Goal: Task Accomplishment & Management: Manage account settings

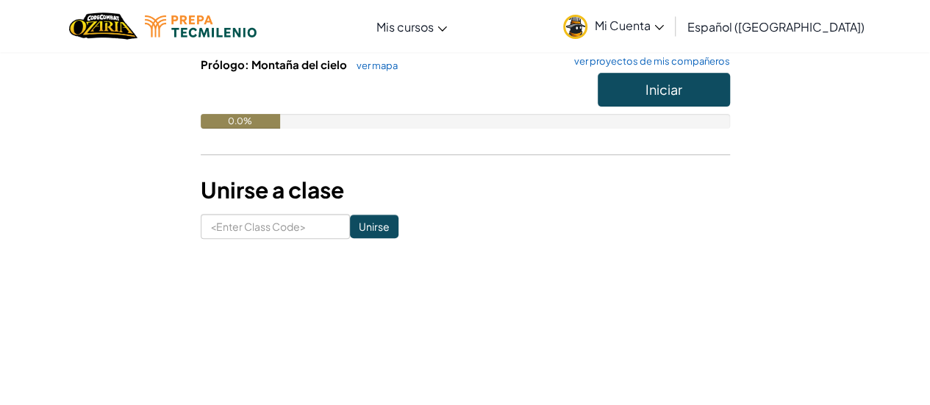
scroll to position [117, 0]
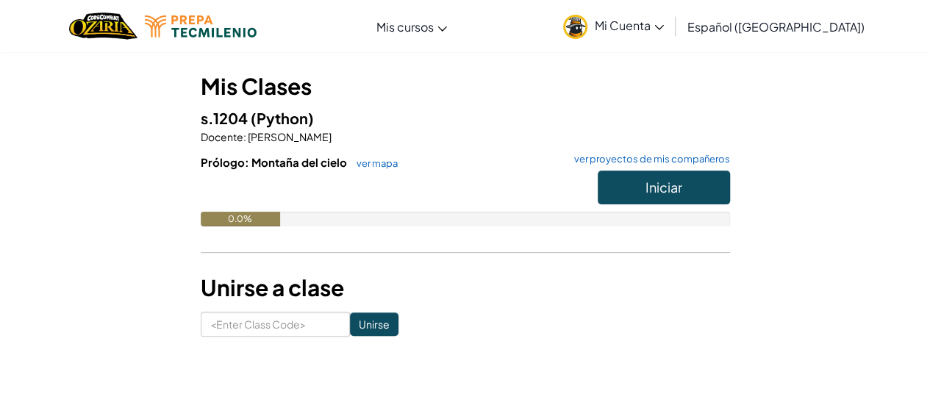
click at [509, 111] on h5 "s.1204 (Python)" at bounding box center [465, 118] width 529 height 23
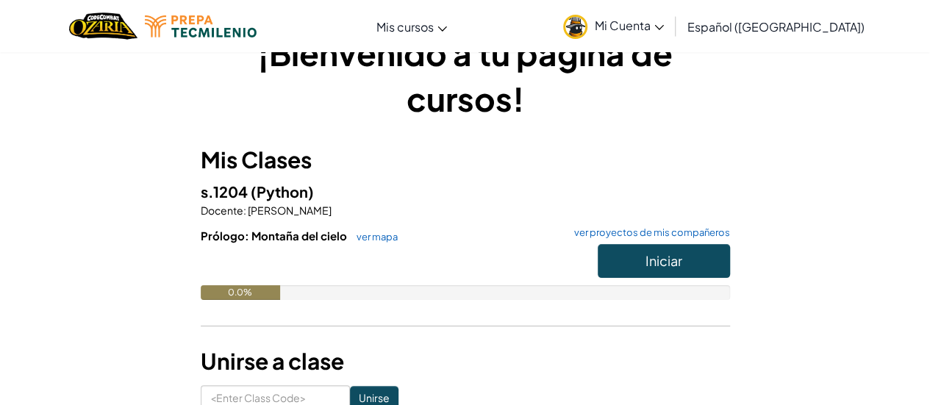
scroll to position [43, 0]
click at [853, 192] on div "¡Bienvenido a tu página de cursos! Mis Clases s.1204 (Python) Docente : [PERSON…" at bounding box center [465, 221] width 860 height 380
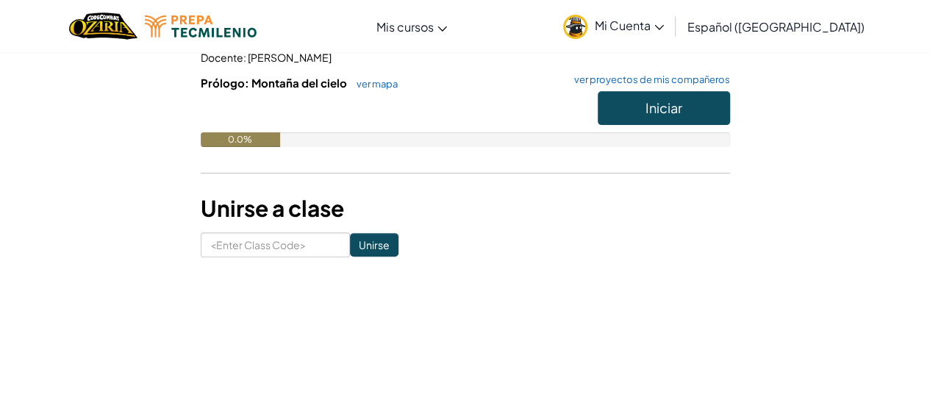
scroll to position [196, 0]
click at [717, 114] on button "Iniciar" at bounding box center [664, 109] width 132 height 34
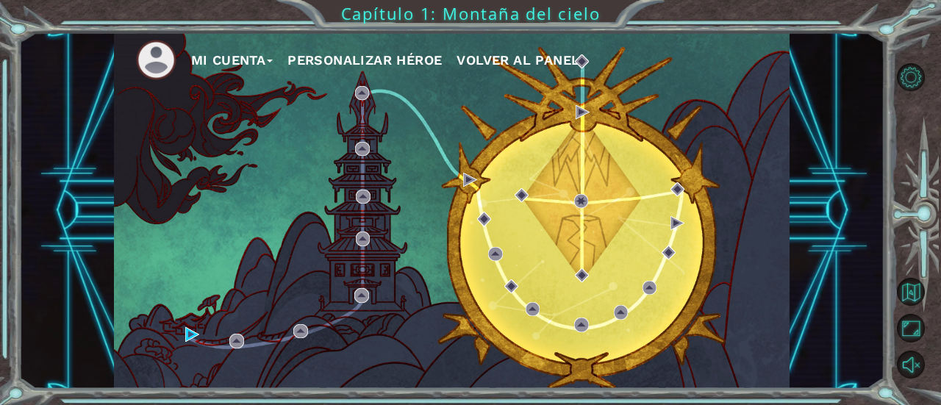
drag, startPoint x: 188, startPoint y: 345, endPoint x: 191, endPoint y: 331, distance: 15.0
click at [190, 340] on div "Mi Cuenta Personalizar héroe Volver al panel" at bounding box center [452, 210] width 676 height 356
click at [191, 331] on img at bounding box center [192, 334] width 14 height 14
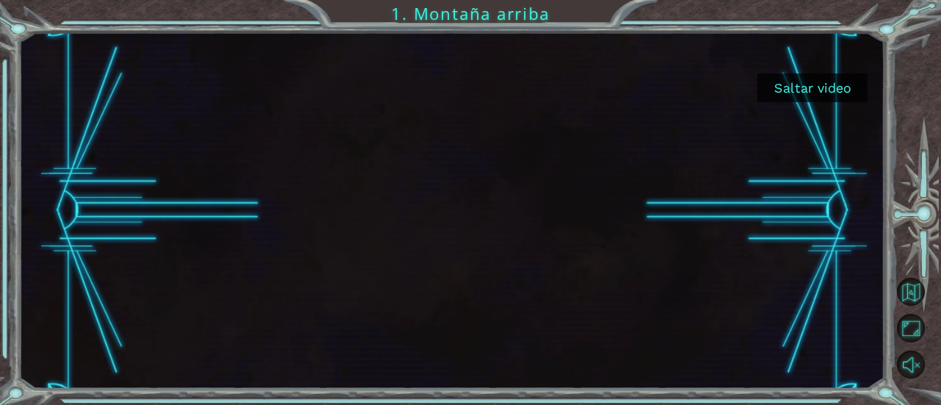
click at [782, 101] on button "Saltar video" at bounding box center [812, 88] width 110 height 29
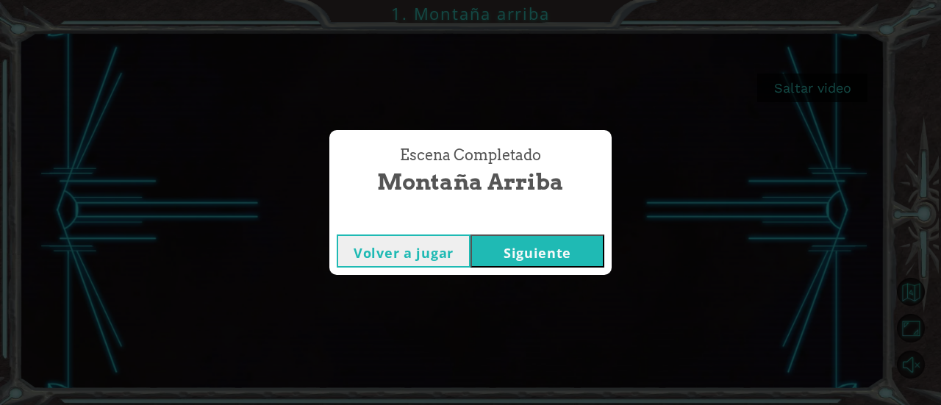
click at [557, 261] on button "Siguiente" at bounding box center [537, 250] width 134 height 33
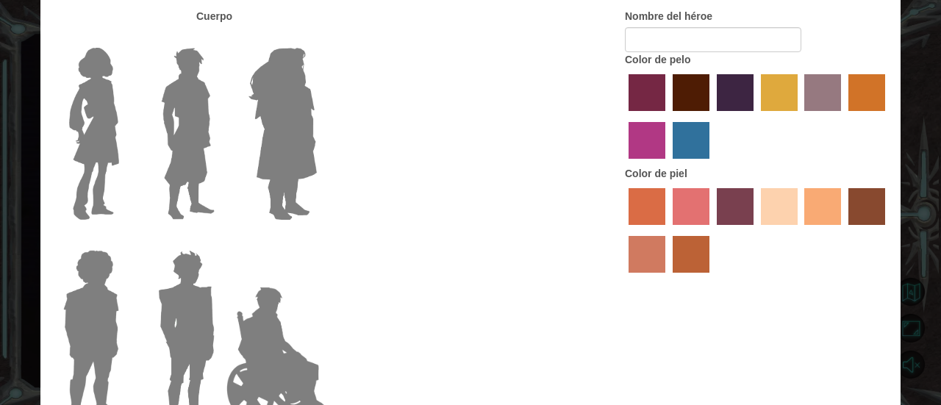
click at [557, 261] on div "Cuerpo Nombre del héroe Color de pelo Color [PERSON_NAME]" at bounding box center [470, 220] width 860 height 423
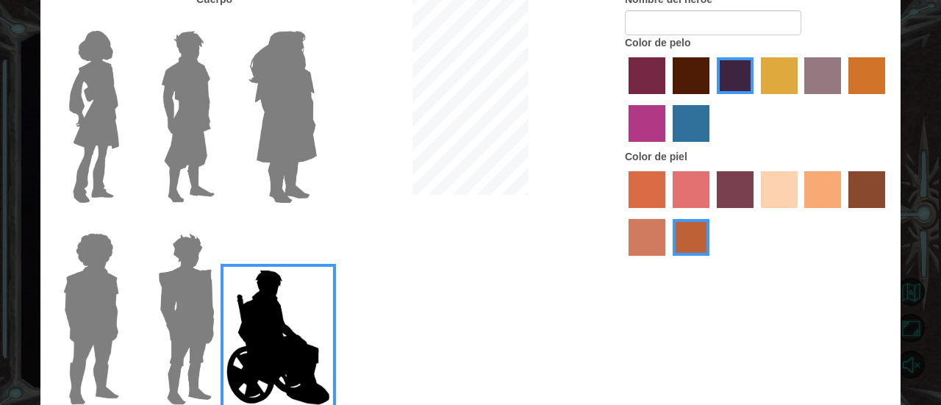
click at [173, 251] on img at bounding box center [186, 319] width 68 height 184
click at [221, 223] on input "Hero Garnet" at bounding box center [221, 223] width 0 height 0
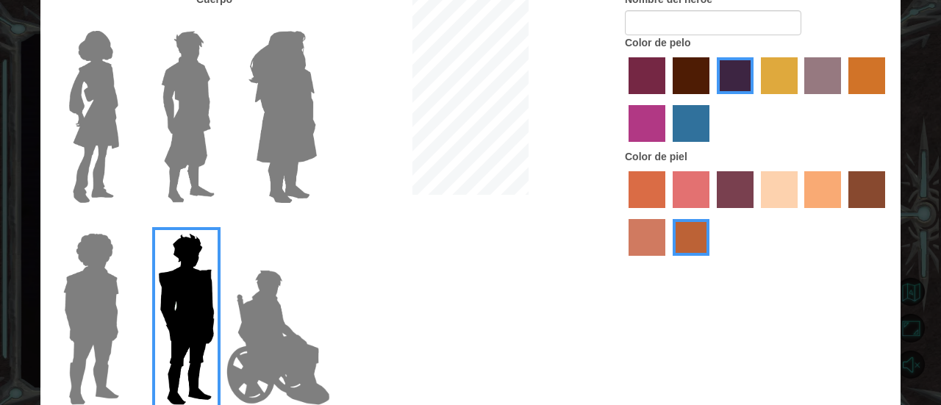
click at [200, 90] on img at bounding box center [187, 117] width 65 height 184
click at [221, 21] on input "Hero Lars" at bounding box center [221, 21] width 0 height 0
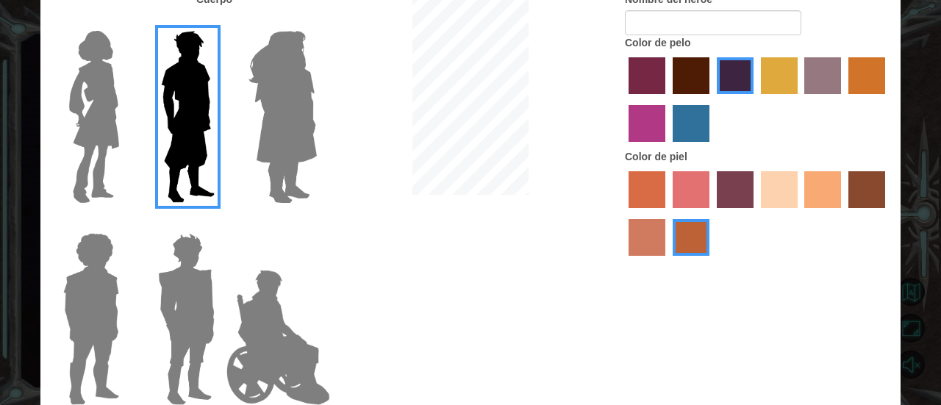
click at [103, 105] on img at bounding box center [94, 117] width 62 height 184
click at [125, 21] on input "Hero Connie" at bounding box center [125, 21] width 0 height 0
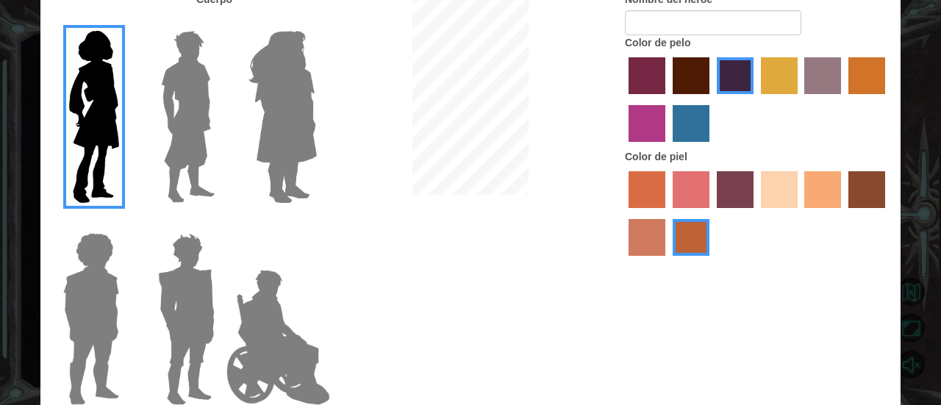
click at [190, 279] on img at bounding box center [186, 319] width 68 height 184
click at [221, 223] on input "Hero Garnet" at bounding box center [221, 223] width 0 height 0
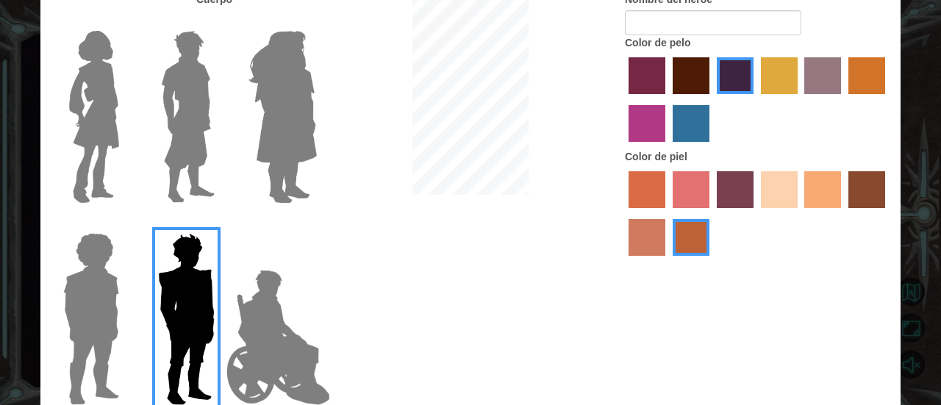
click at [771, 197] on label "sandy beach skin color" at bounding box center [779, 189] width 37 height 37
click at [756, 213] on input "sandy beach skin color" at bounding box center [756, 213] width 0 height 0
click at [812, 195] on label "tacao skin color" at bounding box center [822, 189] width 37 height 37
click at [800, 213] on input "tacao skin color" at bounding box center [800, 213] width 0 height 0
click at [783, 86] on label "tulip tree hair color" at bounding box center [779, 75] width 37 height 37
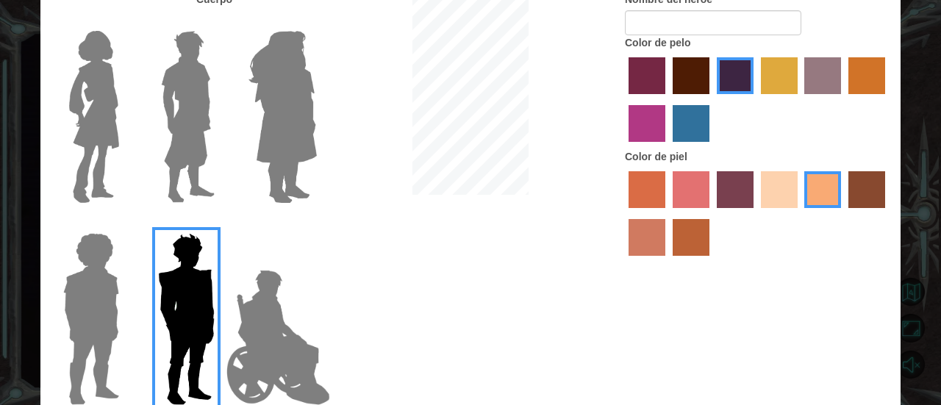
click at [756, 99] on input "tulip tree hair color" at bounding box center [756, 99] width 0 height 0
click at [648, 122] on label "medium red violet hair color" at bounding box center [646, 123] width 37 height 37
click at [887, 99] on input "medium red violet hair color" at bounding box center [887, 99] width 0 height 0
click at [775, 82] on label "tulip tree hair color" at bounding box center [779, 75] width 37 height 37
click at [756, 99] on input "tulip tree hair color" at bounding box center [756, 99] width 0 height 0
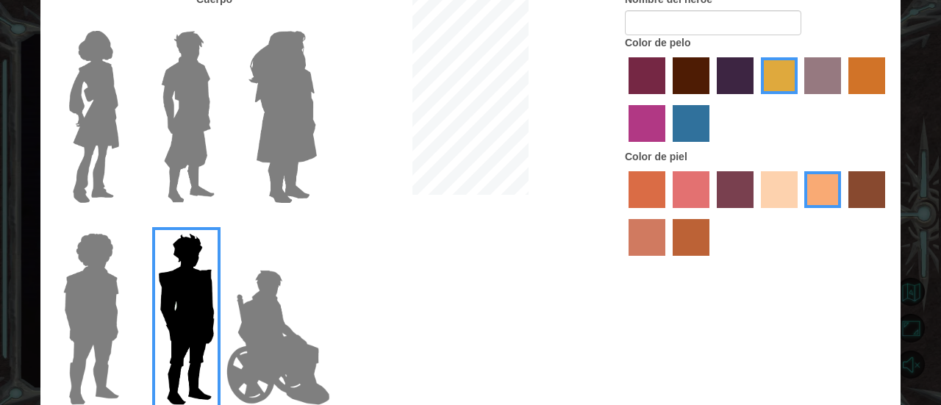
click at [728, 35] on div "Color de pelo" at bounding box center [757, 92] width 265 height 114
click at [721, 27] on input "Nombre del héroe" at bounding box center [713, 22] width 176 height 25
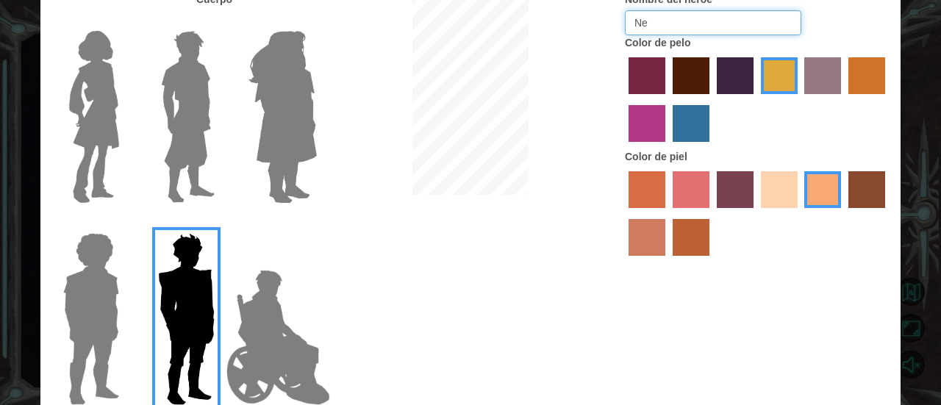
type input "N"
click at [645, 16] on input "MepeEM129034" at bounding box center [713, 22] width 176 height 25
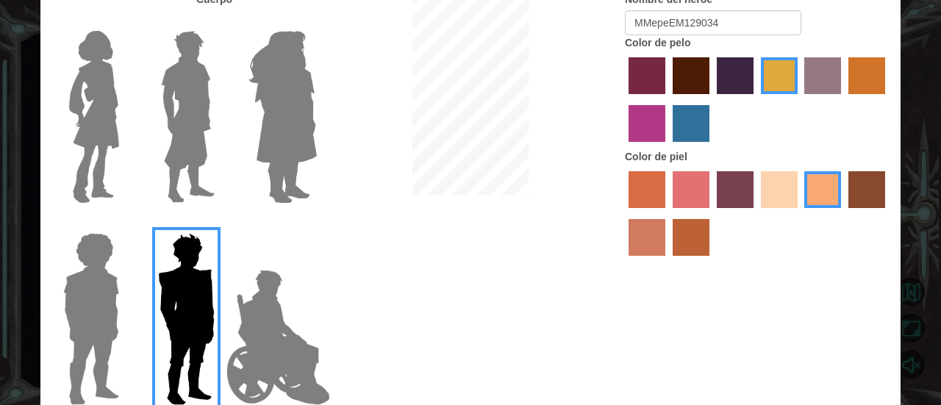
click at [549, 175] on div at bounding box center [470, 95] width 287 height 207
click at [669, 23] on input "MMepeEM129034" at bounding box center [713, 22] width 176 height 25
type input "MMepexEM129034"
click at [746, 253] on div at bounding box center [757, 216] width 265 height 96
click at [872, 186] on label "karma skin color" at bounding box center [866, 189] width 37 height 37
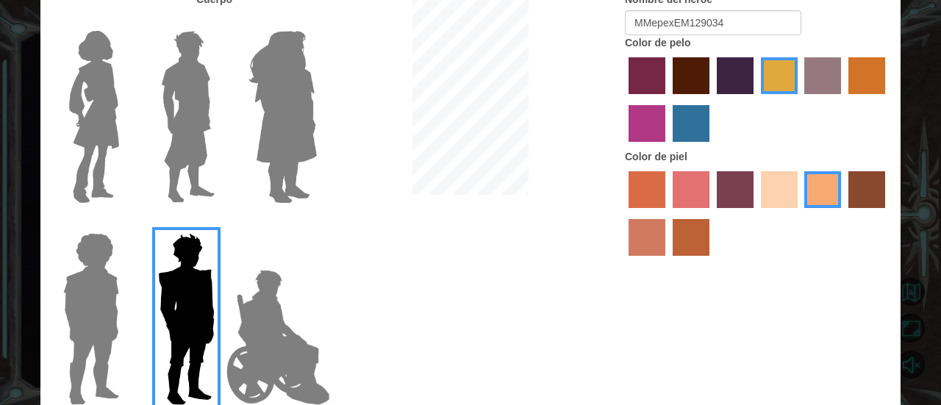
click at [843, 213] on input "karma skin color" at bounding box center [843, 213] width 0 height 0
click at [678, 77] on label "maroon hair color" at bounding box center [691, 75] width 37 height 37
click at [667, 99] on input "maroon hair color" at bounding box center [667, 99] width 0 height 0
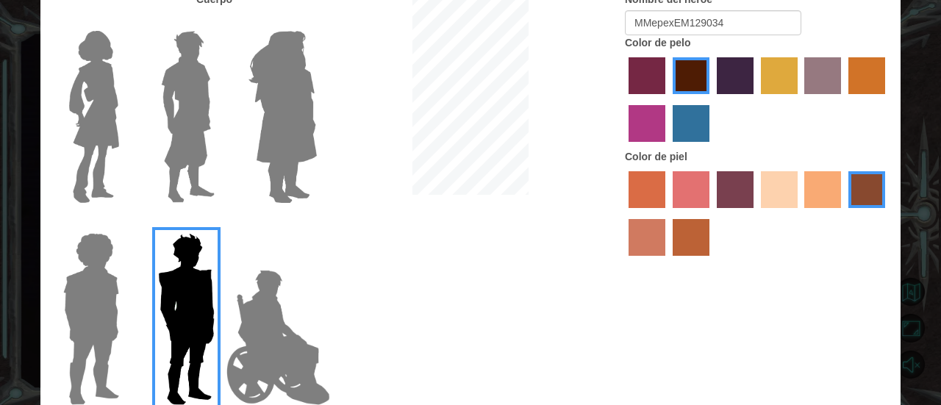
click at [311, 384] on img at bounding box center [278, 337] width 115 height 147
click at [316, 223] on input "Hero Jamie" at bounding box center [316, 223] width 0 height 0
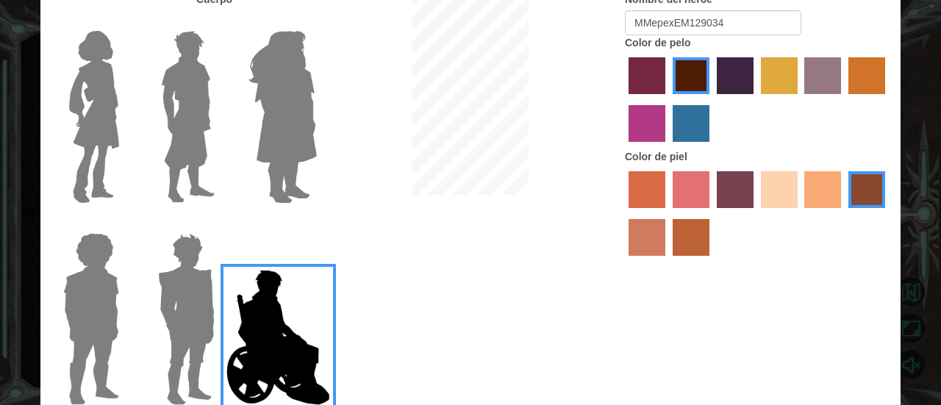
click at [656, 112] on label "medium red violet hair color" at bounding box center [646, 123] width 37 height 37
click at [887, 99] on input "medium red violet hair color" at bounding box center [887, 99] width 0 height 0
click at [295, 306] on img at bounding box center [278, 337] width 115 height 147
click at [316, 223] on input "Hero Jamie" at bounding box center [316, 223] width 0 height 0
click at [295, 306] on img at bounding box center [278, 337] width 115 height 147
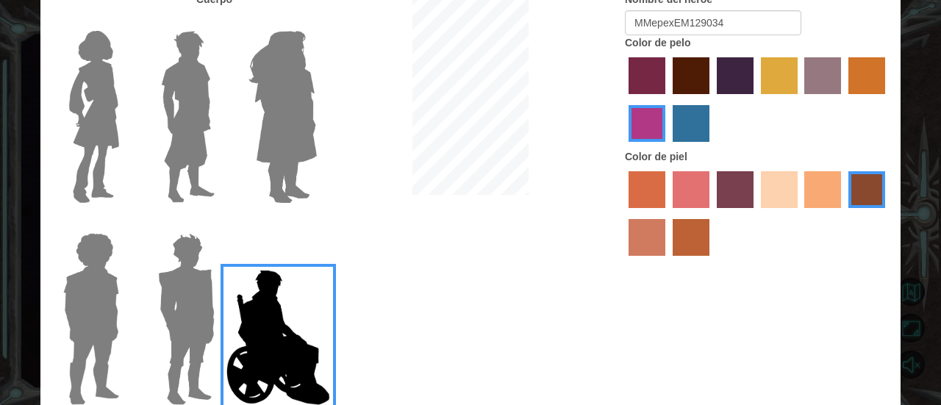
click at [316, 223] on input "Hero Jamie" at bounding box center [316, 223] width 0 height 0
click at [295, 306] on img at bounding box center [278, 337] width 115 height 147
click at [316, 223] on input "Hero Jamie" at bounding box center [316, 223] width 0 height 0
click at [295, 306] on img at bounding box center [278, 337] width 115 height 147
click at [316, 223] on input "Hero Jamie" at bounding box center [316, 223] width 0 height 0
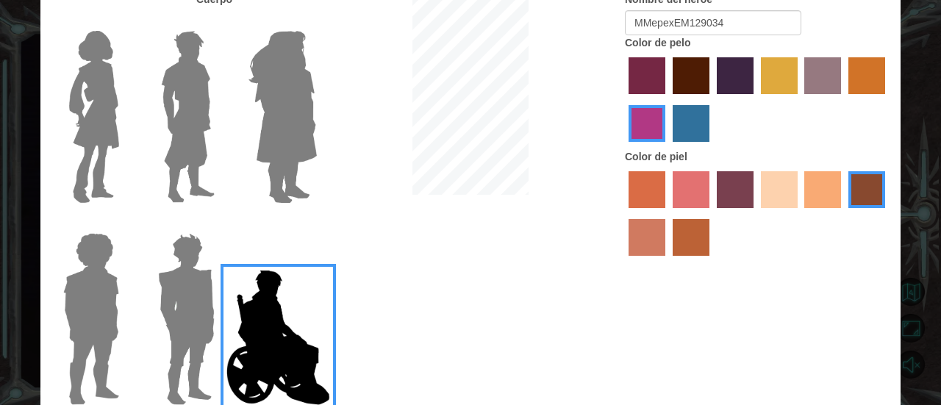
click at [295, 306] on img at bounding box center [278, 337] width 115 height 147
click at [316, 223] on input "Hero Jamie" at bounding box center [316, 223] width 0 height 0
click at [295, 306] on img at bounding box center [278, 337] width 115 height 147
click at [316, 223] on input "Hero Jamie" at bounding box center [316, 223] width 0 height 0
click at [295, 306] on img at bounding box center [278, 337] width 115 height 147
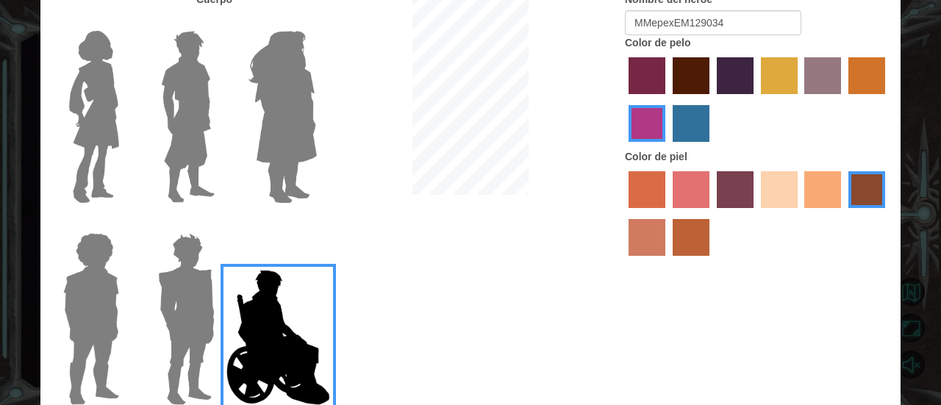
click at [316, 223] on input "Hero Jamie" at bounding box center [316, 223] width 0 height 0
click at [295, 306] on img at bounding box center [278, 337] width 115 height 147
click at [316, 223] on input "Hero Jamie" at bounding box center [316, 223] width 0 height 0
click at [295, 306] on img at bounding box center [278, 337] width 115 height 147
click at [316, 223] on input "Hero Jamie" at bounding box center [316, 223] width 0 height 0
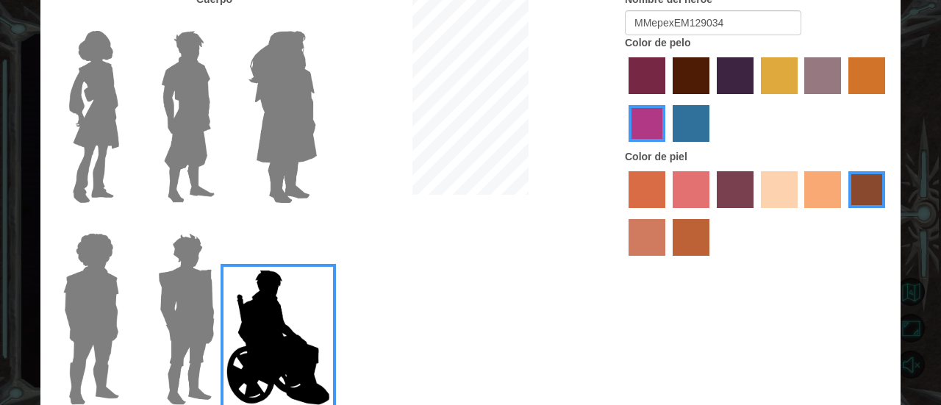
click at [295, 306] on img at bounding box center [278, 337] width 115 height 147
click at [316, 223] on input "Hero Jamie" at bounding box center [316, 223] width 0 height 0
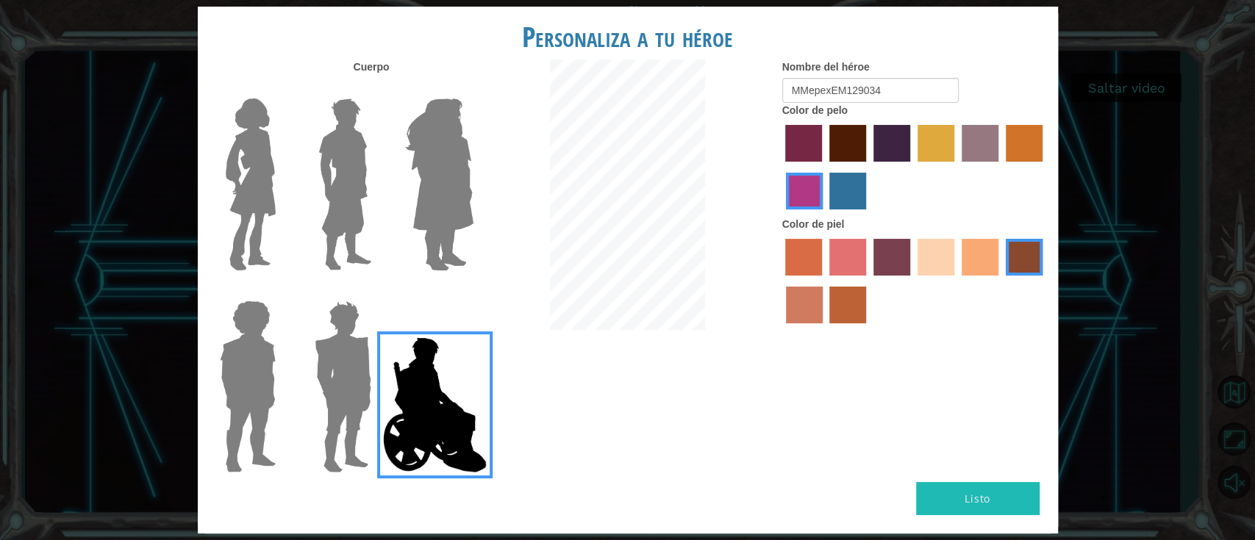
click at [100, 397] on div "Personaliza a tu héroe [PERSON_NAME] Nombre del héroe MMepexEM129034 Color de p…" at bounding box center [627, 270] width 1255 height 540
click at [929, 404] on button "Listo" at bounding box center [977, 498] width 123 height 33
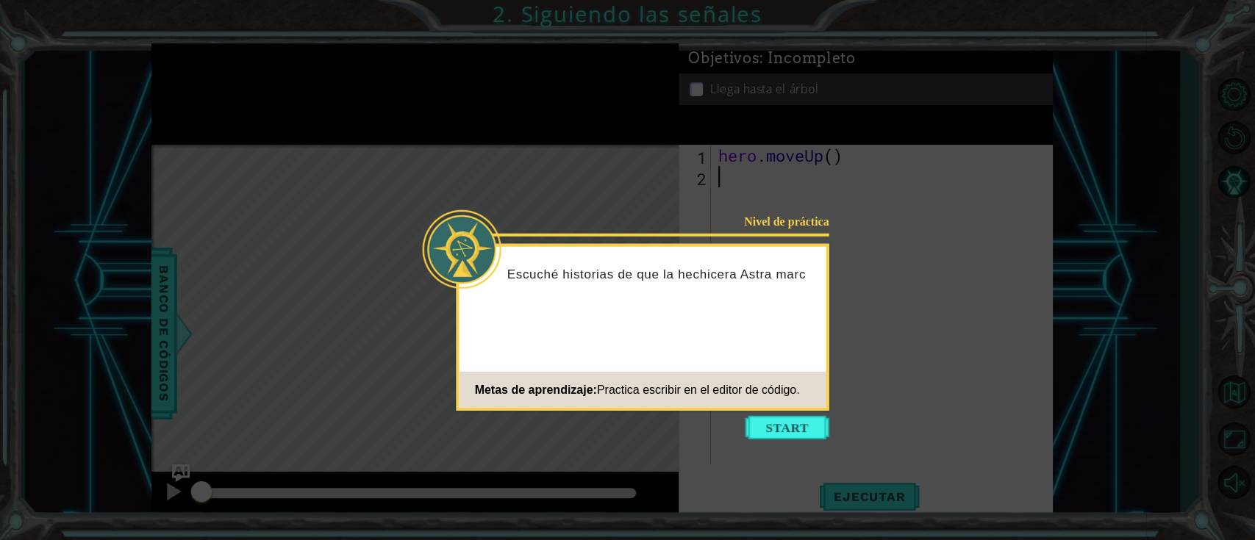
click at [817, 404] on icon at bounding box center [627, 270] width 1255 height 540
click at [795, 404] on button "Start" at bounding box center [787, 428] width 84 height 24
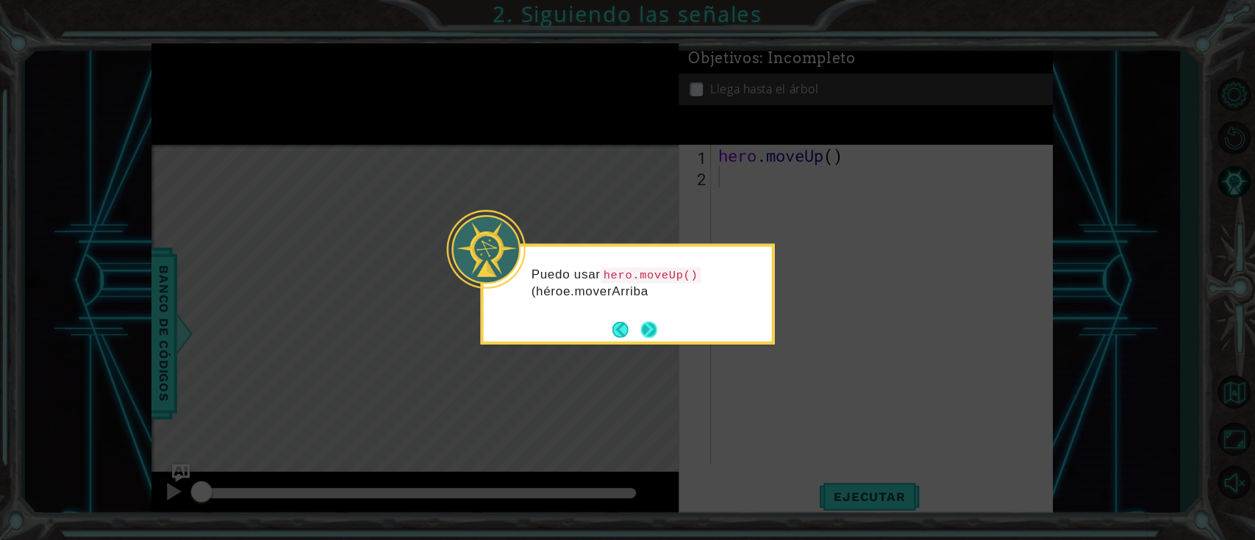
click at [656, 337] on button "Next" at bounding box center [648, 329] width 16 height 16
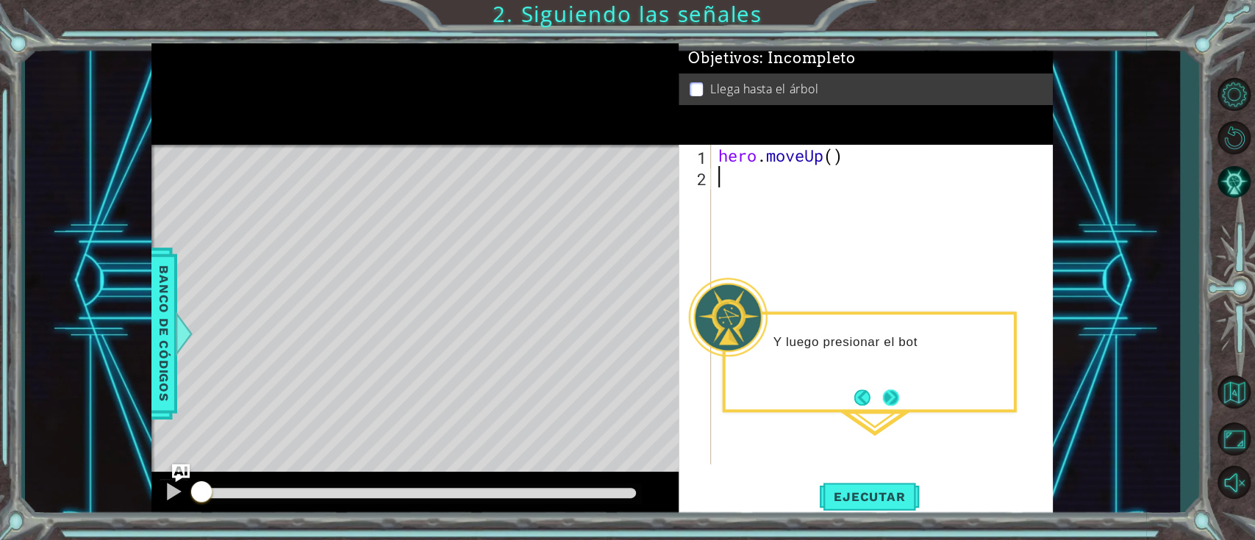
click at [889, 398] on button "Next" at bounding box center [891, 398] width 16 height 16
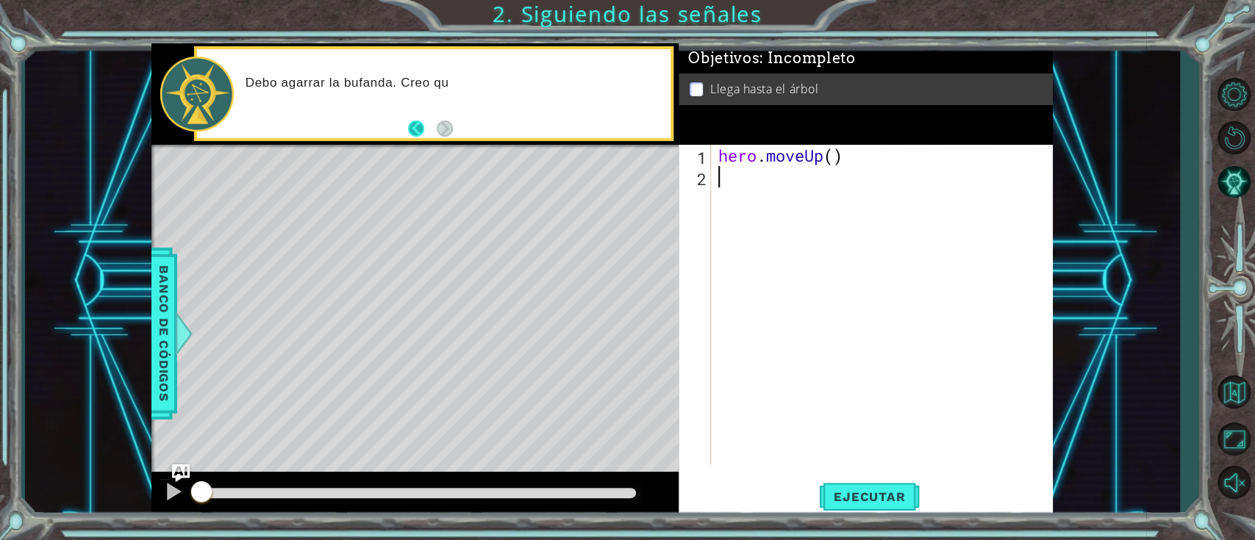
click at [419, 128] on button "Back" at bounding box center [422, 129] width 29 height 16
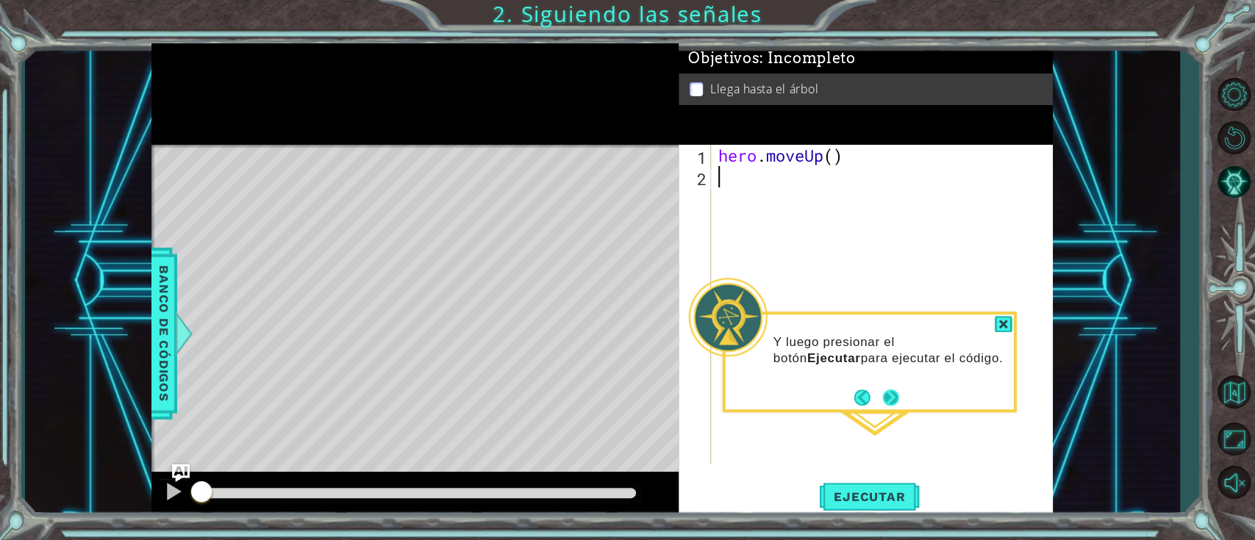
click at [891, 390] on button "Next" at bounding box center [891, 398] width 16 height 16
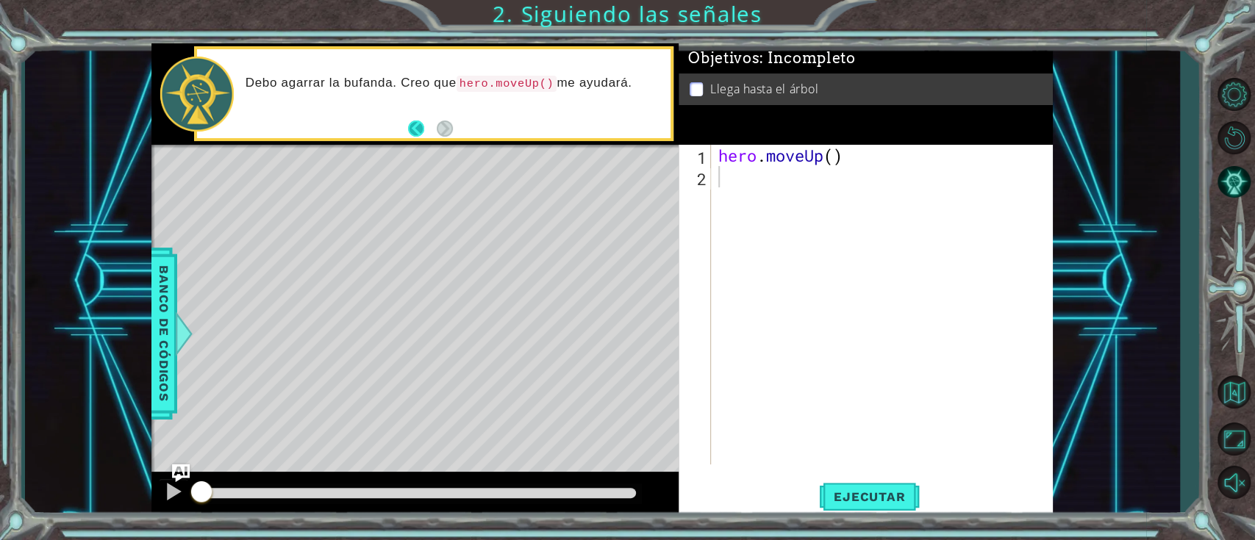
click at [412, 124] on button "Back" at bounding box center [422, 129] width 29 height 16
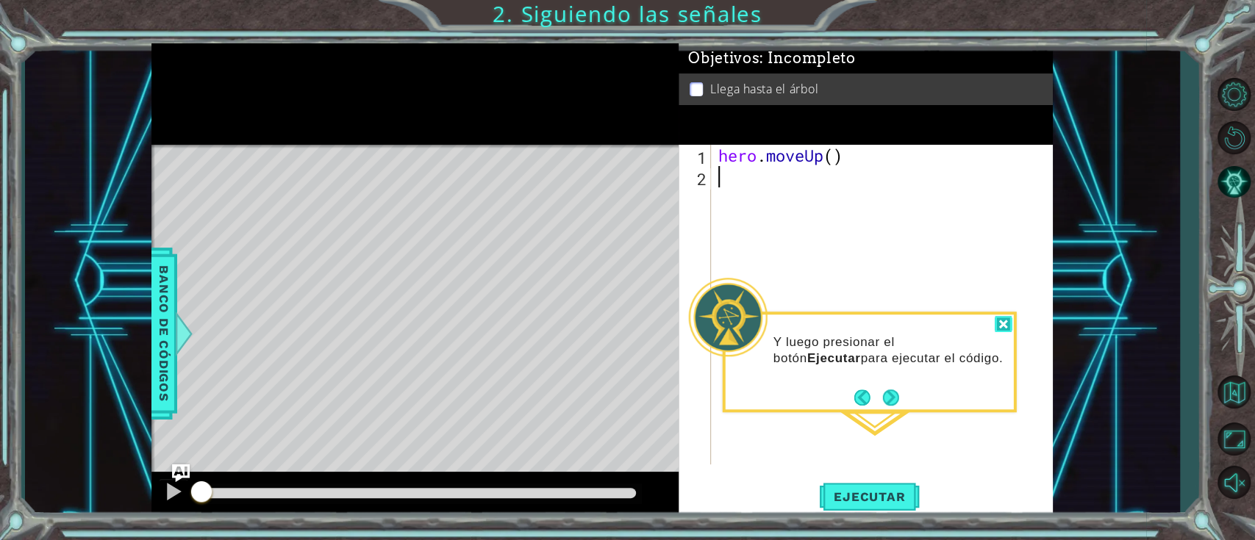
click at [929, 323] on div at bounding box center [1003, 324] width 18 height 17
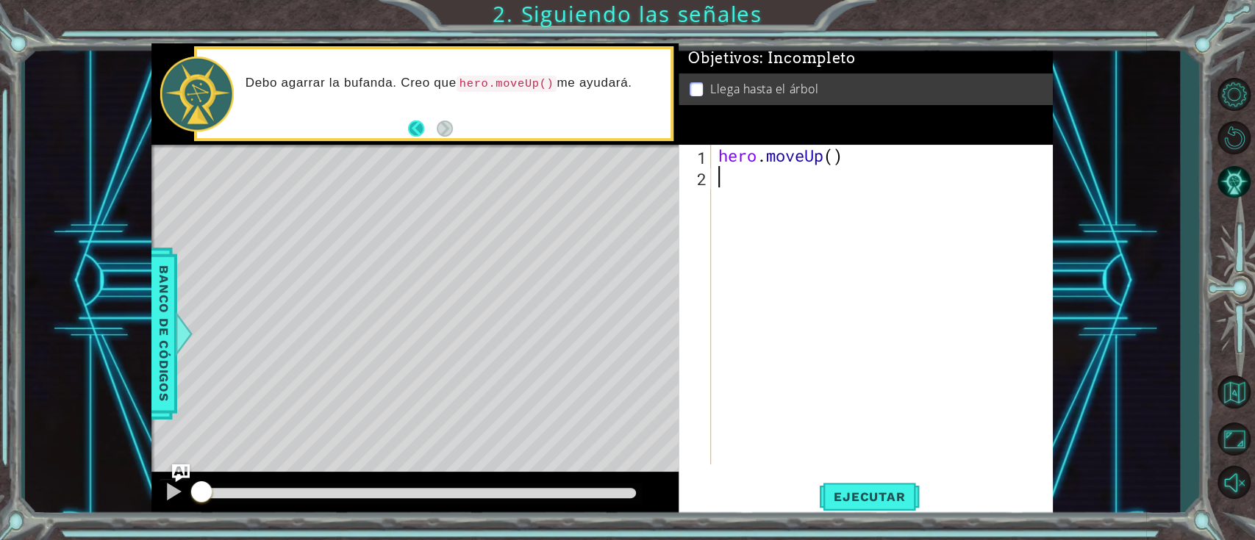
click at [412, 131] on button "Back" at bounding box center [422, 129] width 29 height 16
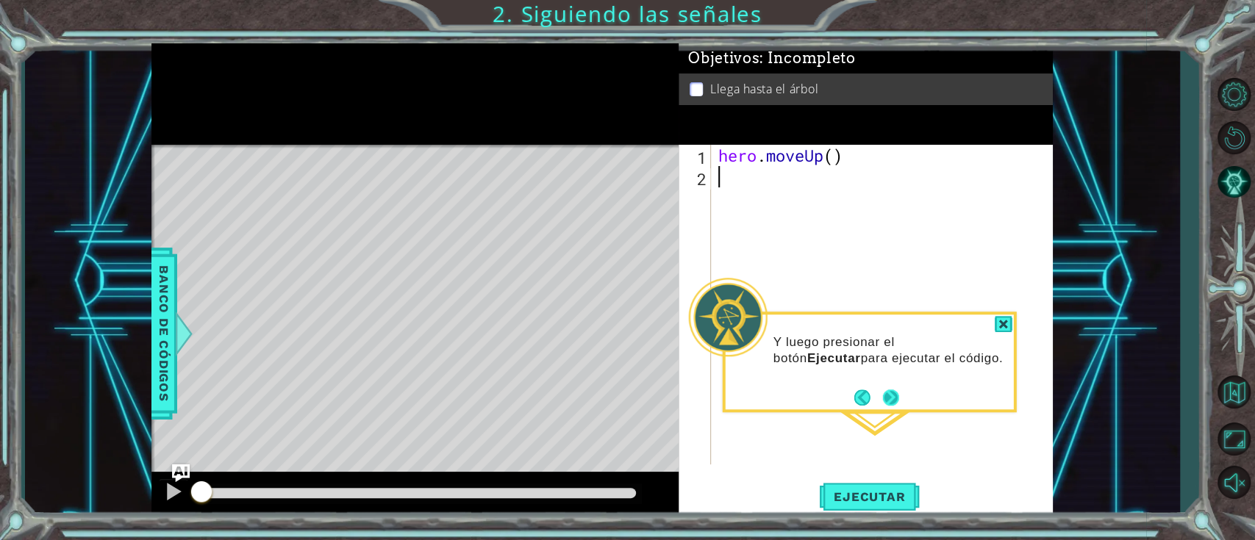
click at [895, 392] on button "Next" at bounding box center [891, 398] width 16 height 16
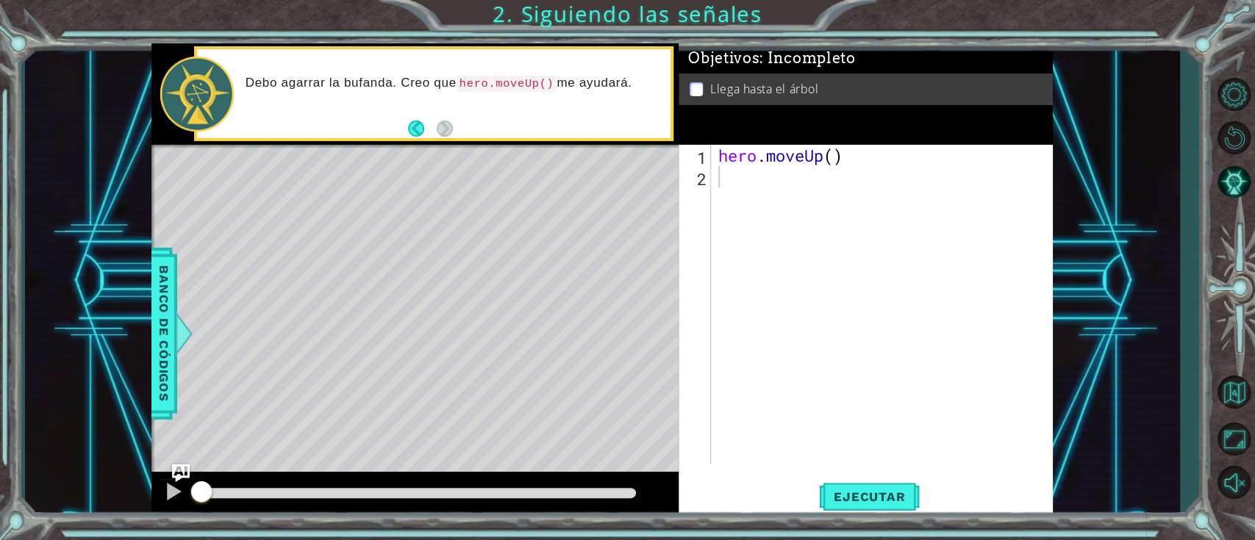
click at [747, 174] on div "hero . moveUp ( )" at bounding box center [885, 326] width 341 height 362
type textarea "hero.moveUp(5)"
click at [873, 404] on span "Ejecutar" at bounding box center [869, 497] width 101 height 15
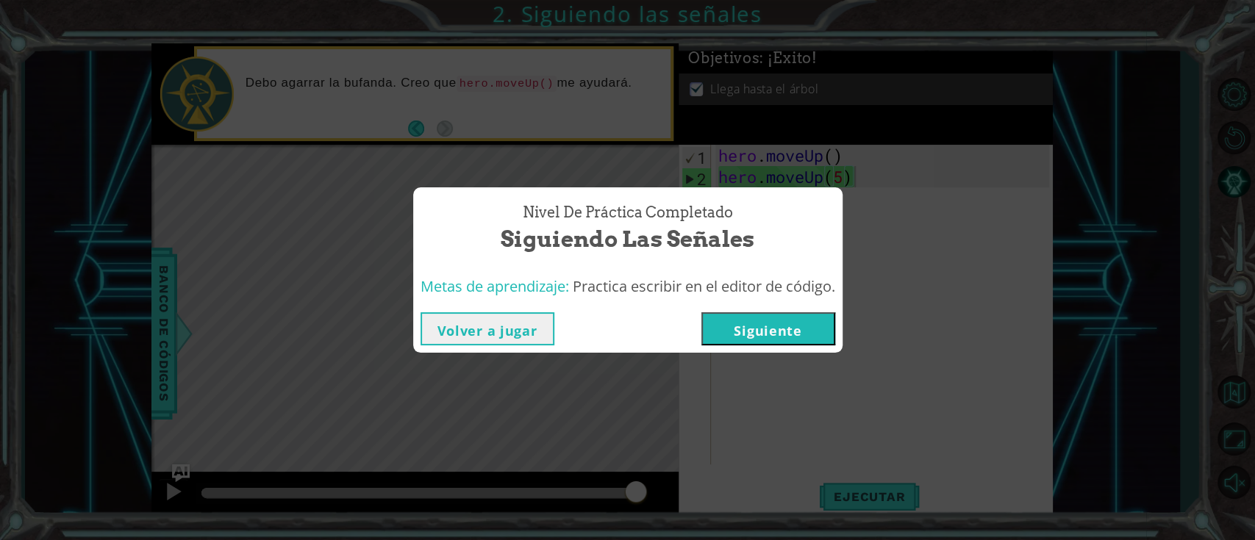
click at [784, 340] on button "Siguiente" at bounding box center [768, 328] width 134 height 33
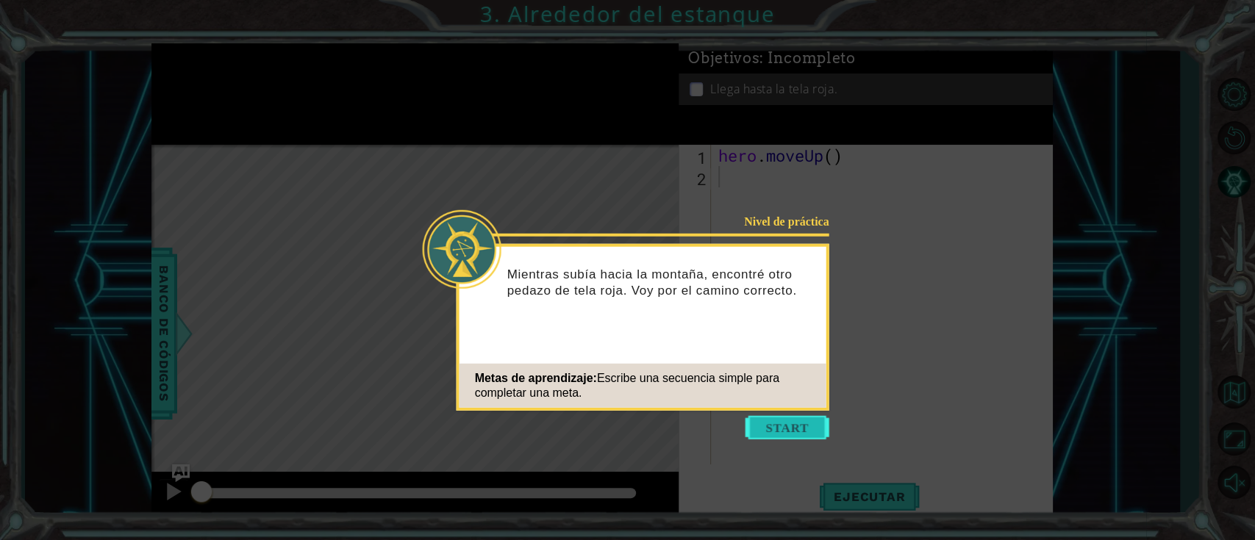
click at [797, 404] on button "Start" at bounding box center [787, 428] width 84 height 24
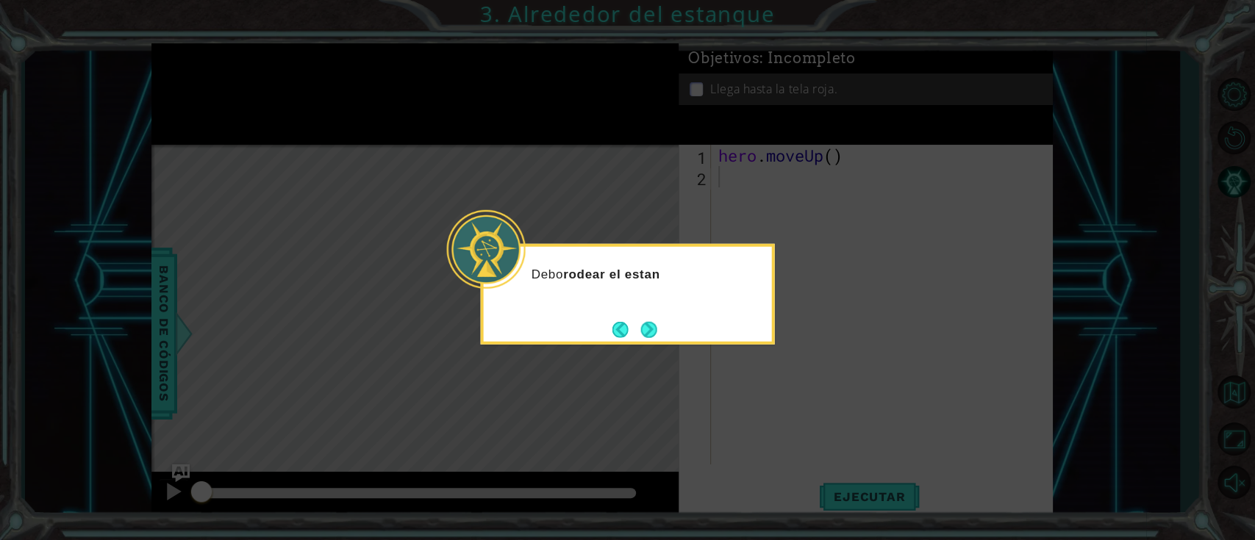
click at [653, 321] on button "Next" at bounding box center [649, 329] width 16 height 16
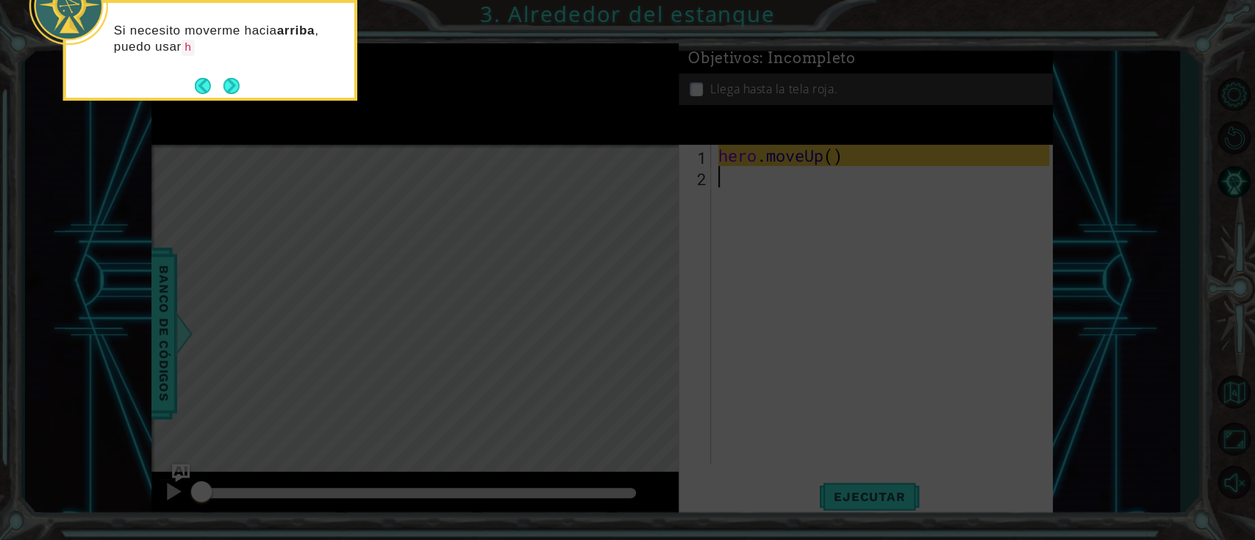
click at [229, 91] on button "Next" at bounding box center [231, 86] width 16 height 16
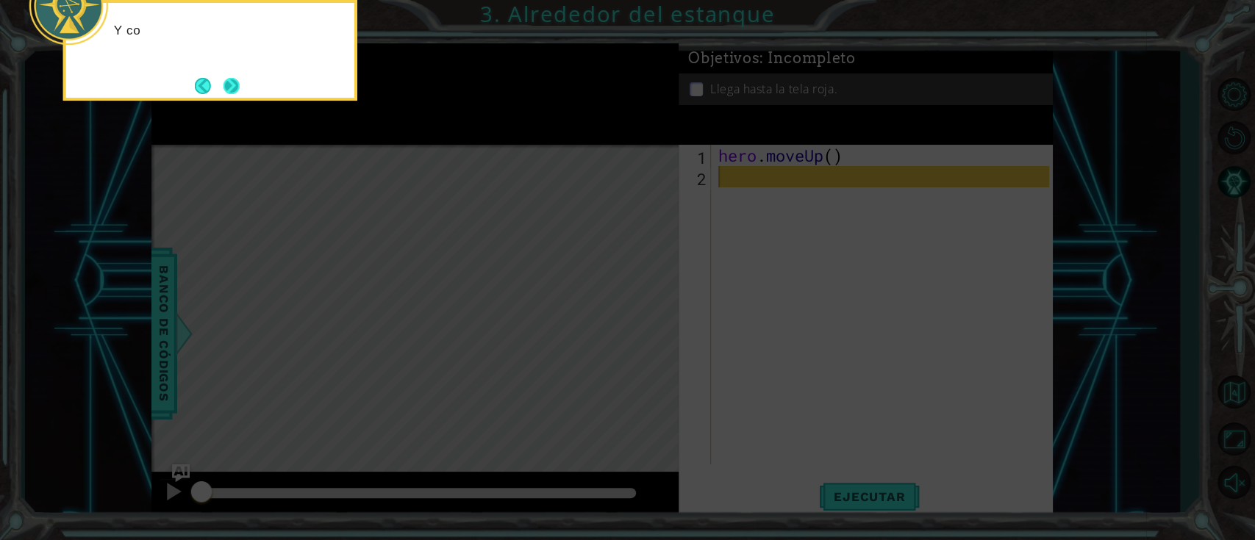
click at [234, 90] on button "Next" at bounding box center [231, 86] width 16 height 16
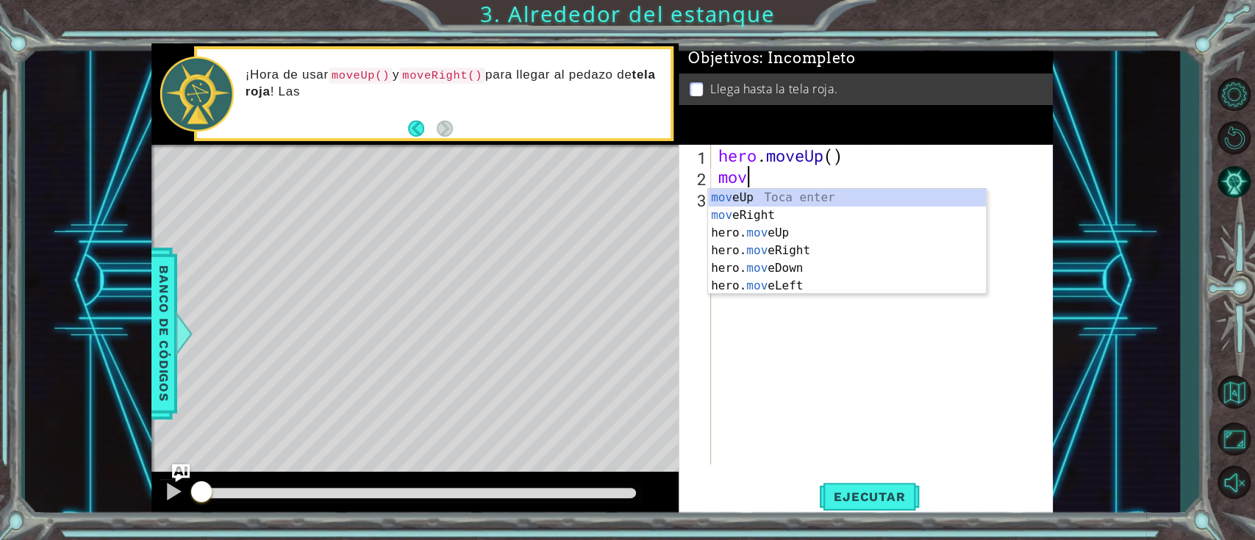
type textarea "move"
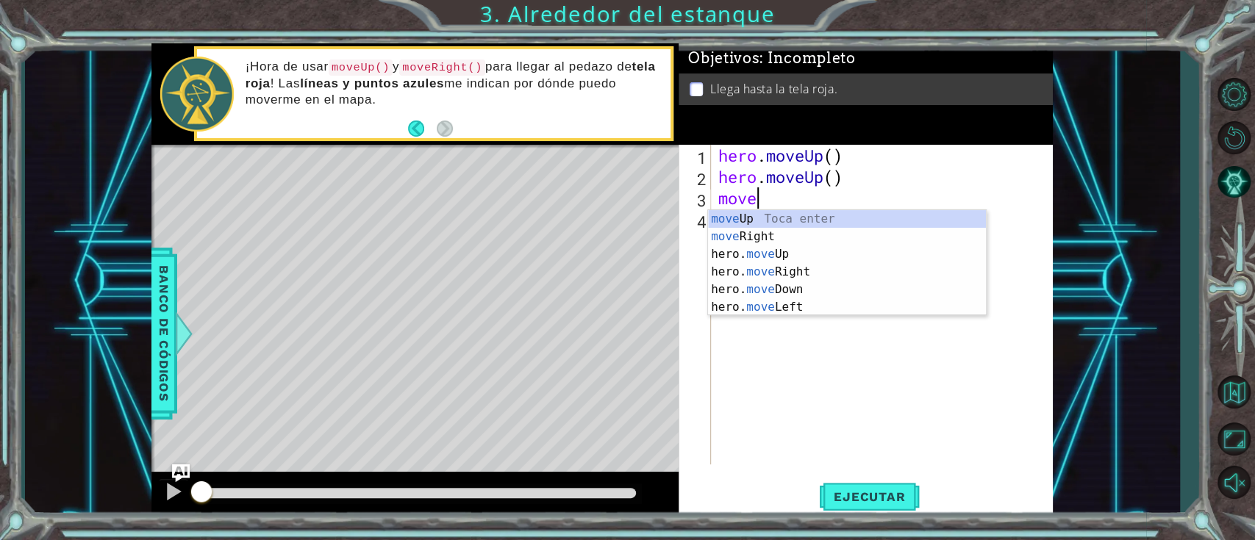
type textarea "moveR"
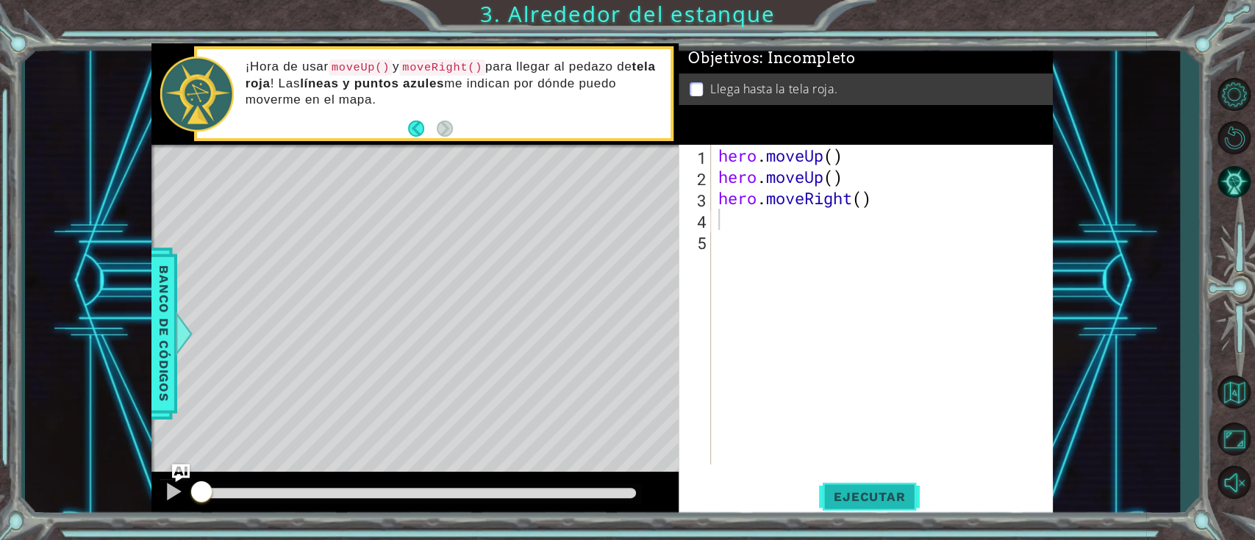
click at [845, 404] on span "Ejecutar" at bounding box center [869, 497] width 101 height 15
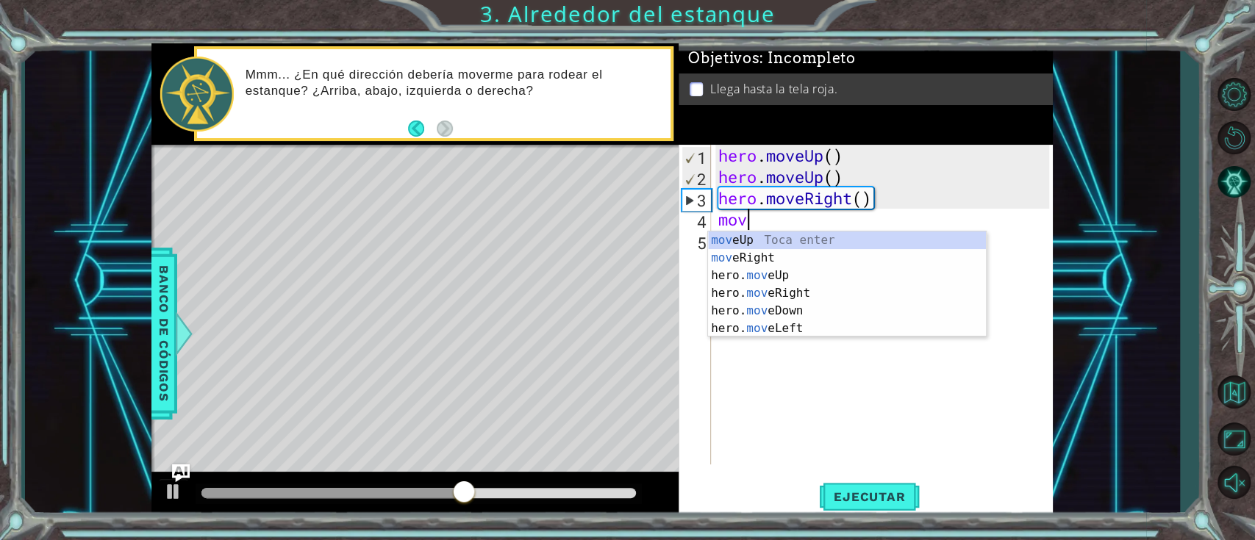
type textarea "move"
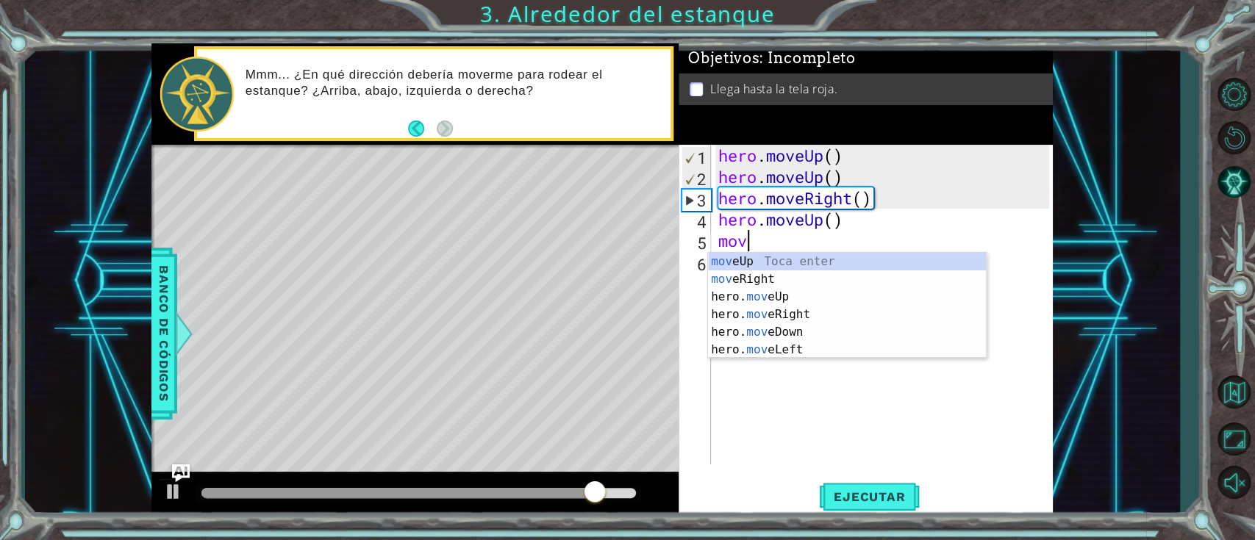
type textarea "move"
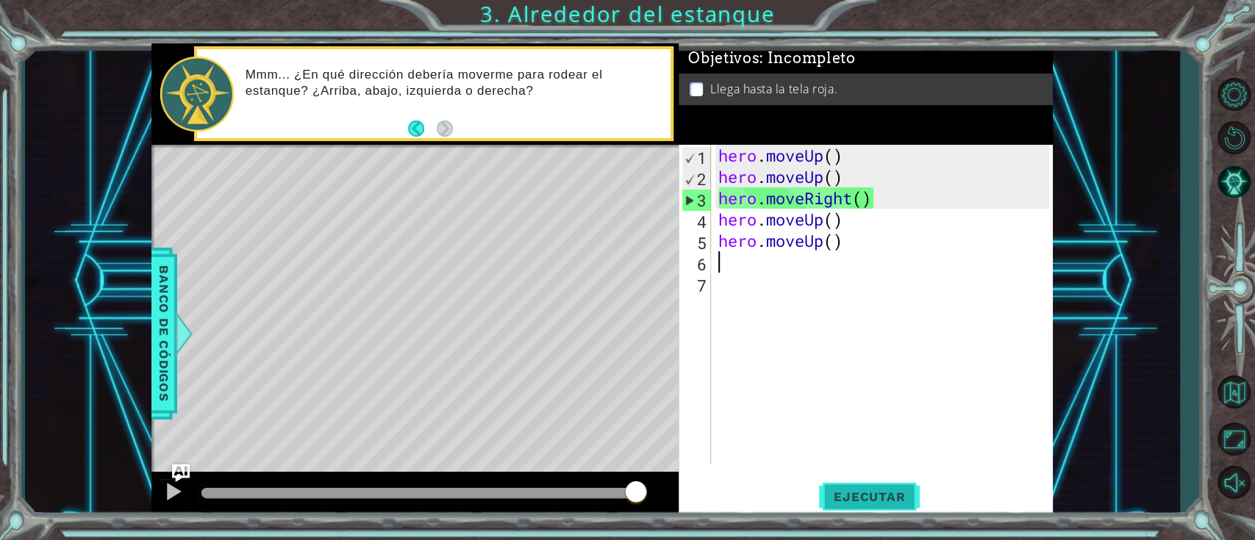
click at [848, 404] on span "Ejecutar" at bounding box center [869, 497] width 101 height 15
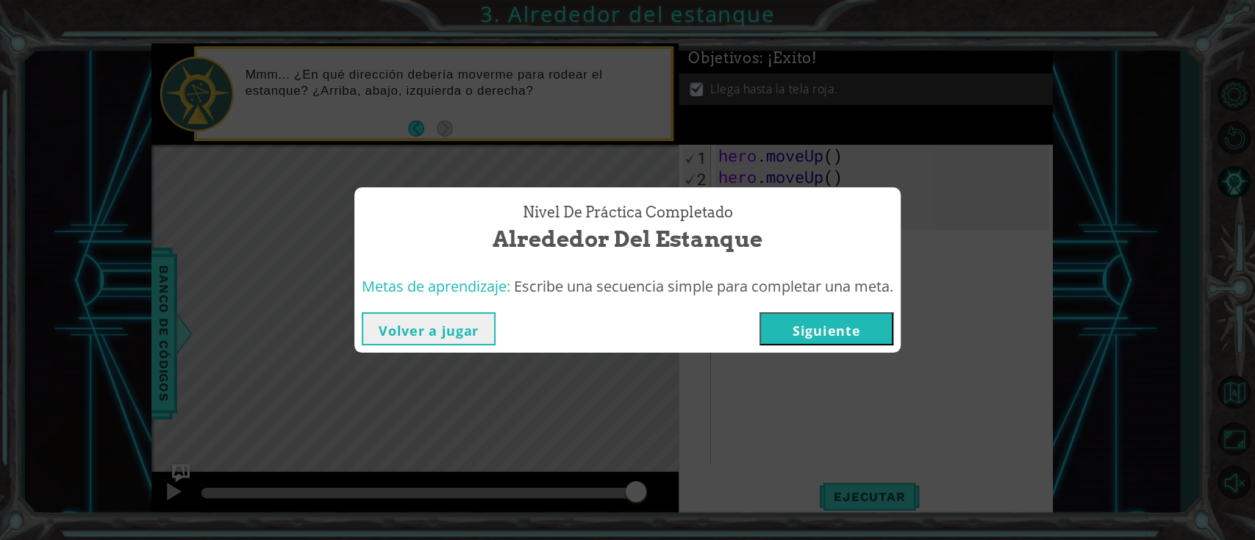
click at [828, 312] on button "Siguiente" at bounding box center [826, 328] width 134 height 33
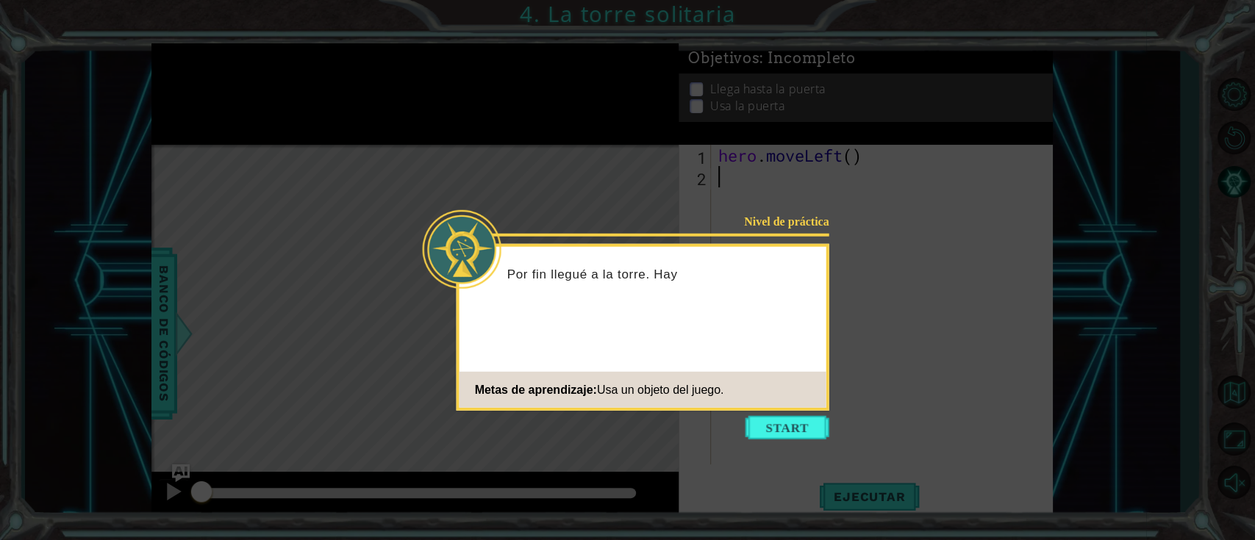
click at [785, 404] on footer "Metas de aprendizaje: Usa un objeto del juego." at bounding box center [642, 390] width 367 height 36
click at [797, 404] on button "Start" at bounding box center [787, 428] width 84 height 24
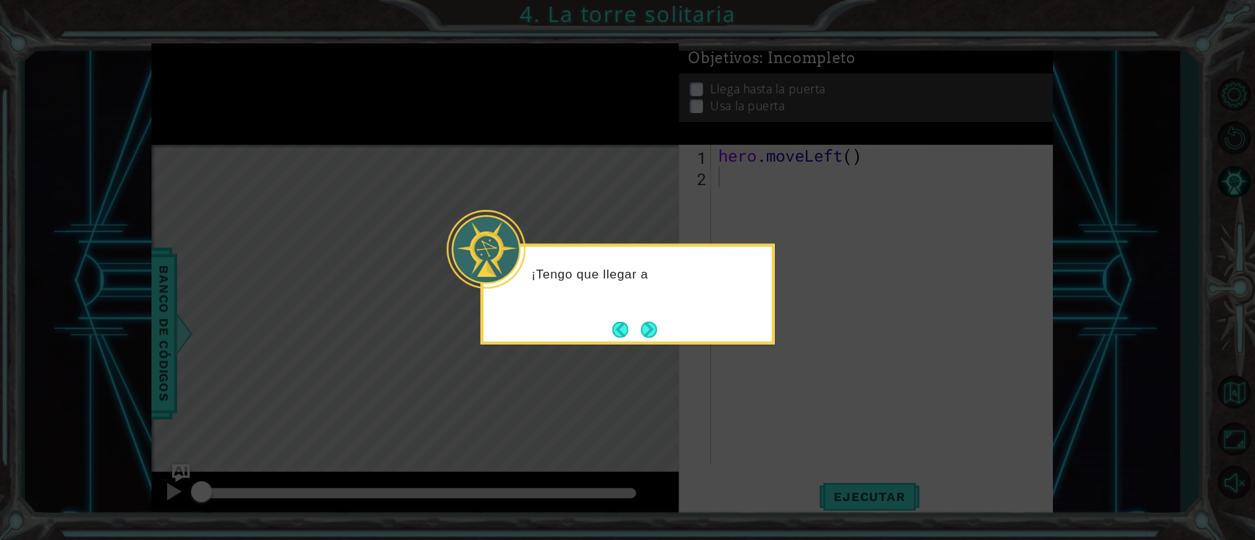
click at [655, 321] on button "Next" at bounding box center [649, 329] width 16 height 16
click at [655, 318] on footer at bounding box center [634, 329] width 45 height 22
click at [655, 321] on button "Next" at bounding box center [649, 329] width 16 height 16
click at [655, 318] on icon at bounding box center [627, 270] width 1255 height 540
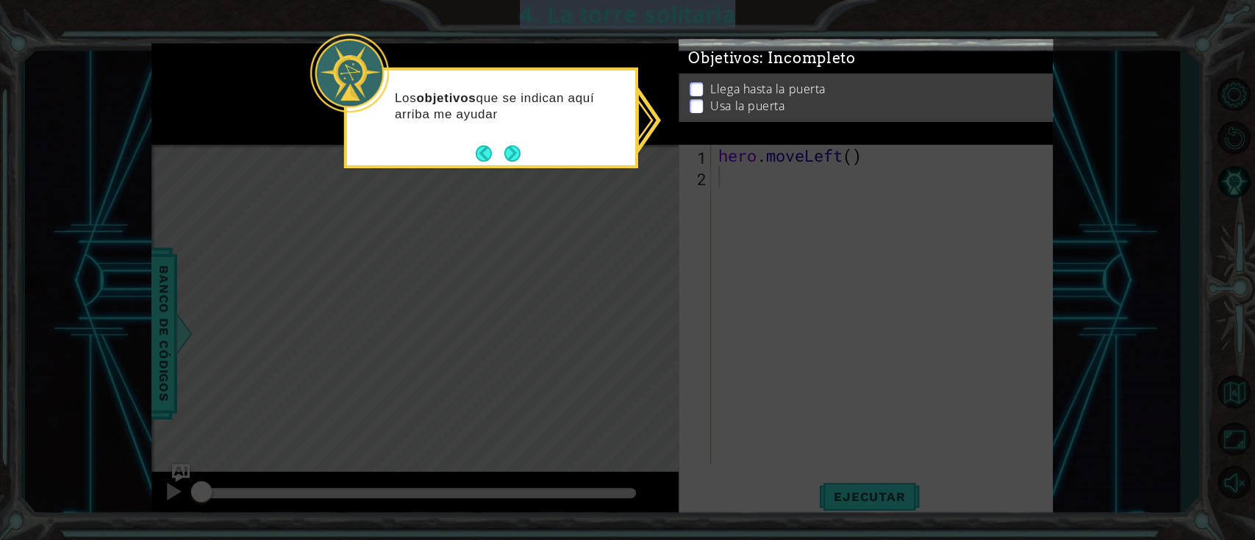
drag, startPoint x: 506, startPoint y: 159, endPoint x: 504, endPoint y: 150, distance: 9.7
click at [504, 150] on button "Next" at bounding box center [512, 154] width 16 height 16
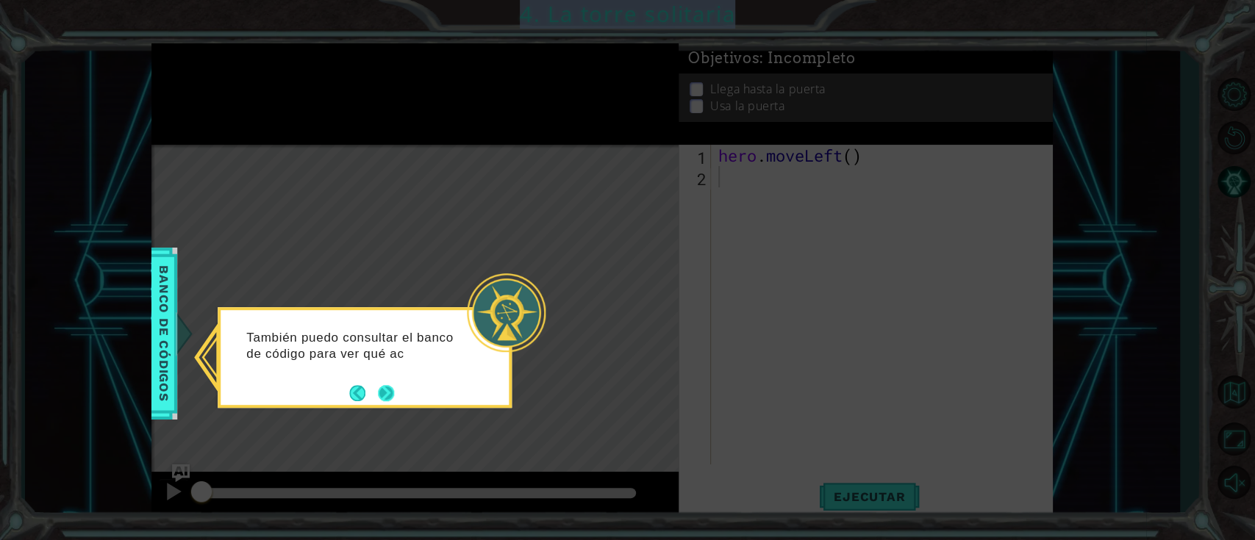
click at [382, 391] on button "Next" at bounding box center [385, 393] width 25 height 25
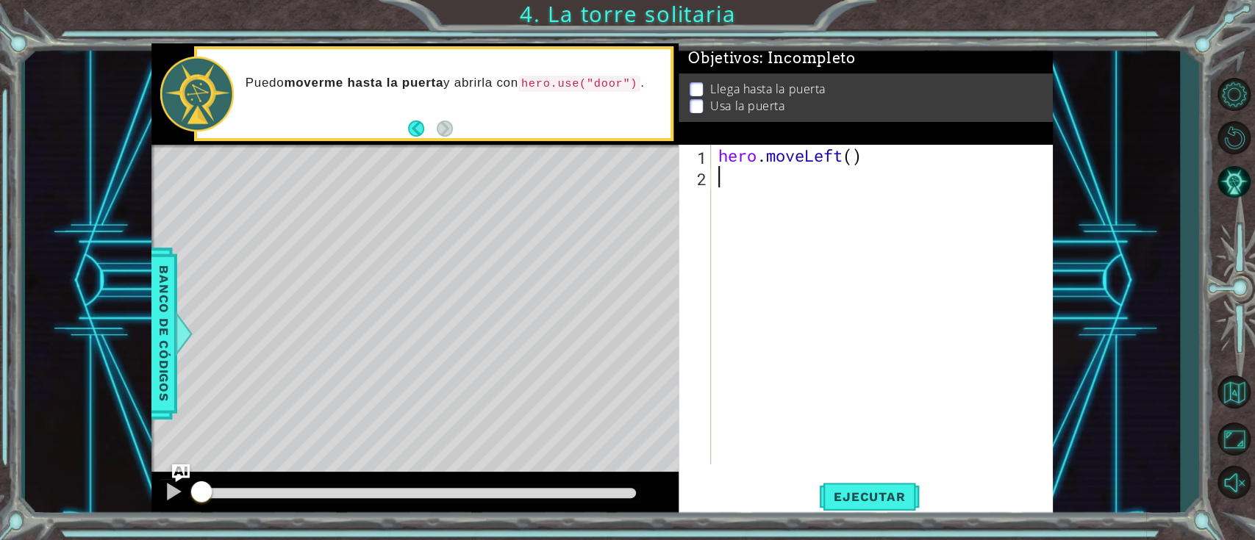
type textarea "u"
click at [835, 404] on span "Ejecutar" at bounding box center [869, 497] width 101 height 15
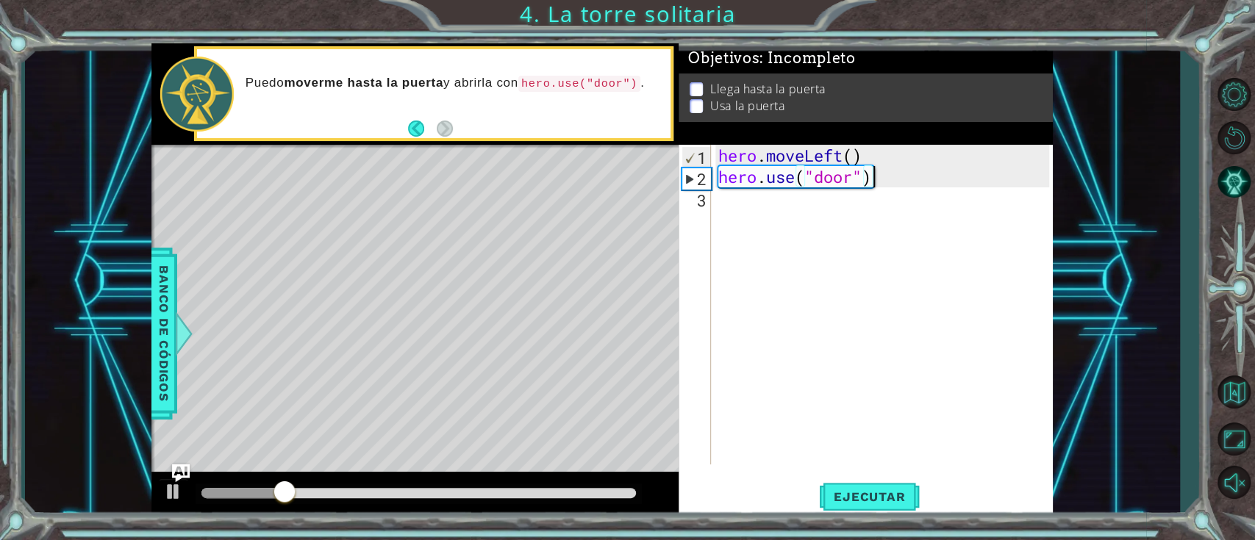
click at [907, 151] on div "hero . moveLeft ( ) hero . use ( "door" )" at bounding box center [885, 326] width 341 height 362
type textarea "hero.moveLeft()"
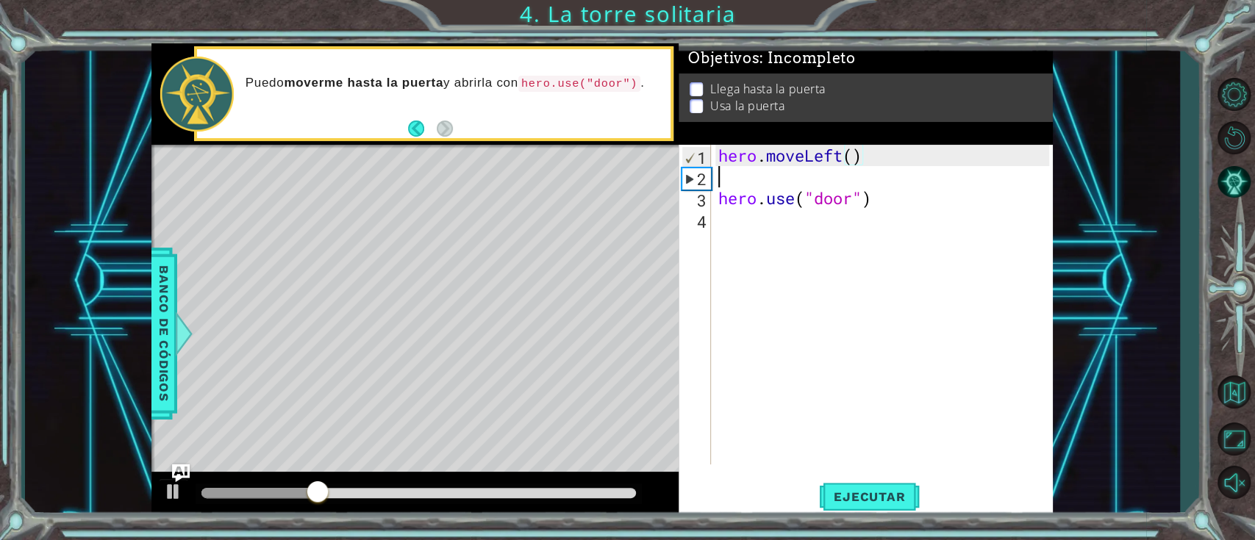
scroll to position [0, 0]
type textarea "m"
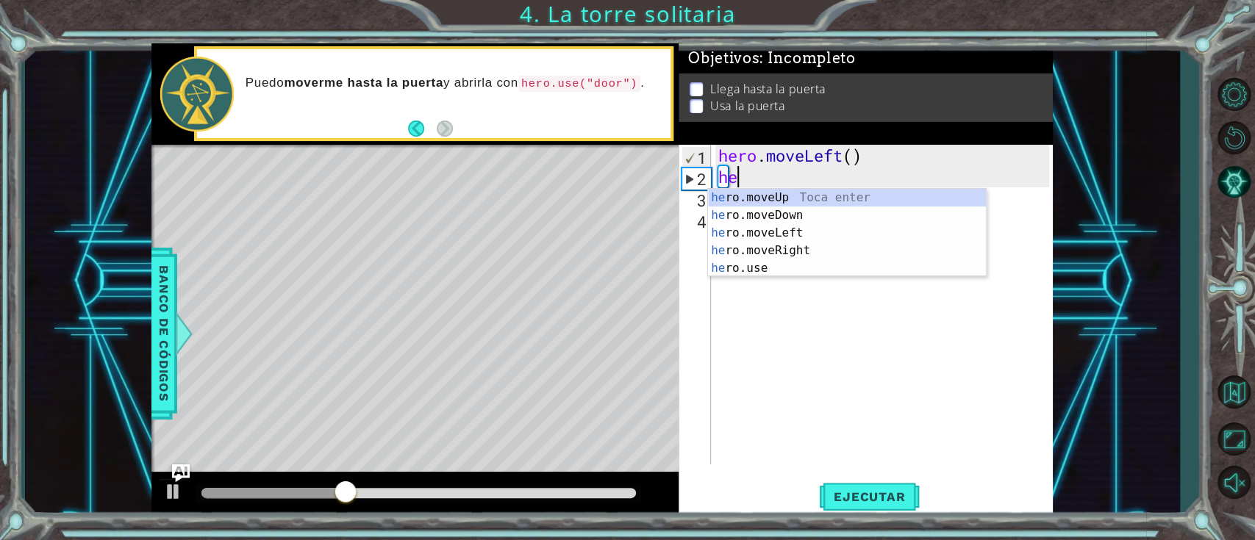
type textarea "her"
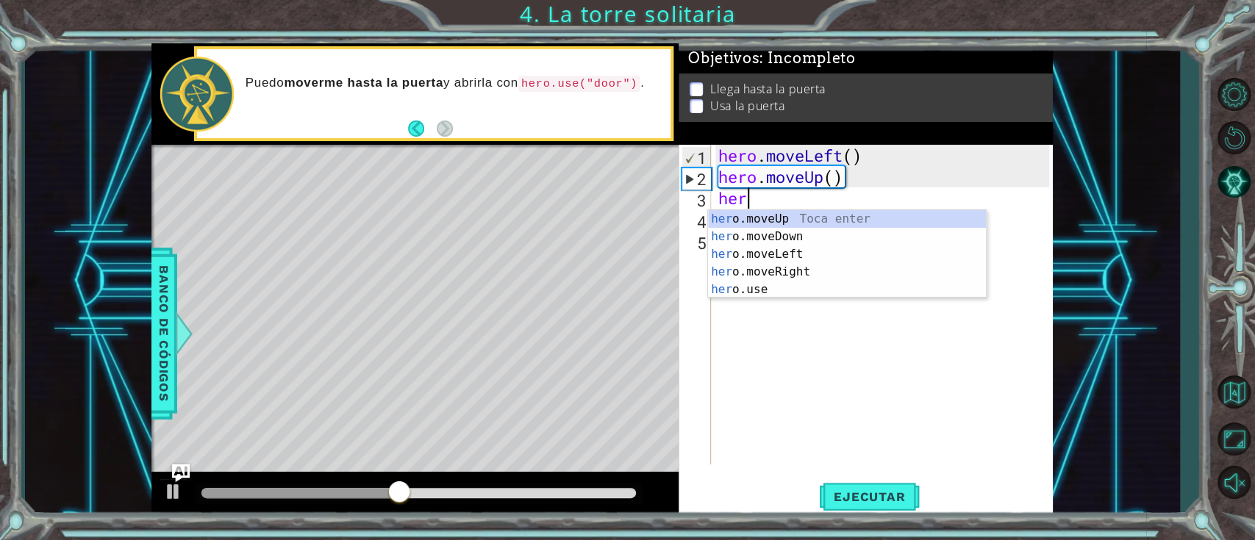
type textarea "hero"
type textarea "h"
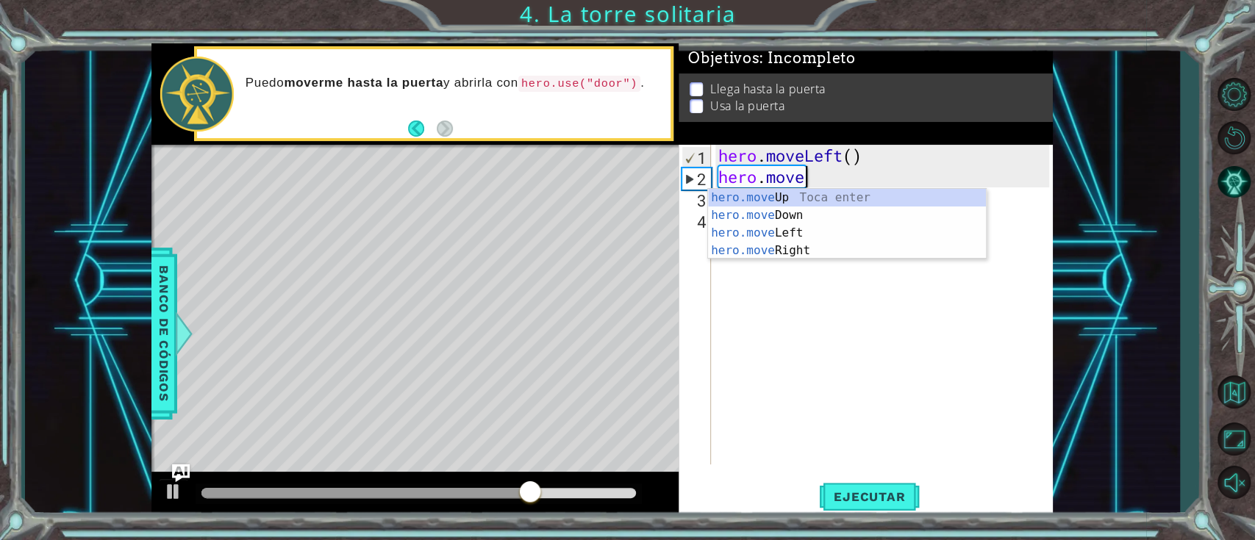
scroll to position [0, 4]
type textarea "hero.moveLef"
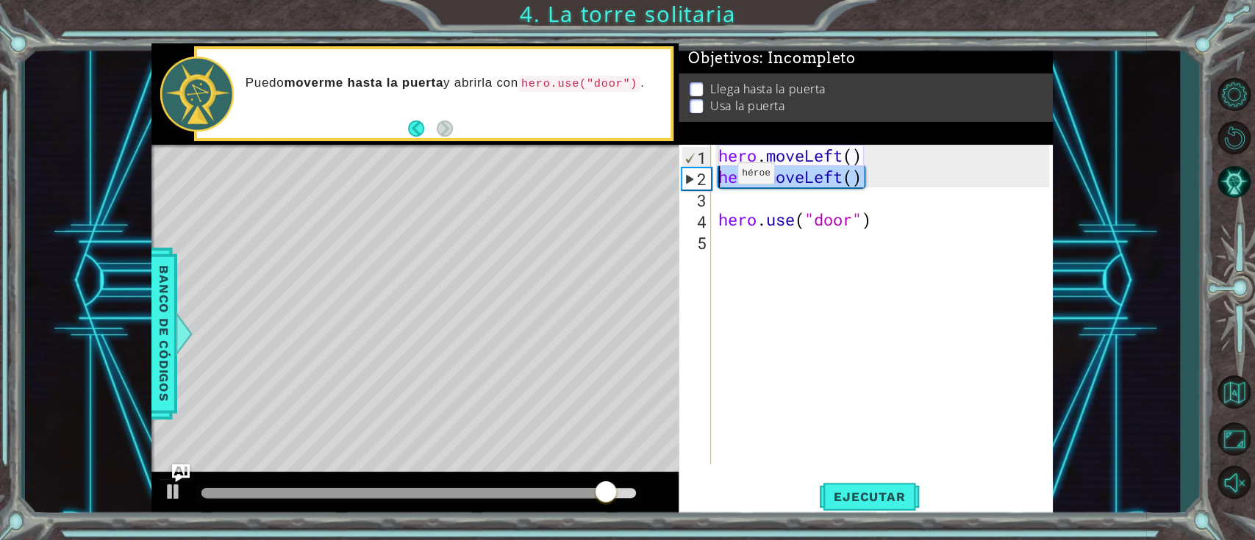
drag, startPoint x: 891, startPoint y: 174, endPoint x: 712, endPoint y: 176, distance: 178.6
click at [712, 176] on div "1 2 3 4 5 hero . moveLeft ( ) hero . moveLeft ( ) hero . use ( "door" ) ההההההה…" at bounding box center [863, 305] width 370 height 320
type textarea "hero.moveLeft()"
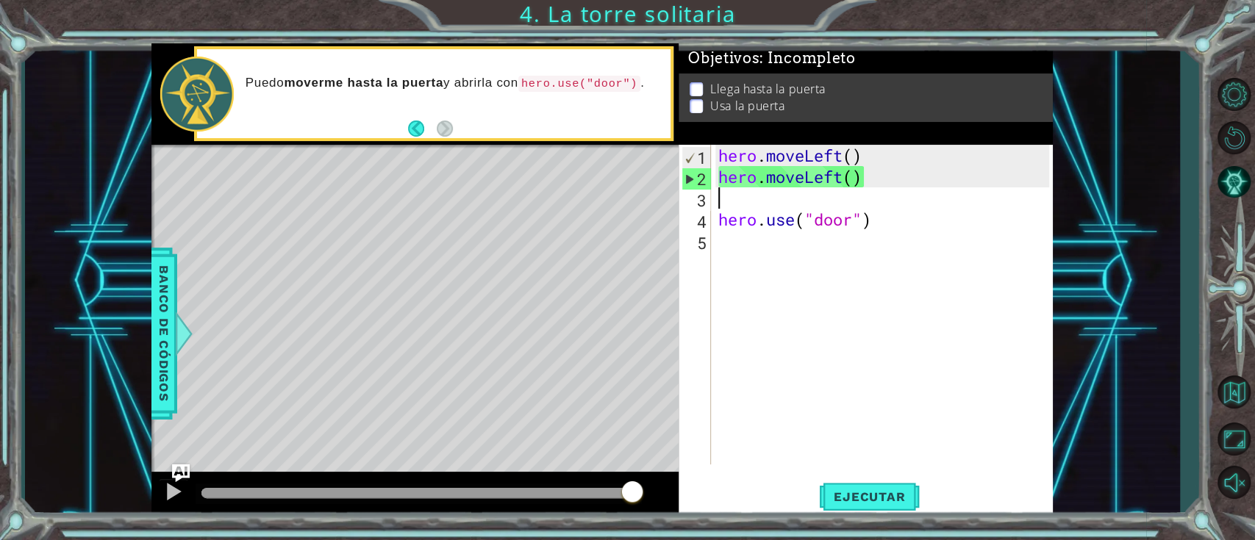
click at [745, 199] on div "hero . moveLeft ( ) hero . moveLeft ( ) hero . use ( "door" )" at bounding box center [885, 326] width 341 height 362
paste textarea "hero.moveLeft()"
type textarea "hero.moveLeft()"
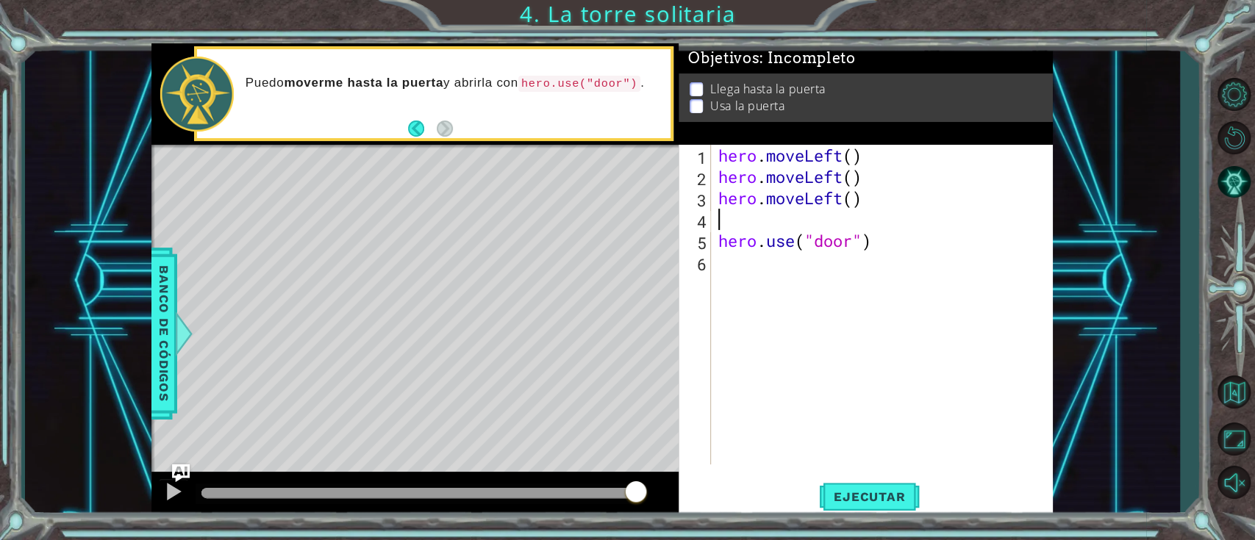
paste textarea "hero.moveLeft()"
type textarea "hero.moveLeft()"
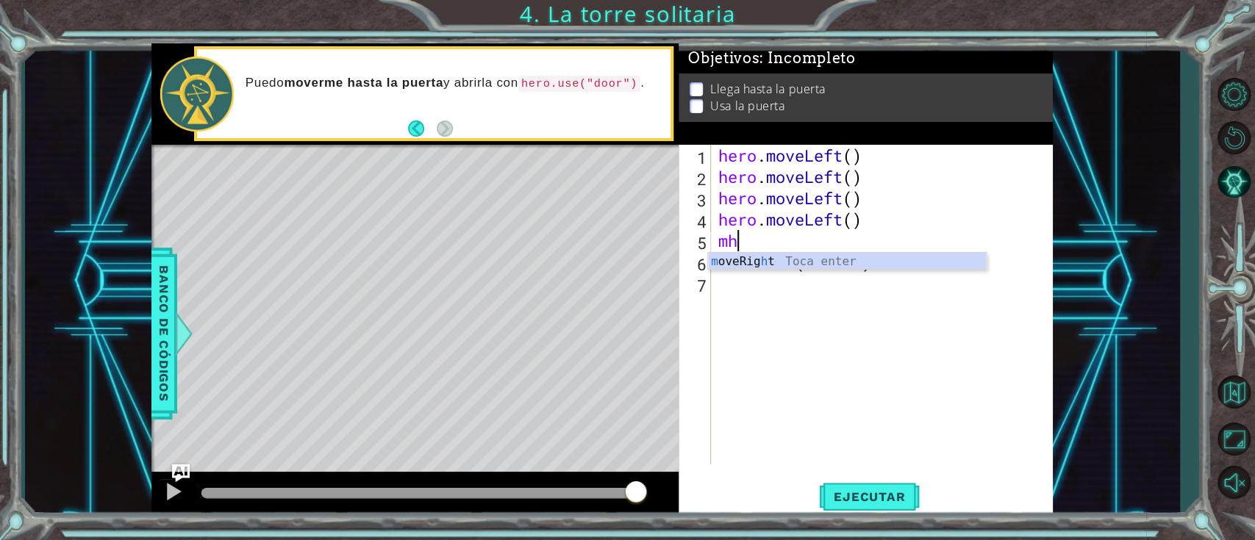
type textarea "m"
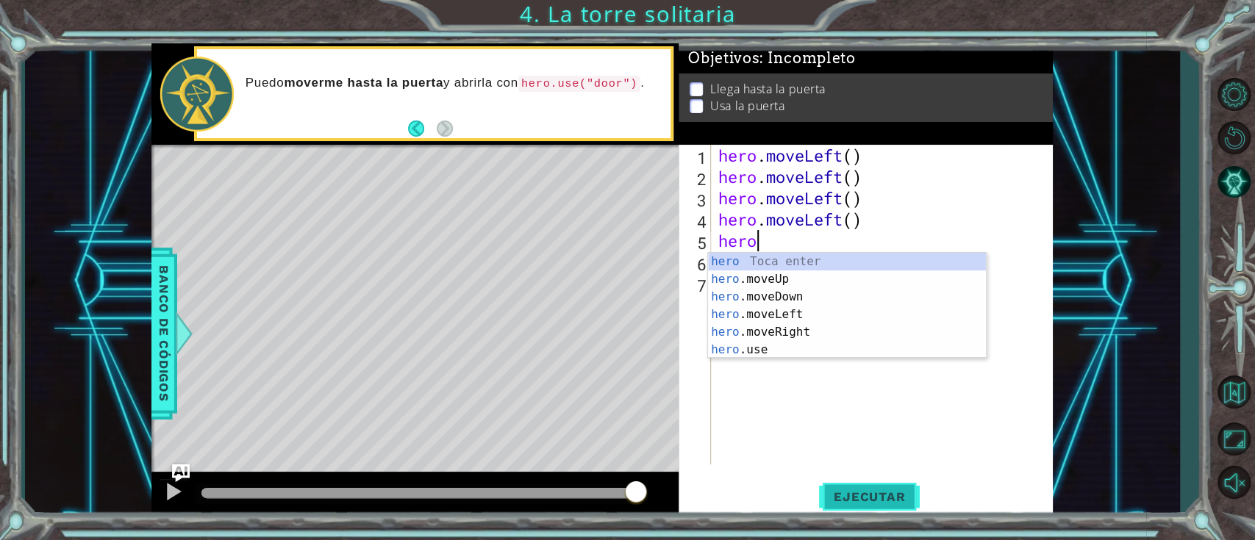
click at [886, 404] on button "Ejecutar" at bounding box center [869, 496] width 101 height 37
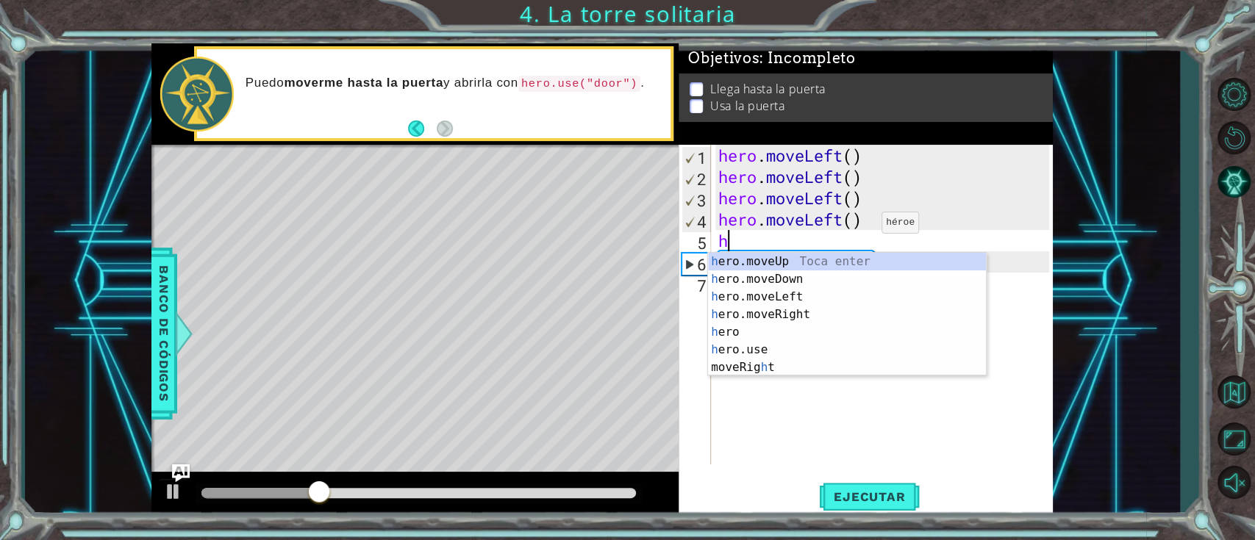
type textarea "h"
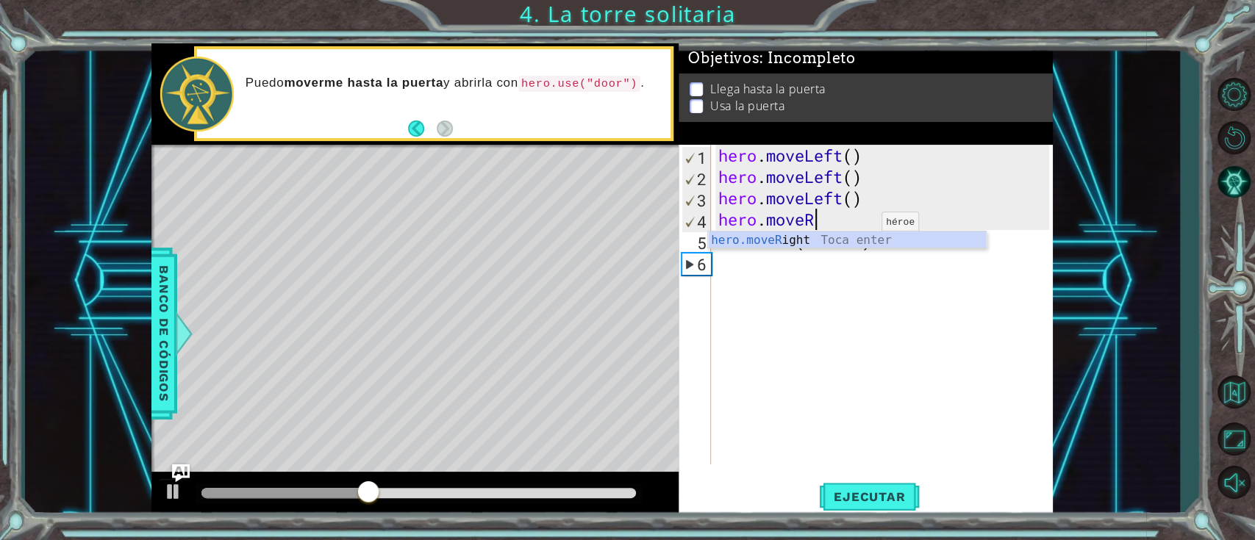
scroll to position [0, 4]
type textarea "hero.moveRi"
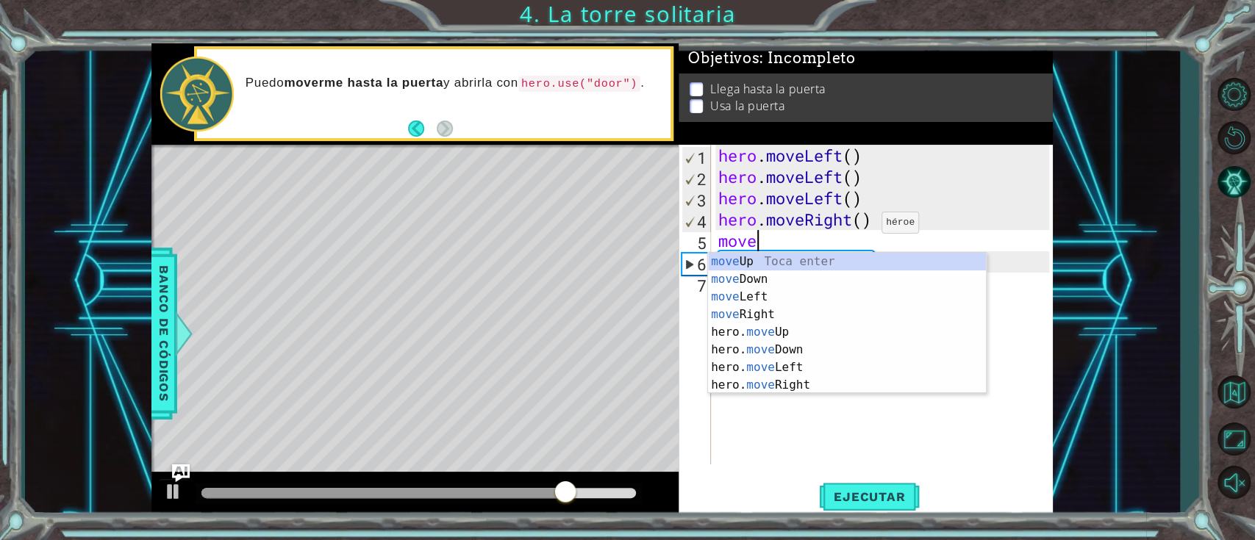
scroll to position [0, 1]
type textarea "m"
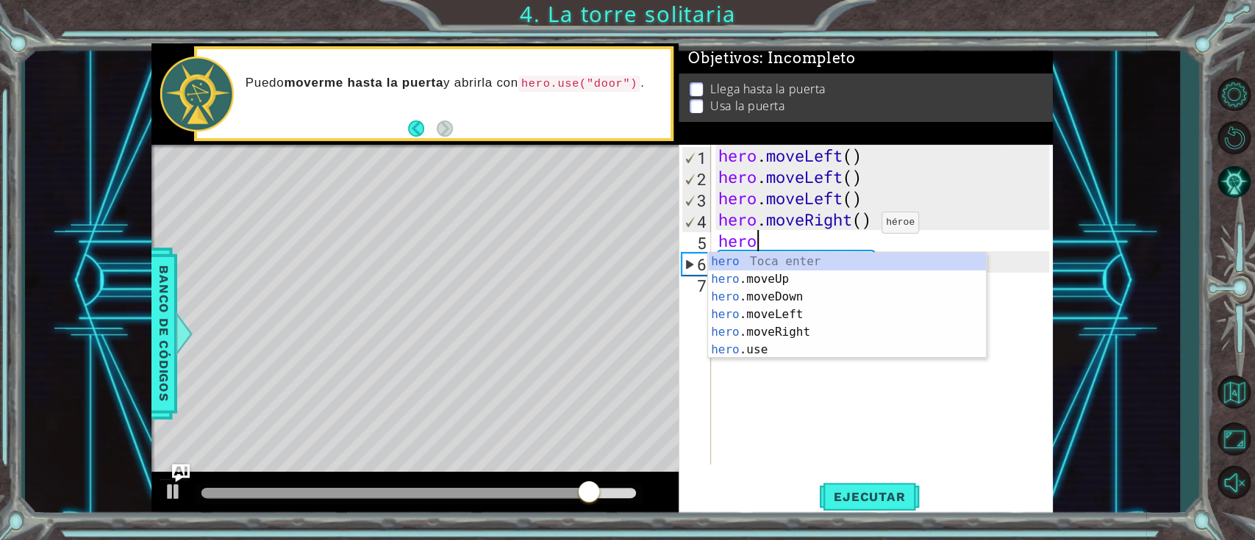
scroll to position [0, 0]
type textarea "hero."
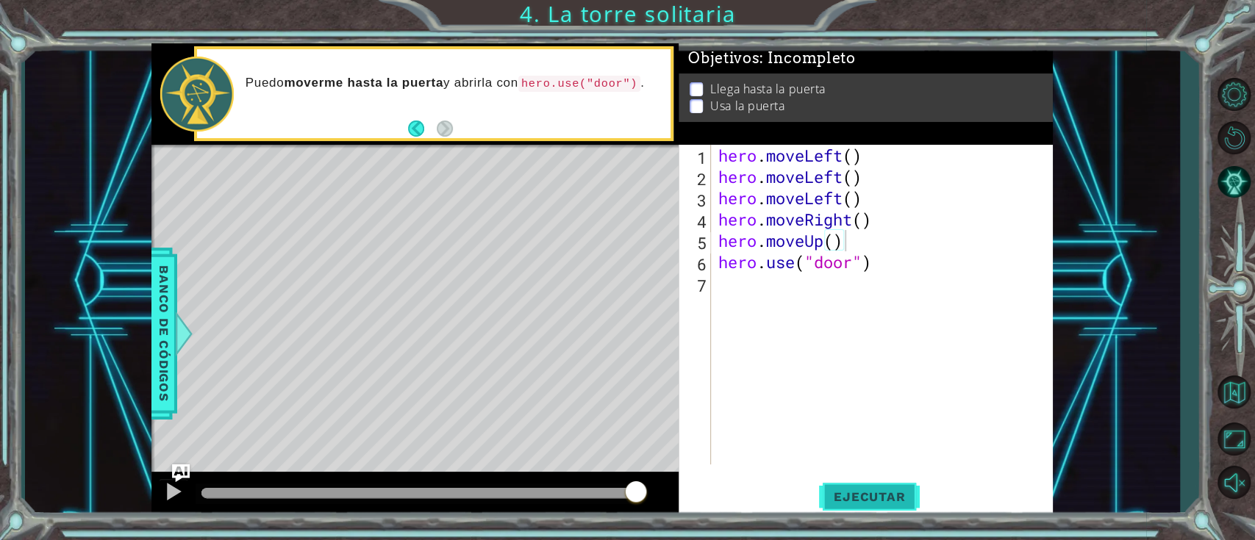
click at [858, 404] on button "Ejecutar" at bounding box center [869, 496] width 101 height 37
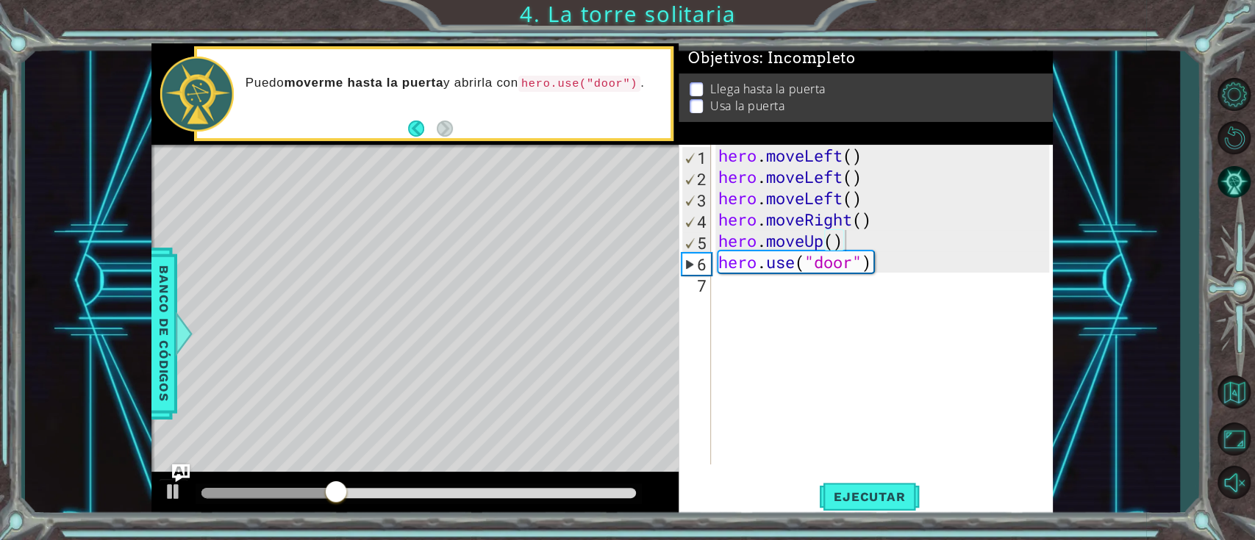
drag, startPoint x: 858, startPoint y: 506, endPoint x: 869, endPoint y: 176, distance: 330.2
click at [869, 176] on div "hero.moveUp() 1 2 3 4 5 6 7 hero . moveLeft ( ) hero . moveLeft ( ) hero . move…" at bounding box center [865, 332] width 374 height 374
drag, startPoint x: 868, startPoint y: 191, endPoint x: 720, endPoint y: 202, distance: 148.9
click at [720, 202] on div "hero . moveLeft ( ) hero . moveLeft ( ) hero . moveLeft ( ) hero . moveRight ( …" at bounding box center [885, 326] width 341 height 362
type textarea "hero.moveLeft()"
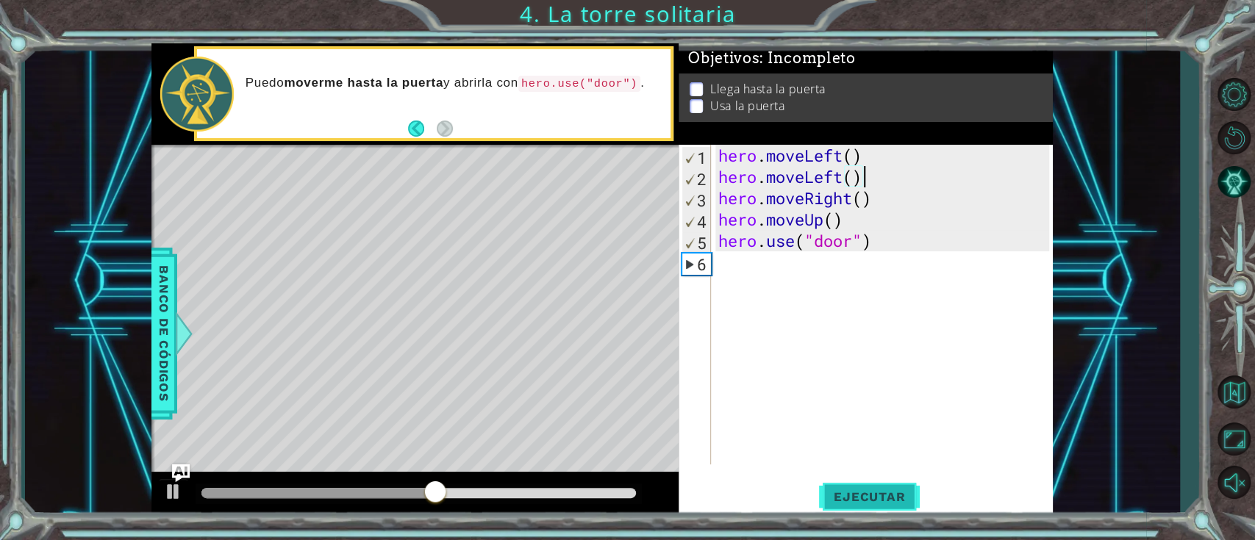
click at [866, 404] on button "Ejecutar" at bounding box center [869, 496] width 101 height 37
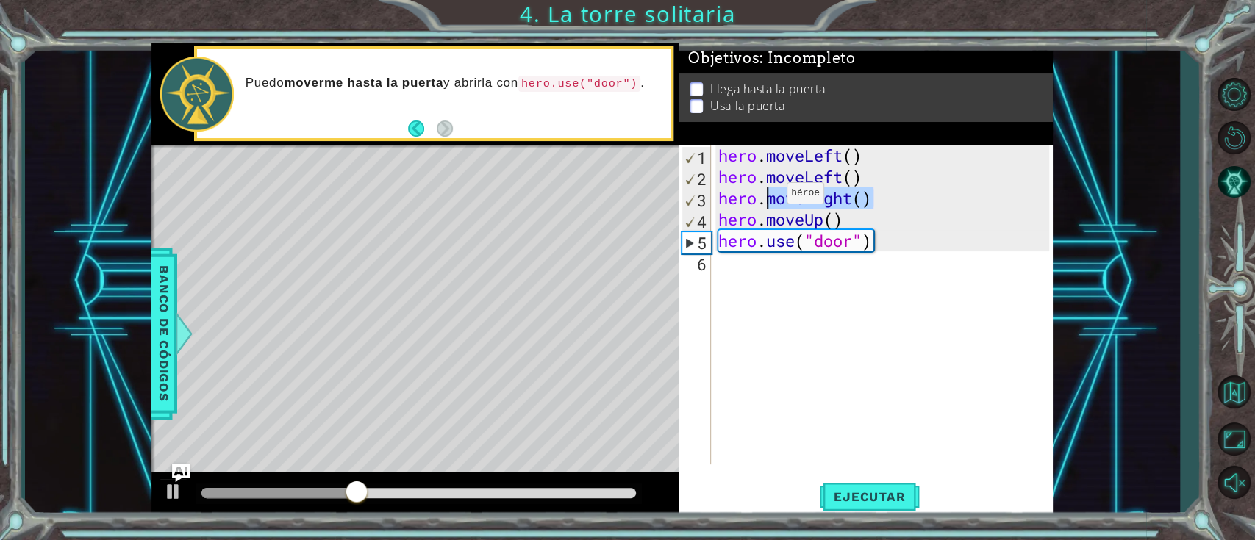
drag, startPoint x: 886, startPoint y: 193, endPoint x: 764, endPoint y: 196, distance: 122.8
click at [764, 196] on div "hero . moveLeft ( ) hero . moveLeft ( ) hero . moveRight ( ) hero . moveUp ( ) …" at bounding box center [885, 326] width 341 height 362
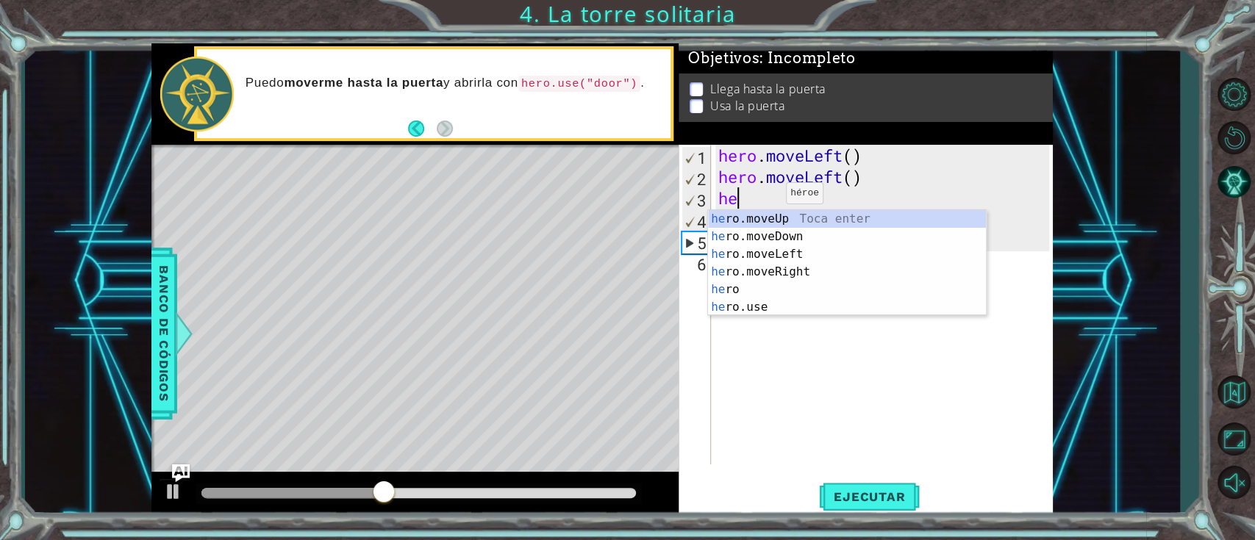
type textarea "h"
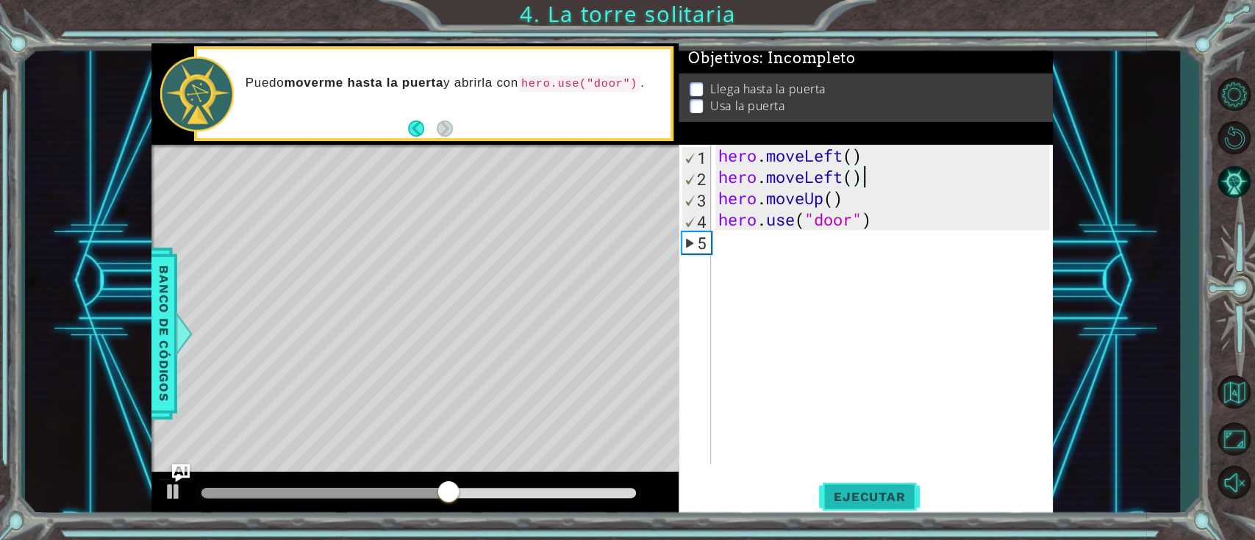
click at [850, 404] on span "Ejecutar" at bounding box center [869, 497] width 101 height 15
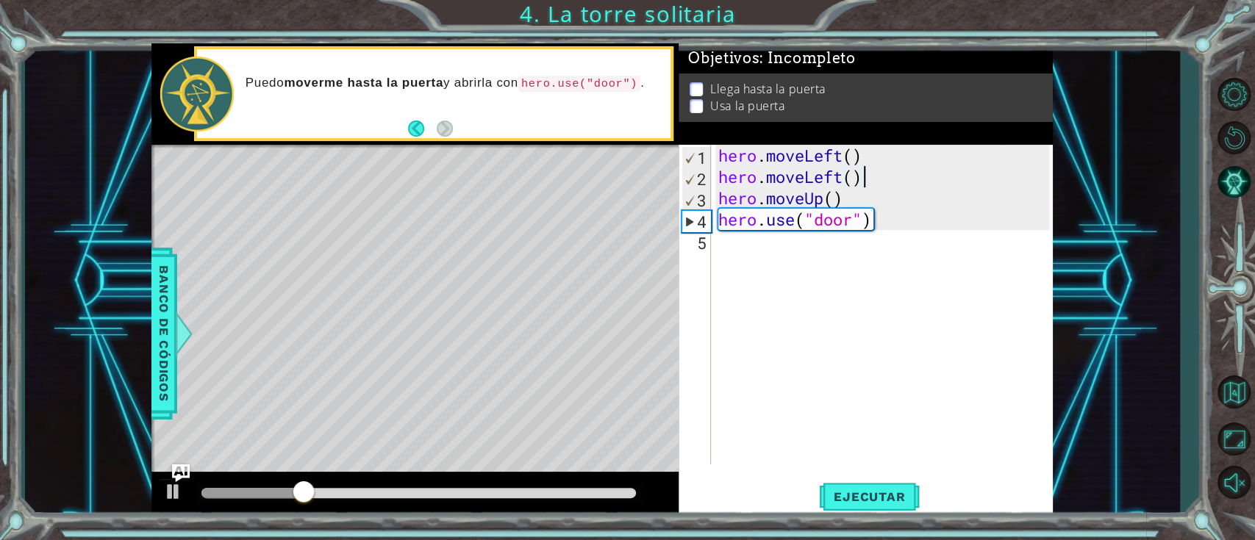
click at [894, 204] on div "hero . moveLeft ( ) hero . moveLeft ( ) hero . moveUp ( ) hero . use ( "door" )" at bounding box center [885, 326] width 341 height 362
type textarea "hero.moveUp()"
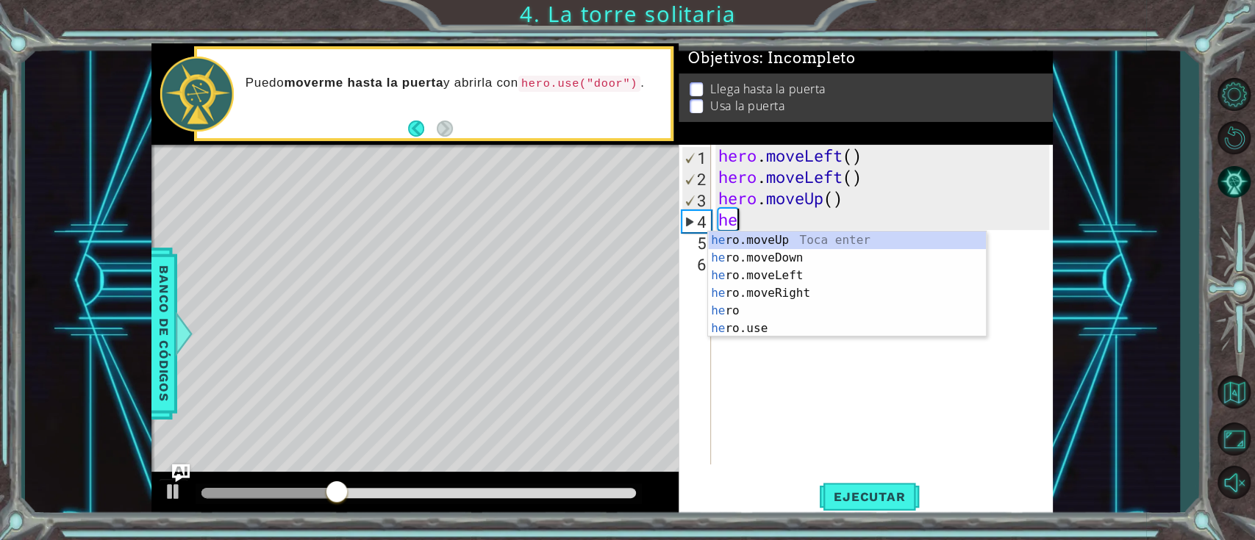
type textarea "her"
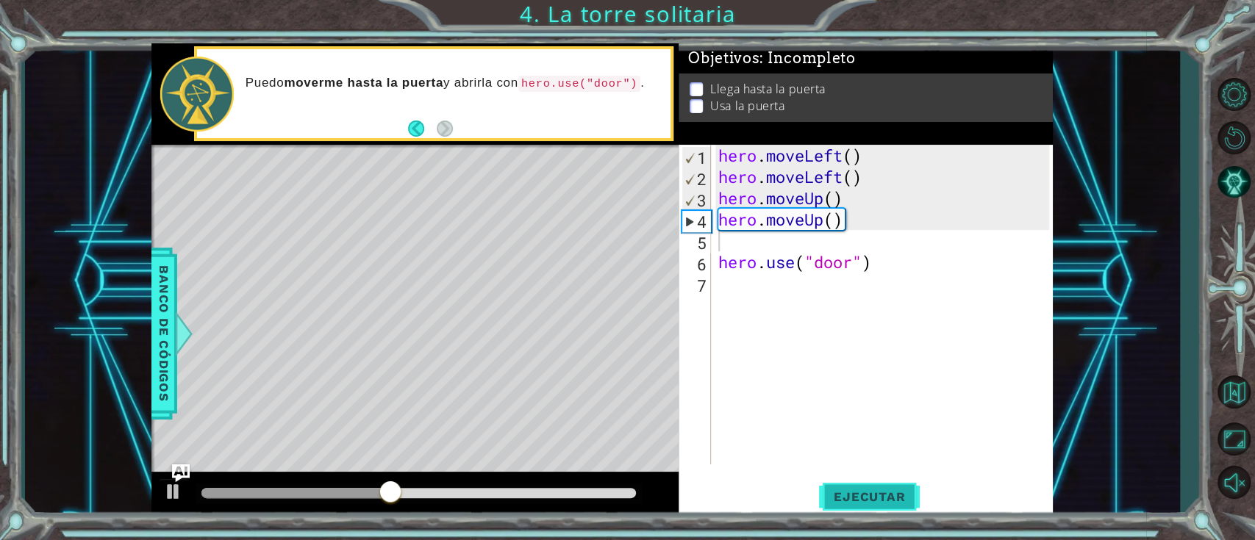
click at [847, 404] on span "Ejecutar" at bounding box center [869, 497] width 101 height 15
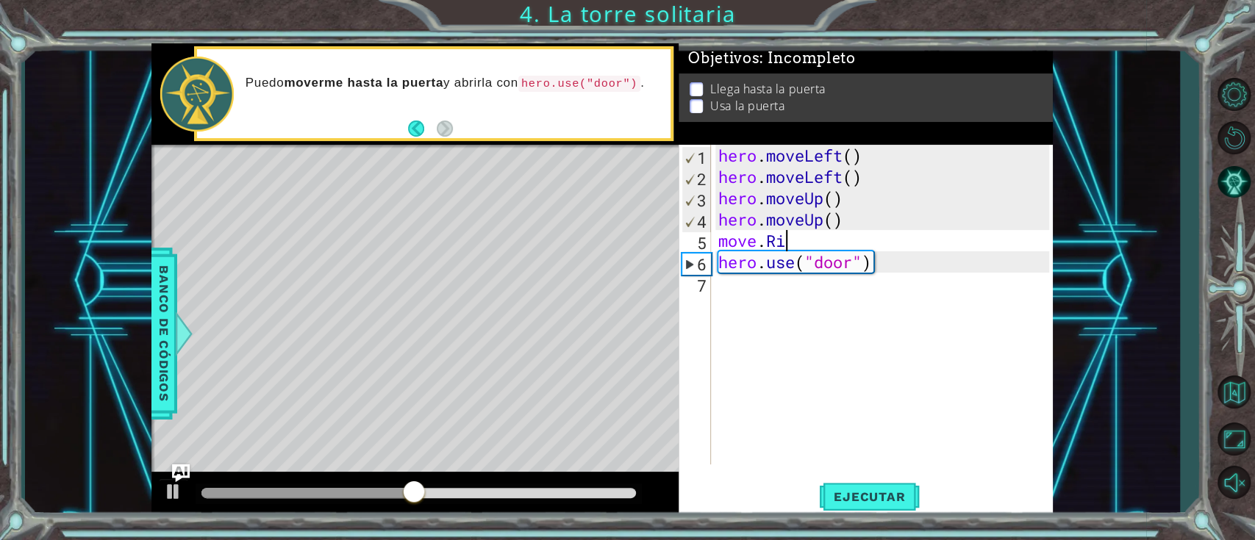
scroll to position [0, 1]
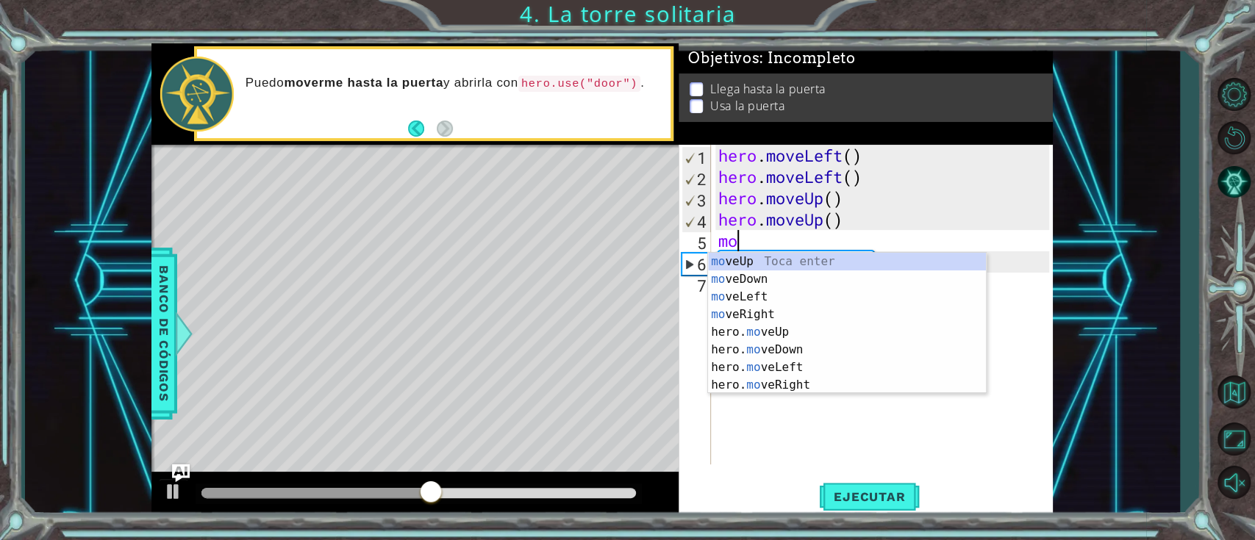
type textarea "m"
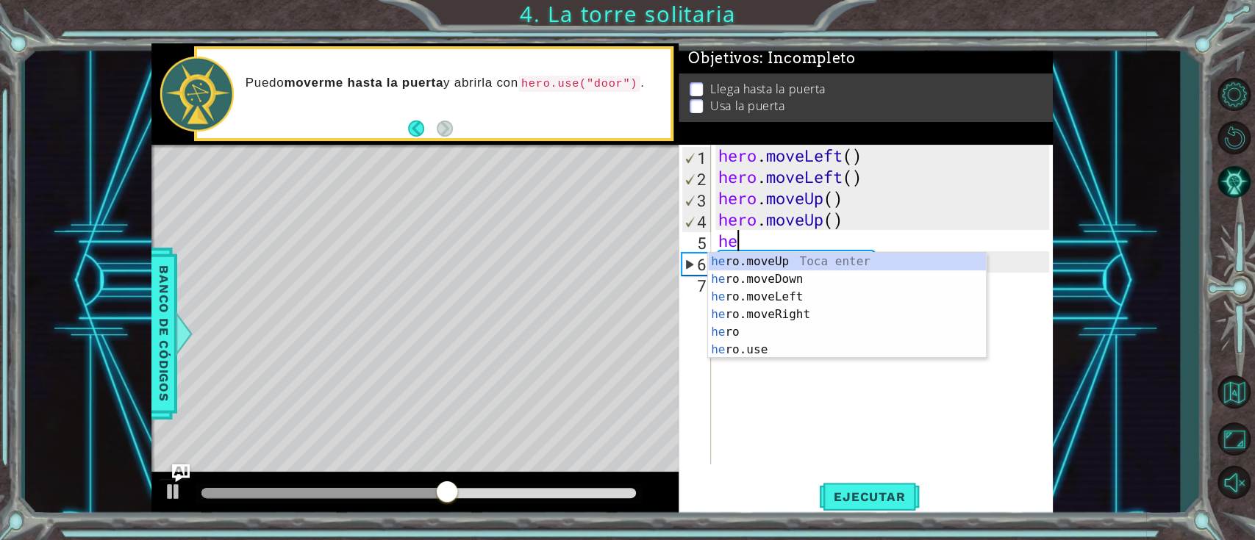
scroll to position [0, 0]
type textarea "hero.moveR"
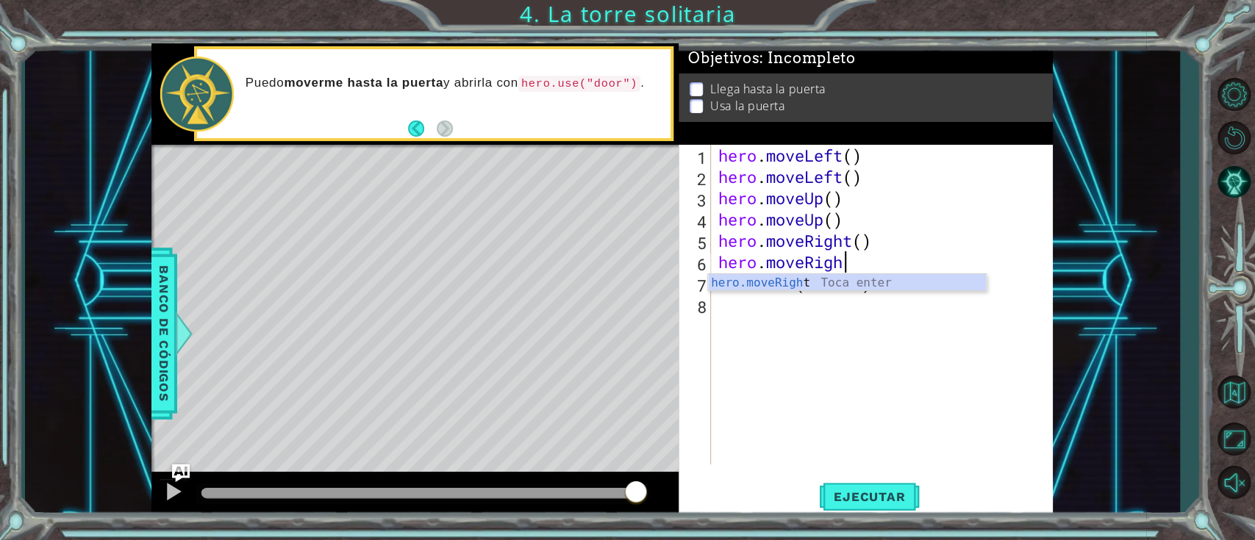
type textarea "hero.moveRight"
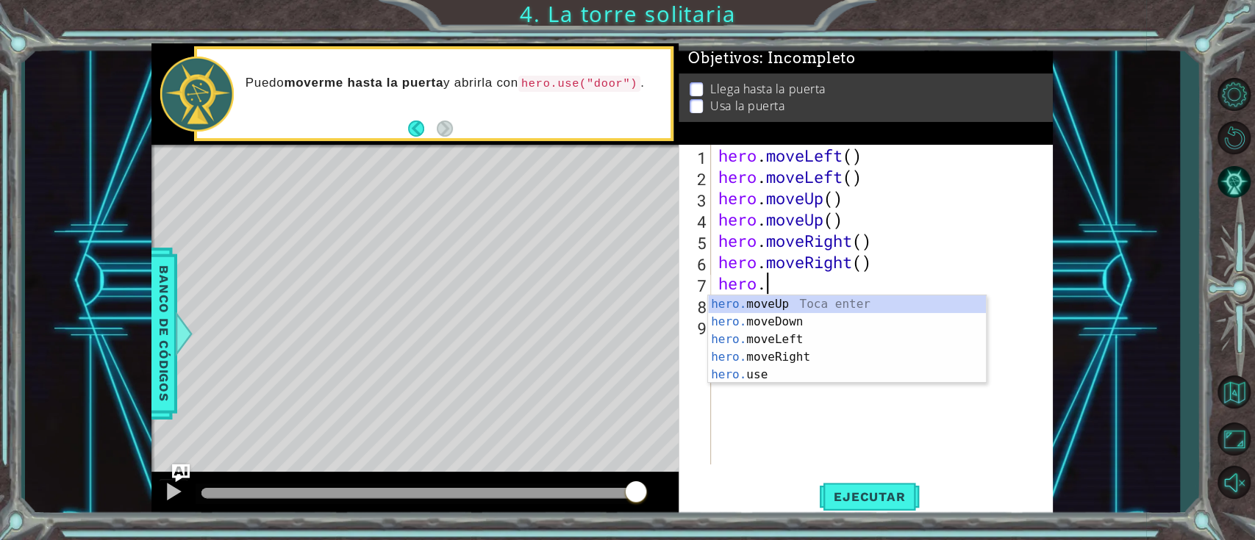
scroll to position [0, 1]
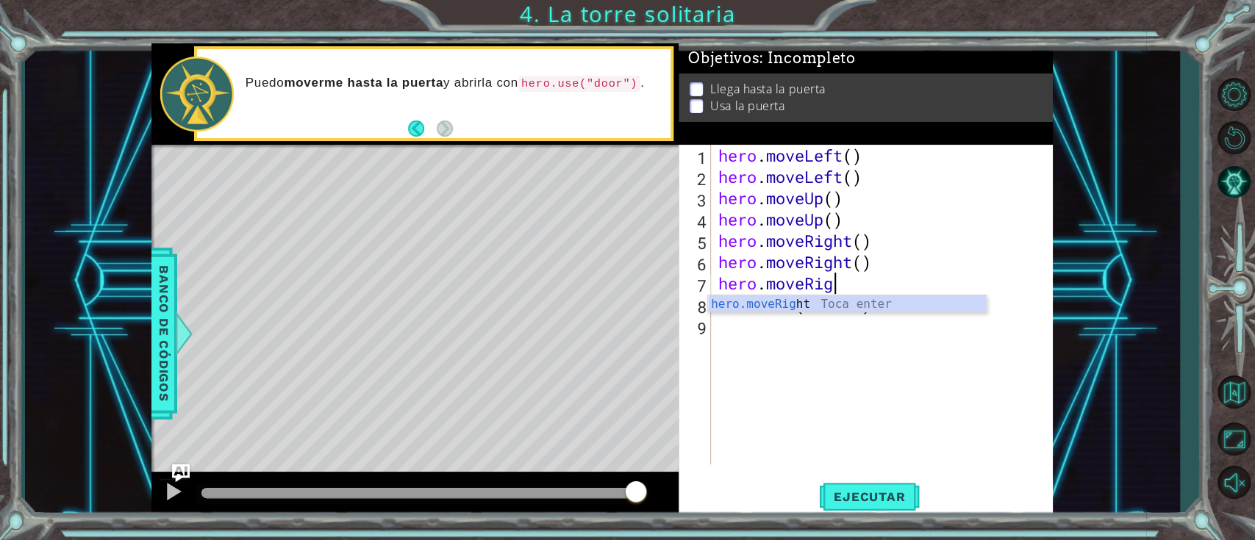
type textarea "hero.moveRight"
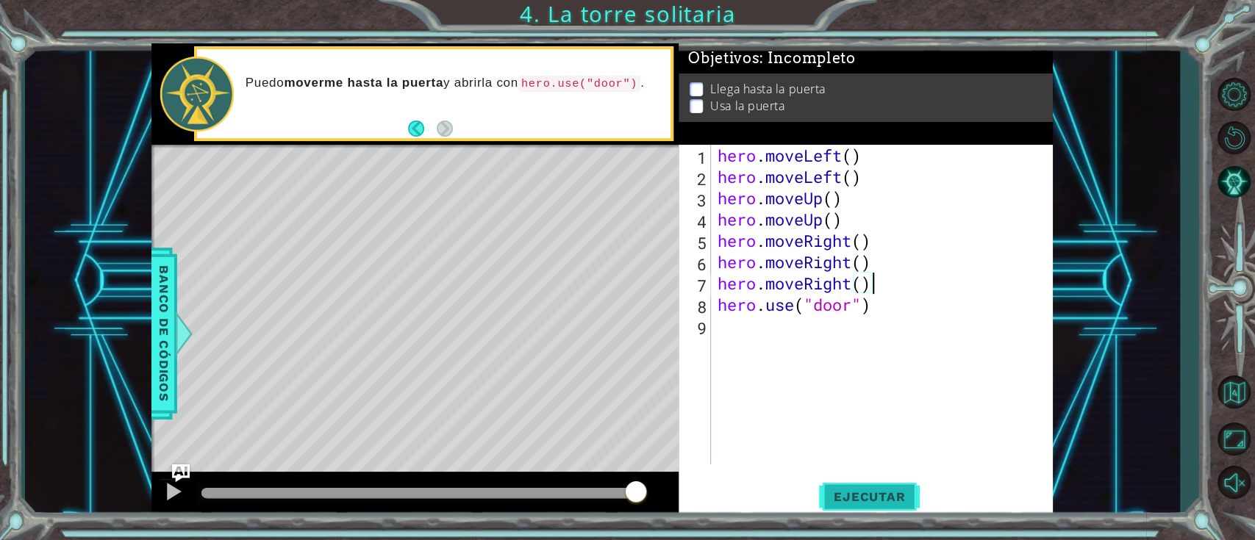
type textarea "hero.moveRight()"
click at [858, 404] on button "Ejecutar" at bounding box center [869, 496] width 101 height 37
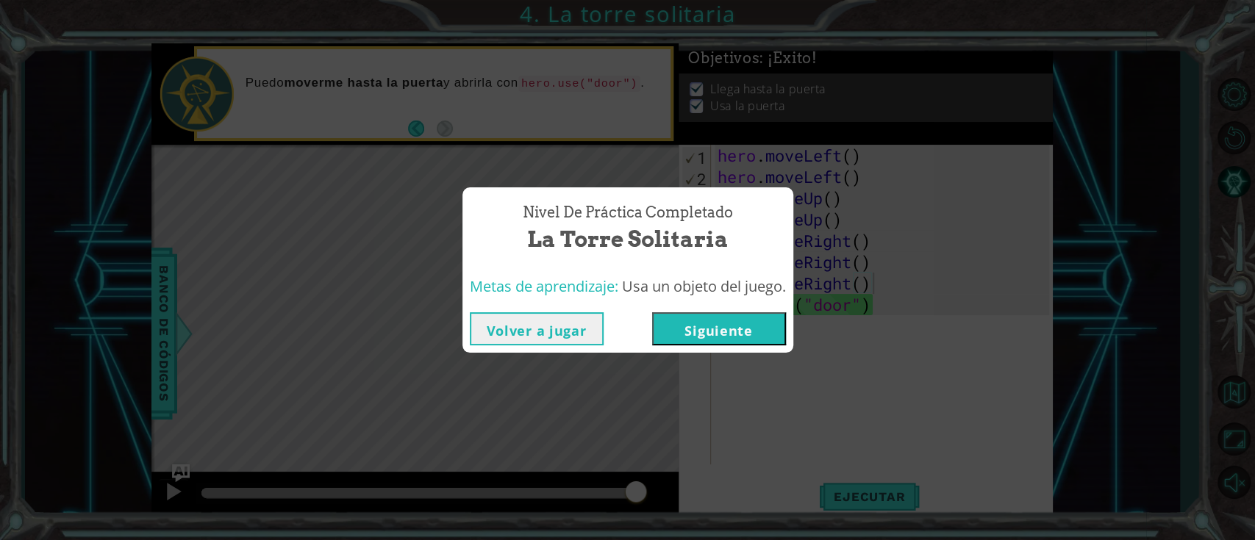
click at [711, 330] on button "Siguiente" at bounding box center [719, 328] width 134 height 33
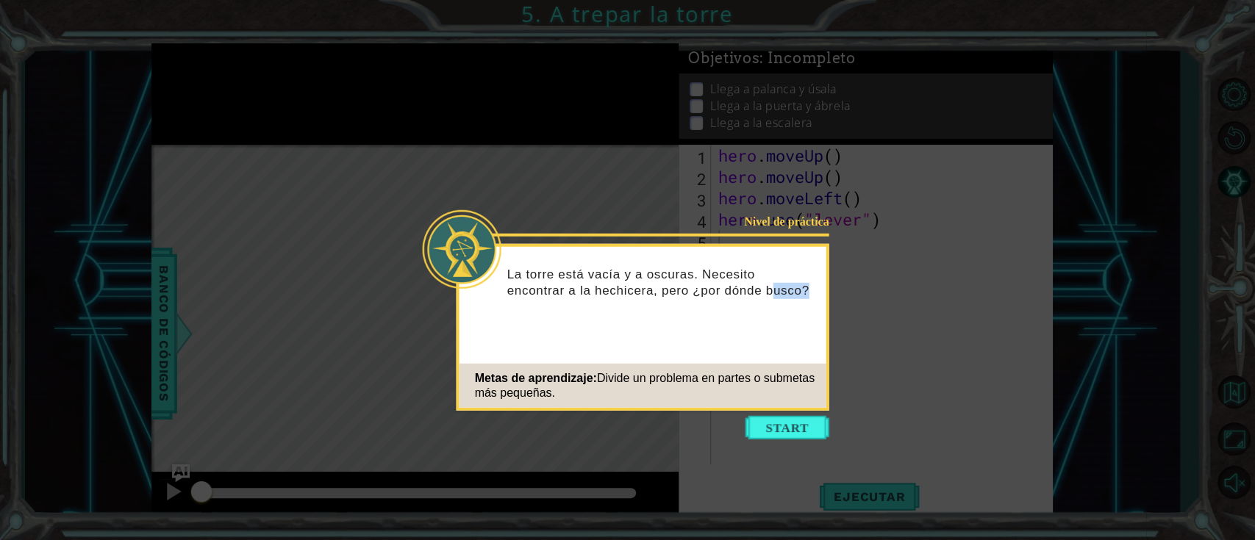
drag, startPoint x: 711, startPoint y: 330, endPoint x: 747, endPoint y: 306, distance: 43.0
click at [747, 306] on div "Nivel de práctica La torre está vacía y a oscuras. Necesito encontrar a la hech…" at bounding box center [642, 327] width 373 height 167
click at [770, 404] on button "Start" at bounding box center [787, 428] width 84 height 24
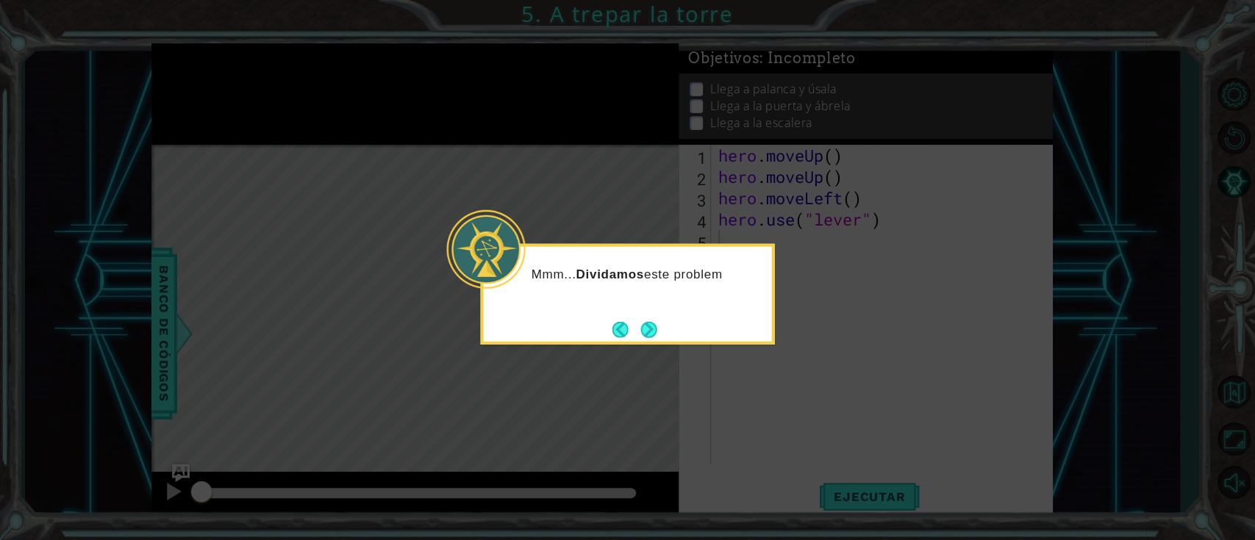
click at [664, 320] on div "Mmm... Dividamos este problem" at bounding box center [628, 294] width 294 height 101
click at [657, 324] on button "Next" at bounding box center [649, 329] width 16 height 16
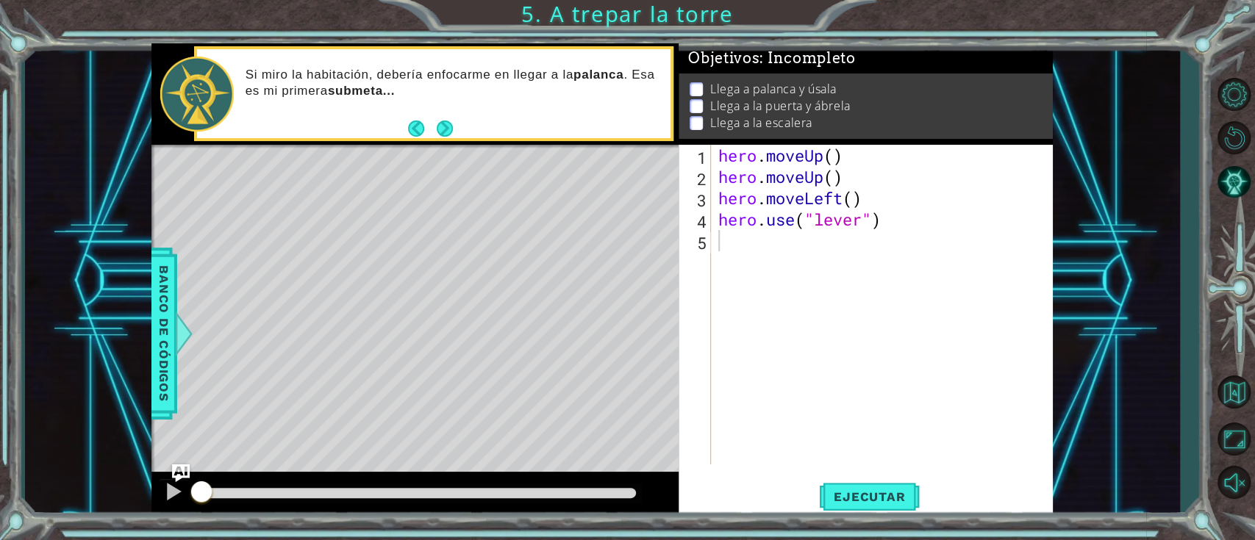
click at [841, 404] on div "1 2 3 4 5 hero . moveUp ( ) hero . moveUp ( ) hero . moveLeft ( ) hero . use ( …" at bounding box center [865, 332] width 374 height 374
click at [858, 404] on span "Ejecutar" at bounding box center [869, 497] width 101 height 15
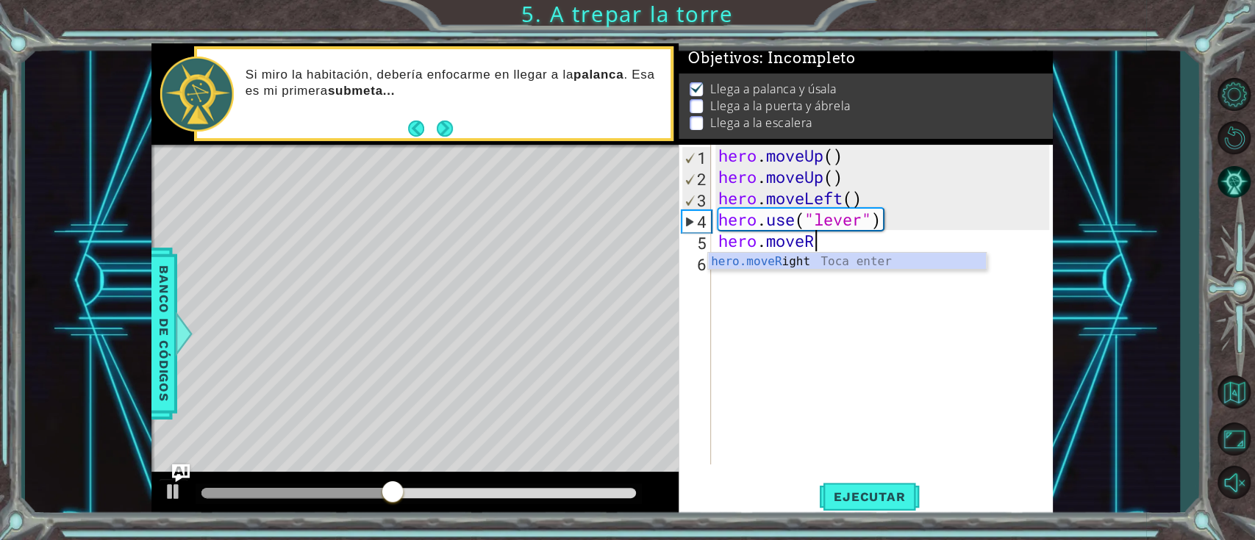
scroll to position [0, 4]
type textarea "hero.moveRig"
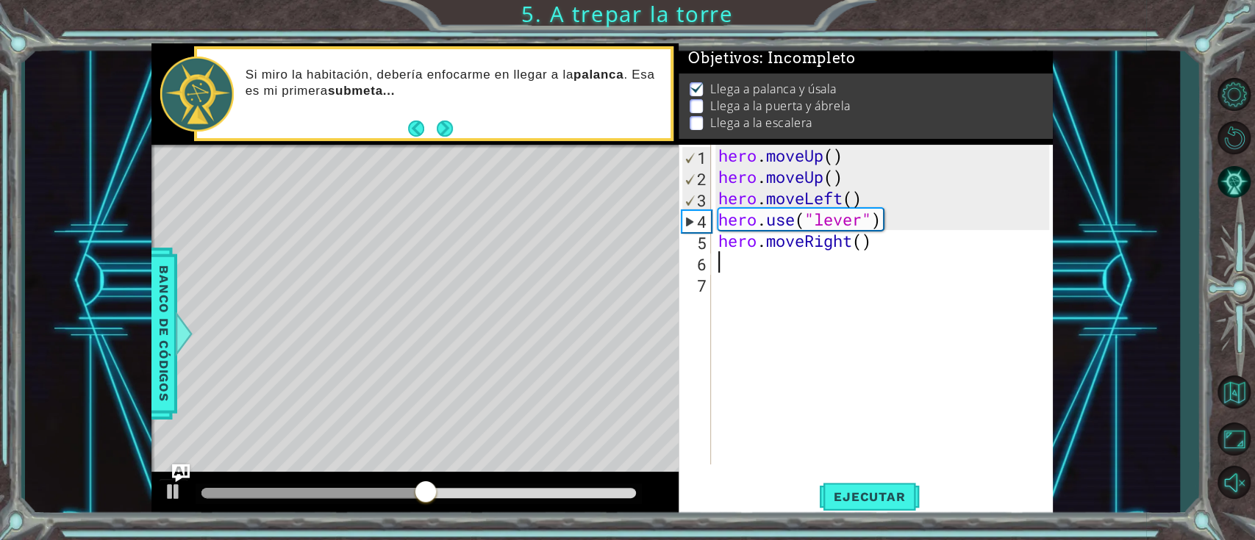
scroll to position [0, 0]
click at [853, 404] on button "Ejecutar" at bounding box center [869, 496] width 101 height 37
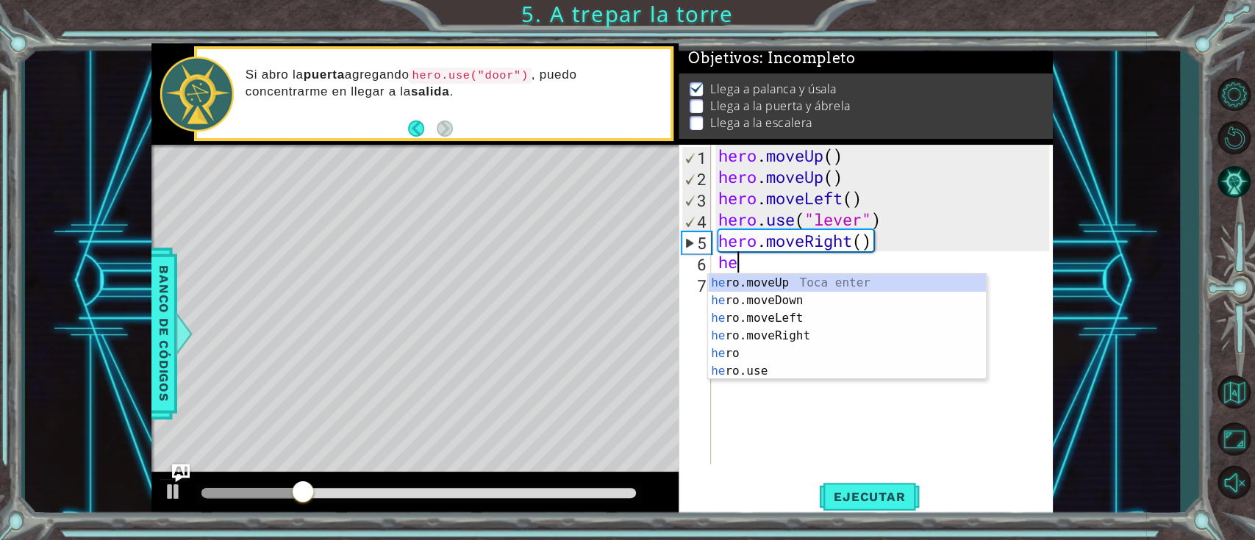
type textarea "her"
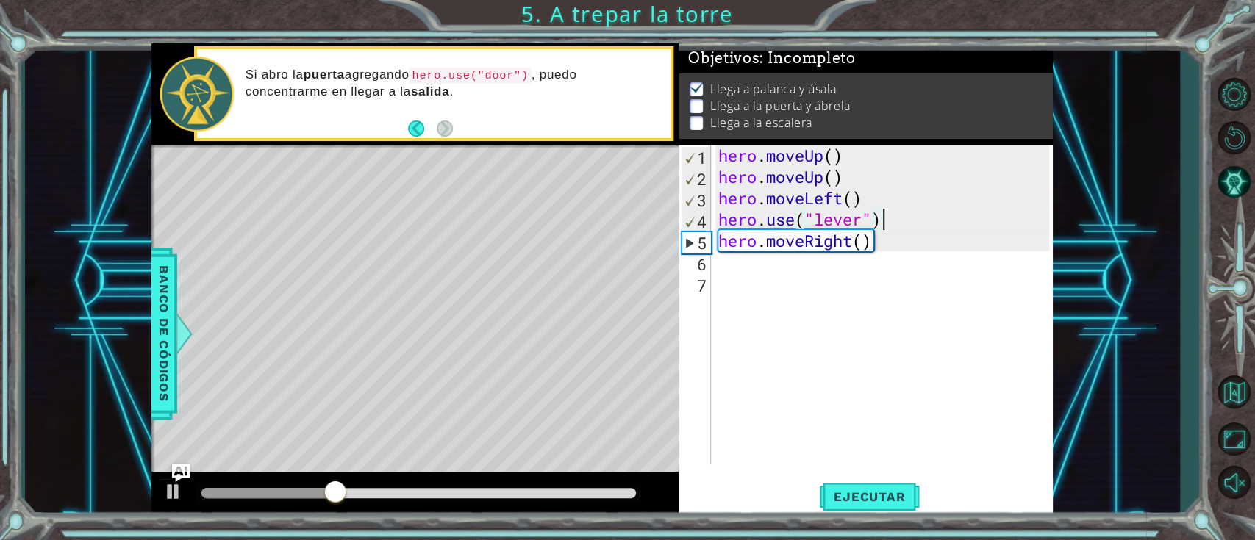
drag, startPoint x: 880, startPoint y: 223, endPoint x: 883, endPoint y: 242, distance: 18.7
click at [880, 224] on div "hero . moveUp ( ) hero . moveUp ( ) hero . moveLeft ( ) hero . use ( "lever" ) …" at bounding box center [885, 326] width 341 height 362
drag, startPoint x: 883, startPoint y: 242, endPoint x: 719, endPoint y: 248, distance: 164.8
click at [719, 248] on div "hero . moveUp ( ) hero . moveUp ( ) hero . moveLeft ( ) hero . use ( "lever" ) …" at bounding box center [885, 326] width 341 height 362
type textarea "hero.moveRight()"
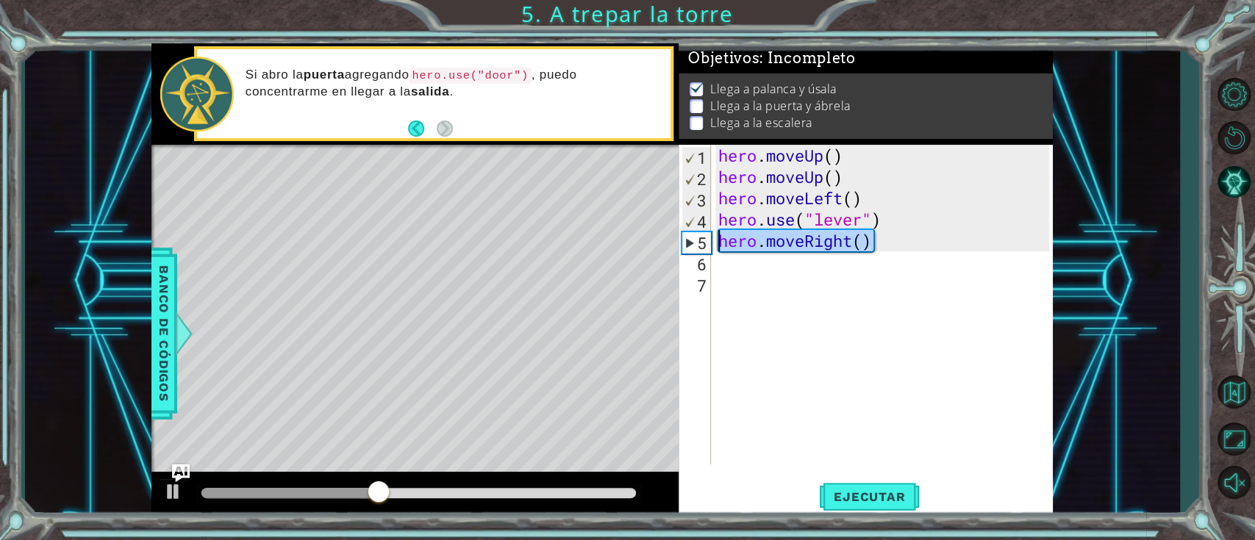
click at [730, 268] on div "hero . moveUp ( ) hero . moveUp ( ) hero . moveLeft ( ) hero . use ( "lever" ) …" at bounding box center [885, 326] width 341 height 362
paste textarea "hero.moveRight()"
type textarea "hero.moveRight()"
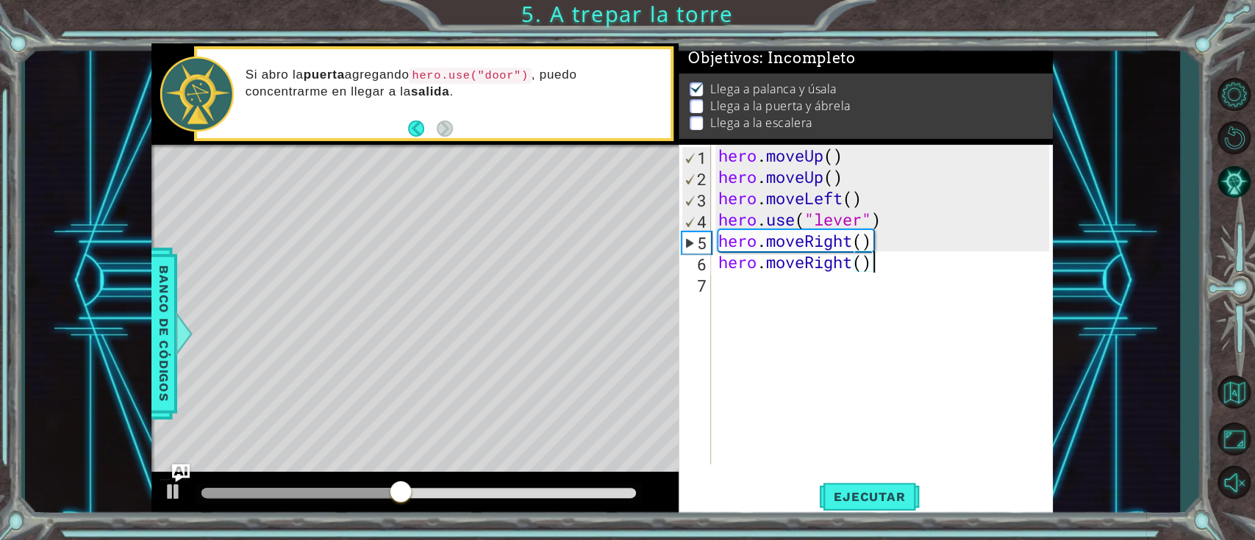
click at [735, 298] on div "hero . moveUp ( ) hero . moveUp ( ) hero . moveLeft ( ) hero . use ( "lever" ) …" at bounding box center [885, 326] width 341 height 362
paste textarea "hero.moveRight()"
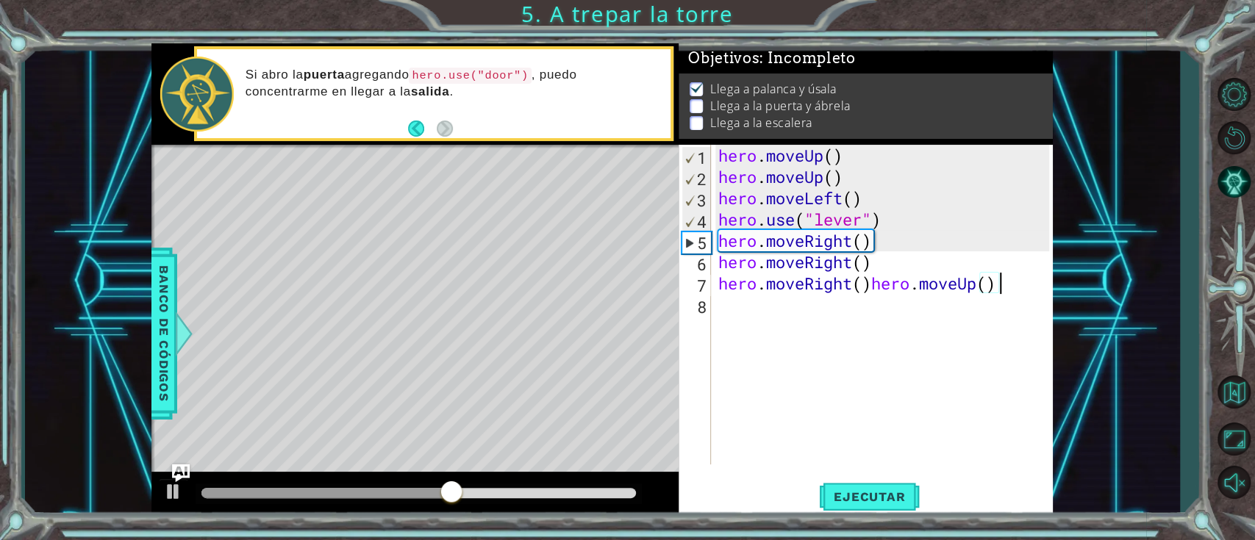
type textarea "hero.moveRight()"
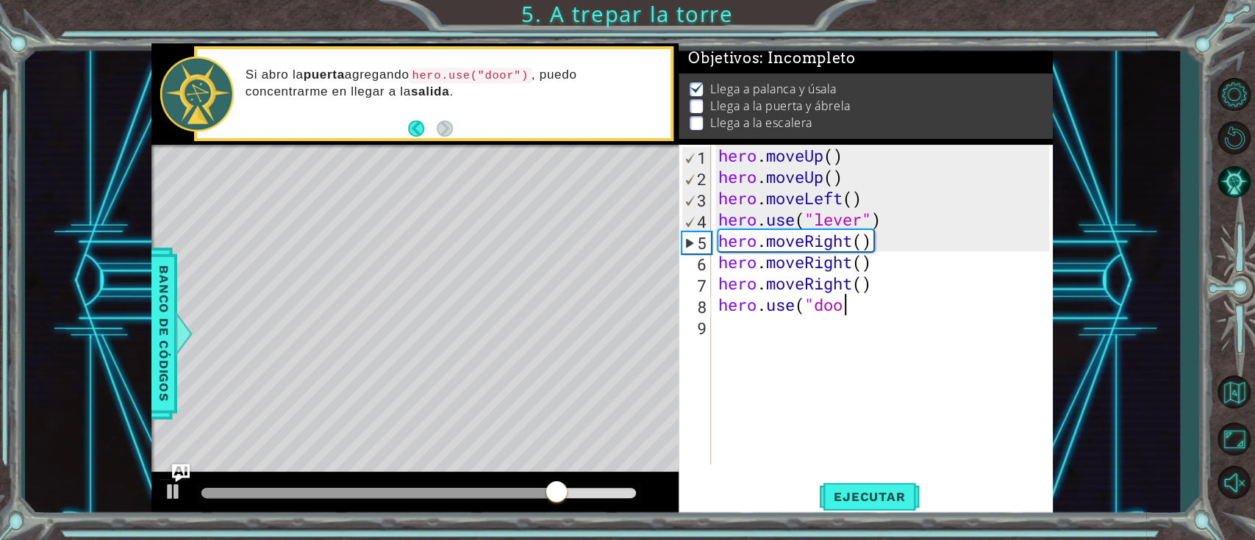
scroll to position [0, 5]
type textarea "hero.use("door")"
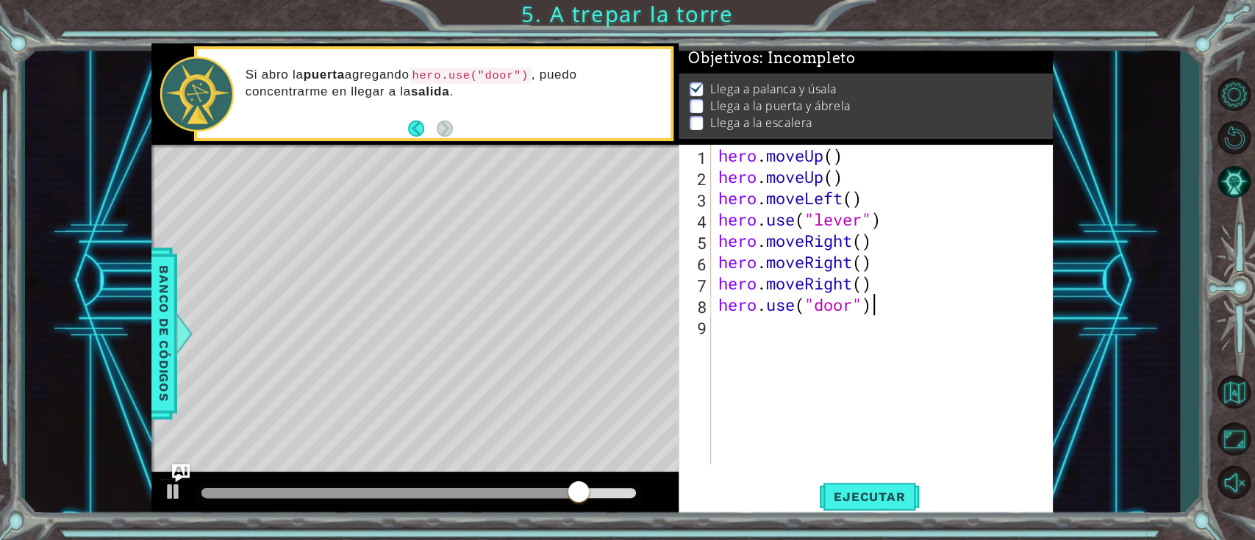
scroll to position [0, 6]
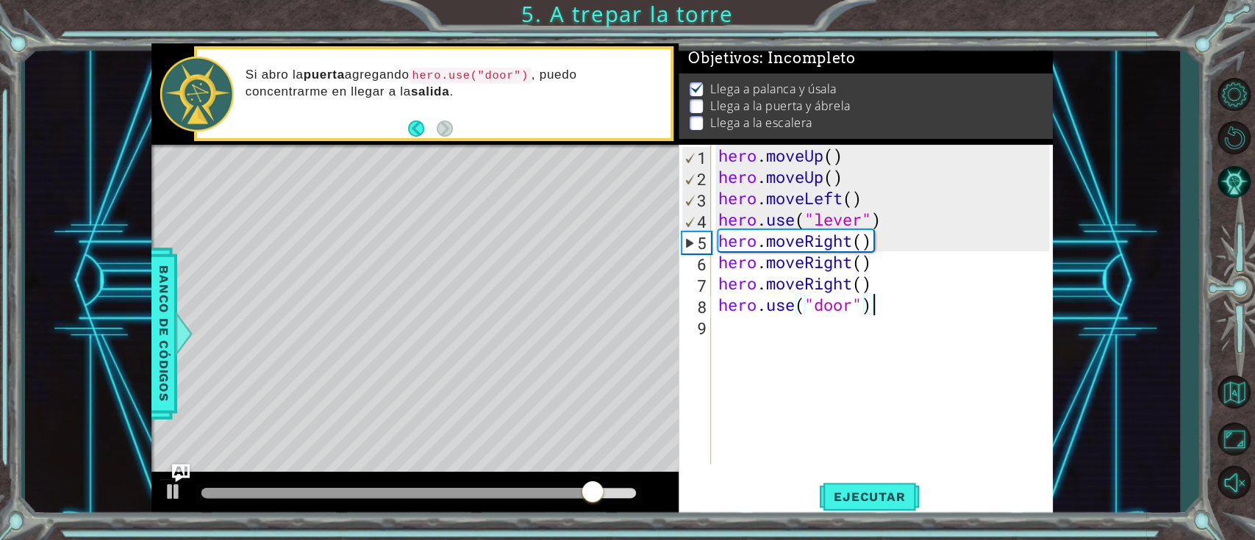
click at [756, 330] on div "hero . moveUp ( ) hero . moveUp ( ) hero . moveLeft ( ) hero . use ( "lever" ) …" at bounding box center [885, 326] width 341 height 362
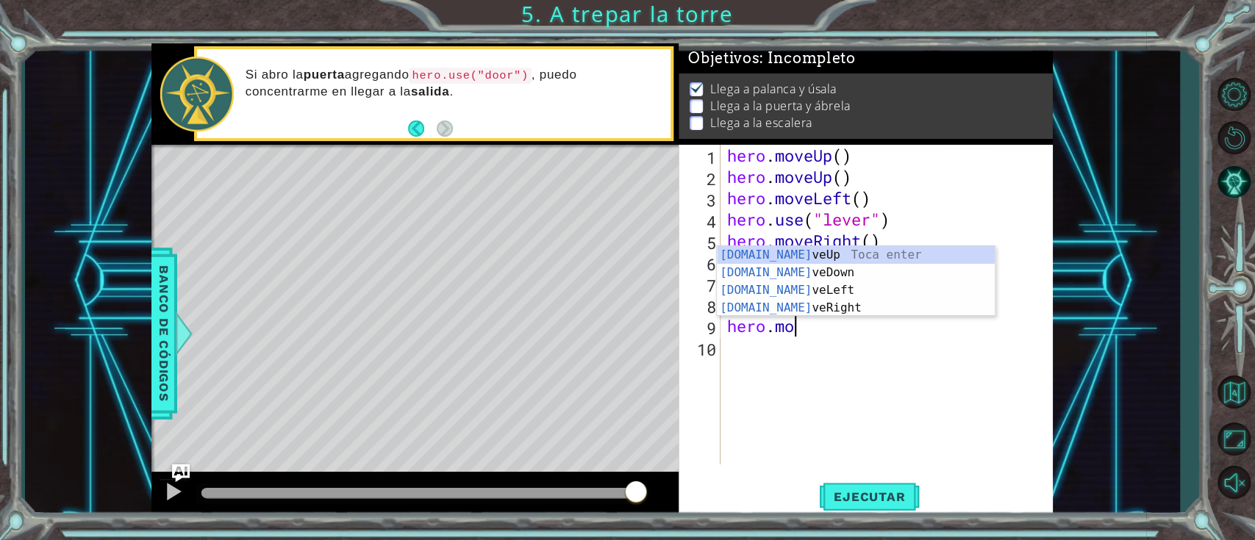
scroll to position [0, 2]
type textarea "hero.move"
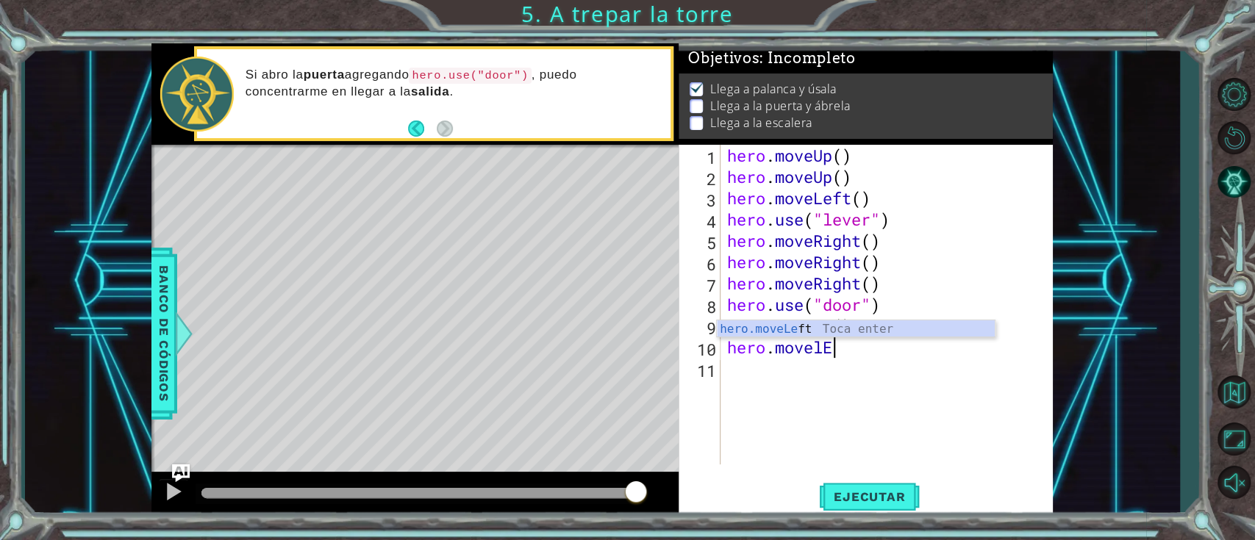
type textarea "hero.movelEft"
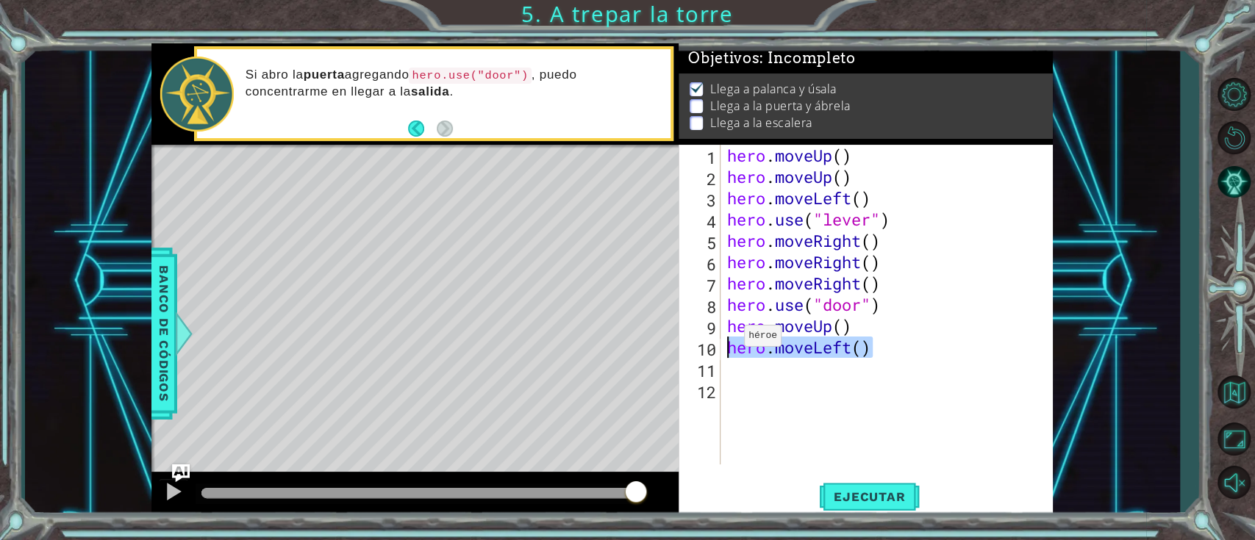
drag, startPoint x: 878, startPoint y: 338, endPoint x: 730, endPoint y: 339, distance: 147.7
click at [730, 339] on div "hero . moveUp ( ) hero . moveUp ( ) hero . moveLeft ( ) hero . use ( "lever" ) …" at bounding box center [890, 326] width 332 height 362
type textarea "hero.moveLeft()"
click at [754, 368] on div "hero . moveUp ( ) hero . moveUp ( ) hero . moveLeft ( ) hero . use ( "lever" ) …" at bounding box center [890, 326] width 332 height 362
paste textarea "hero.moveLeft()"
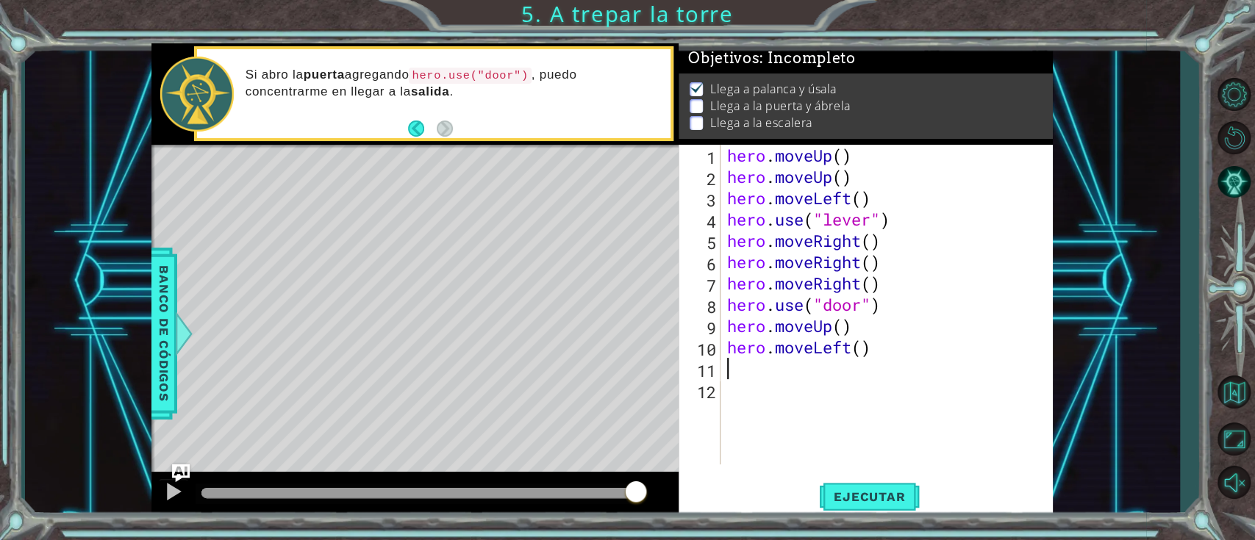
type textarea "hero.moveLeft()"
click at [759, 399] on div "hero . moveUp ( ) hero . moveUp ( ) hero . moveLeft ( ) hero . use ( "lever" ) …" at bounding box center [890, 326] width 332 height 362
paste textarea "hero.moveLeft()"
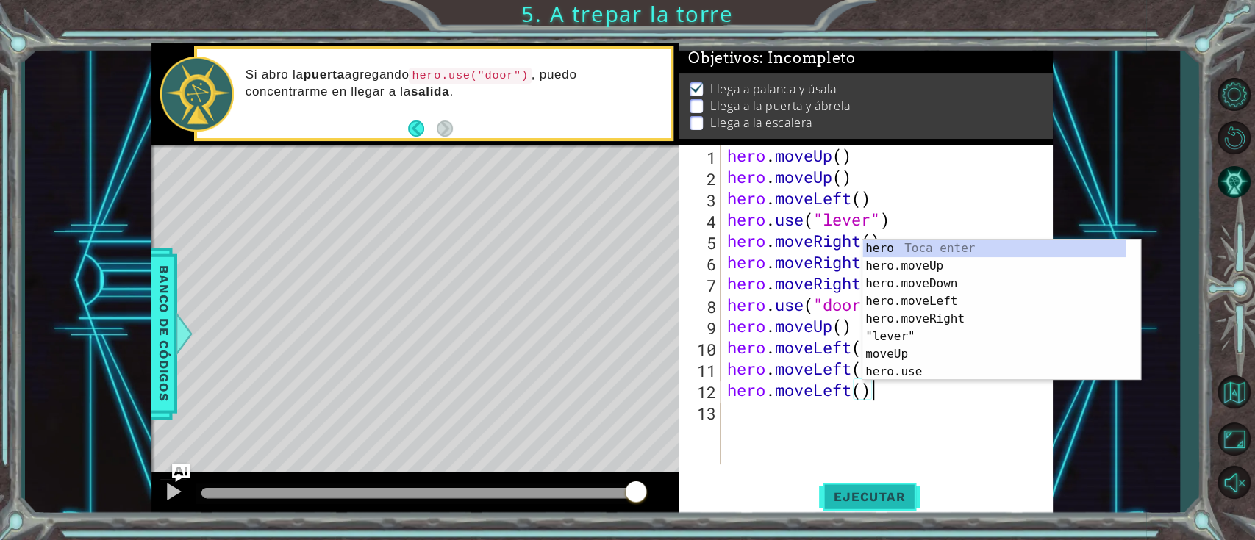
click at [849, 404] on span "Ejecutar" at bounding box center [869, 497] width 101 height 15
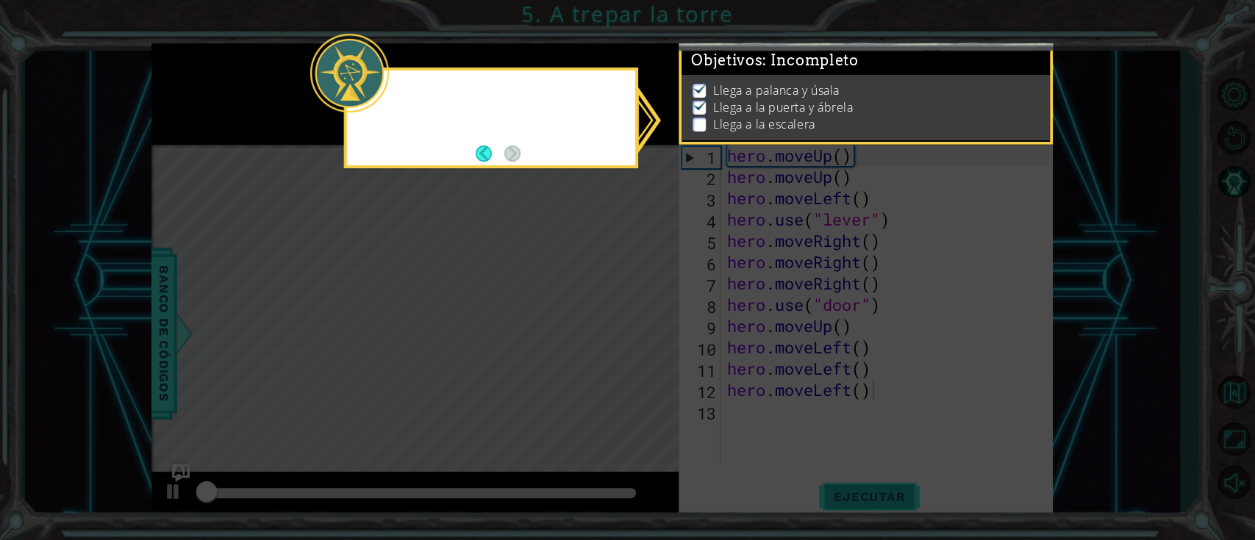
scroll to position [10, 0]
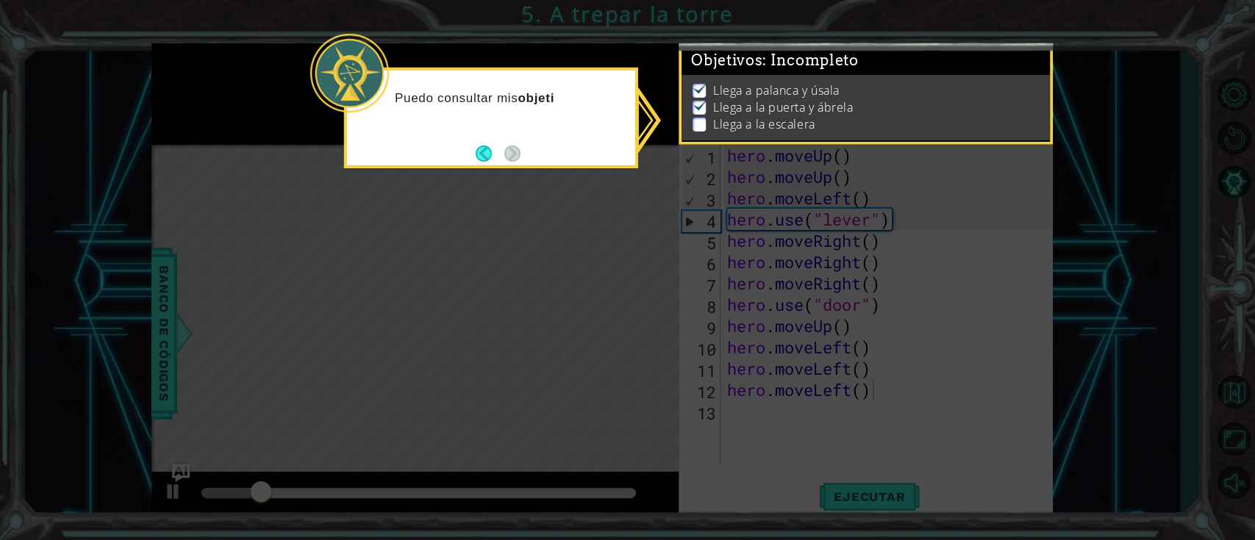
click at [558, 243] on icon at bounding box center [627, 270] width 1255 height 540
click at [490, 154] on button "Back" at bounding box center [490, 154] width 29 height 16
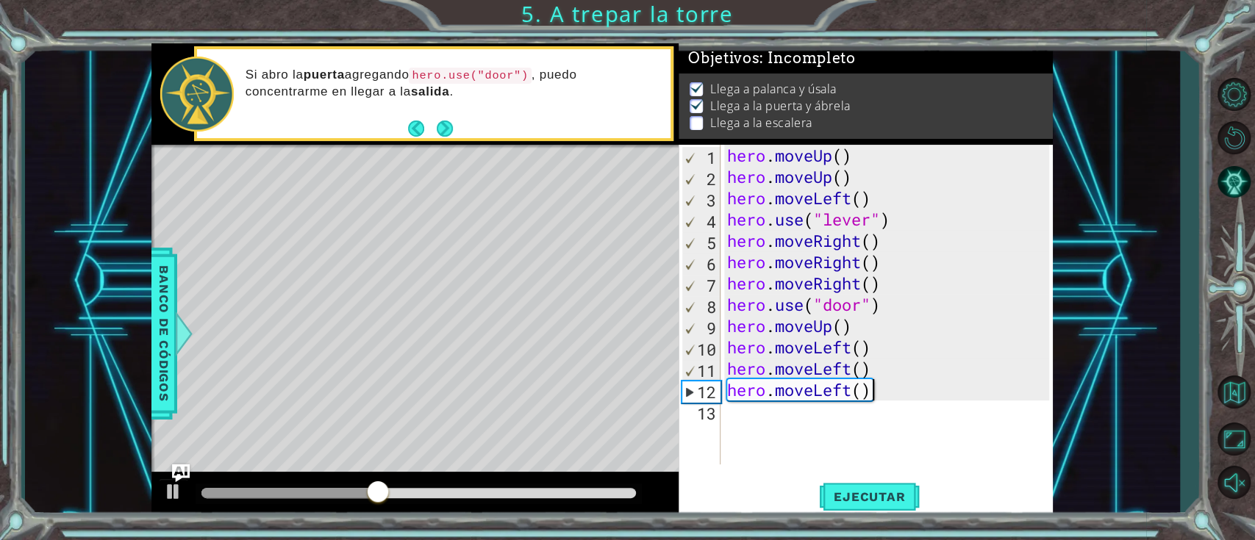
click at [861, 326] on div "hero . moveUp ( ) hero . moveUp ( ) hero . moveLeft ( ) hero . use ( "lever" ) …" at bounding box center [890, 326] width 332 height 362
type textarea "hero.moveUp()"
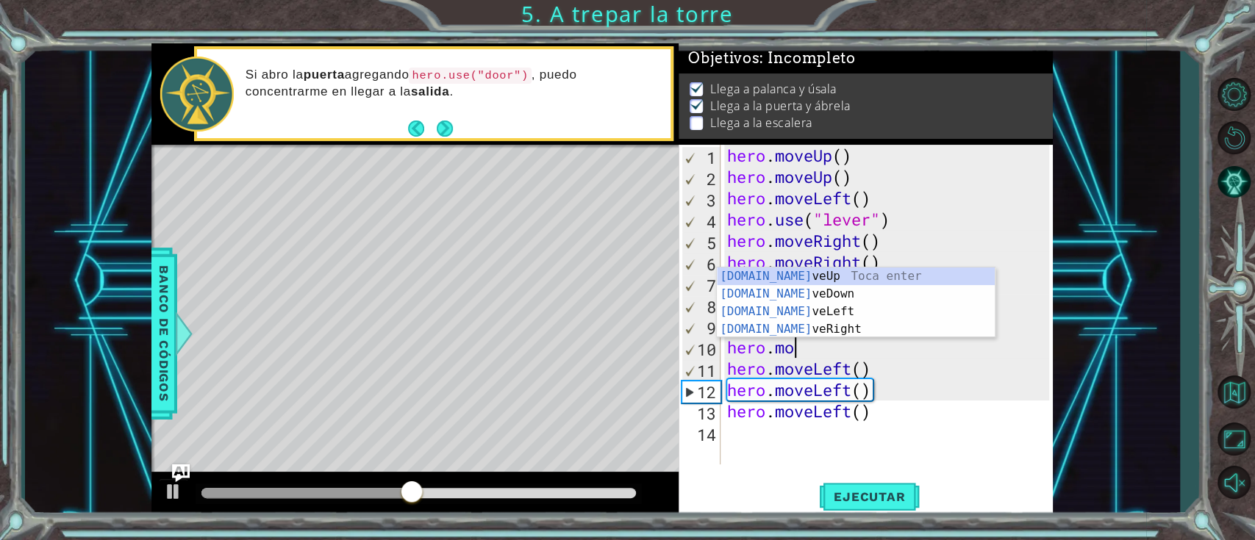
scroll to position [0, 2]
type textarea "hero.move"
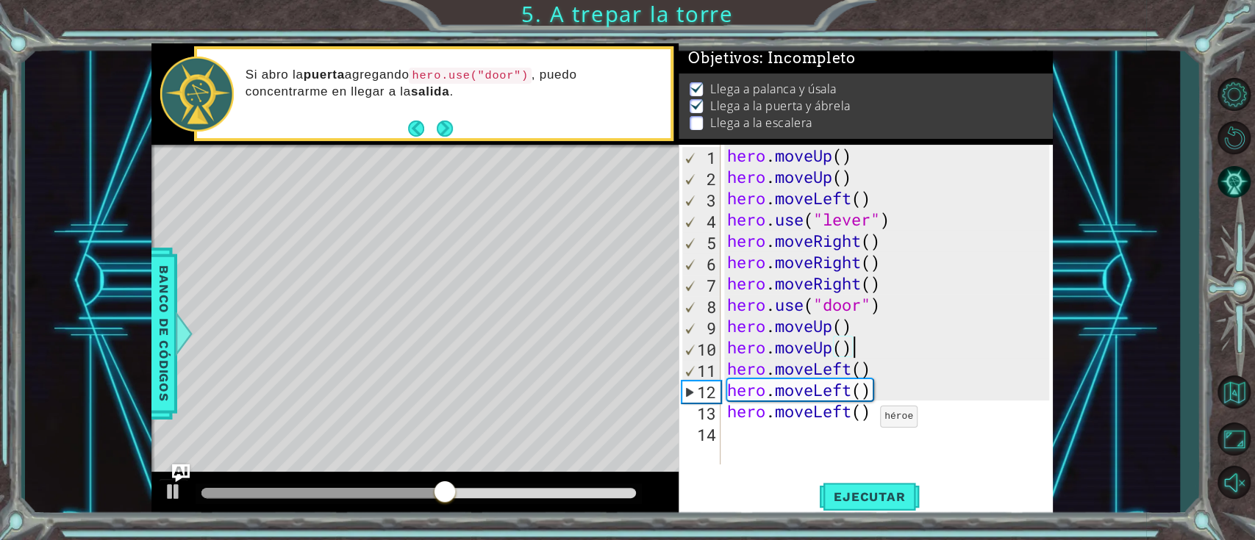
click at [866, 404] on div "hero . moveUp ( ) hero . moveUp ( ) hero . moveLeft ( ) hero . use ( "lever" ) …" at bounding box center [890, 326] width 332 height 362
type textarea "hero.moveLeft()"
click at [860, 404] on div "hero . moveUp ( ) hero . moveUp ( ) hero . moveLeft ( ) hero . use ( "lever" ) …" at bounding box center [890, 326] width 332 height 362
paste textarea "hero.moveLeft()"
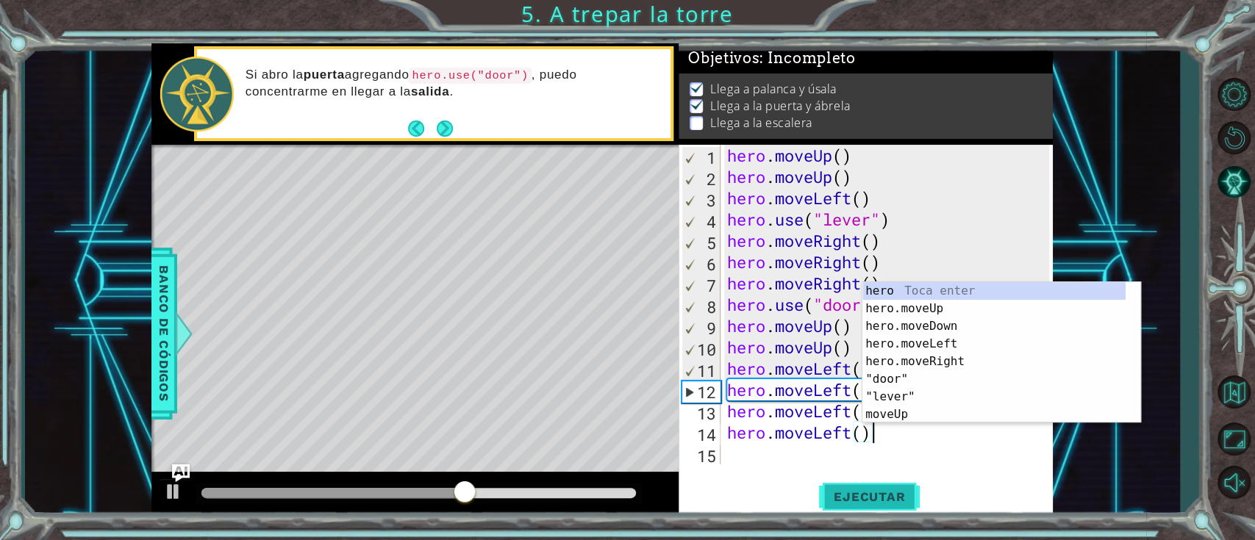
type textarea "hero.moveLeft()"
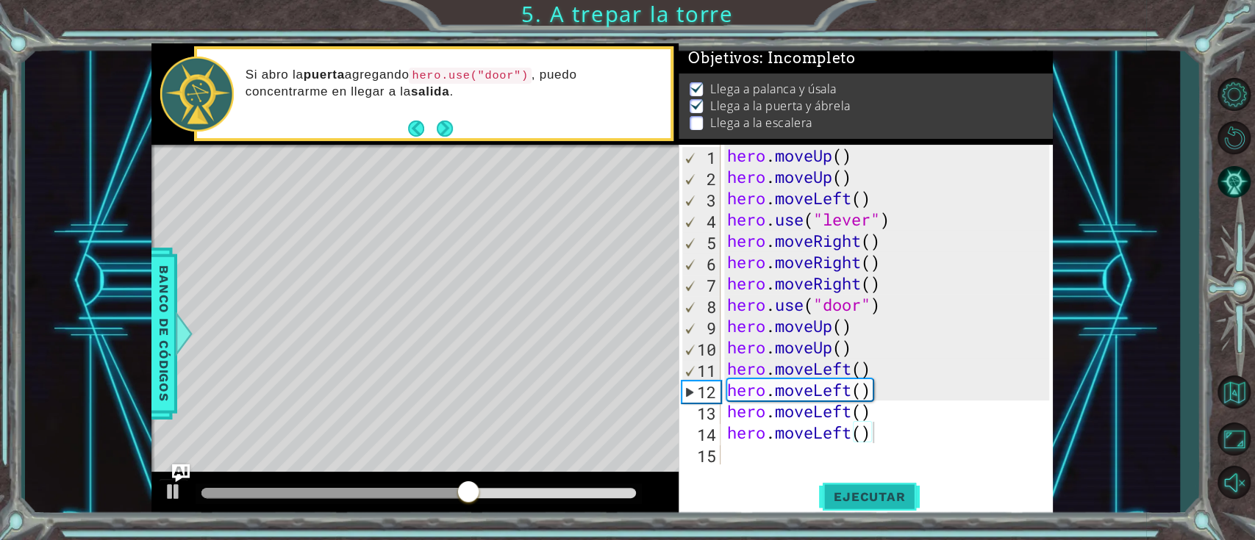
click at [876, 404] on button "Ejecutar" at bounding box center [869, 496] width 101 height 37
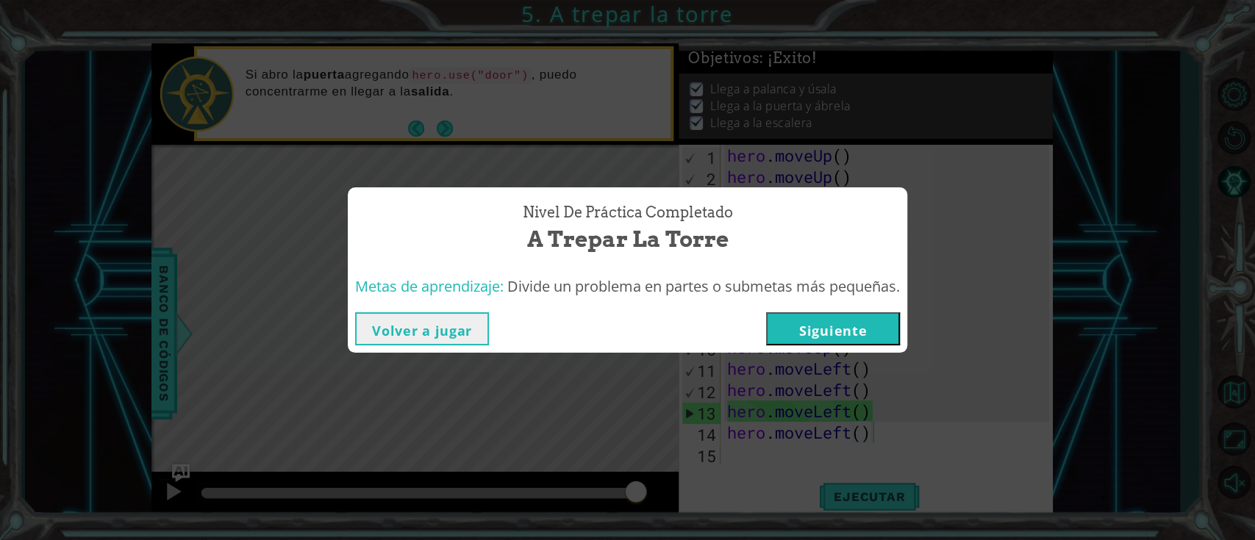
click at [853, 332] on button "Siguiente" at bounding box center [833, 328] width 134 height 33
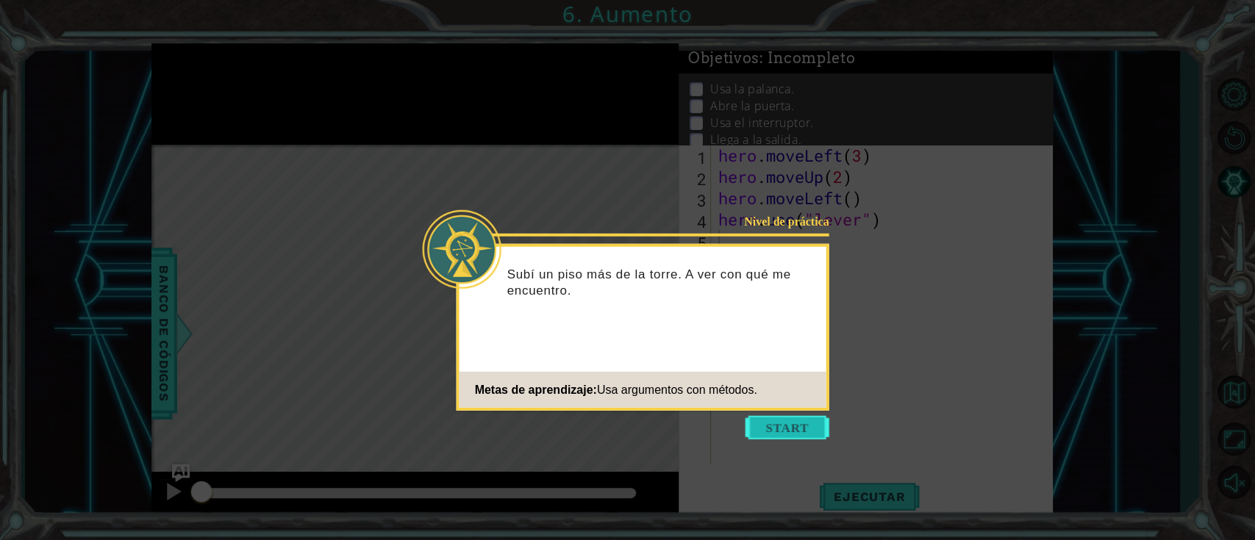
click at [786, 404] on button "Start" at bounding box center [787, 428] width 84 height 24
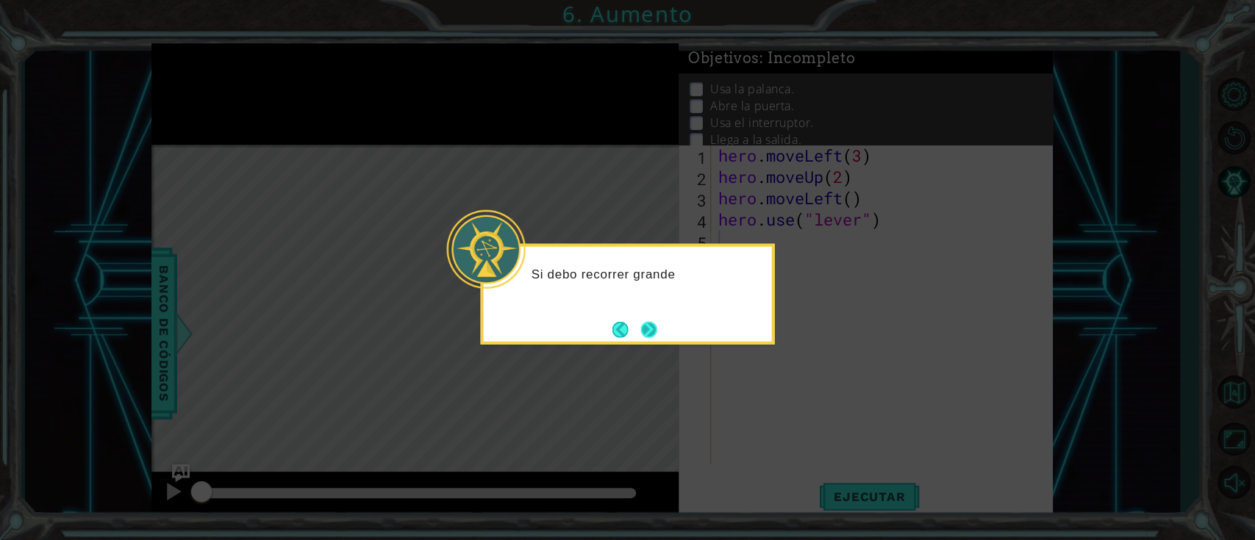
click at [645, 328] on button "Next" at bounding box center [649, 329] width 16 height 16
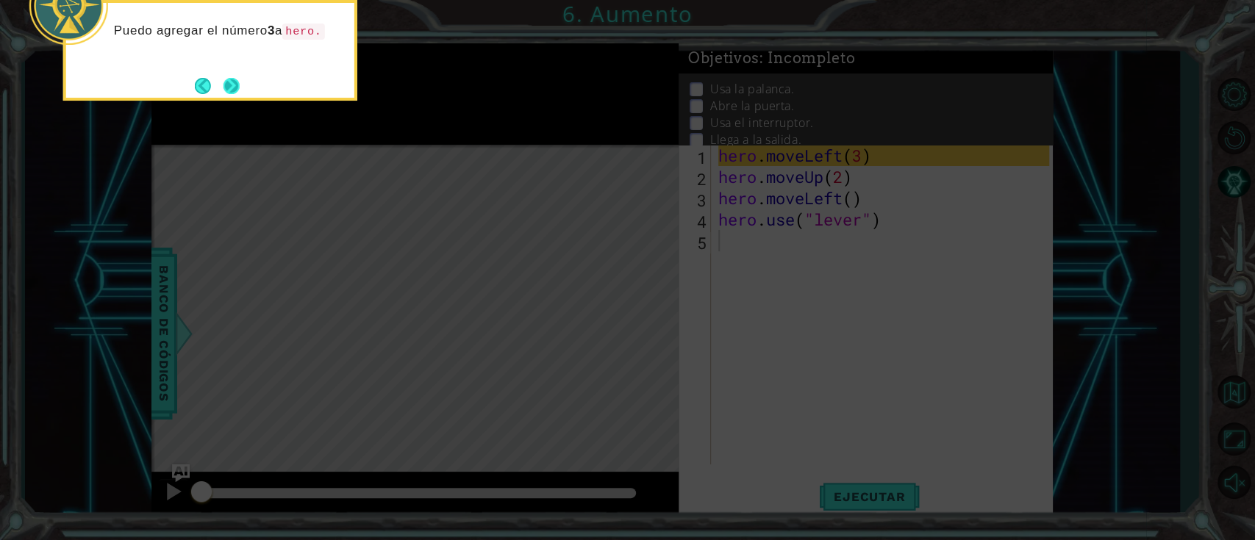
click at [227, 79] on button "Next" at bounding box center [231, 86] width 16 height 16
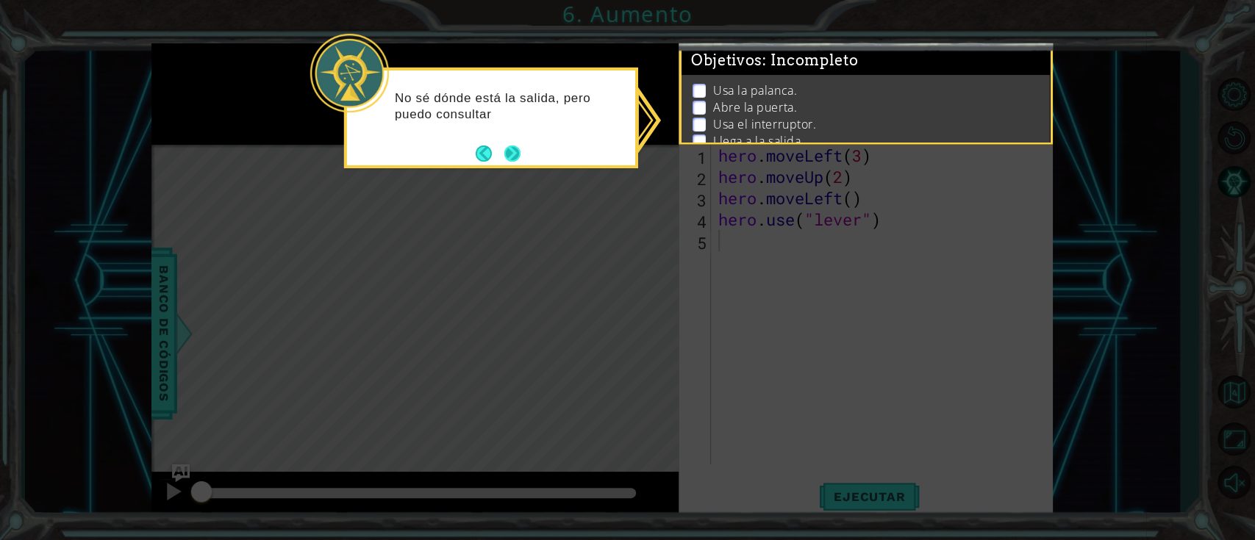
click at [512, 146] on button "Next" at bounding box center [512, 154] width 16 height 16
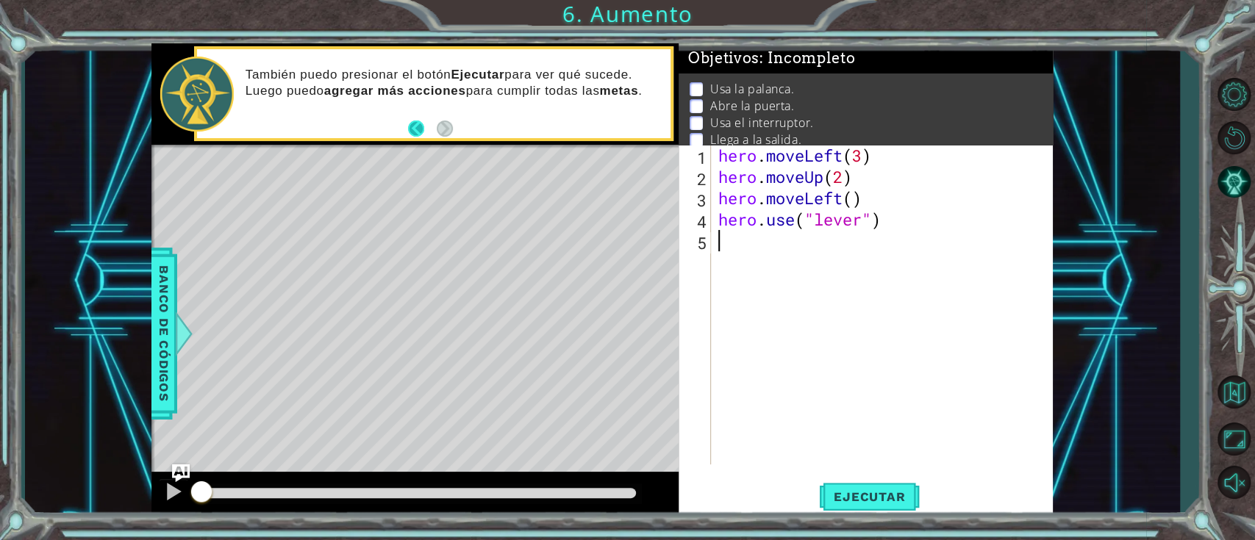
click at [426, 132] on button "Back" at bounding box center [422, 129] width 29 height 16
click at [426, 132] on div "También puedo presionar el botón Ejecutar para ver qué sucede. Luego puedo agre…" at bounding box center [414, 93] width 527 height 101
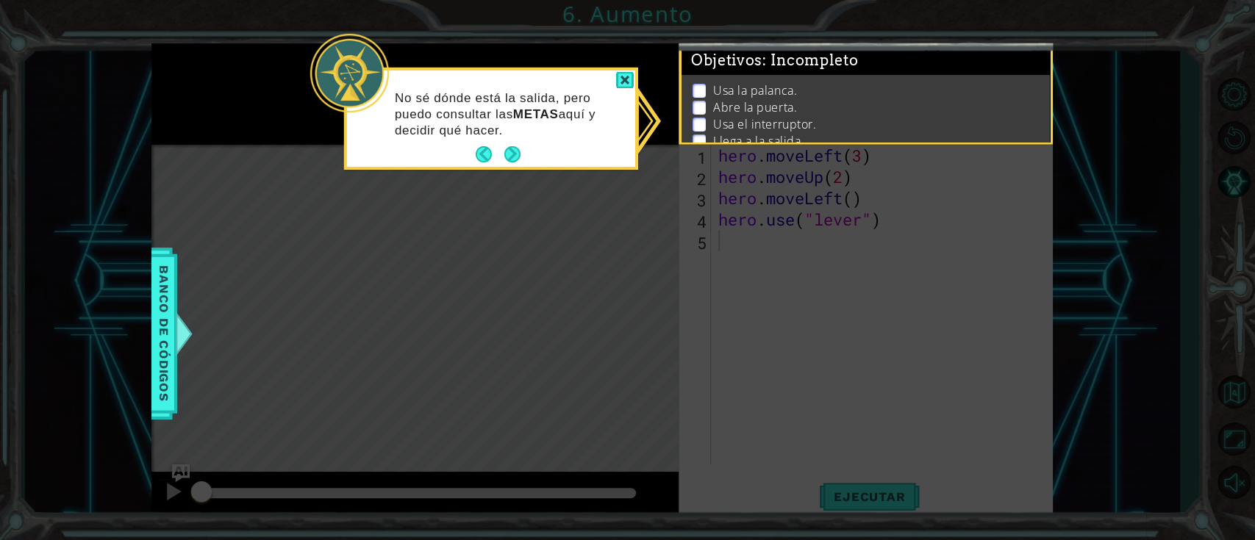
click at [626, 82] on div at bounding box center [625, 80] width 18 height 17
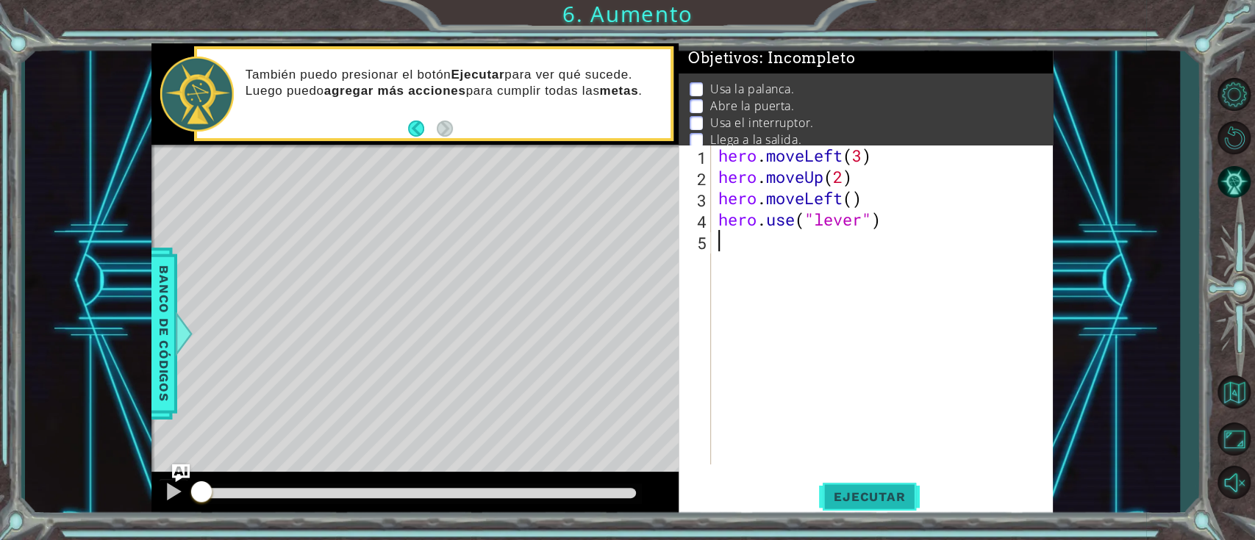
click at [845, 404] on button "Ejecutar" at bounding box center [869, 496] width 101 height 37
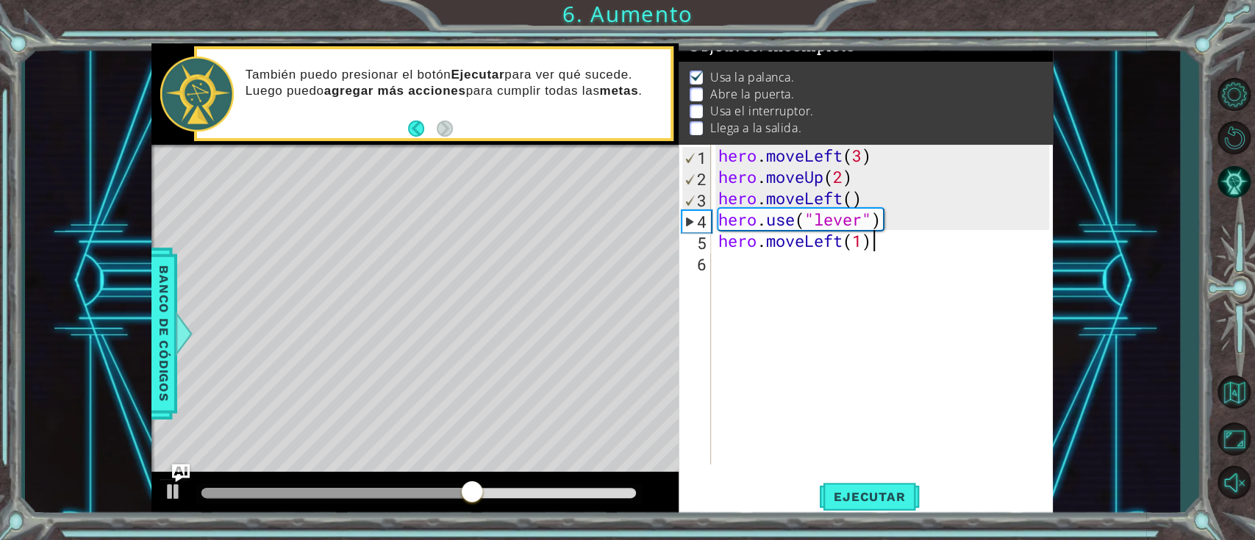
scroll to position [0, 6]
type textarea "hero.moveLeft(1)"
click at [863, 404] on span "Ejecutar" at bounding box center [869, 497] width 101 height 15
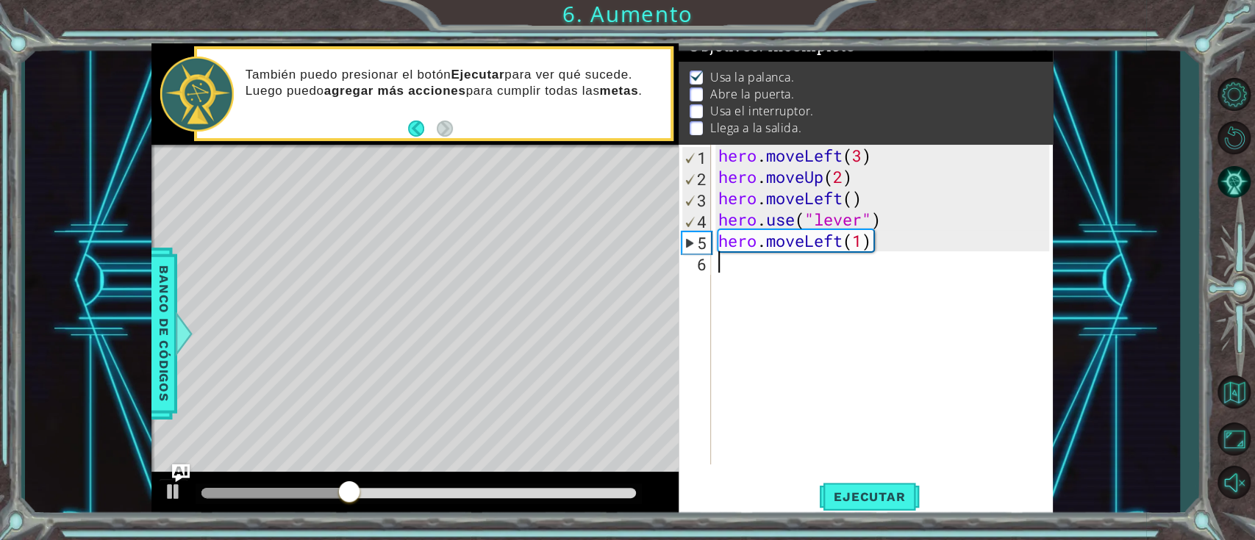
click at [795, 296] on div "hero . moveLeft ( 3 ) hero . moveUp ( 2 ) hero . moveLeft ( ) hero . use ( "lev…" at bounding box center [885, 326] width 341 height 362
type textarea "hero.use("door")"
click at [795, 296] on div "hero . moveLeft ( 3 ) hero . moveUp ( 2 ) hero . moveLeft ( ) hero . use ( "lev…" at bounding box center [885, 326] width 341 height 362
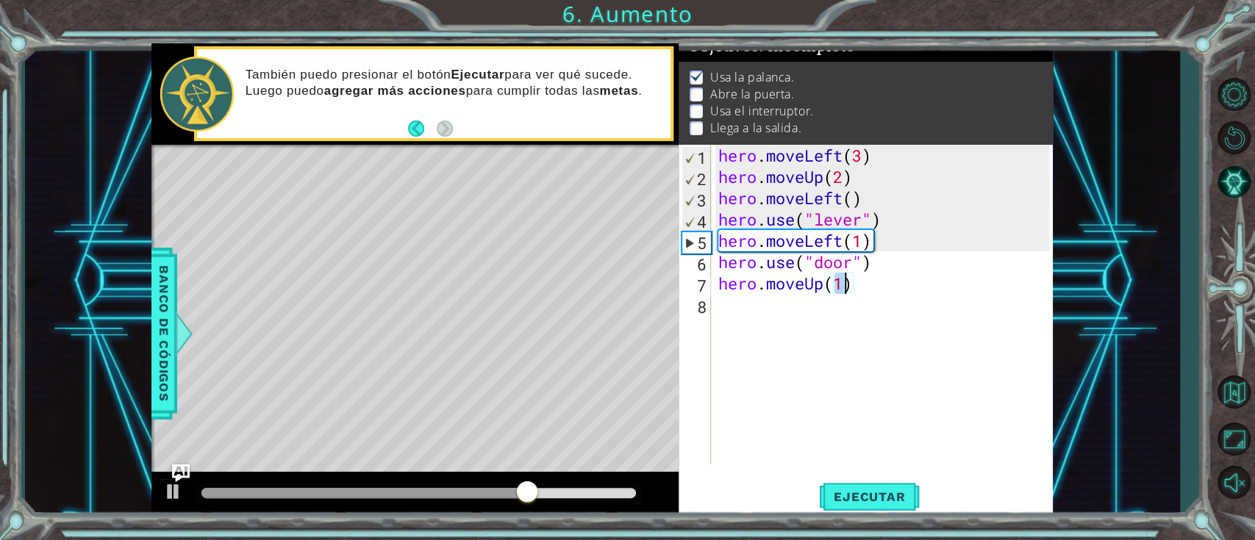
scroll to position [0, 4]
drag, startPoint x: 795, startPoint y: 296, endPoint x: 794, endPoint y: 282, distance: 14.8
click at [794, 282] on div "hero . moveLeft ( 3 ) hero . moveUp ( 2 ) hero . moveLeft ( ) hero . use ( "lev…" at bounding box center [885, 326] width 341 height 362
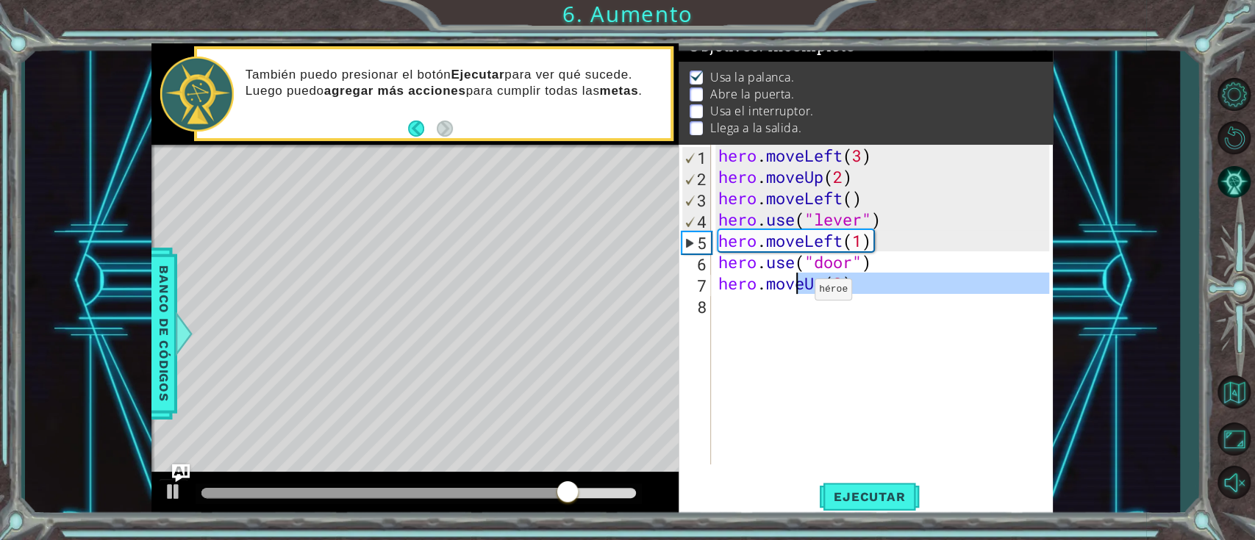
click at [792, 293] on div "hero . moveLeft ( 3 ) hero . moveUp ( 2 ) hero . moveLeft ( ) hero . use ( "lev…" at bounding box center [882, 305] width 334 height 320
type textarea "hero.moveUp(3)"
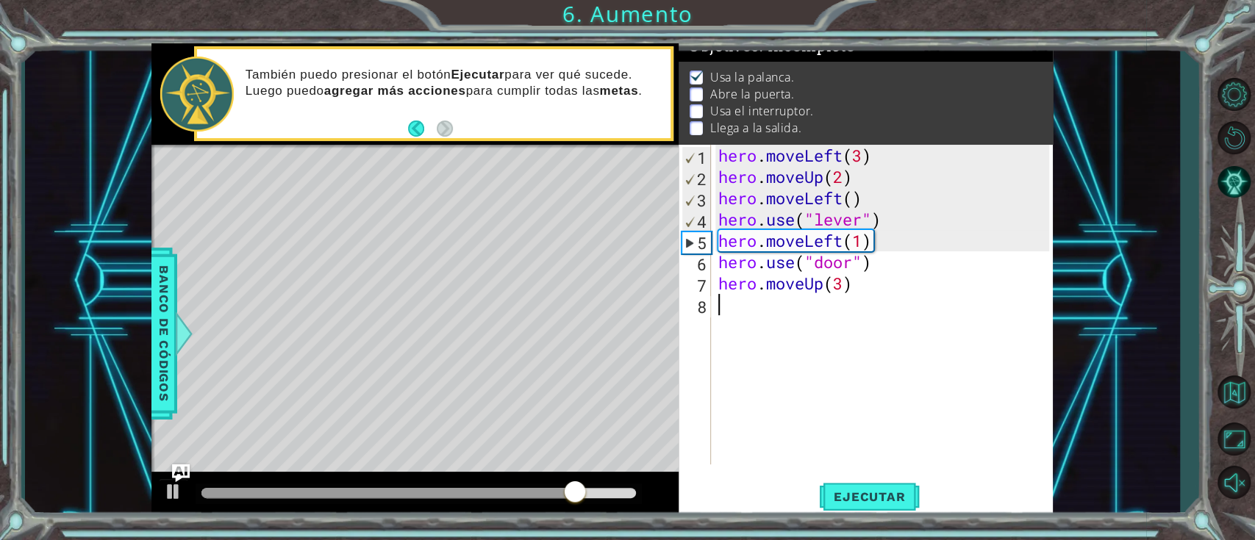
click at [790, 301] on div "hero . moveLeft ( 3 ) hero . moveUp ( 2 ) hero . moveLeft ( ) hero . use ( "lev…" at bounding box center [885, 326] width 341 height 362
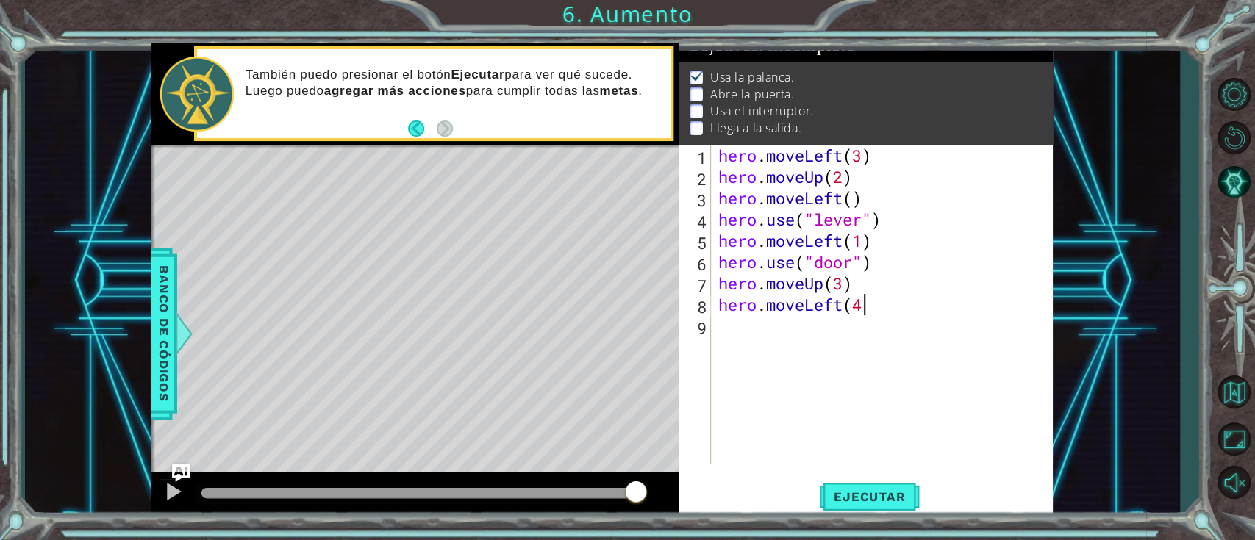
scroll to position [0, 6]
click at [845, 404] on span "Ejecutar" at bounding box center [869, 497] width 101 height 15
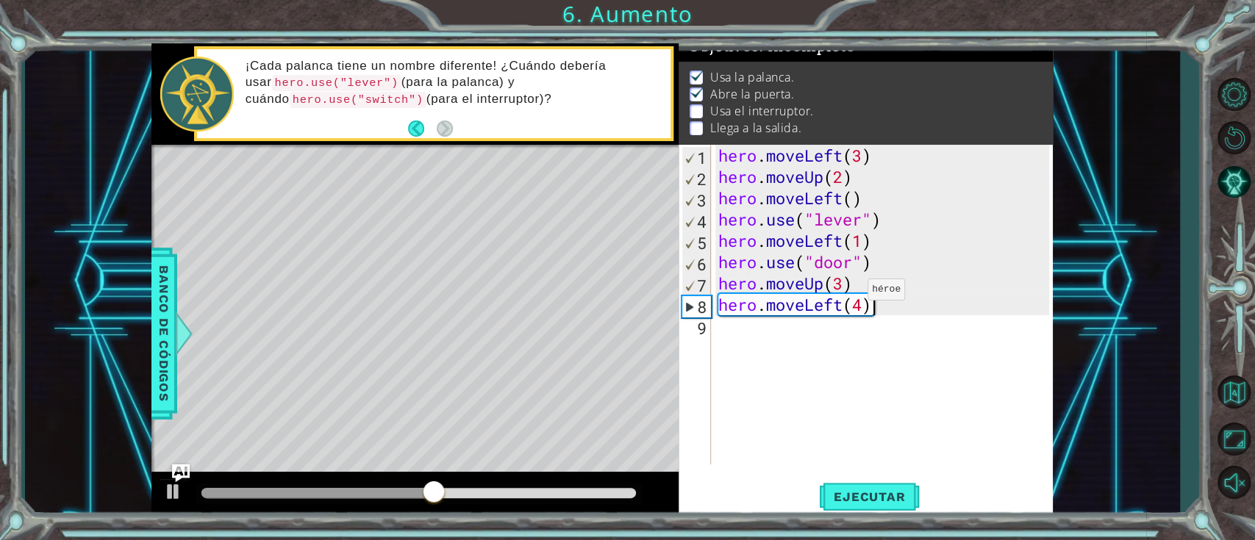
click at [841, 288] on div "hero . moveLeft ( 3 ) hero . moveUp ( 2 ) hero . moveLeft ( ) hero . use ( "lev…" at bounding box center [885, 326] width 341 height 362
click at [841, 309] on div "hero . moveLeft ( 3 ) hero . moveUp ( 2 ) hero . moveLeft ( ) hero . use ( "lev…" at bounding box center [885, 326] width 341 height 362
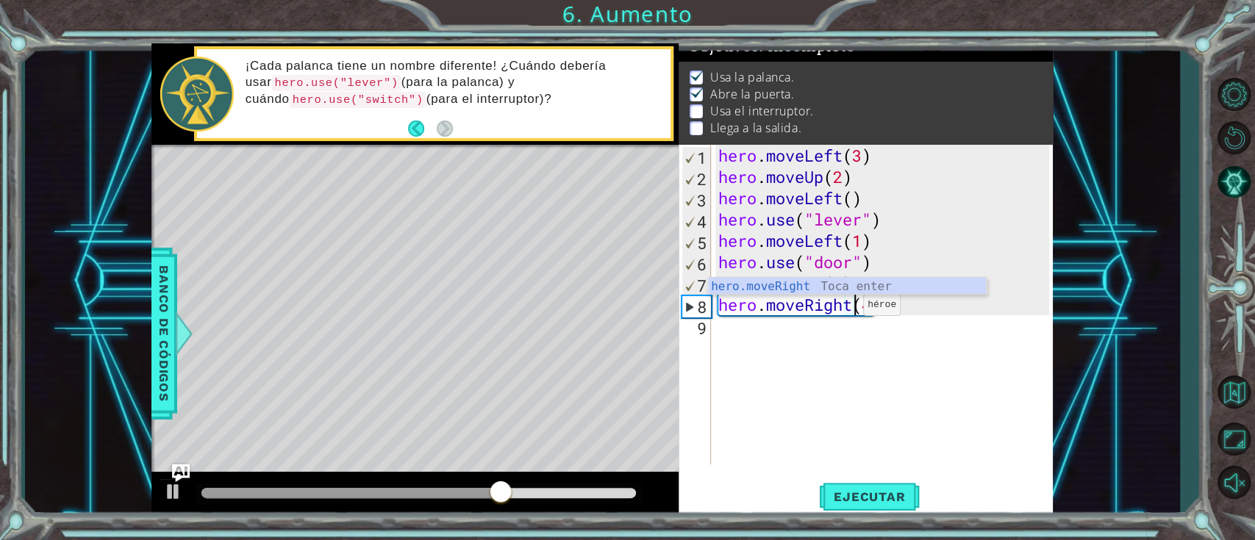
scroll to position [0, 6]
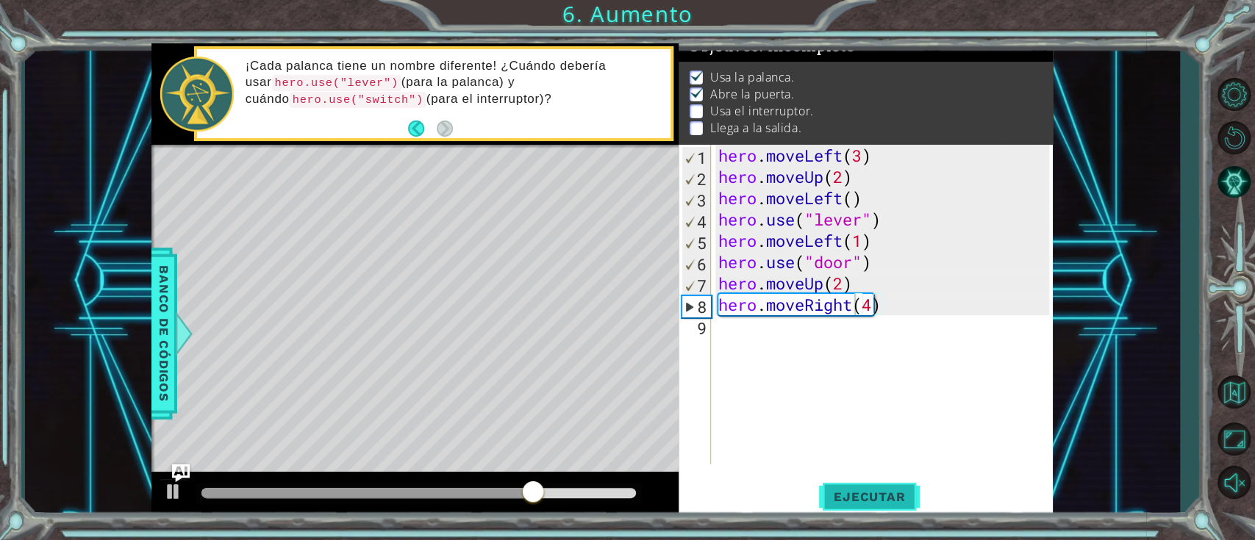
click at [865, 404] on span "Ejecutar" at bounding box center [869, 497] width 101 height 15
click at [875, 309] on div "hero . moveLeft ( 3 ) hero . moveUp ( 2 ) hero . moveLeft ( ) hero . use ( "lev…" at bounding box center [885, 326] width 341 height 362
type textarea "hero.moveRight(3)"
click at [867, 322] on div "hero . moveLeft ( 3 ) hero . moveUp ( 2 ) hero . moveLeft ( ) hero . use ( "lev…" at bounding box center [885, 326] width 341 height 362
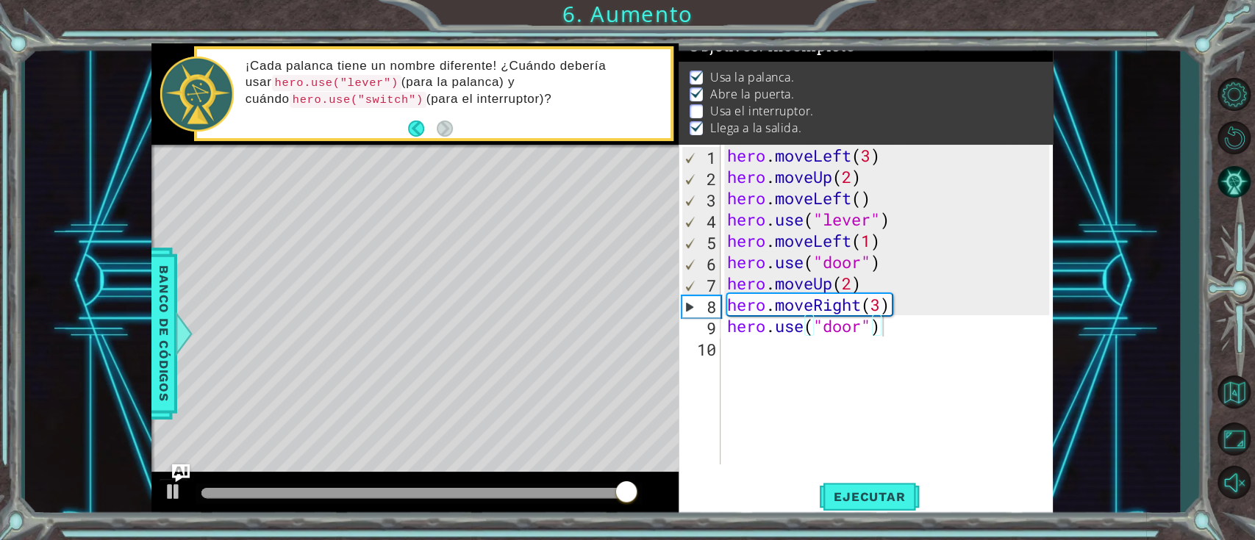
click at [847, 404] on div "hero.use("door") 1 2 3 4 5 6 7 8 9 10 hero . moveLeft ( 3 ) hero . moveUp ( 2 )…" at bounding box center [865, 332] width 374 height 374
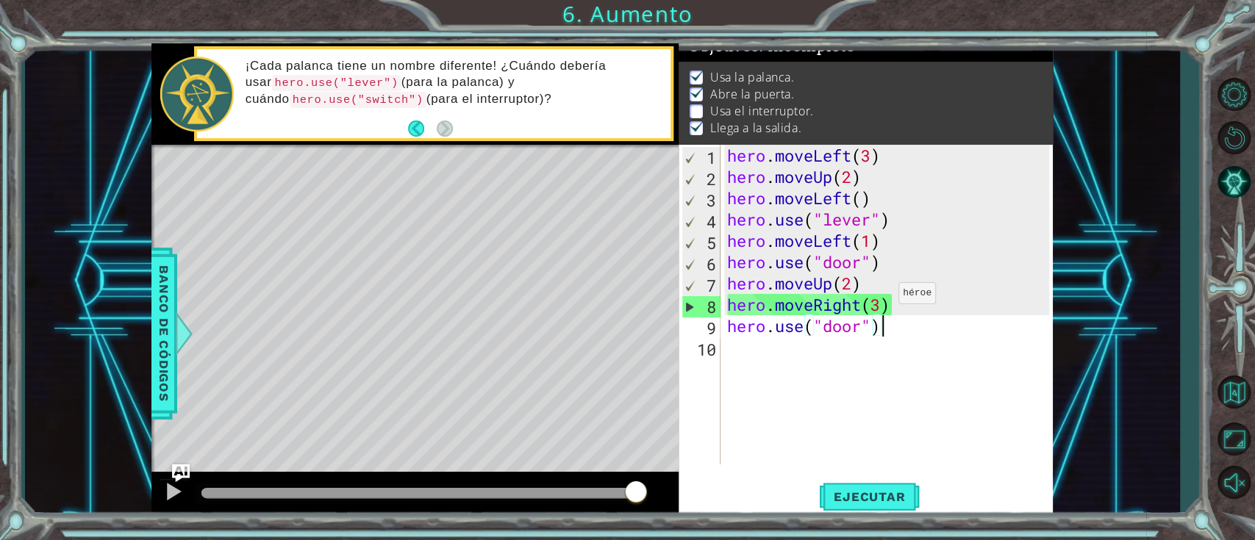
click at [885, 297] on div "hero . moveLeft ( 3 ) hero . moveUp ( 2 ) hero . moveLeft ( ) hero . use ( "lev…" at bounding box center [890, 326] width 332 height 362
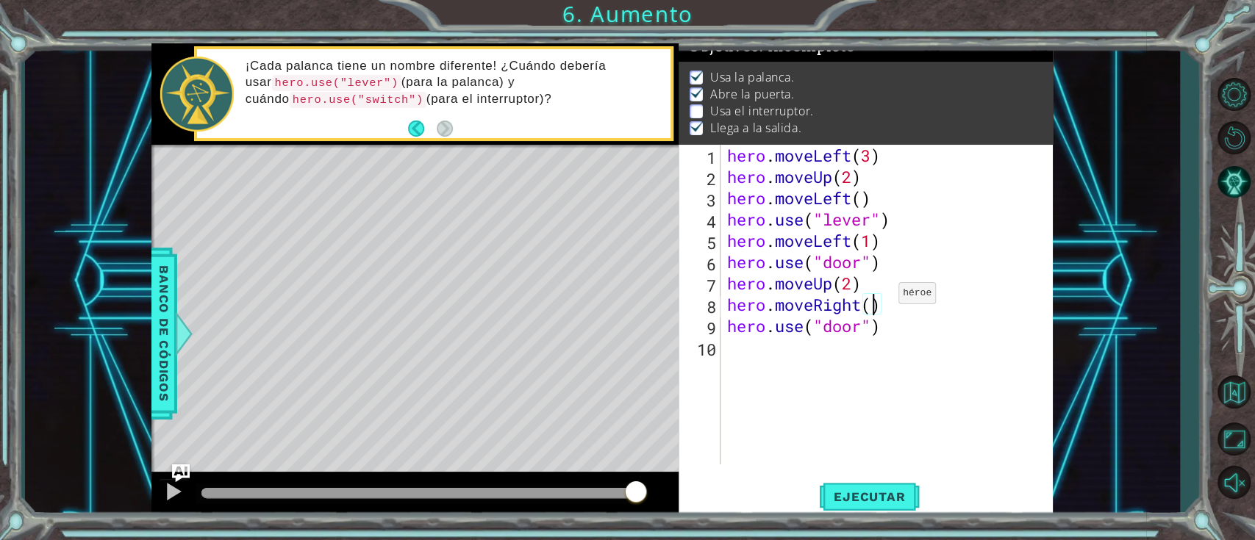
type textarea "hero.moveRight(2)"
click at [906, 306] on div "hero . moveLeft ( 3 ) hero . moveUp ( 2 ) hero . moveLeft ( ) hero . use ( "lev…" at bounding box center [890, 326] width 332 height 362
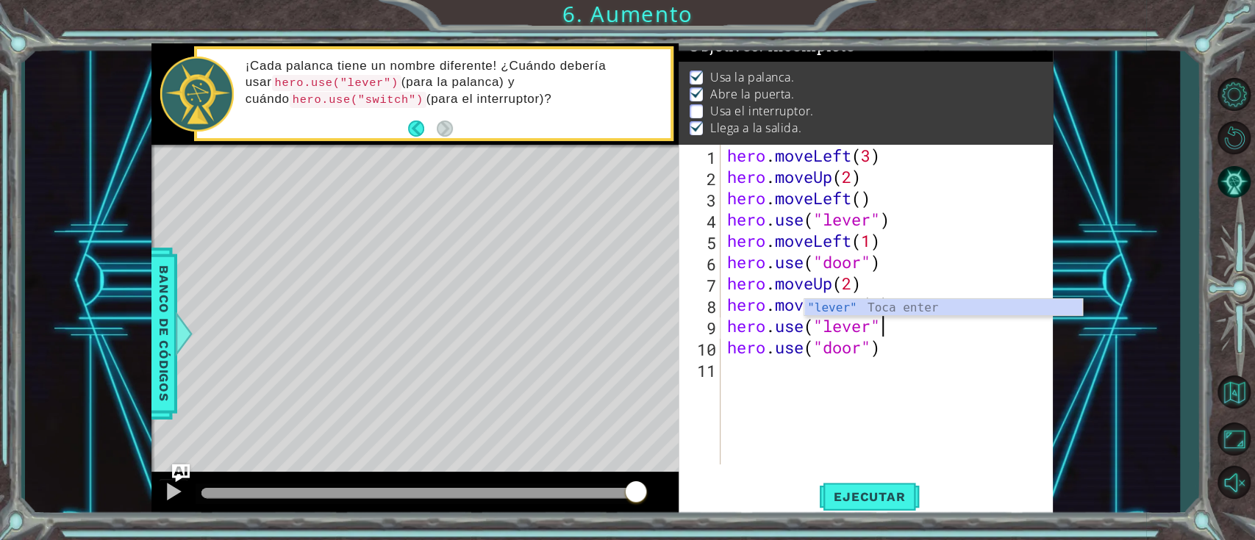
type textarea "hero.use("lever")"
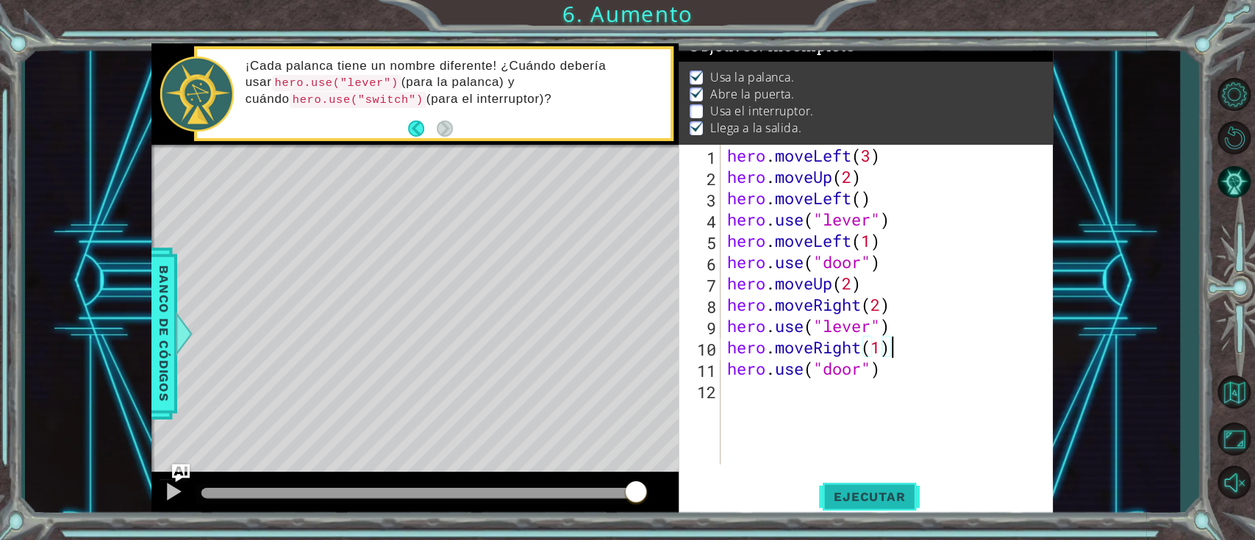
click at [868, 404] on button "Ejecutar" at bounding box center [869, 496] width 101 height 37
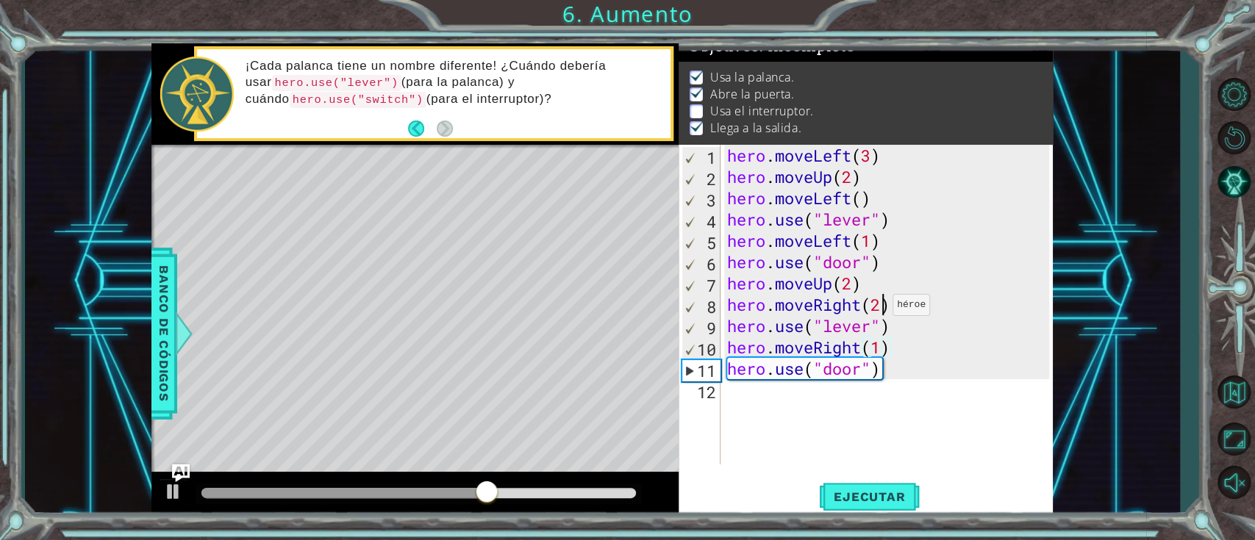
click at [879, 308] on div "hero . moveLeft ( 3 ) hero . moveUp ( 2 ) hero . moveLeft ( ) hero . use ( "lev…" at bounding box center [890, 326] width 332 height 362
click at [847, 404] on div "hero.moveRight(1) 1 2 3 4 5 6 7 8 9 10 11 12 hero . moveLeft ( 3 ) hero . moveU…" at bounding box center [865, 332] width 374 height 374
click at [848, 404] on span "Ejecutar" at bounding box center [869, 497] width 101 height 15
drag, startPoint x: 906, startPoint y: 318, endPoint x: 729, endPoint y: 321, distance: 176.4
click at [729, 321] on div "hero . moveLeft ( 3 ) hero . moveUp ( 2 ) hero . moveLeft ( ) hero . use ( "lev…" at bounding box center [890, 326] width 332 height 362
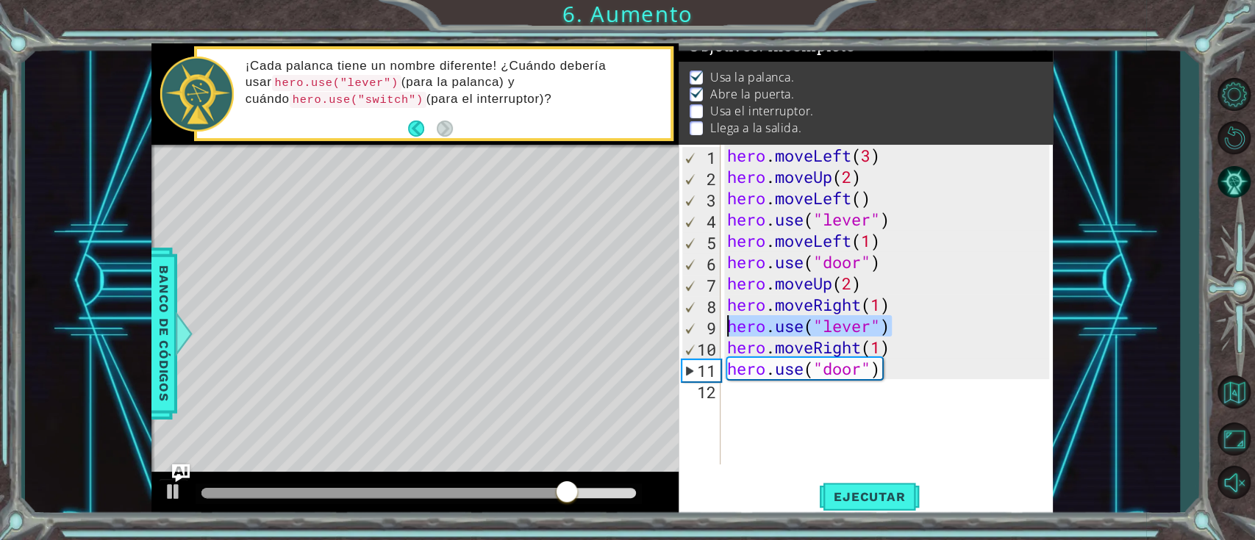
click at [893, 333] on div "hero . moveLeft ( 3 ) hero . moveUp ( 2 ) hero . moveLeft ( ) hero . use ( "lev…" at bounding box center [886, 305] width 325 height 320
click at [897, 337] on div "hero . moveLeft ( 3 ) hero . moveUp ( 2 ) hero . moveLeft ( ) hero . use ( "lev…" at bounding box center [890, 326] width 332 height 362
type textarea "hero.moveRight(1)"
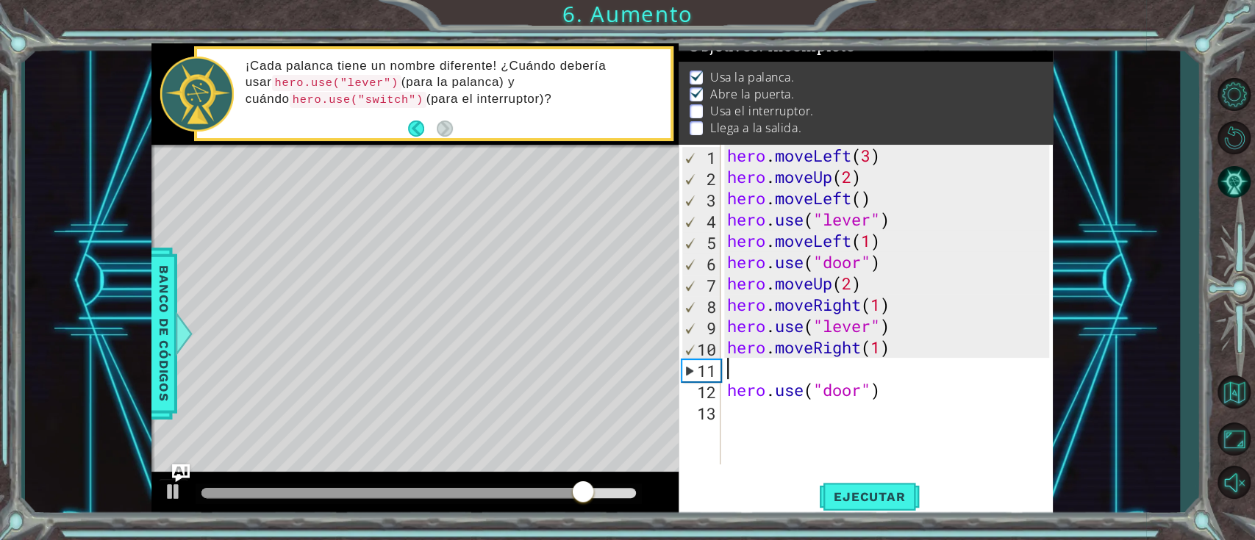
scroll to position [0, 0]
paste textarea "hero.use("lever")"
type textarea "hero.use("lever")"
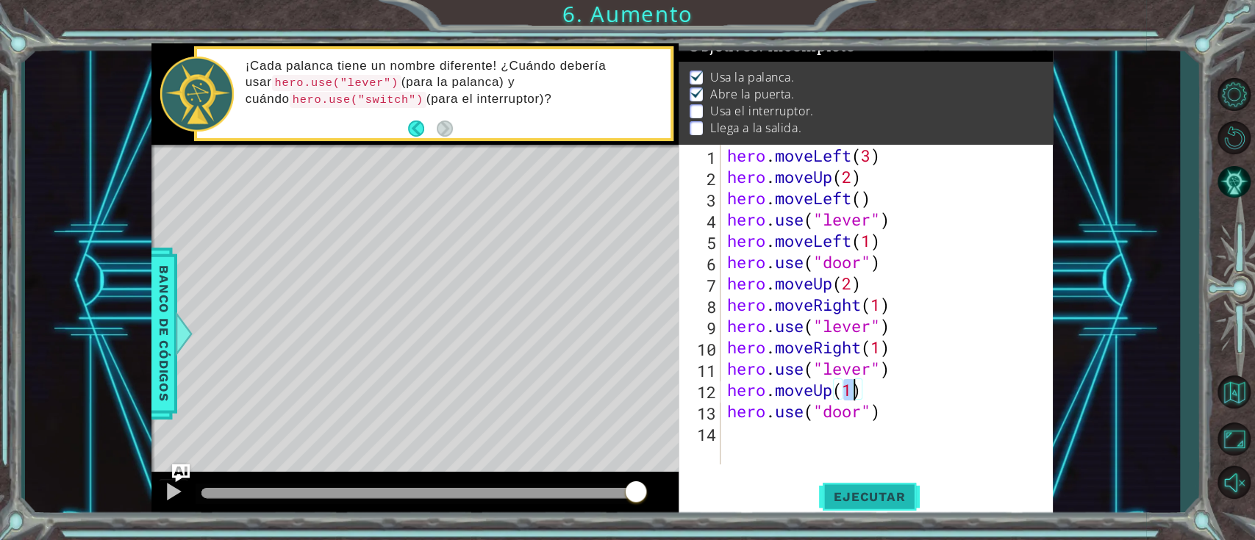
scroll to position [0, 4]
click at [858, 404] on span "Ejecutar" at bounding box center [869, 497] width 101 height 15
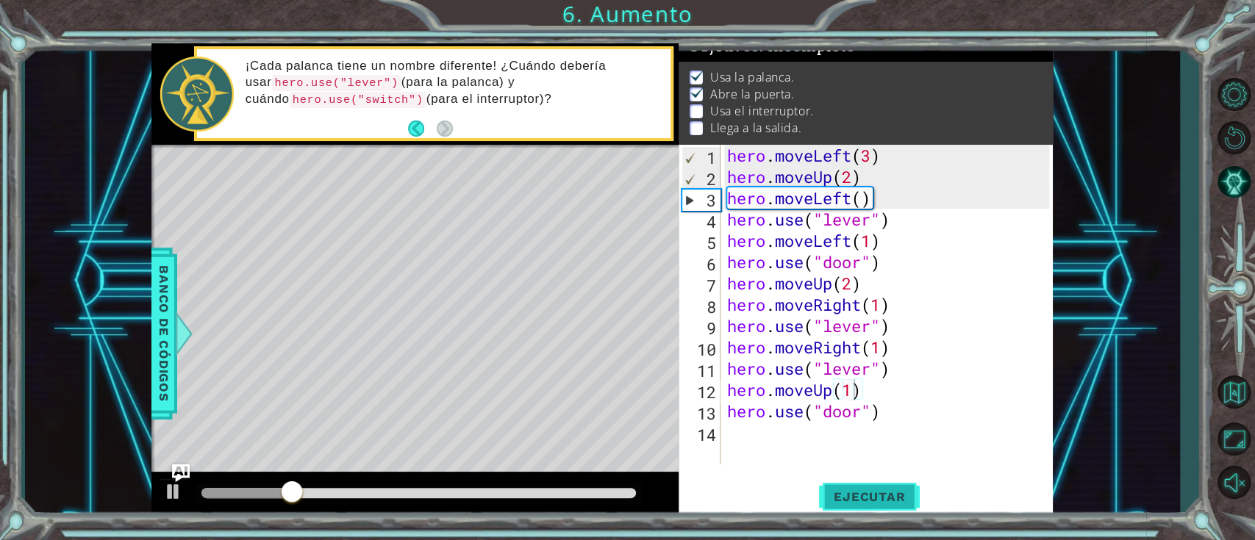
click at [858, 404] on span "Ejecutar" at bounding box center [869, 497] width 101 height 15
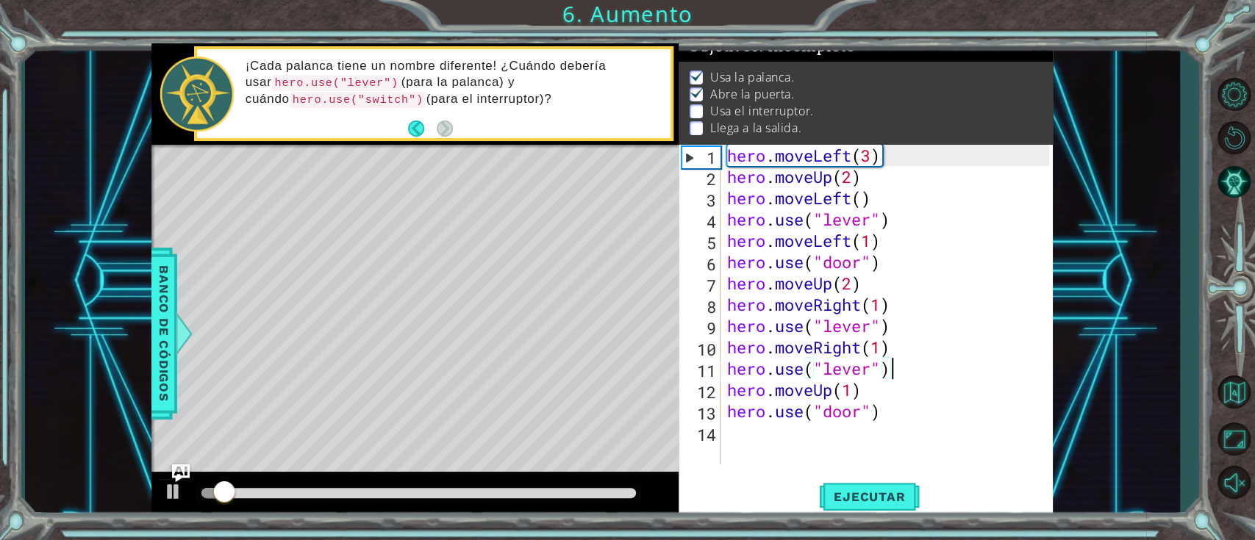
click at [906, 359] on div "hero . moveLeft ( 3 ) hero . moveUp ( 2 ) hero . moveLeft ( ) hero . use ( "lev…" at bounding box center [890, 326] width 332 height 362
drag, startPoint x: 906, startPoint y: 359, endPoint x: 768, endPoint y: 368, distance: 137.7
click at [768, 368] on div "hero . moveLeft ( 3 ) hero . moveUp ( 2 ) hero . moveLeft ( ) hero . use ( "lev…" at bounding box center [890, 326] width 332 height 362
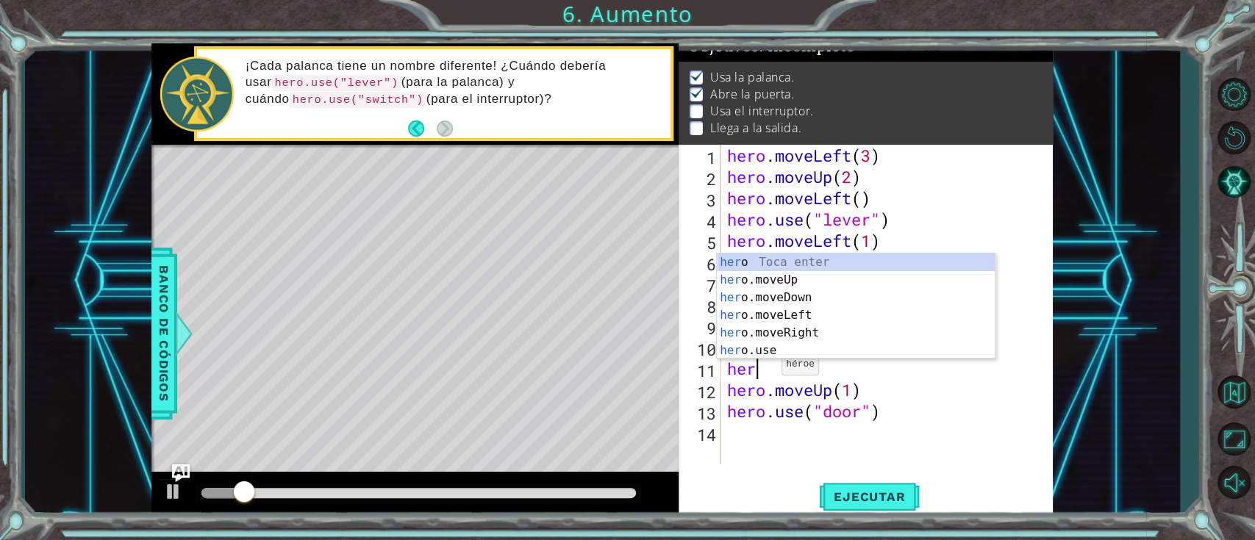
scroll to position [0, 0]
type textarea "h"
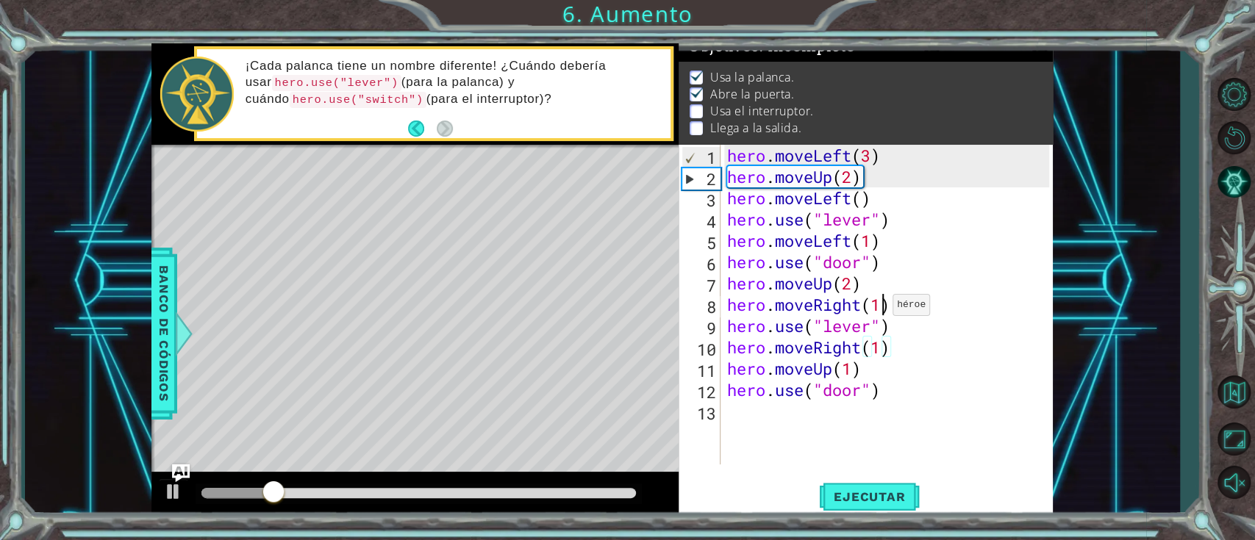
click at [879, 308] on div "hero . moveLeft ( 3 ) hero . moveUp ( 2 ) hero . moveLeft ( ) hero . use ( "lev…" at bounding box center [890, 326] width 332 height 362
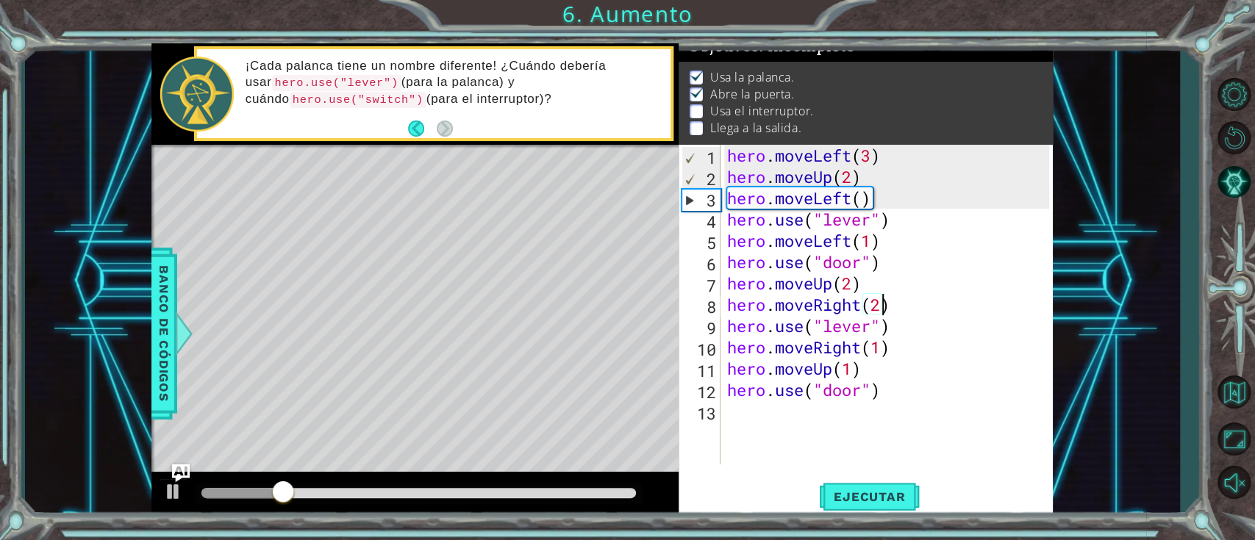
scroll to position [0, 6]
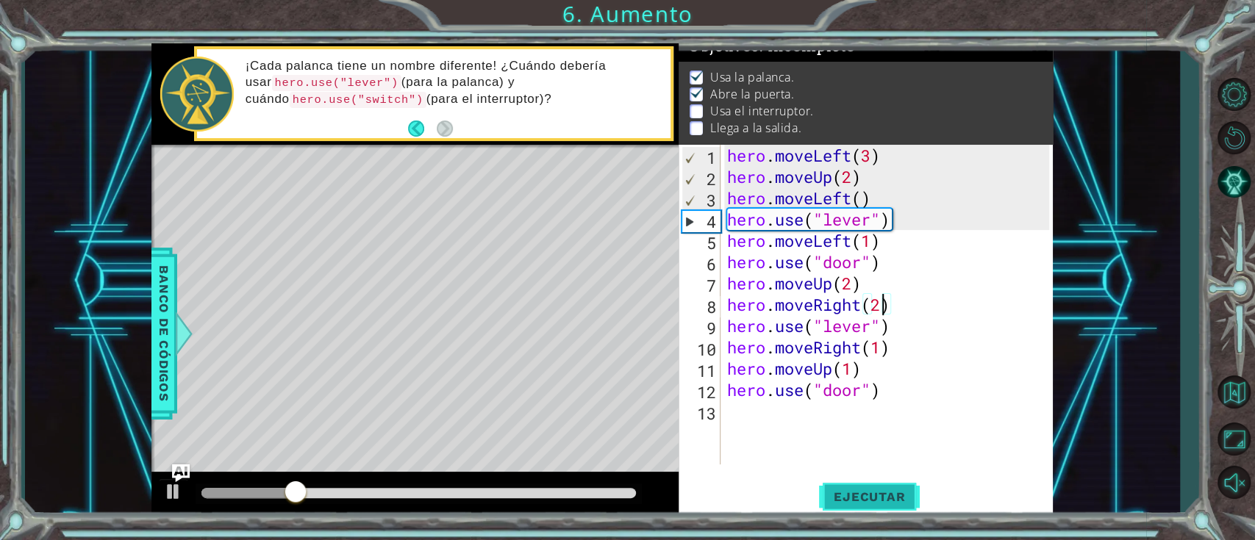
click at [845, 404] on span "Ejecutar" at bounding box center [869, 497] width 101 height 15
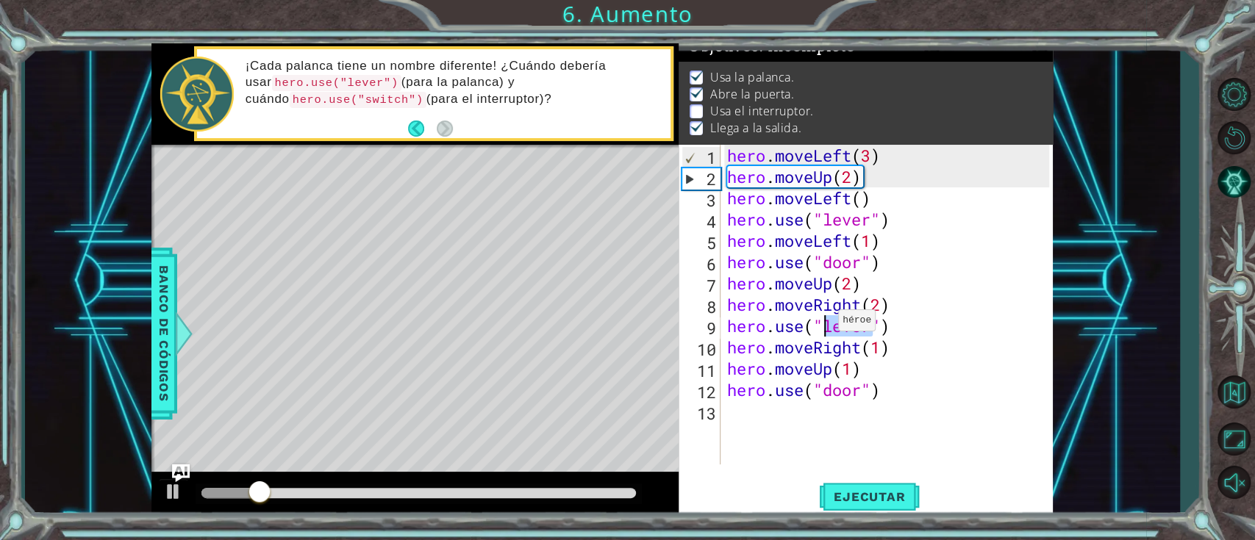
drag, startPoint x: 875, startPoint y: 323, endPoint x: 828, endPoint y: 324, distance: 47.1
click at [828, 324] on div "hero . moveLeft ( 3 ) hero . moveUp ( 2 ) hero . moveLeft ( ) hero . use ( "lev…" at bounding box center [890, 326] width 332 height 362
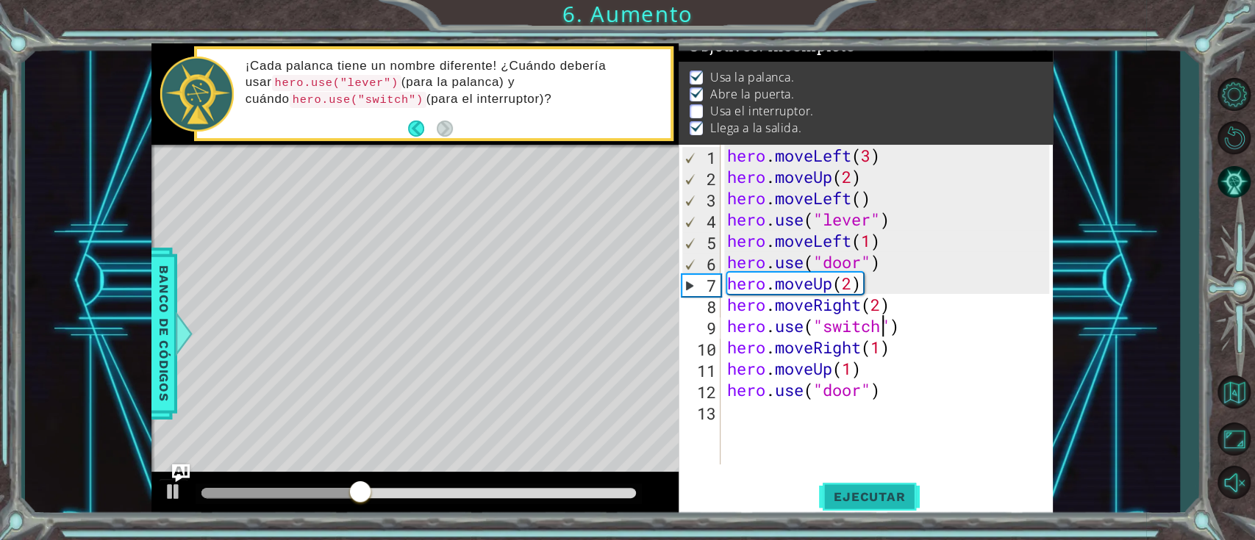
type textarea "hero.use("switch")"
click at [878, 404] on button "Ejecutar" at bounding box center [869, 496] width 101 height 37
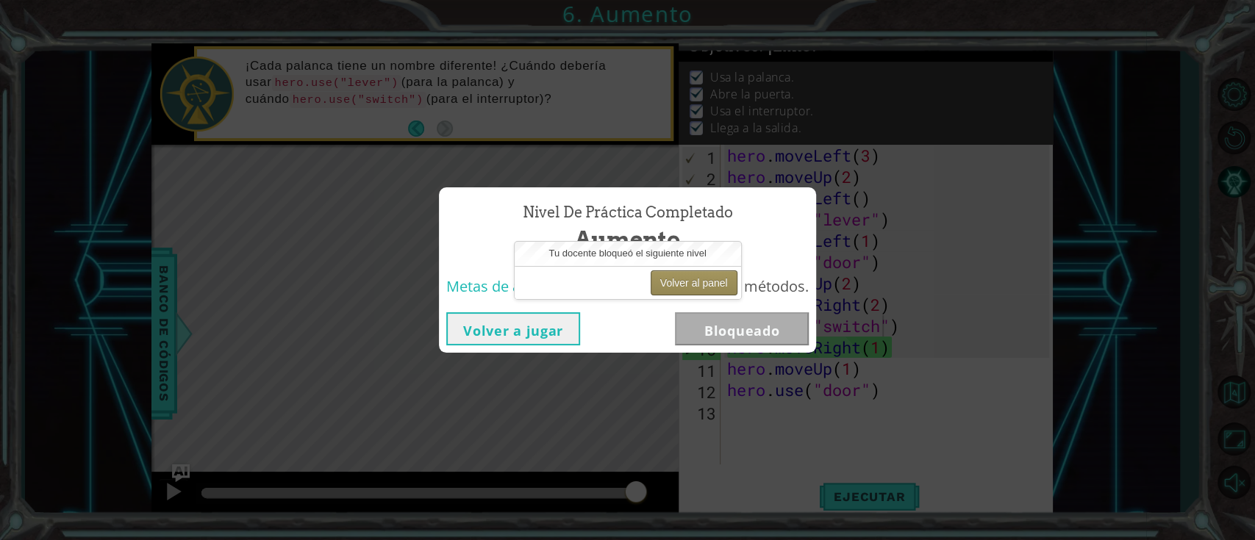
click at [686, 282] on button "Volver al panel" at bounding box center [693, 282] width 87 height 25
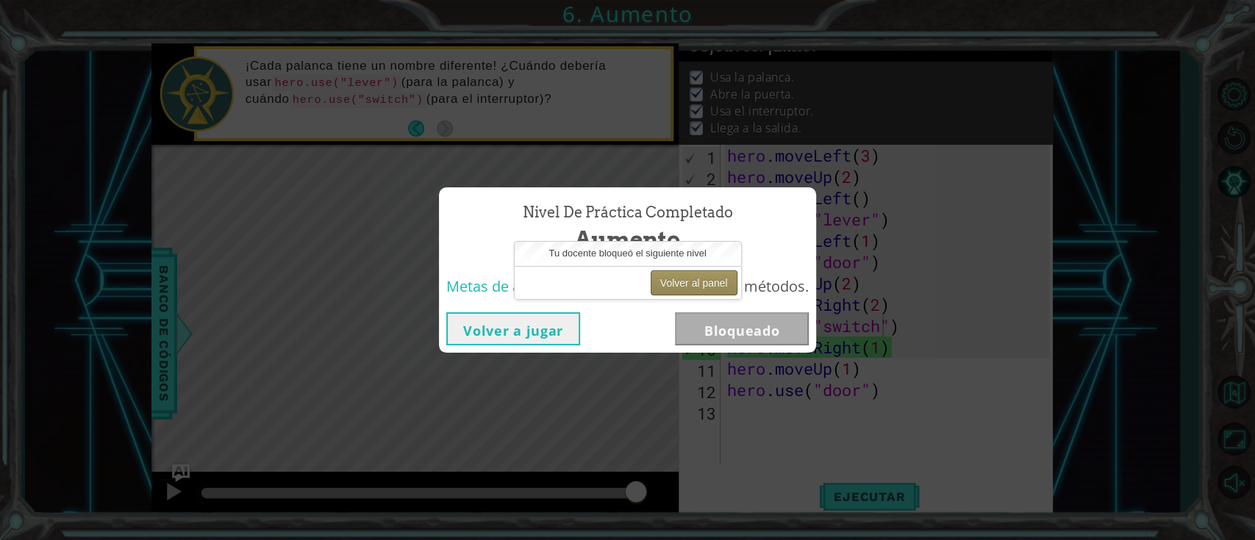
click at [686, 282] on button "Volver al panel" at bounding box center [693, 282] width 87 height 25
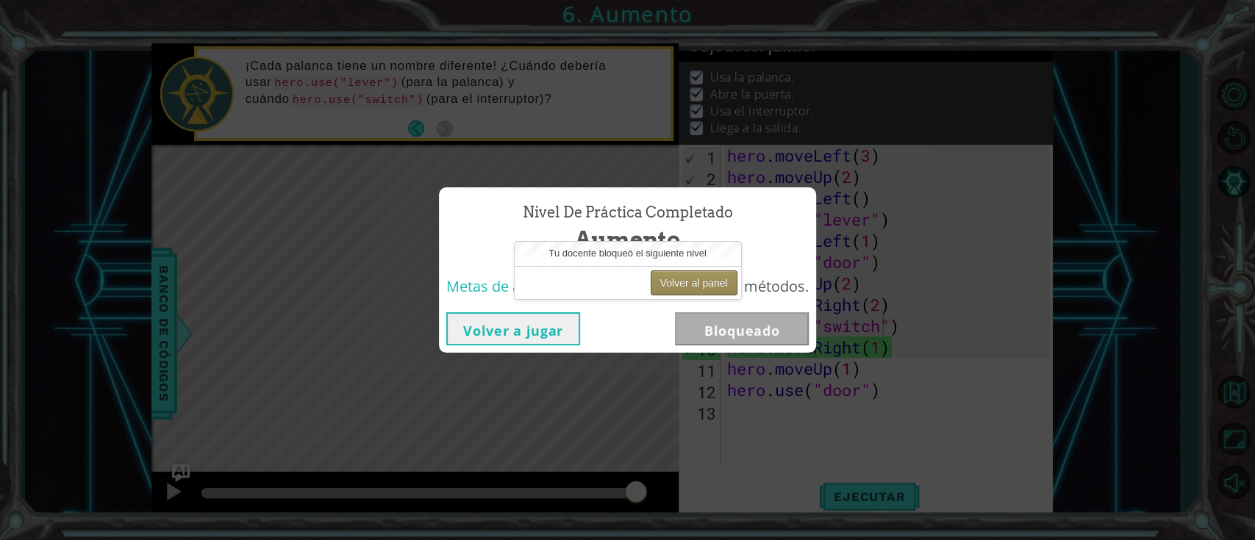
click at [686, 282] on button "Volver al panel" at bounding box center [693, 282] width 87 height 25
click at [711, 276] on button "Volver al panel" at bounding box center [693, 282] width 87 height 25
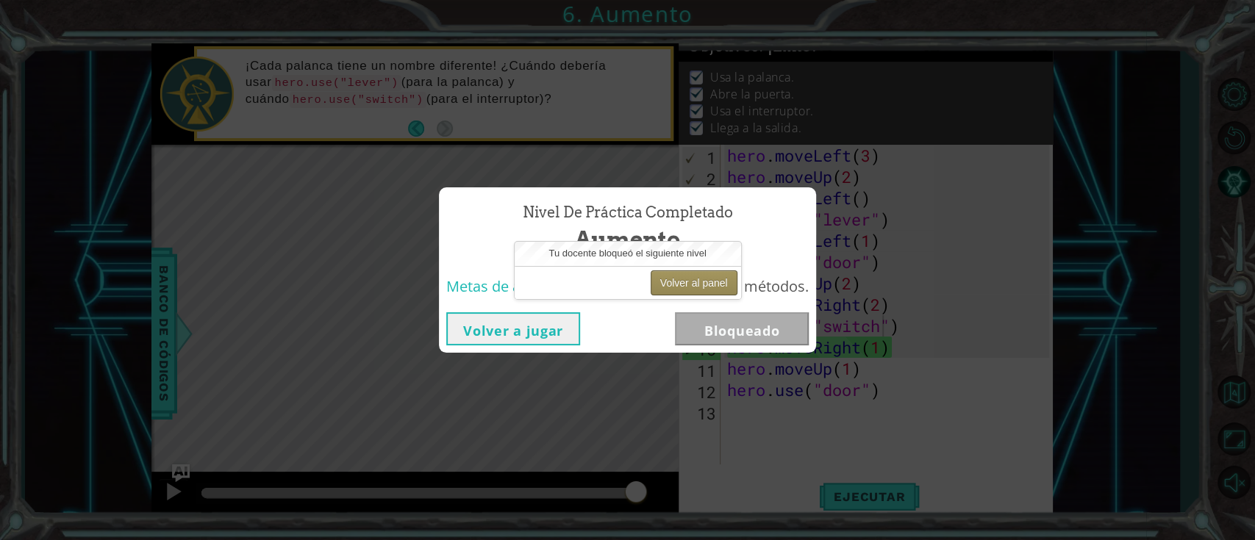
click at [711, 276] on button "Volver al panel" at bounding box center [693, 282] width 87 height 25
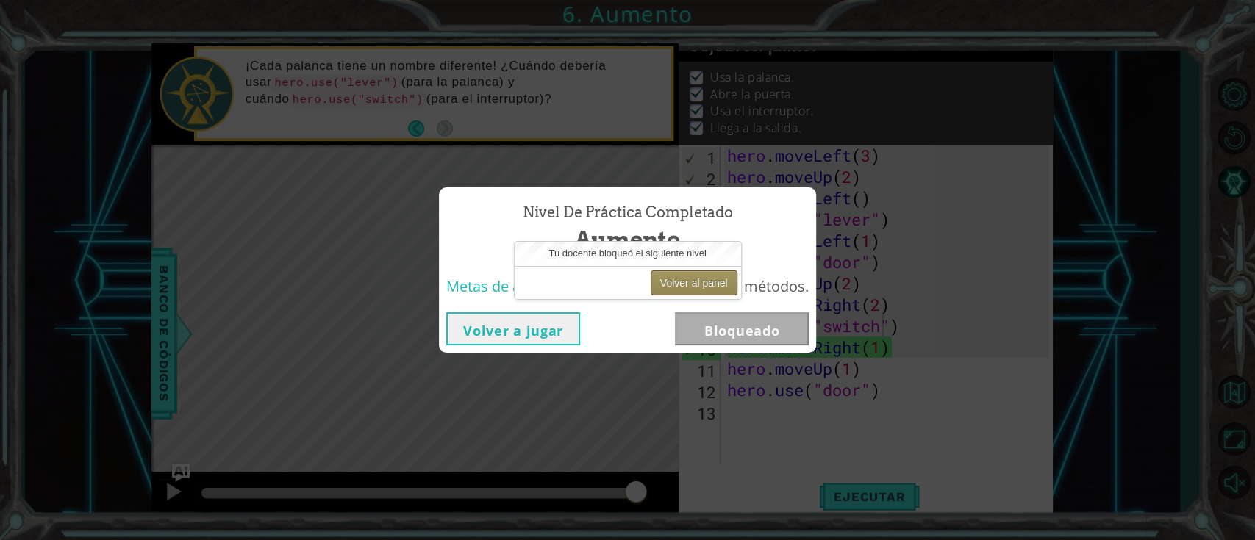
click at [711, 276] on button "Volver al panel" at bounding box center [693, 282] width 87 height 25
click at [666, 282] on button "Volver al panel" at bounding box center [693, 282] width 87 height 25
click at [700, 287] on button "Volver al panel" at bounding box center [693, 282] width 87 height 25
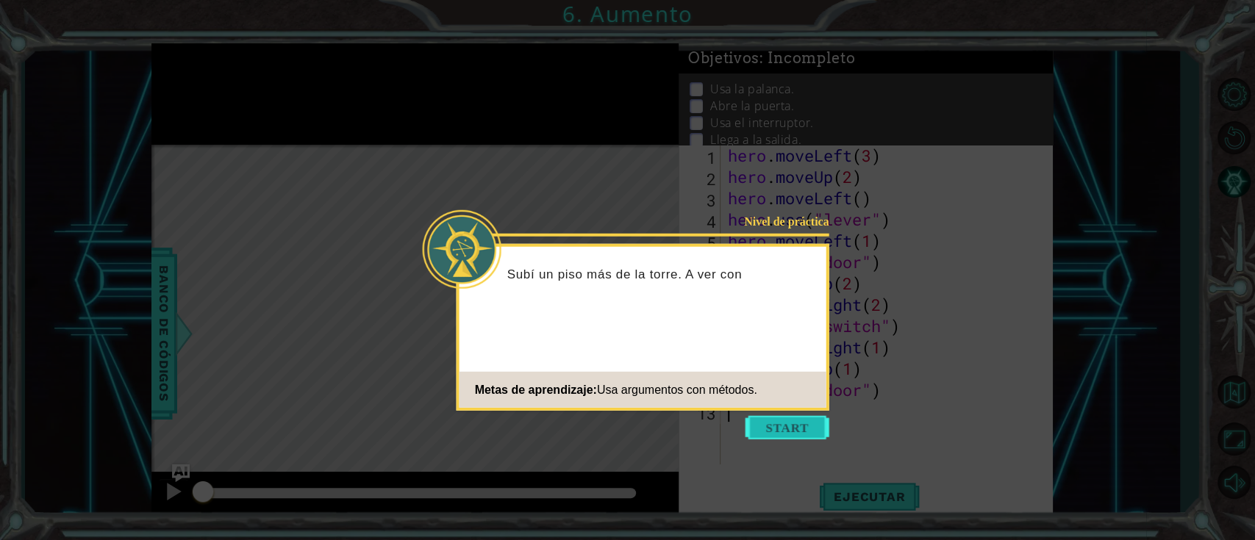
click at [792, 430] on button "Start" at bounding box center [787, 428] width 84 height 24
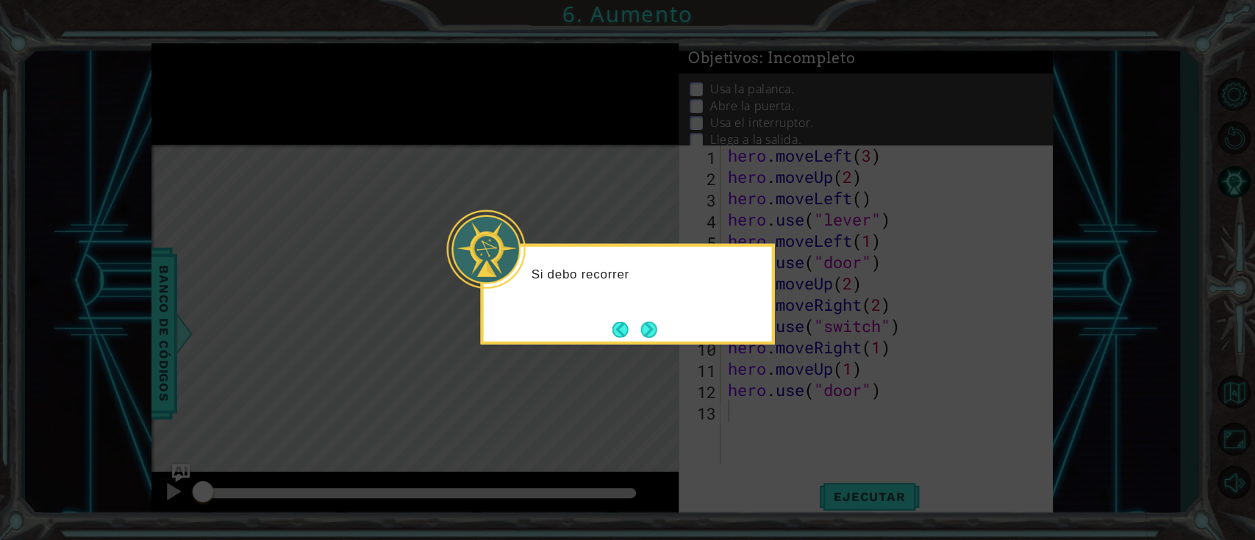
drag, startPoint x: 690, startPoint y: 326, endPoint x: 682, endPoint y: 325, distance: 8.2
click at [686, 326] on div "Si debo recorrer" at bounding box center [628, 294] width 294 height 101
drag, startPoint x: 661, startPoint y: 329, endPoint x: 645, endPoint y: 348, distance: 25.0
click at [645, 348] on body "1 ההההההההההההההההההההההההההההההההההההההההההההההההההההההההההההההההההההההההההההה…" at bounding box center [627, 270] width 1255 height 540
click at [657, 335] on button "Next" at bounding box center [649, 329] width 16 height 16
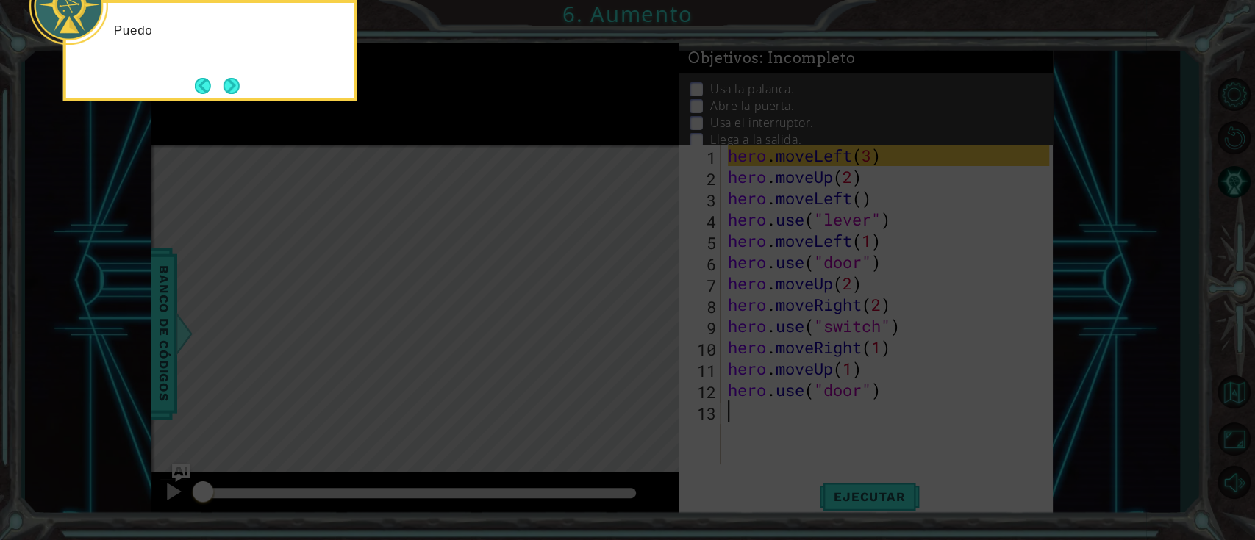
drag, startPoint x: 759, startPoint y: 501, endPoint x: 761, endPoint y: 512, distance: 11.1
click at [761, 512] on icon at bounding box center [627, 80] width 1255 height 919
click at [236, 90] on button "Next" at bounding box center [231, 86] width 16 height 16
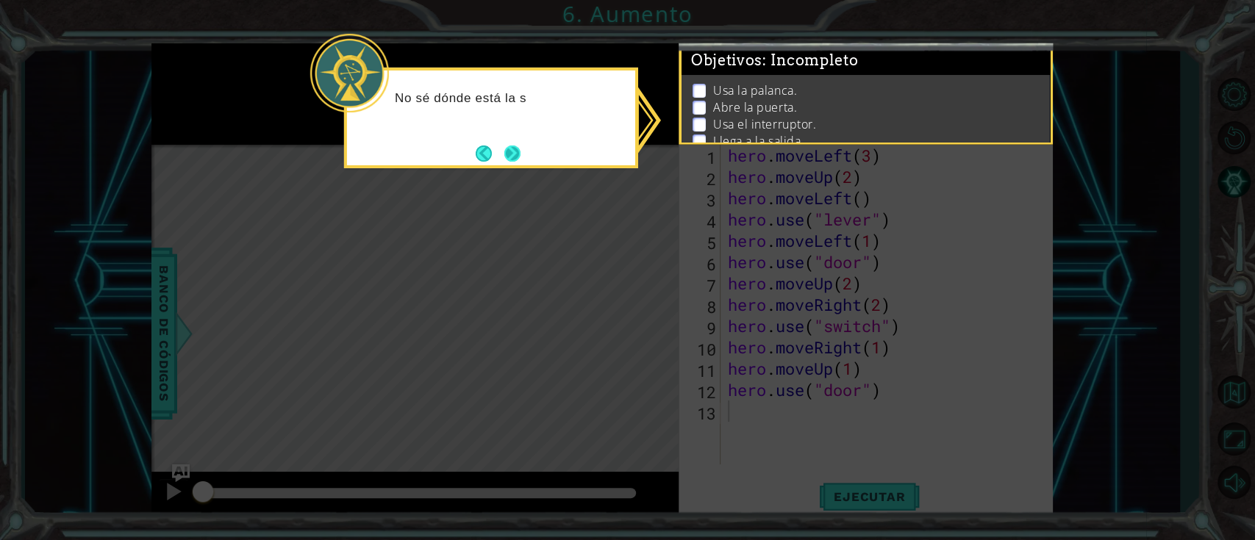
click at [515, 151] on button "Next" at bounding box center [512, 154] width 16 height 16
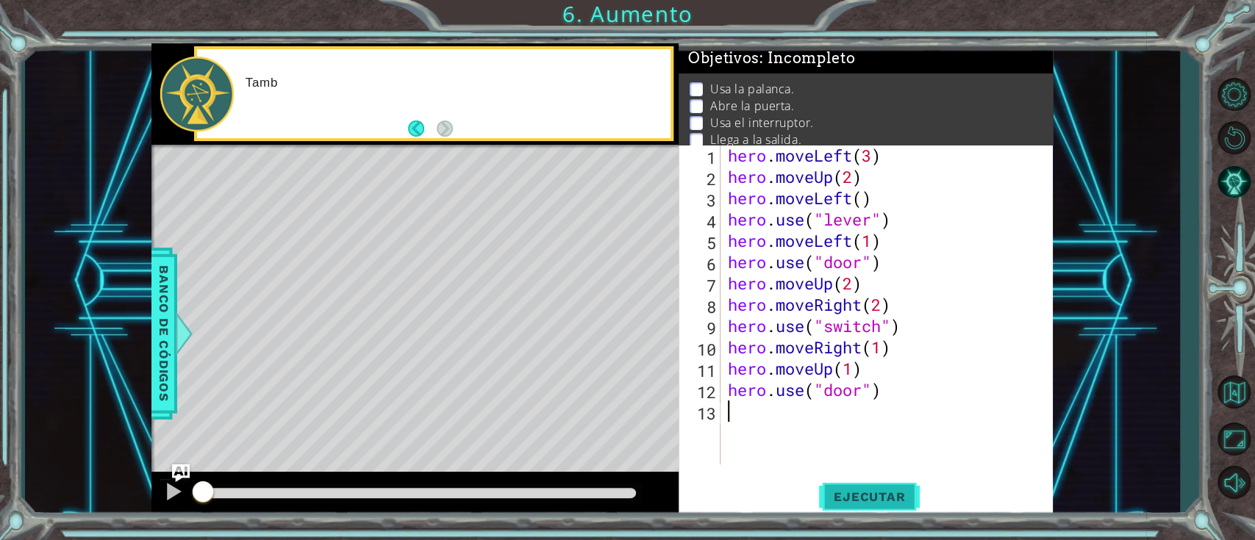
click at [867, 498] on span "Ejecutar" at bounding box center [869, 497] width 101 height 15
click at [883, 496] on span "Ejecutar" at bounding box center [869, 497] width 101 height 15
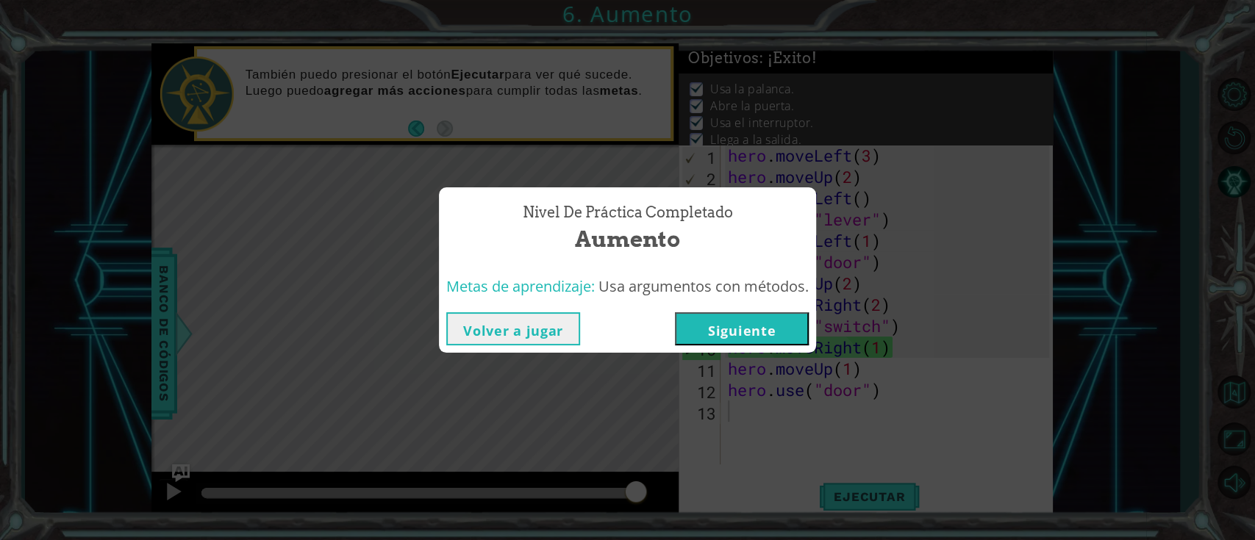
click at [720, 335] on button "Siguiente" at bounding box center [742, 328] width 134 height 33
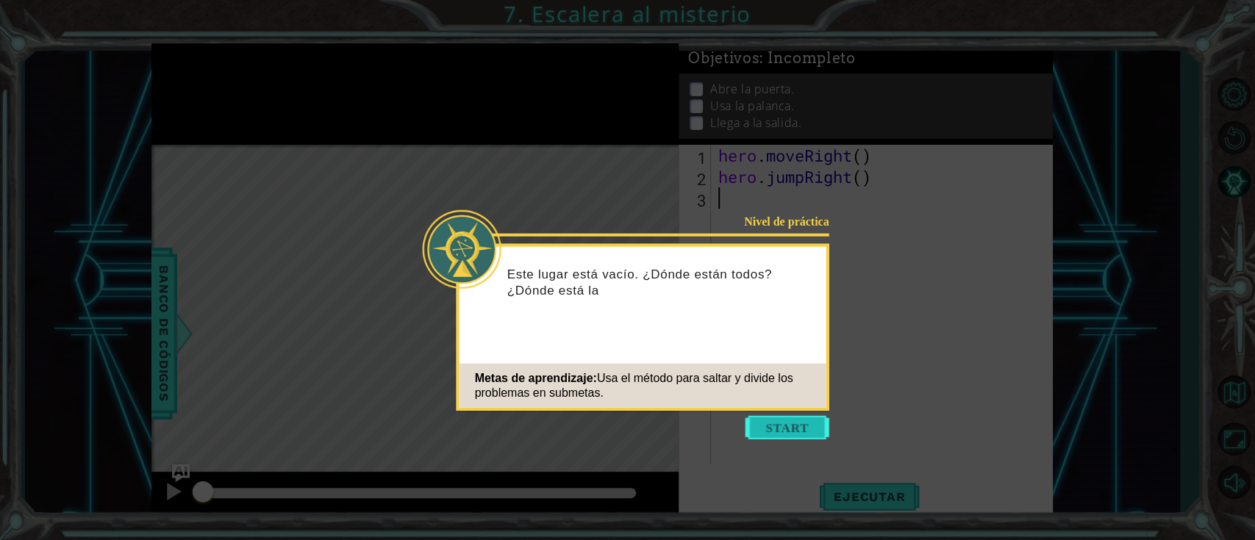
click at [814, 422] on button "Start" at bounding box center [787, 428] width 84 height 24
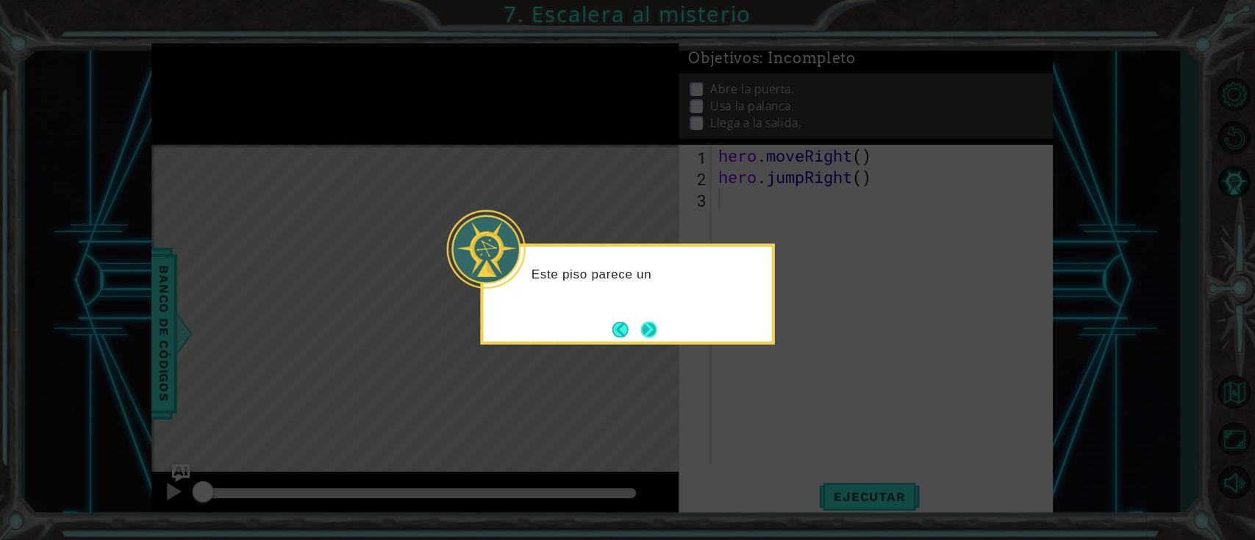
click at [641, 321] on button "Next" at bounding box center [649, 329] width 16 height 16
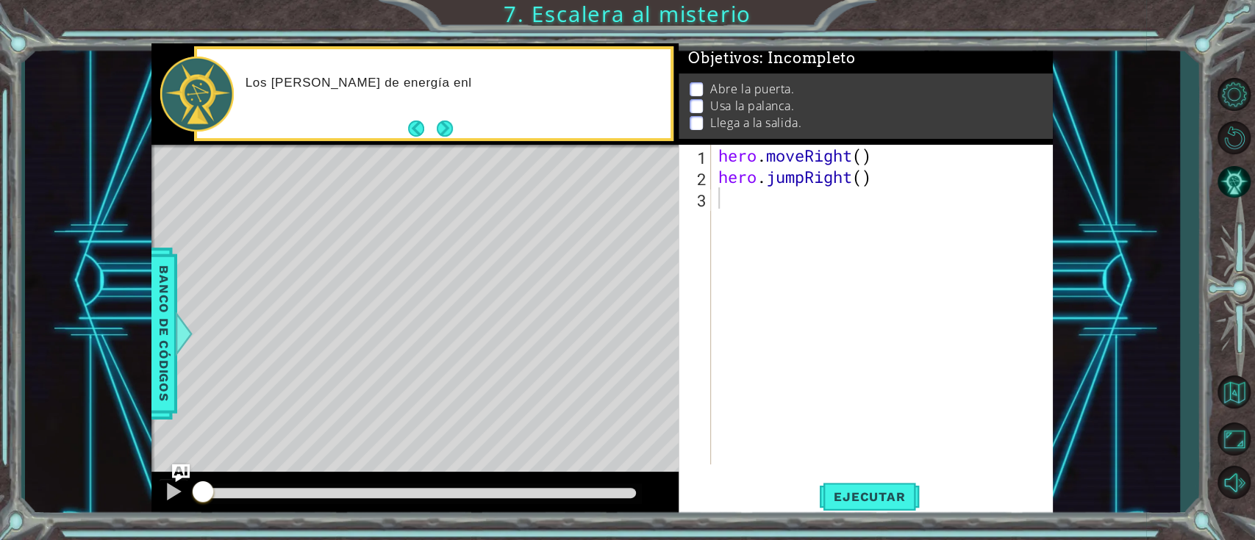
click at [453, 129] on button "Next" at bounding box center [445, 129] width 16 height 16
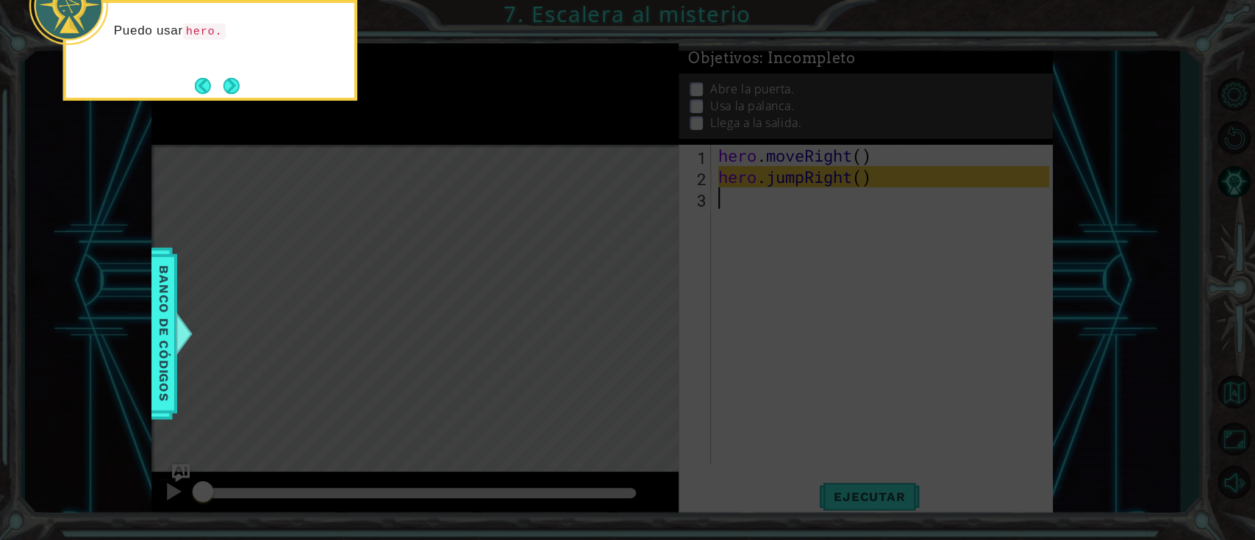
click at [226, 86] on button "Next" at bounding box center [231, 86] width 16 height 16
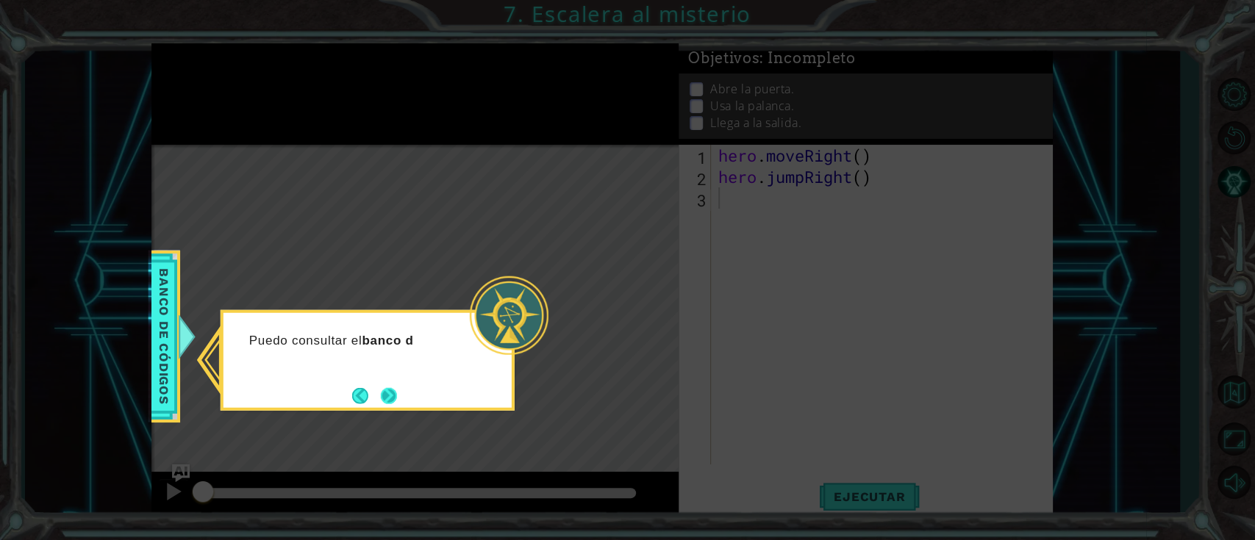
click at [387, 400] on button "Next" at bounding box center [389, 395] width 16 height 16
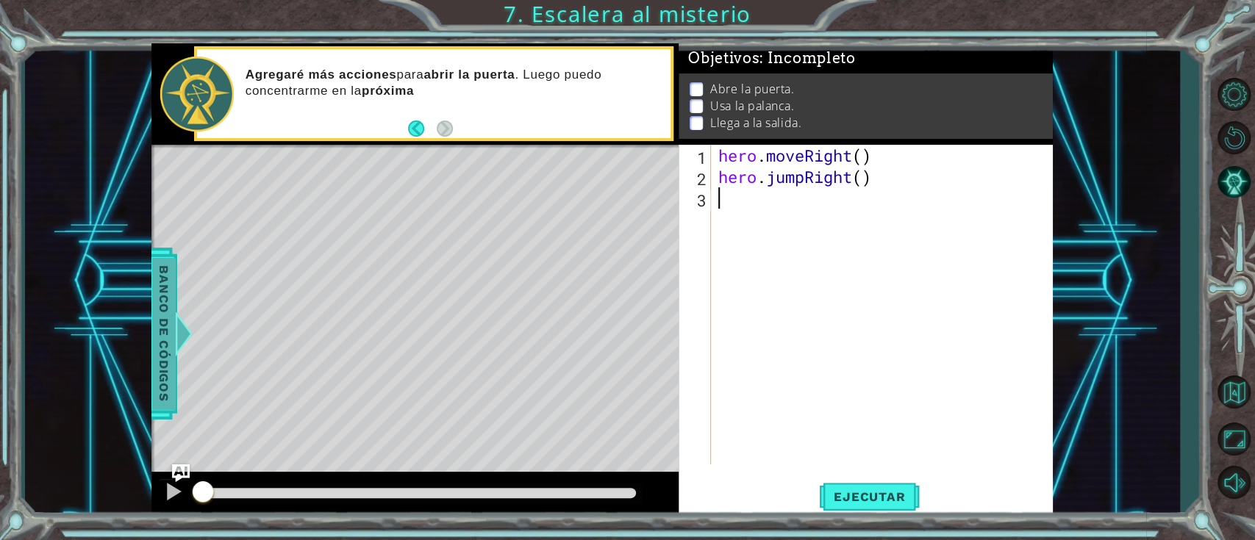
click at [176, 345] on div at bounding box center [184, 334] width 18 height 44
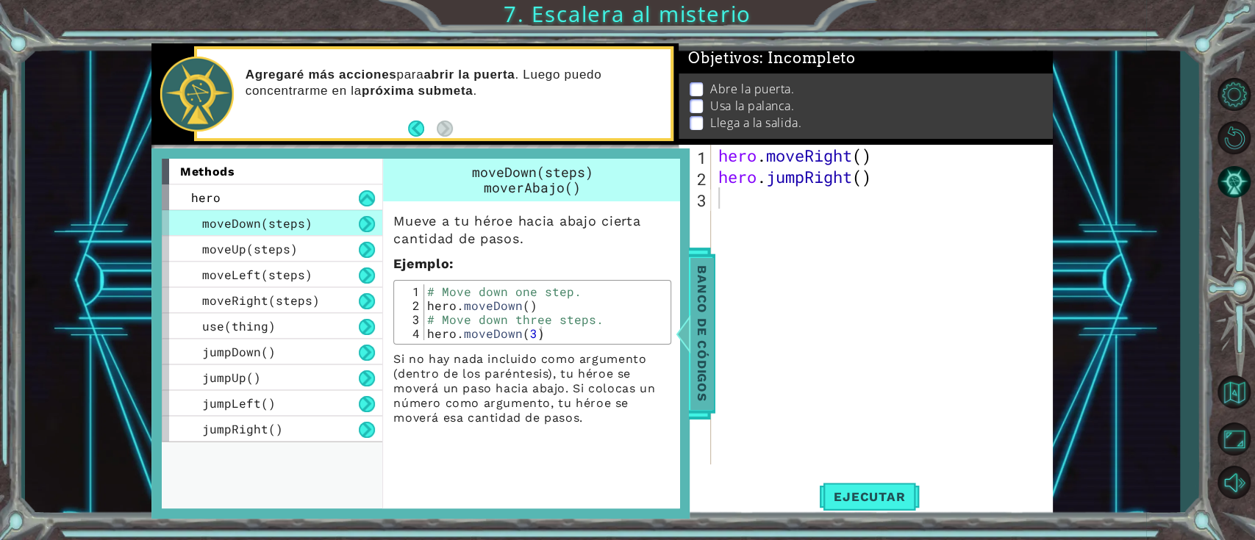
click at [699, 312] on span "Banco de códigos" at bounding box center [702, 333] width 24 height 152
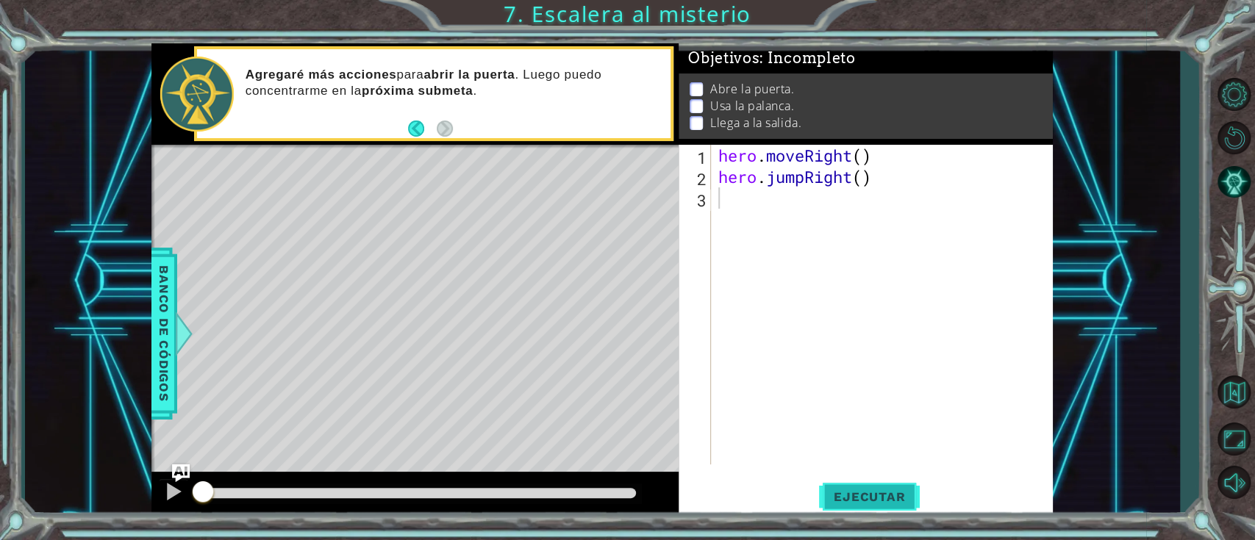
click at [888, 506] on button "Ejecutar" at bounding box center [869, 496] width 101 height 37
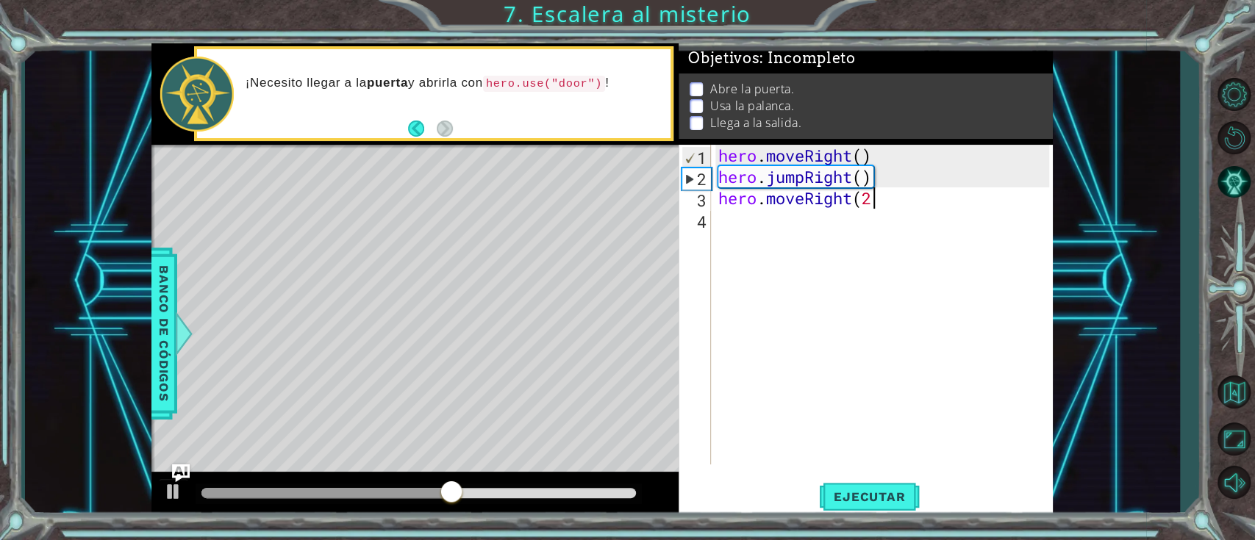
scroll to position [0, 6]
click at [882, 501] on span "Ejecutar" at bounding box center [869, 497] width 101 height 15
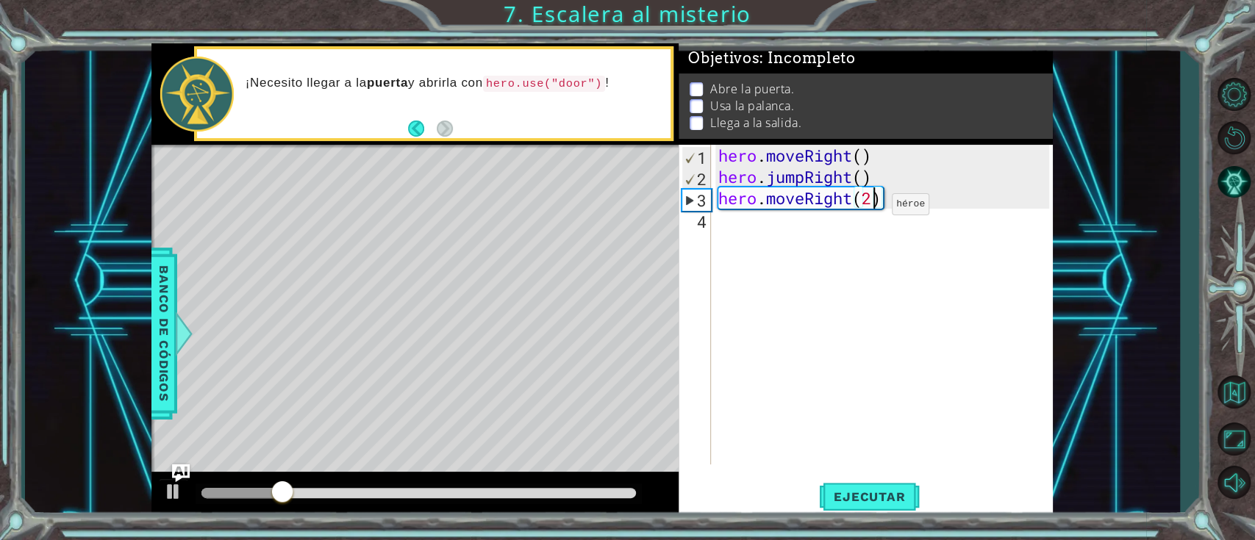
click at [870, 207] on div "hero . moveRight ( ) hero . jumpRight ( ) hero . moveRight ( 2 )" at bounding box center [885, 326] width 341 height 362
type textarea "hero.moveRight()"
click at [842, 222] on div "hero . moveRight ( ) hero . jumpRight ( ) hero . moveRight ( )" at bounding box center [885, 326] width 341 height 362
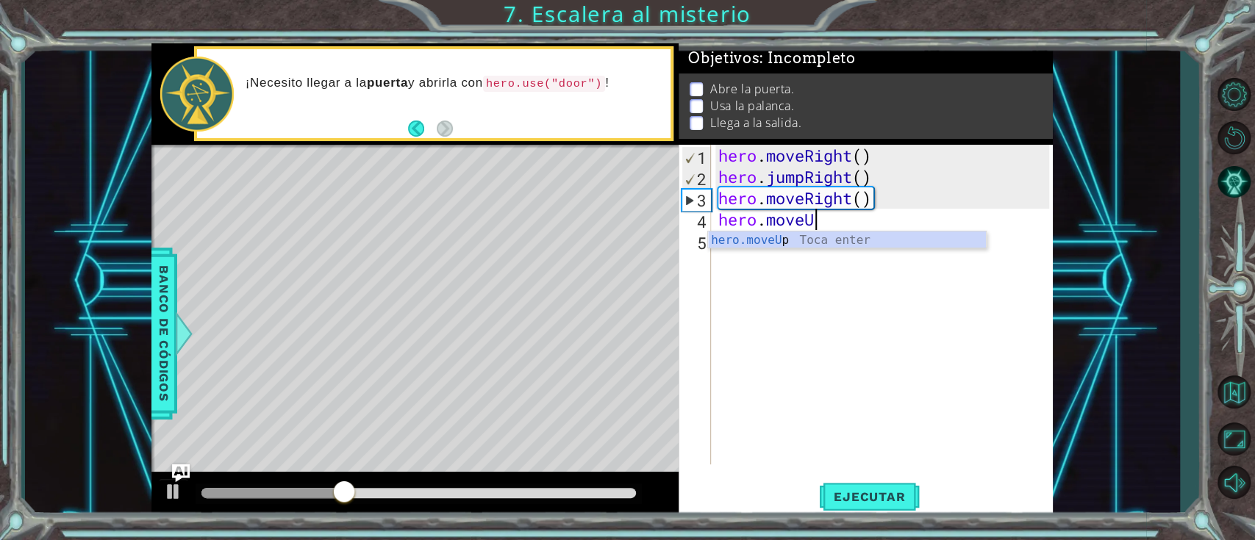
scroll to position [0, 4]
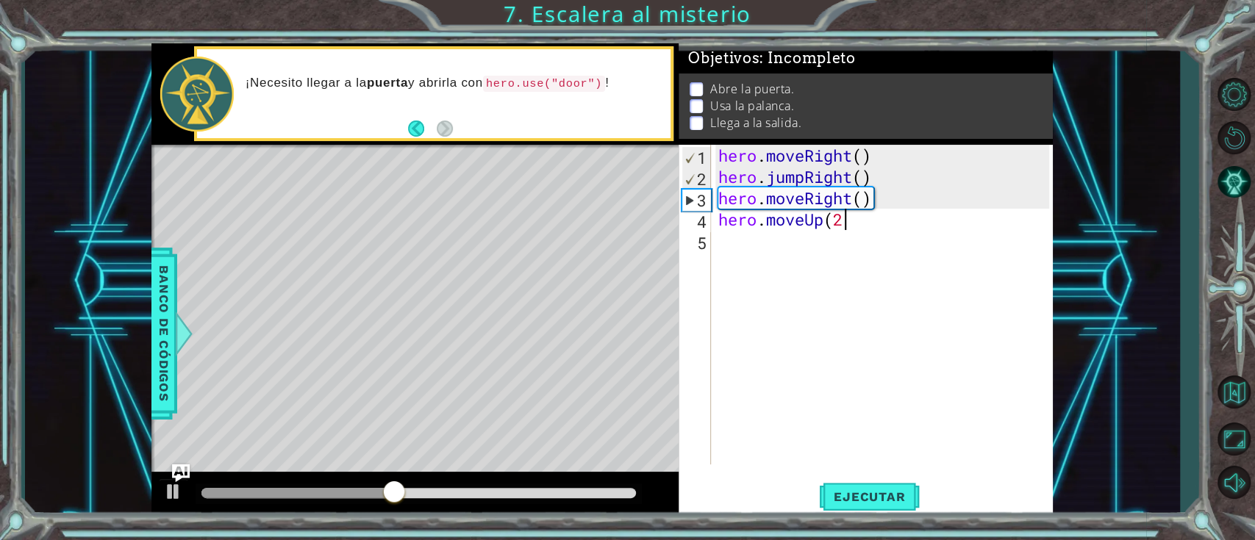
type textarea "hero.moveUp(2)"
type textarea "hero.use("door")"
click at [814, 273] on div "hero . moveRight ( ) hero . jumpRight ( ) hero . moveRight ( ) hero . moveUp ( …" at bounding box center [885, 326] width 341 height 362
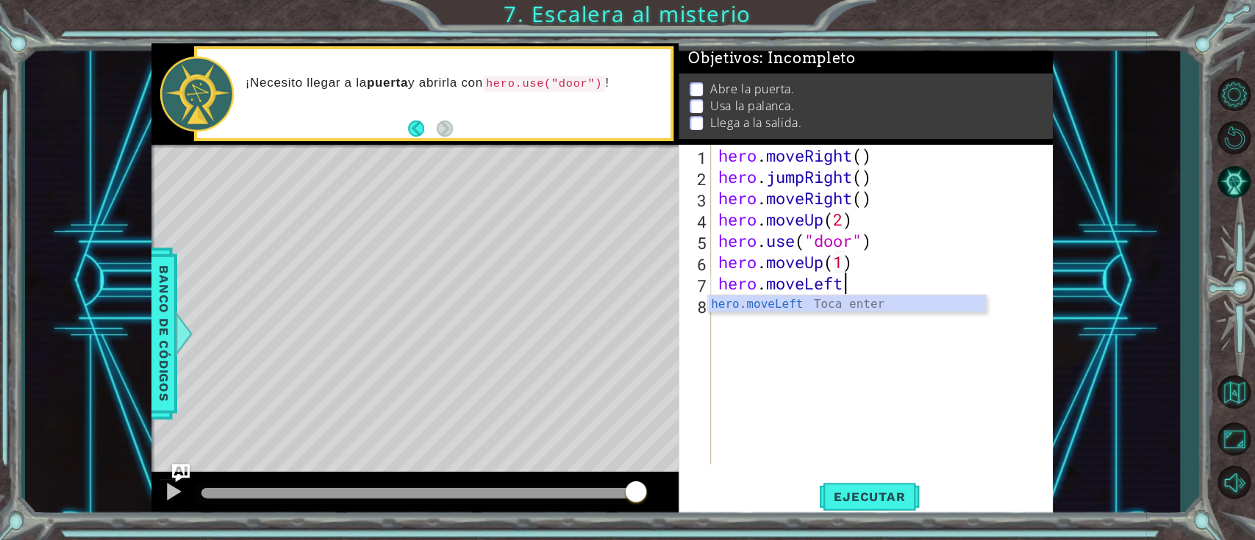
scroll to position [0, 12]
type textarea "hero.moveUp(1)hero.moveLeft()"
type textarea "hero.use("lever")"
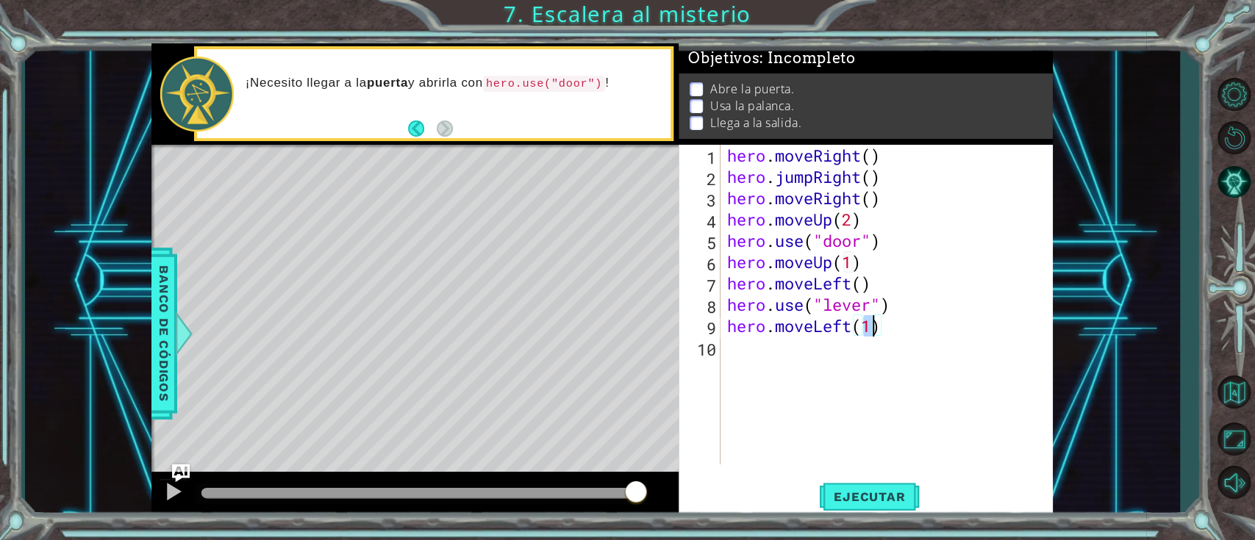
type textarea "hero.moveLeft(2)"
drag, startPoint x: 810, startPoint y: 357, endPoint x: 808, endPoint y: 350, distance: 7.7
click at [809, 352] on div "hero . moveRight ( ) hero . jumpRight ( ) hero . moveRight ( ) hero . moveUp ( …" at bounding box center [890, 326] width 332 height 362
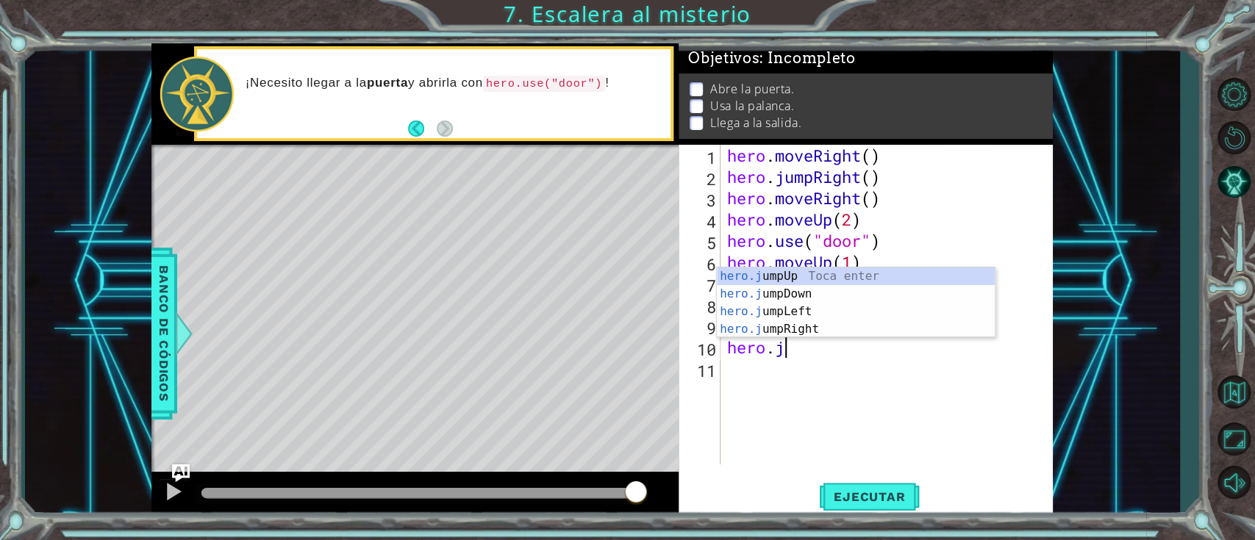
scroll to position [0, 2]
type textarea "hero.jump"
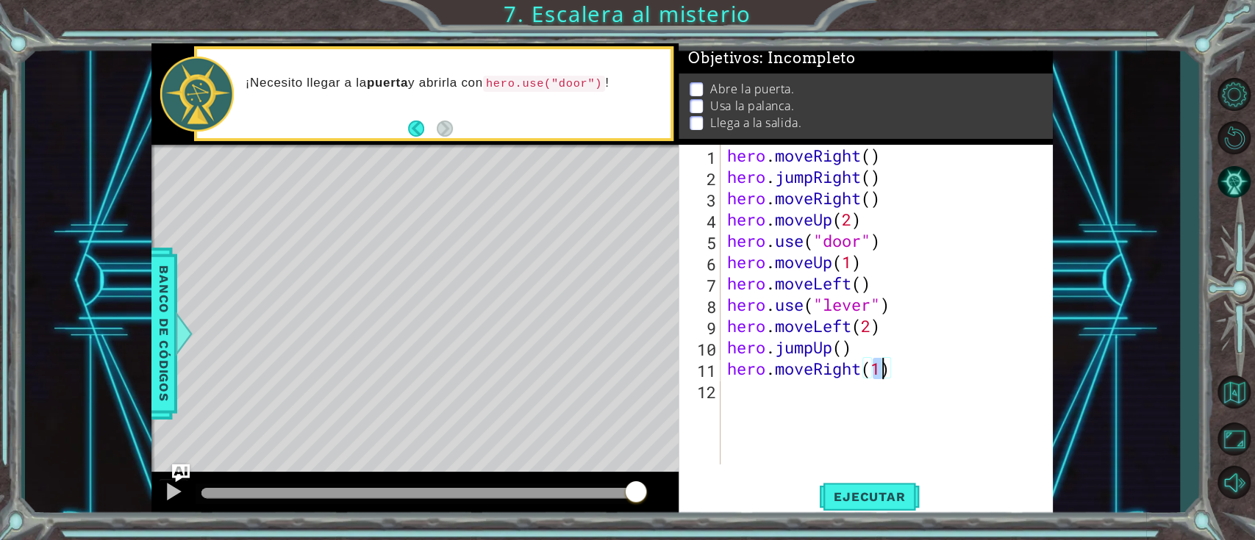
scroll to position [0, 6]
click at [861, 492] on span "Ejecutar" at bounding box center [869, 497] width 101 height 15
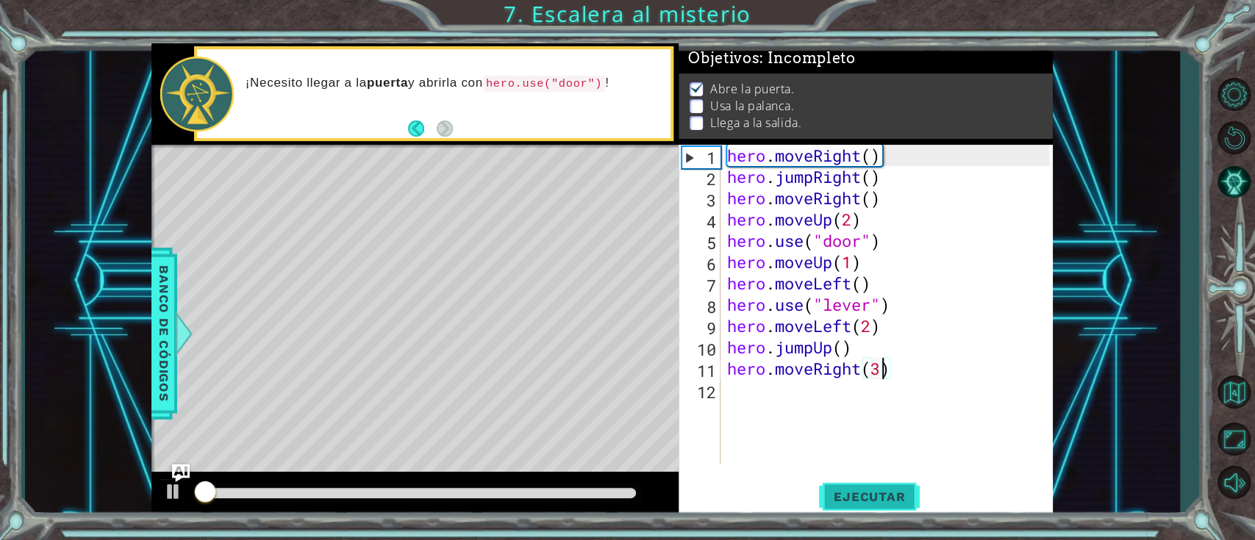
scroll to position [10, 0]
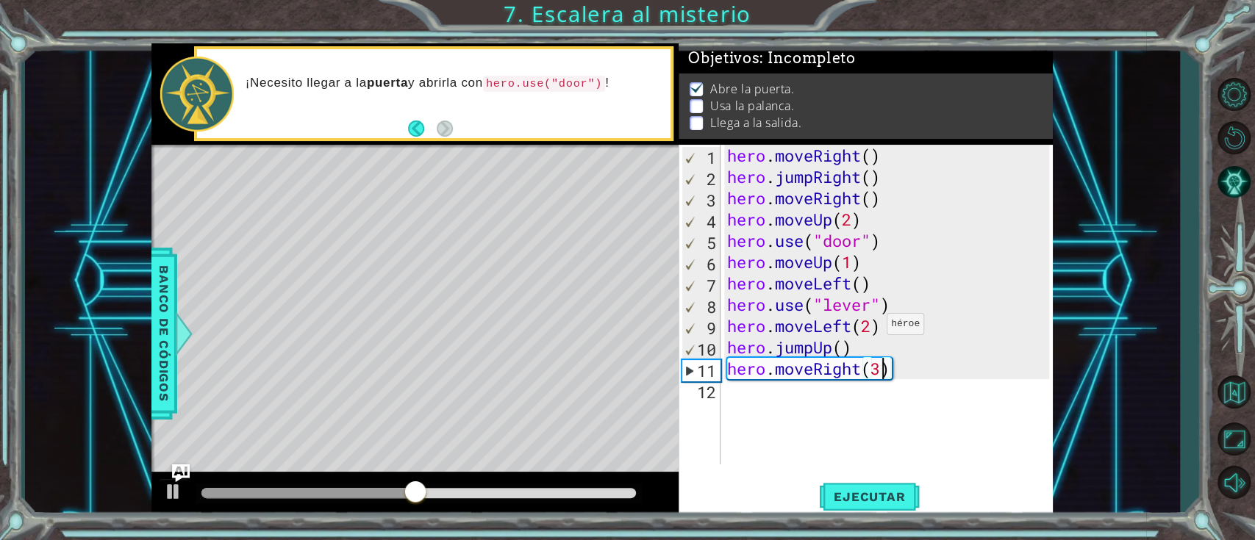
click at [873, 327] on div "hero . moveRight ( ) hero . jumpRight ( ) hero . moveRight ( ) hero . moveUp ( …" at bounding box center [890, 326] width 332 height 362
click at [853, 265] on div "hero . moveRight ( ) hero . jumpRight ( ) hero . moveRight ( ) hero . moveUp ( …" at bounding box center [890, 326] width 332 height 362
click at [850, 220] on div "hero . moveRight ( ) hero . jumpRight ( ) hero . moveRight ( ) hero . moveUp ( …" at bounding box center [890, 326] width 332 height 362
type textarea "hero.moveUp(1)"
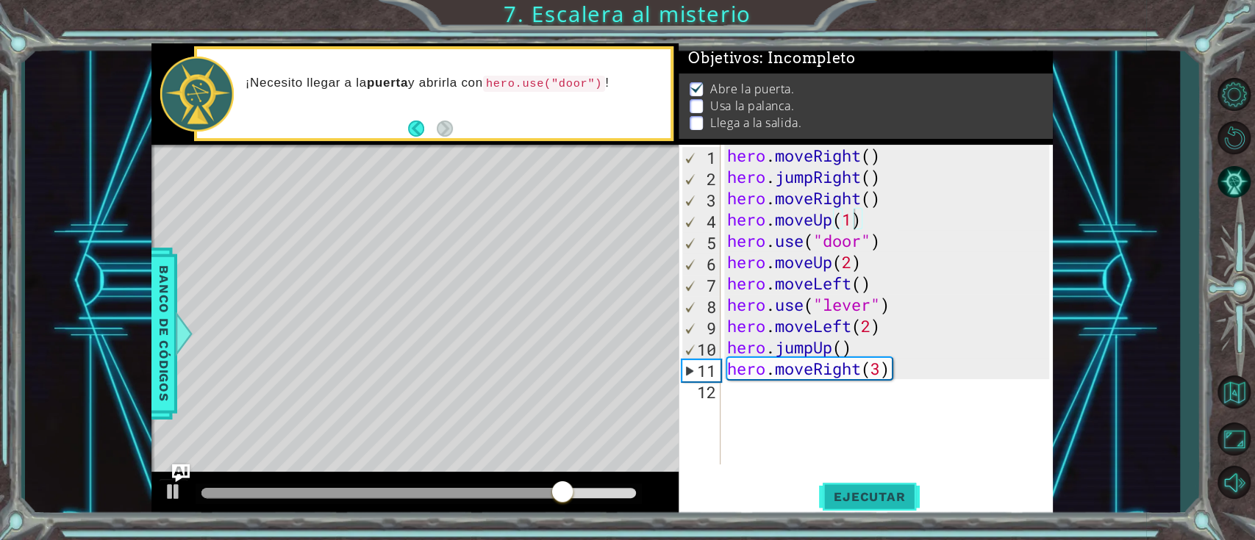
click at [883, 481] on button "Ejecutar" at bounding box center [869, 496] width 101 height 37
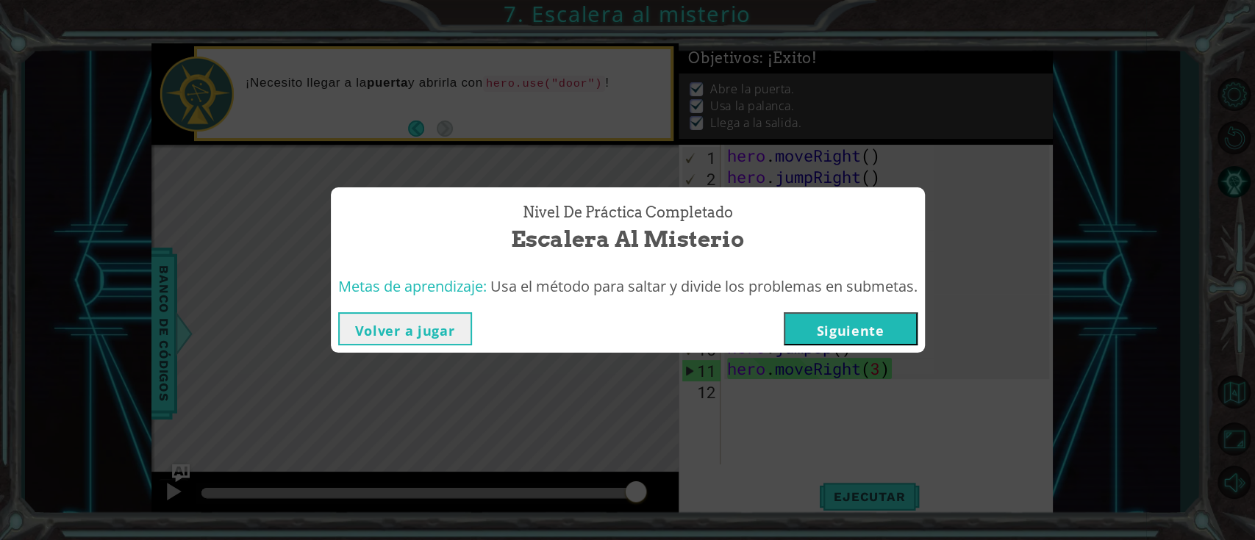
click at [887, 300] on div "Metas de aprendizaje: Usa el método para saltar y divide los problemas en subme…" at bounding box center [628, 287] width 594 height 36
click at [892, 318] on button "Siguiente" at bounding box center [851, 328] width 134 height 33
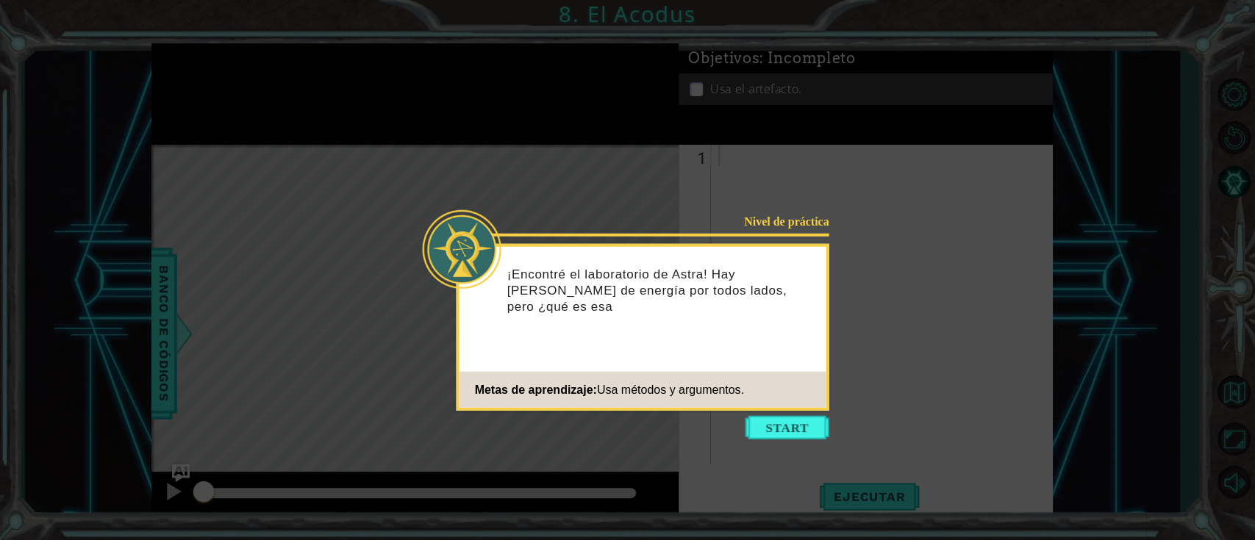
click at [741, 429] on icon at bounding box center [627, 270] width 1255 height 540
click at [776, 439] on button "Start" at bounding box center [787, 428] width 84 height 24
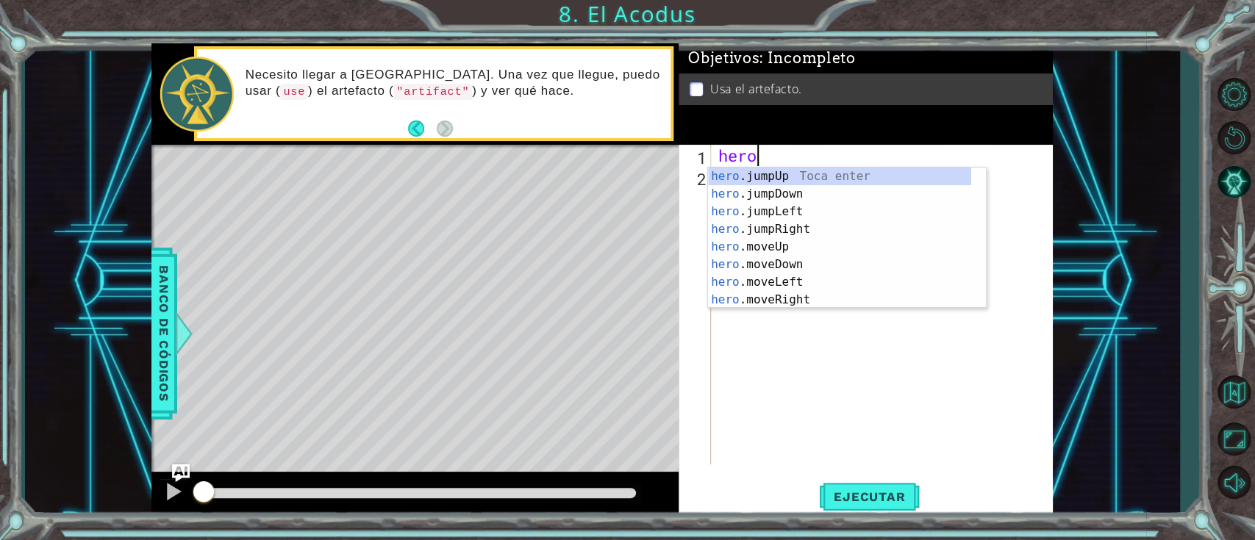
type textarea "hero."
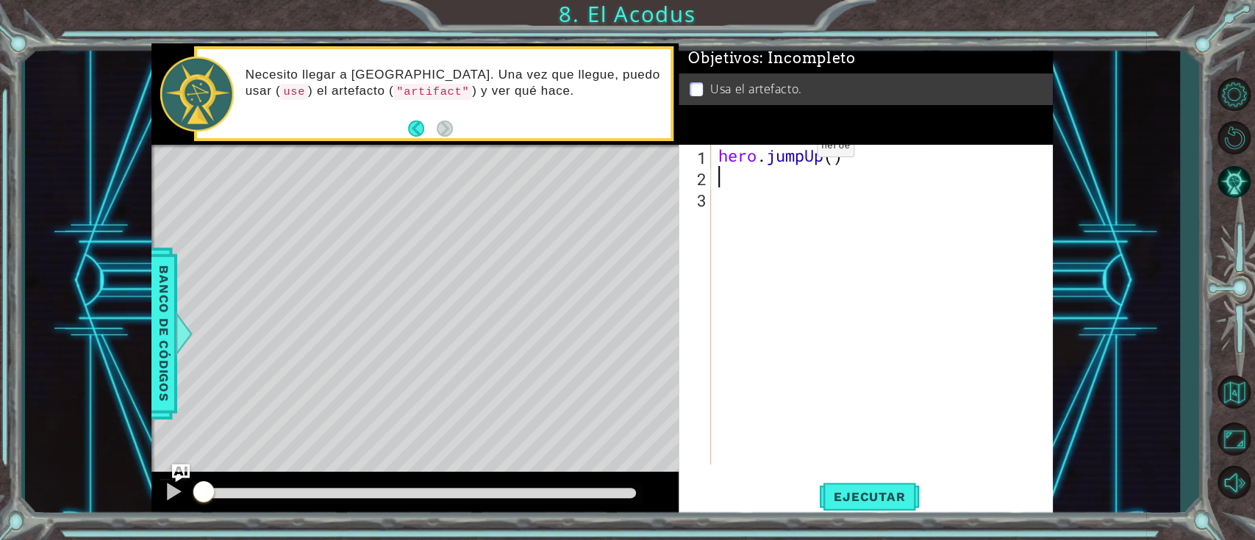
click at [783, 169] on div "hero . jumpUp ( )" at bounding box center [885, 326] width 341 height 362
click at [811, 157] on div "hero . jumpUp ( )" at bounding box center [882, 305] width 334 height 320
click at [807, 156] on div "hero . jumpUp ( )" at bounding box center [885, 326] width 341 height 362
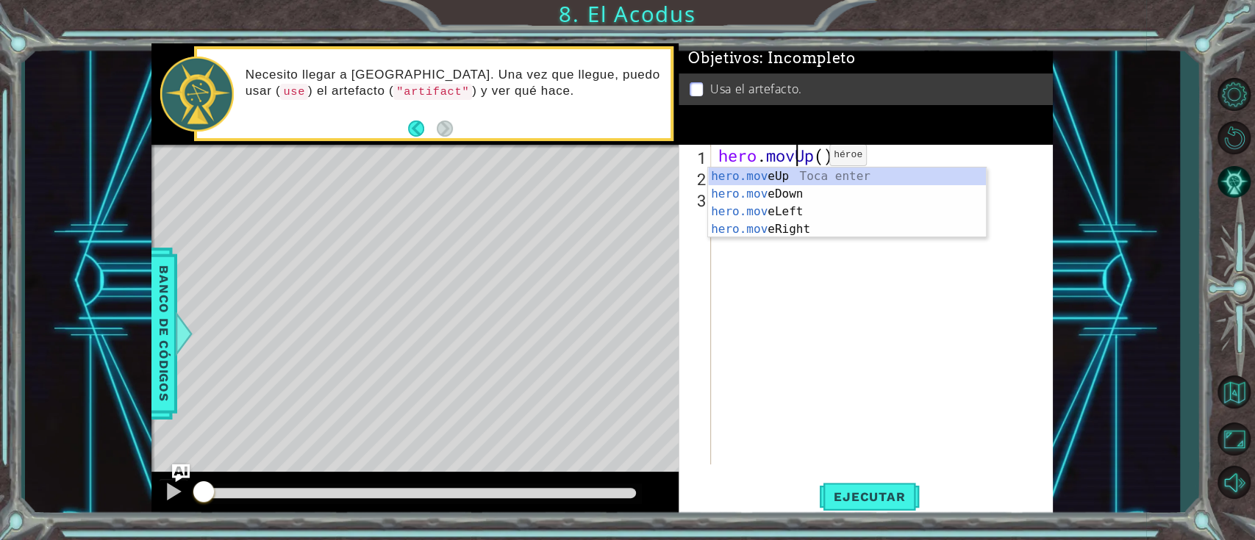
scroll to position [0, 4]
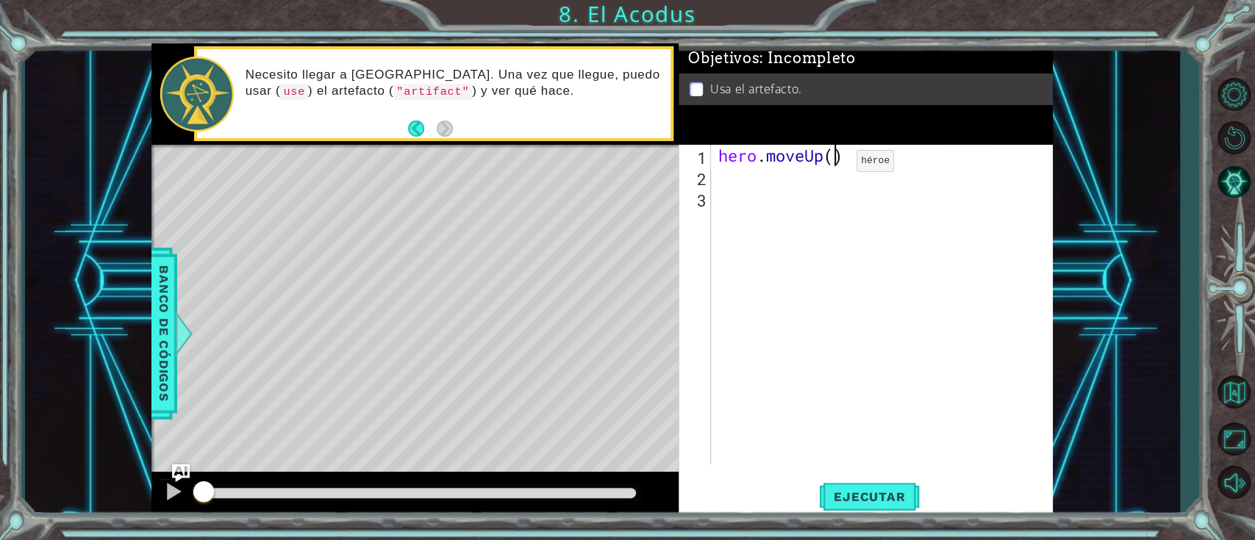
click at [834, 163] on div "hero . moveUp ( )" at bounding box center [885, 326] width 341 height 362
type textarea "hero.moveUp(2)"
click at [821, 165] on div "hero . moveUp ( 2 )" at bounding box center [885, 326] width 341 height 362
click at [811, 175] on div "hero . moveUp ( 2 )" at bounding box center [885, 326] width 341 height 362
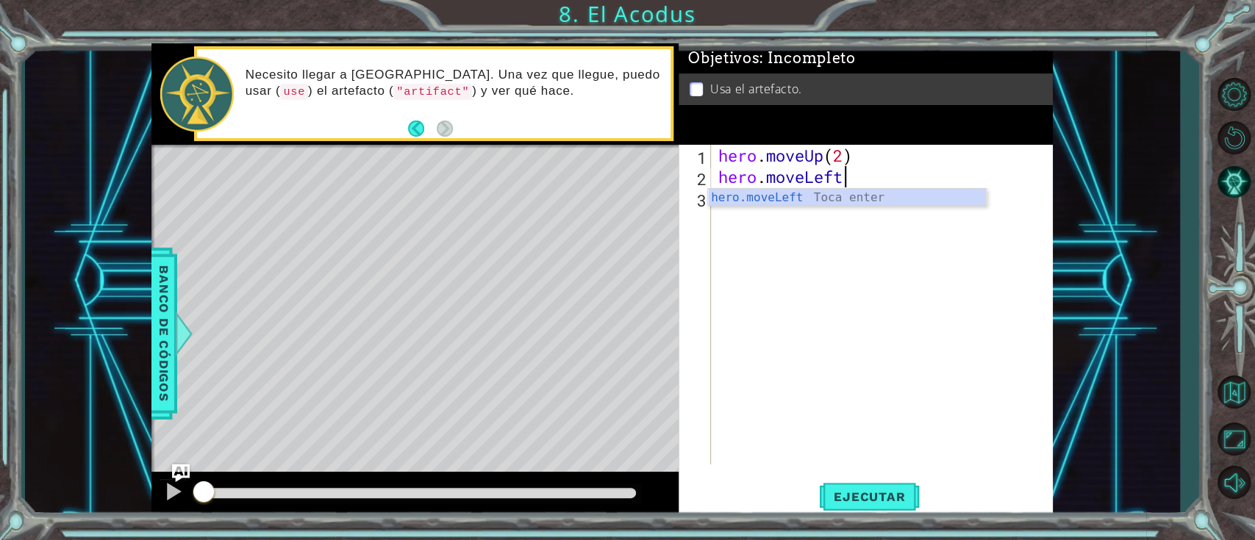
scroll to position [0, 5]
type textarea "hero.moveLeft(1)"
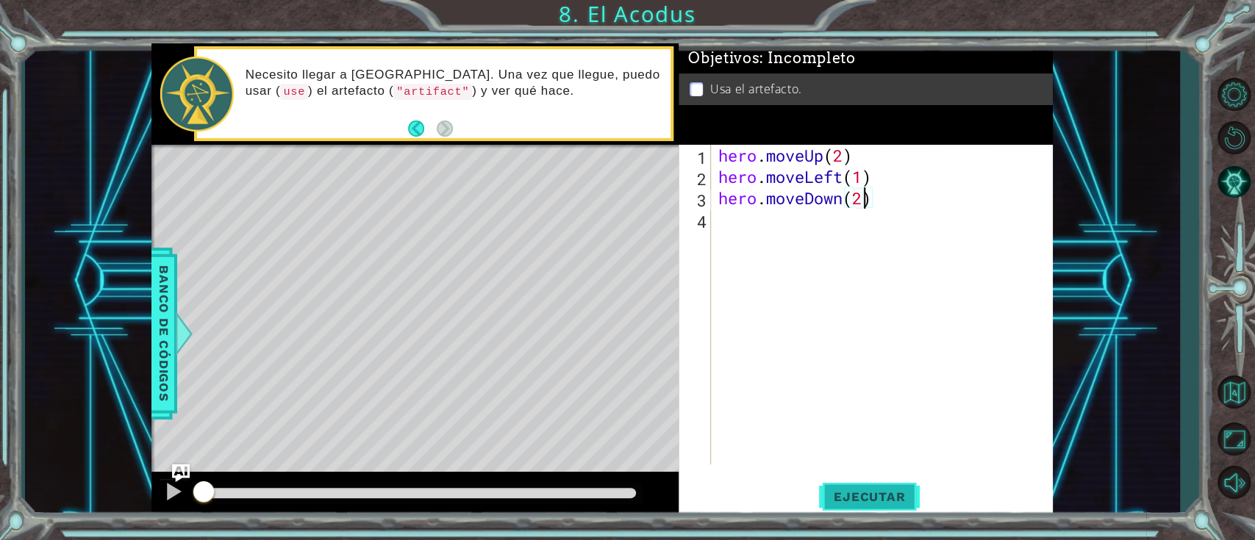
type textarea "hero.moveDown(2)"
click at [883, 501] on span "Ejecutar" at bounding box center [869, 497] width 101 height 15
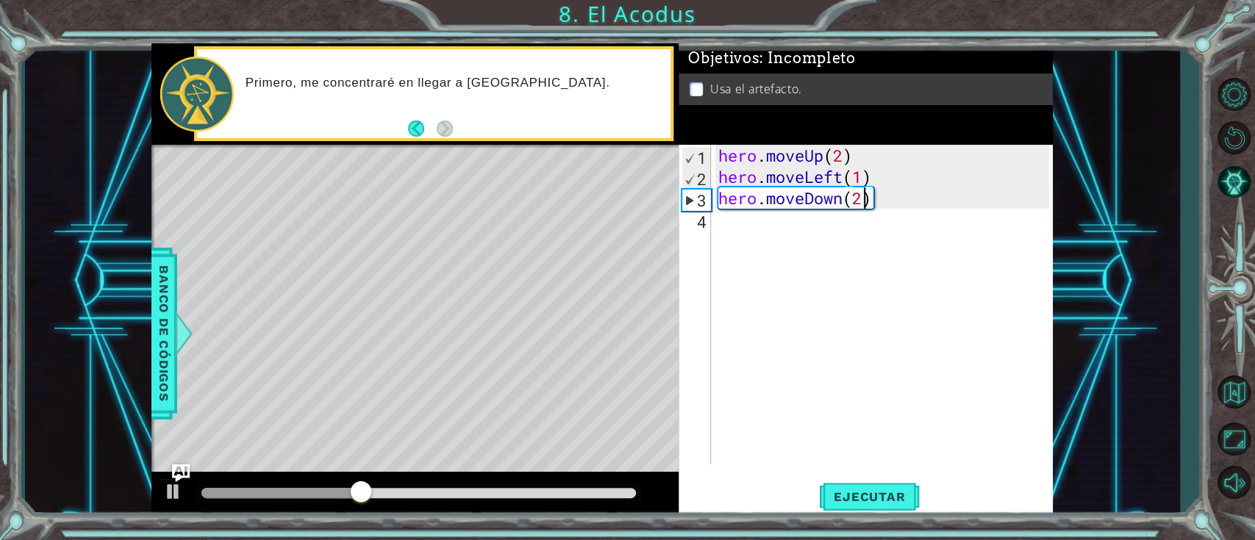
click at [831, 229] on div "hero . moveUp ( 2 ) hero . moveLeft ( 1 ) hero . moveDown ( 2 )" at bounding box center [885, 326] width 341 height 362
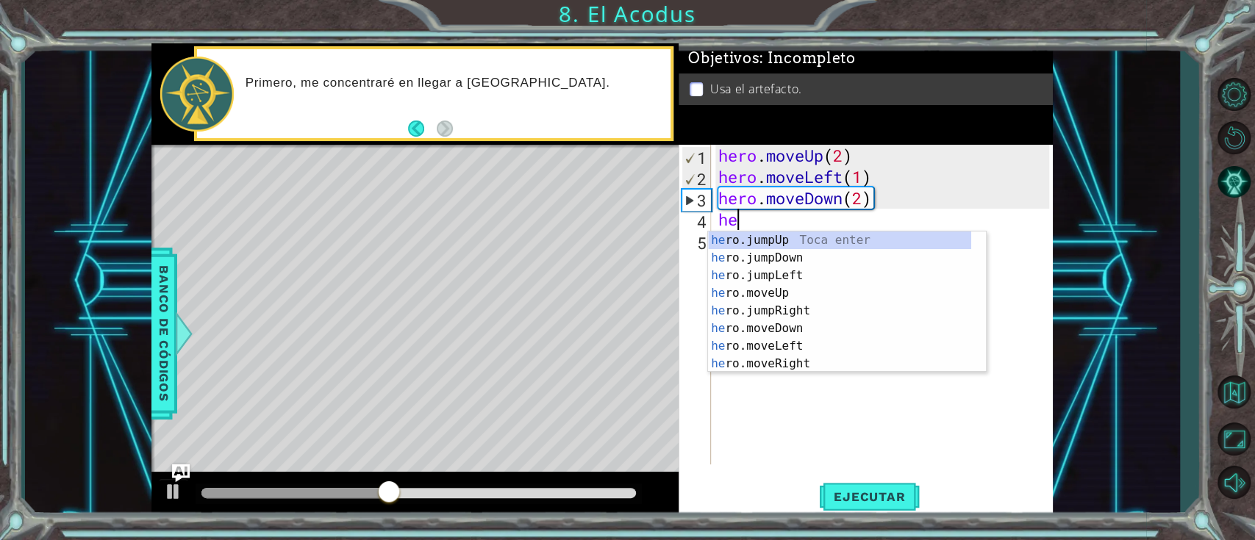
scroll to position [0, 0]
type textarea "hero."
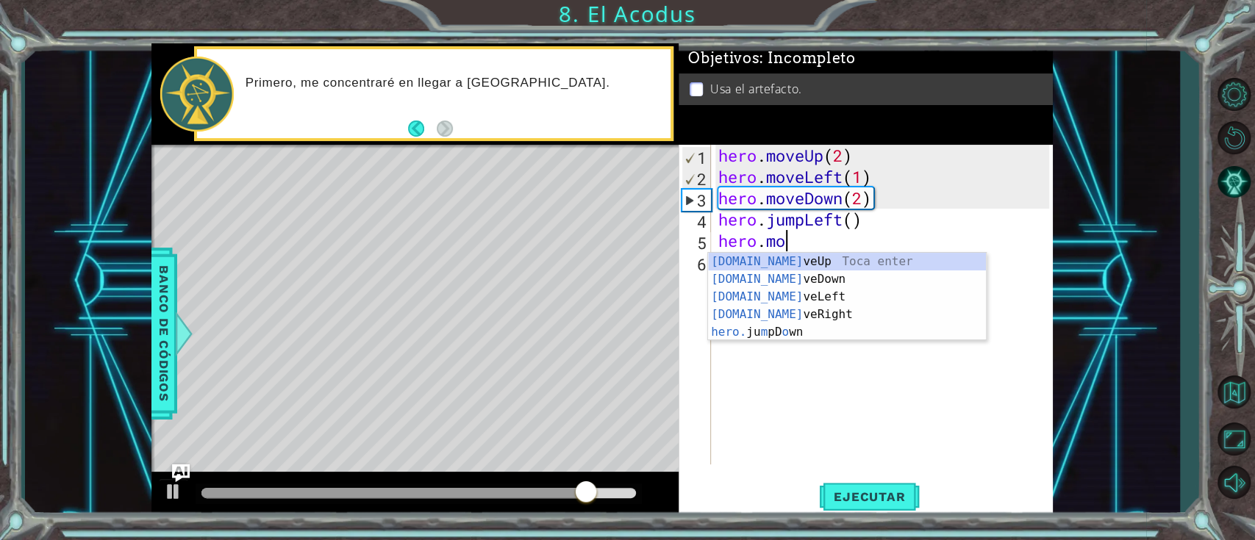
scroll to position [0, 2]
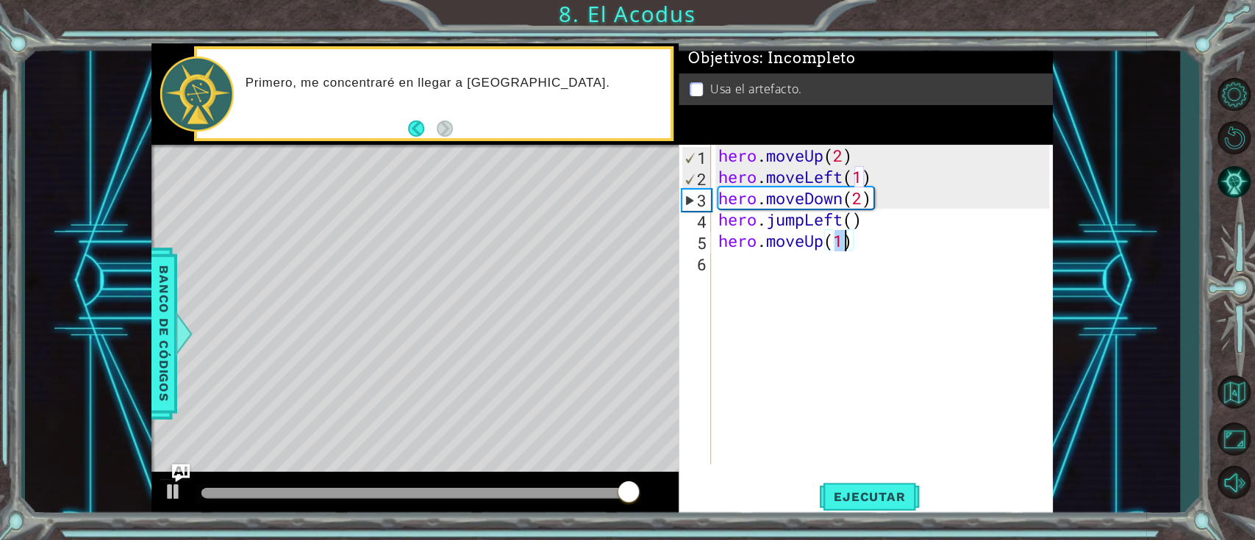
type textarea "hero.moveUp(2)"
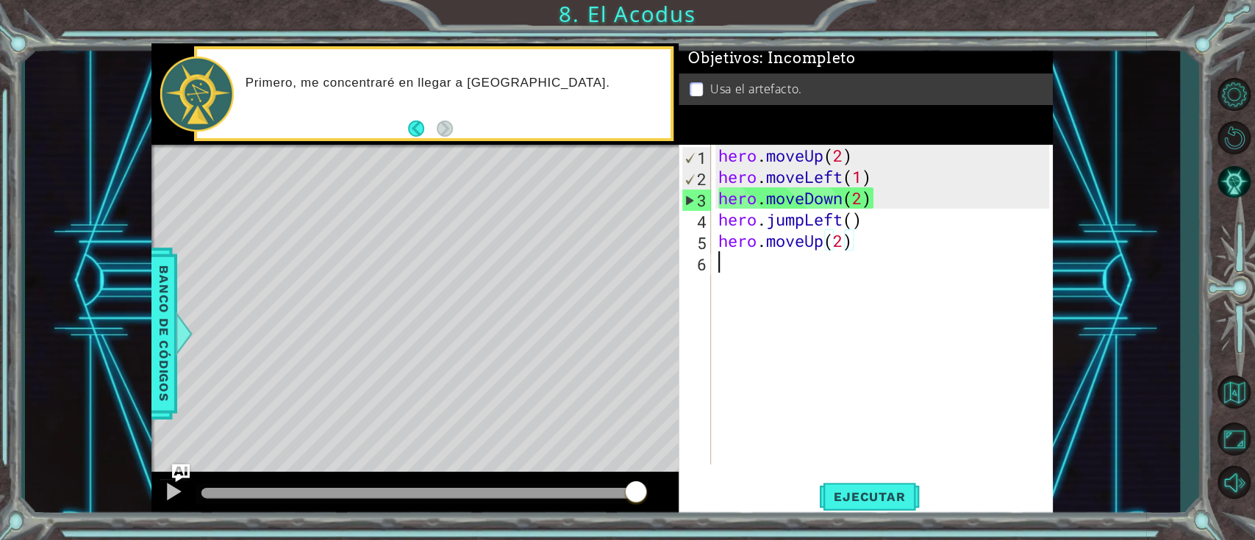
click at [786, 270] on div "hero . moveUp ( 2 ) hero . moveLeft ( 1 ) hero . moveDown ( 2 ) hero . jumpLeft…" at bounding box center [885, 326] width 341 height 362
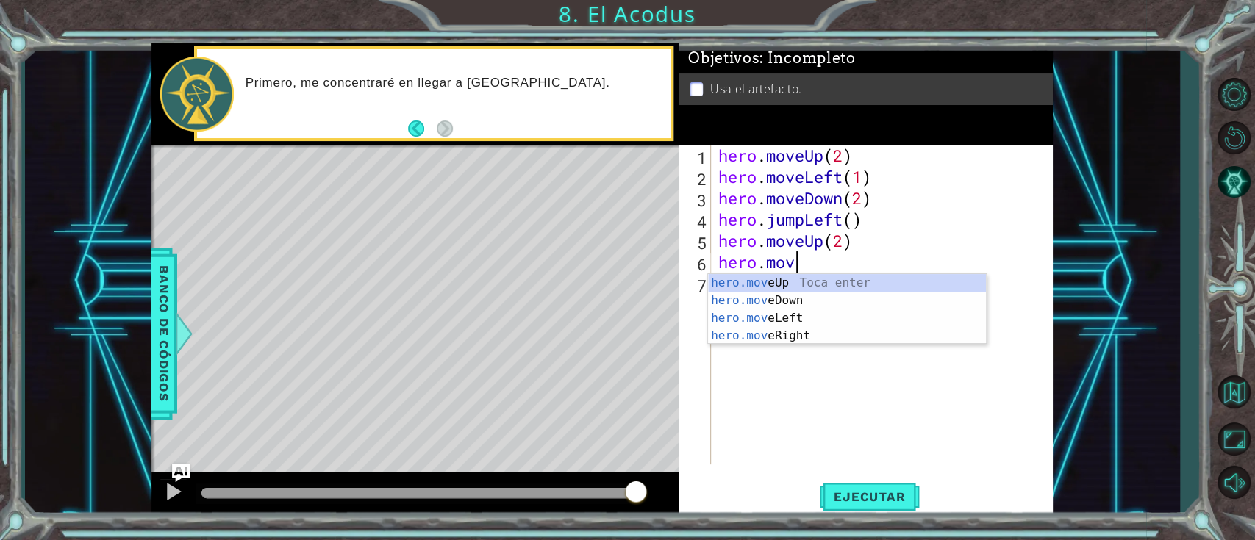
scroll to position [0, 2]
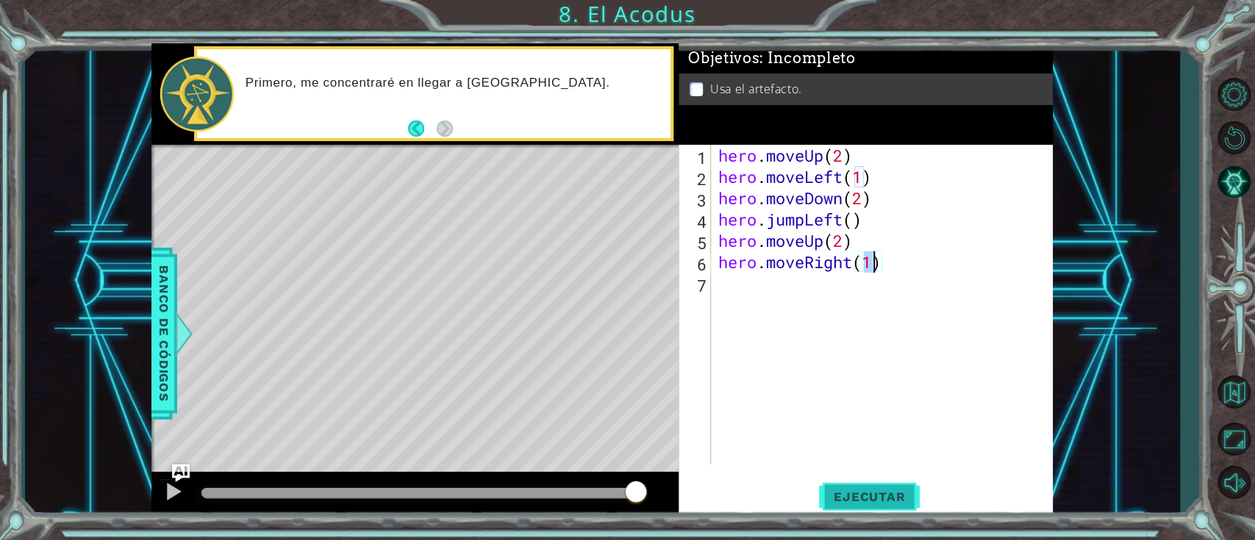
type textarea "hero.moveRight(1)"
click at [858, 479] on button "Ejecutar" at bounding box center [869, 496] width 101 height 37
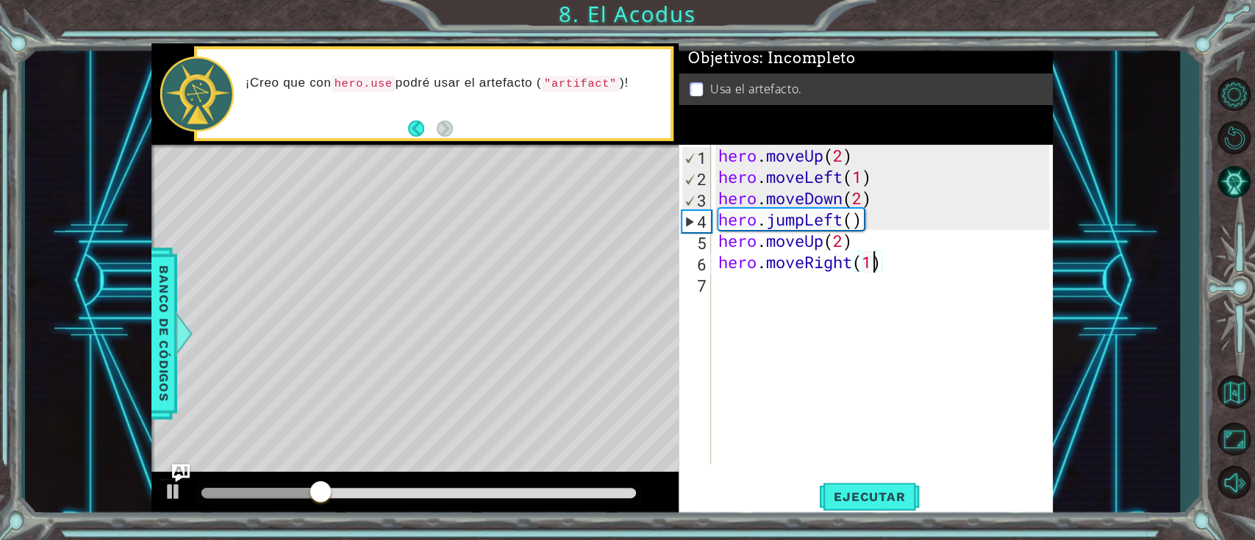
click at [767, 294] on div "hero . moveUp ( 2 ) hero . moveLeft ( 1 ) hero . moveDown ( 2 ) hero . jumpLeft…" at bounding box center [885, 326] width 341 height 362
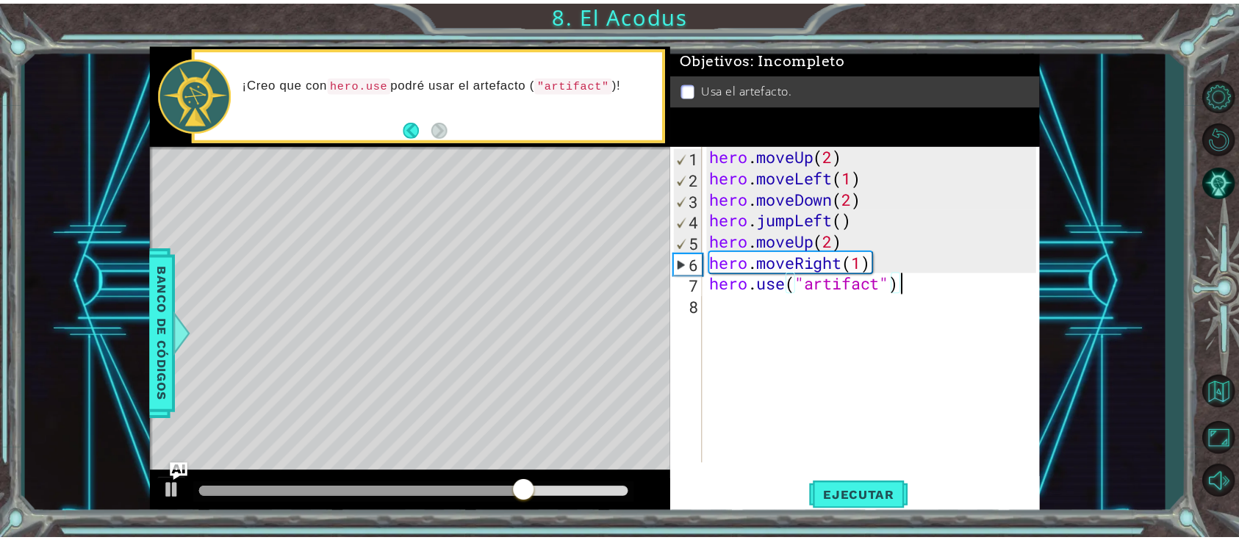
scroll to position [0, 7]
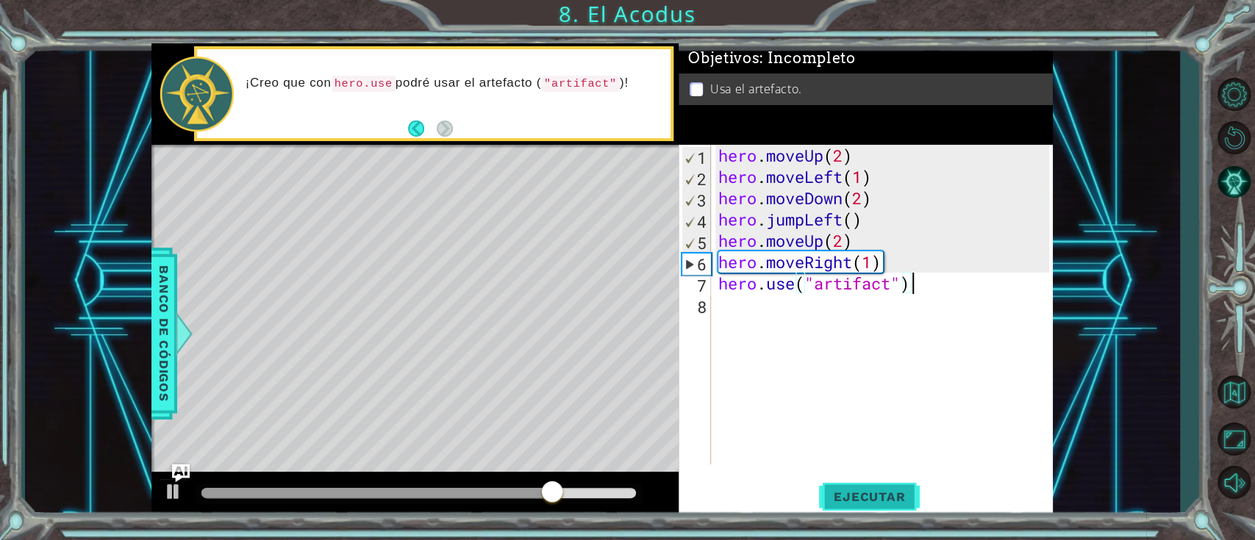
type textarea "hero.use("artifact")"
click at [843, 493] on span "Ejecutar" at bounding box center [869, 497] width 101 height 15
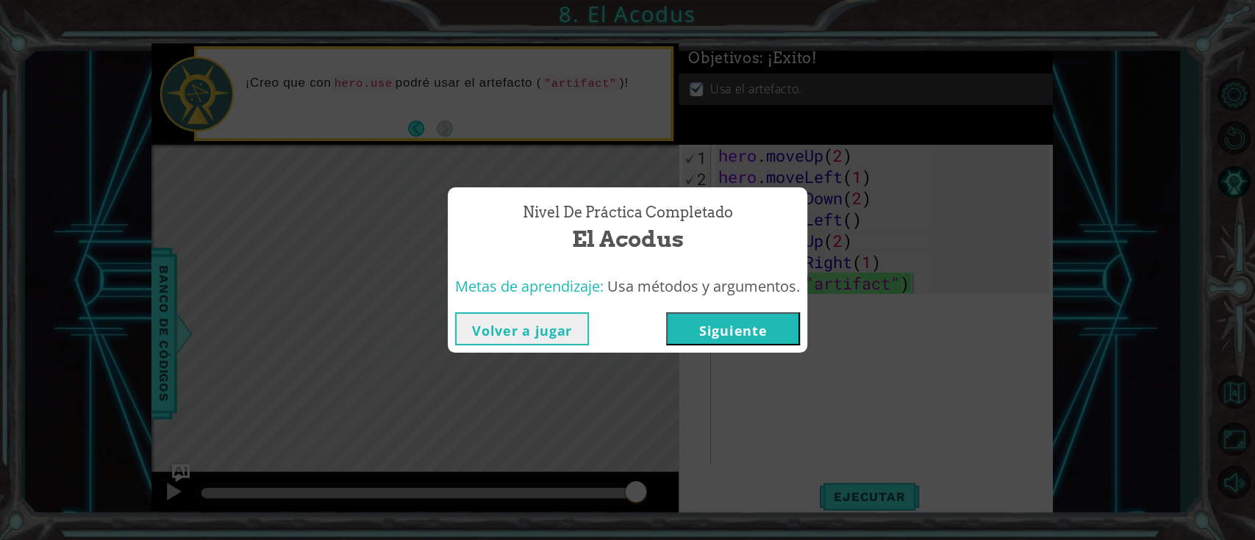
click at [754, 322] on button "Siguiente" at bounding box center [733, 328] width 134 height 33
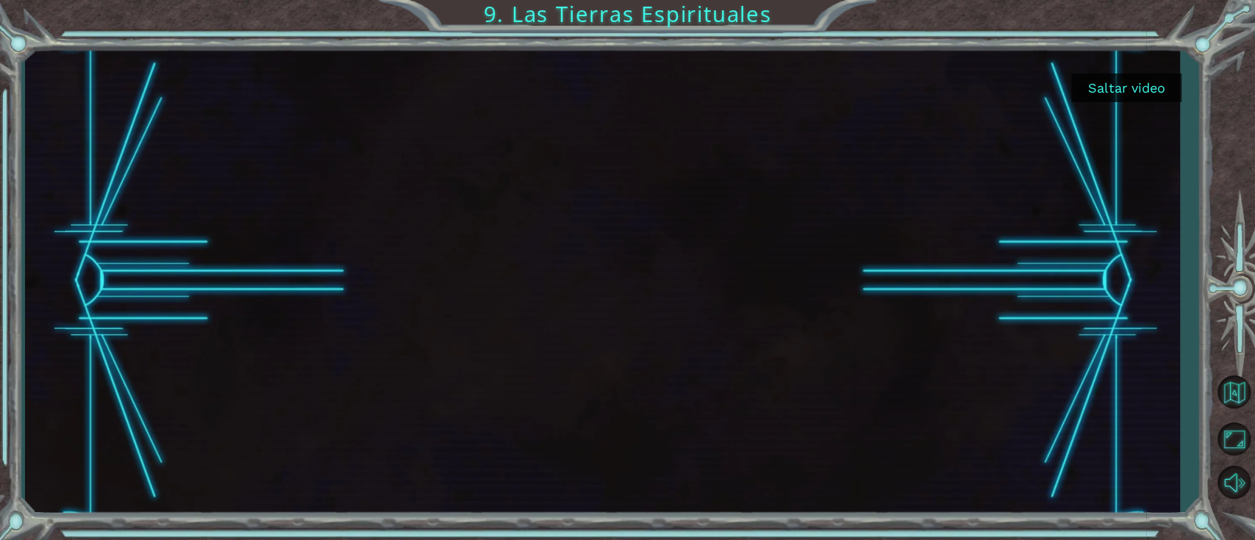
drag, startPoint x: 1116, startPoint y: 107, endPoint x: 1116, endPoint y: 99, distance: 7.4
click at [1116, 104] on div at bounding box center [602, 281] width 1154 height 476
click at [1116, 97] on button "Saltar video" at bounding box center [1126, 88] width 110 height 29
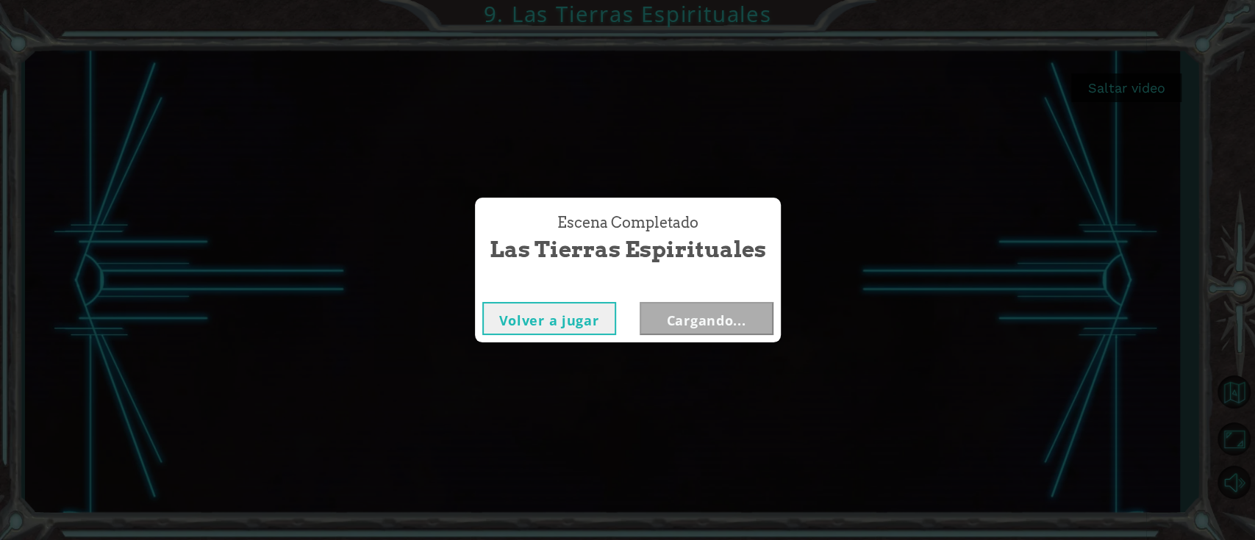
click at [1116, 97] on div "Escena Completado Las Tierras Espirituales Volver a jugar Cargando..." at bounding box center [627, 270] width 1255 height 540
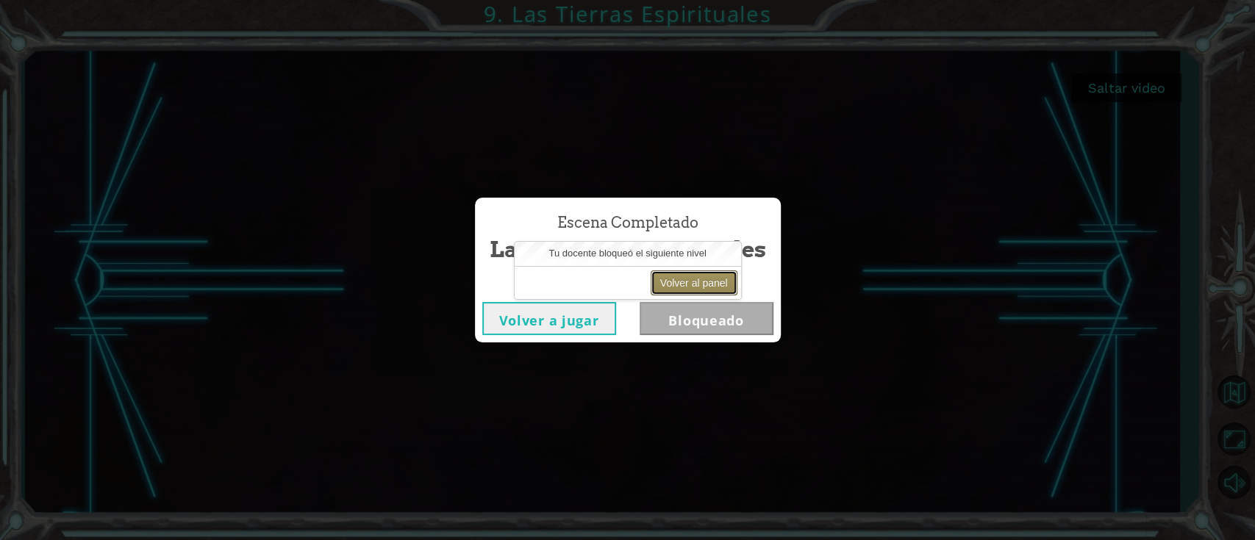
click at [703, 285] on button "Volver al panel" at bounding box center [693, 282] width 87 height 25
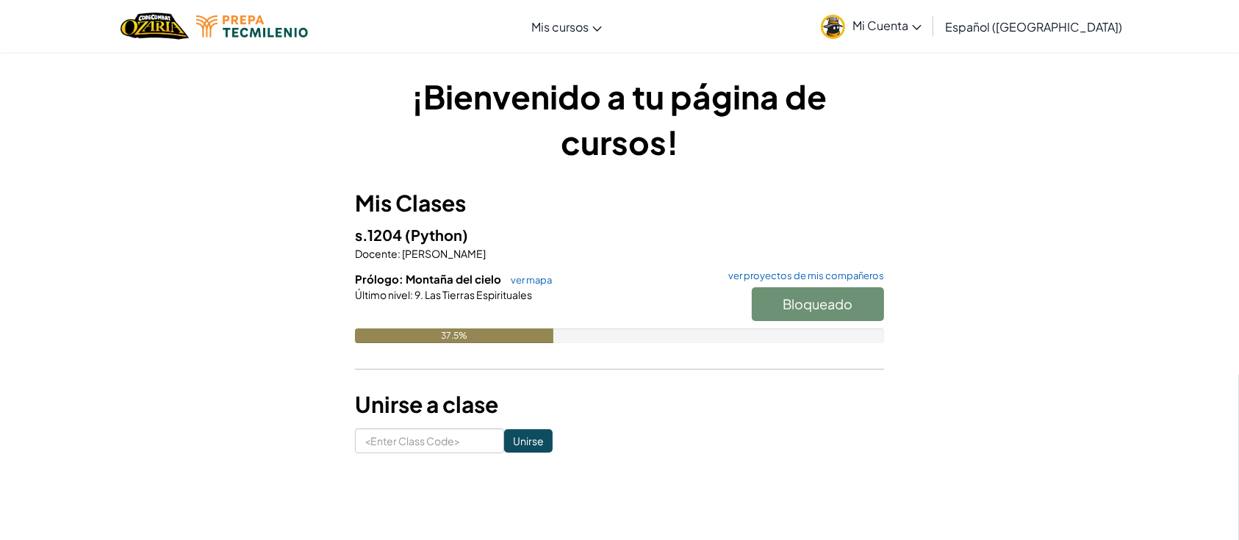
click at [797, 309] on div "Bloqueado" at bounding box center [810, 307] width 147 height 41
click at [829, 151] on h1 "¡Bienvenido a tu página de cursos!" at bounding box center [619, 119] width 529 height 91
click at [881, 268] on div "s.1204 (Python) Docente : ANGELICA Chapa Prólogo: Montaña del cielo ver mapa ve…" at bounding box center [619, 294] width 529 height 142
click at [881, 276] on link "ver proyectos de mis compañeros" at bounding box center [802, 276] width 163 height 10
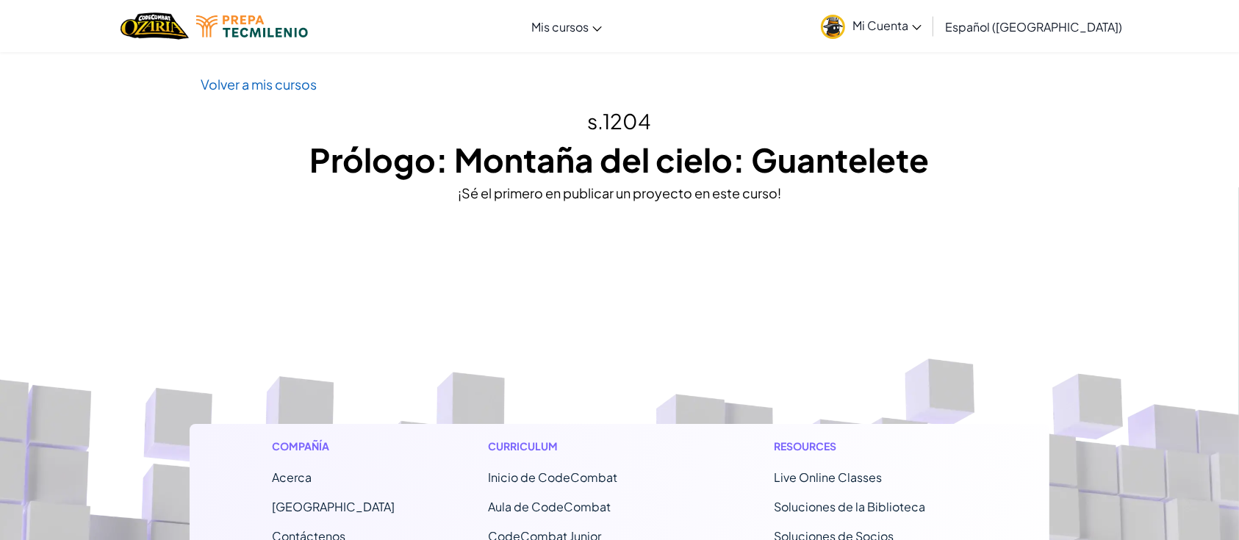
scroll to position [1, 0]
click at [720, 197] on div "¡Sé el primero en publicar un proyecto en este curso!" at bounding box center [620, 192] width 838 height 21
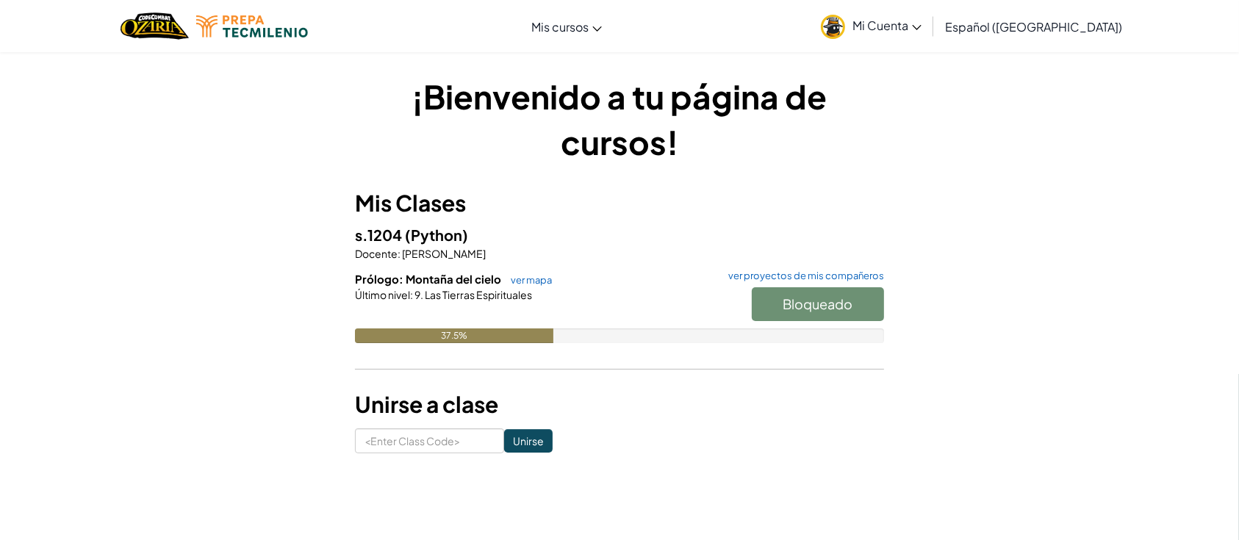
click at [307, 201] on div "¡Bienvenido a tu página de cursos! Mis Clases s.1204 (Python) Docente : ANGELIC…" at bounding box center [620, 264] width 860 height 380
click at [241, 268] on div "¡Bienvenido a tu página de cursos! Mis Clases s.1204 (Python) Docente : ANGELIC…" at bounding box center [620, 264] width 860 height 380
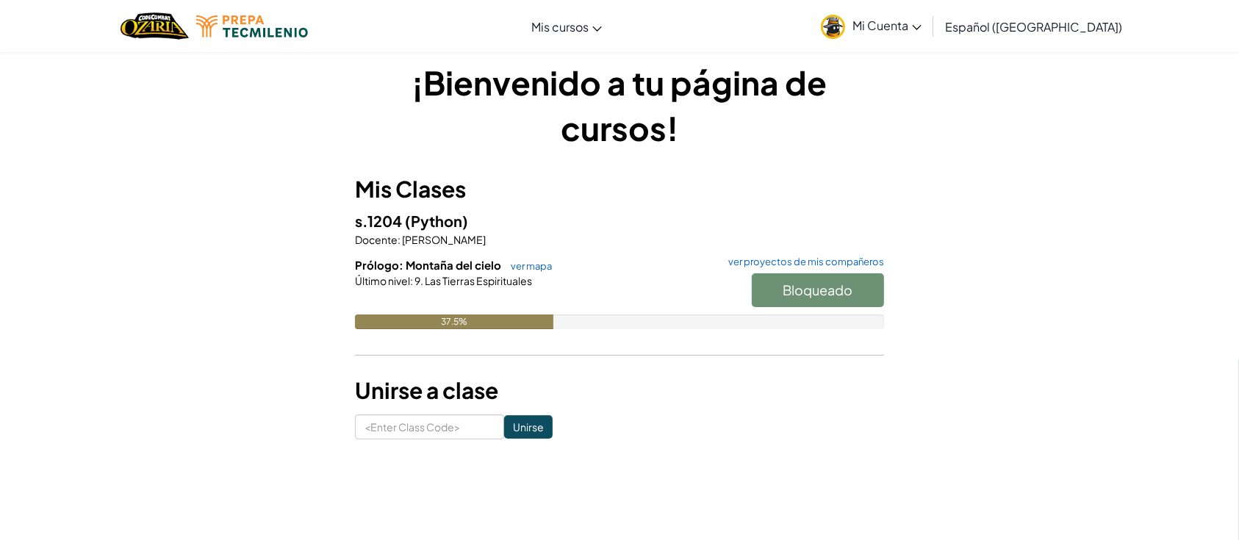
scroll to position [15, 0]
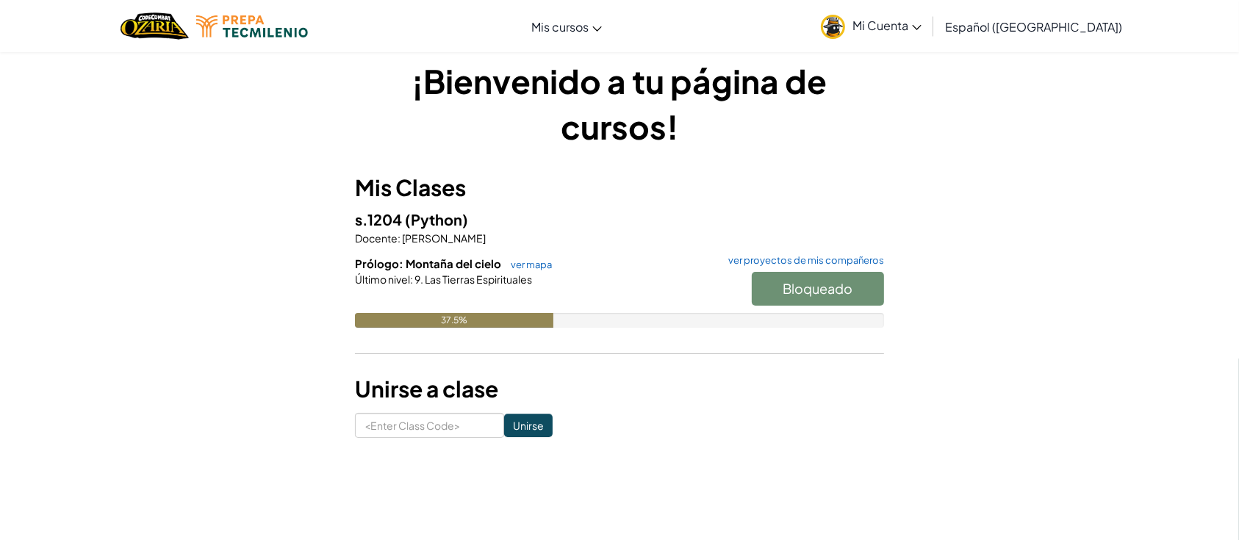
drag, startPoint x: 728, startPoint y: 79, endPoint x: 431, endPoint y: 67, distance: 296.5
click at [431, 67] on h1 "¡Bienvenido a tu página de cursos!" at bounding box center [619, 103] width 529 height 91
drag, startPoint x: 436, startPoint y: 285, endPoint x: 415, endPoint y: 287, distance: 20.7
click at [415, 287] on div "Prólogo: Montaña del cielo ver mapa ver proyectos de mis compañeros Bloqueado Ú…" at bounding box center [619, 303] width 529 height 94
click at [417, 295] on div at bounding box center [619, 300] width 529 height 26
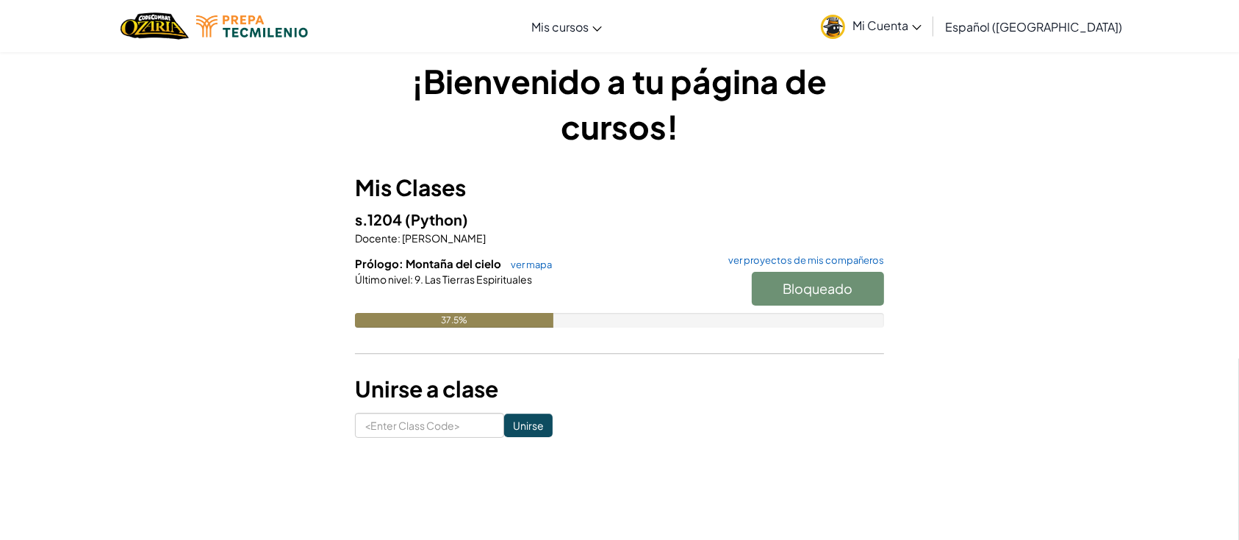
click at [797, 294] on div "Bloqueado" at bounding box center [810, 292] width 147 height 41
click at [537, 267] on link "ver mapa" at bounding box center [527, 265] width 49 height 12
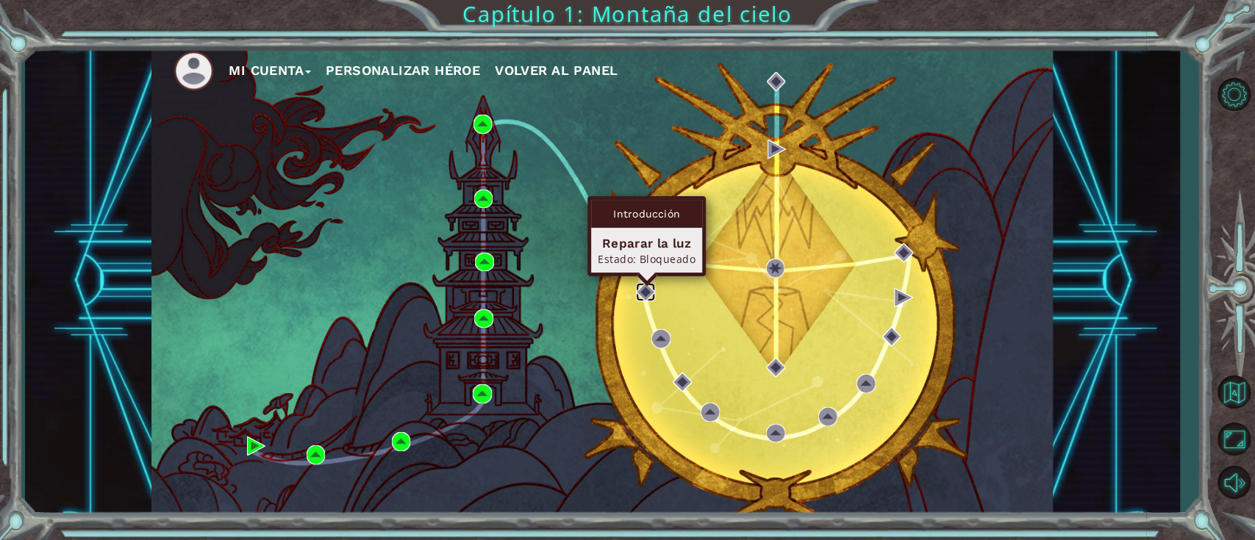
click at [639, 295] on img at bounding box center [645, 292] width 19 height 19
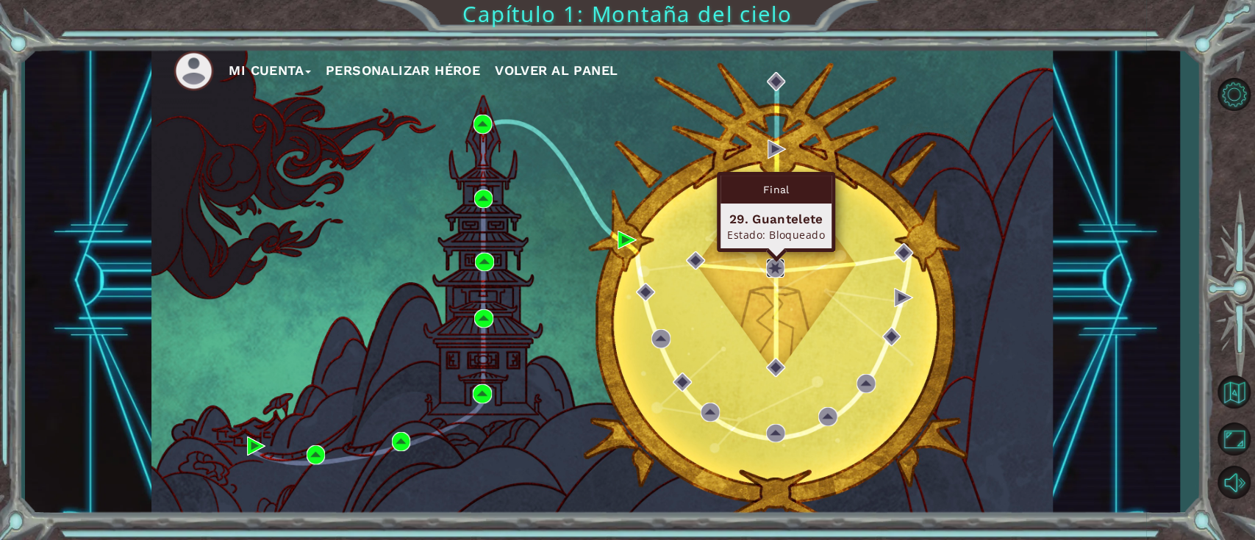
click at [781, 265] on img at bounding box center [775, 268] width 19 height 19
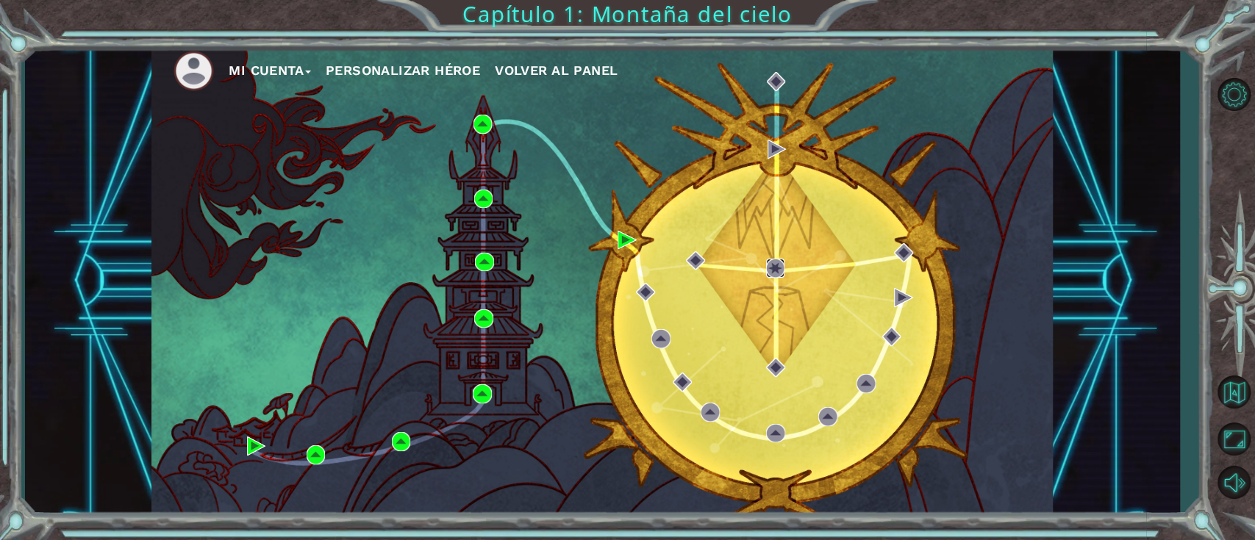
click at [781, 265] on img at bounding box center [775, 268] width 19 height 19
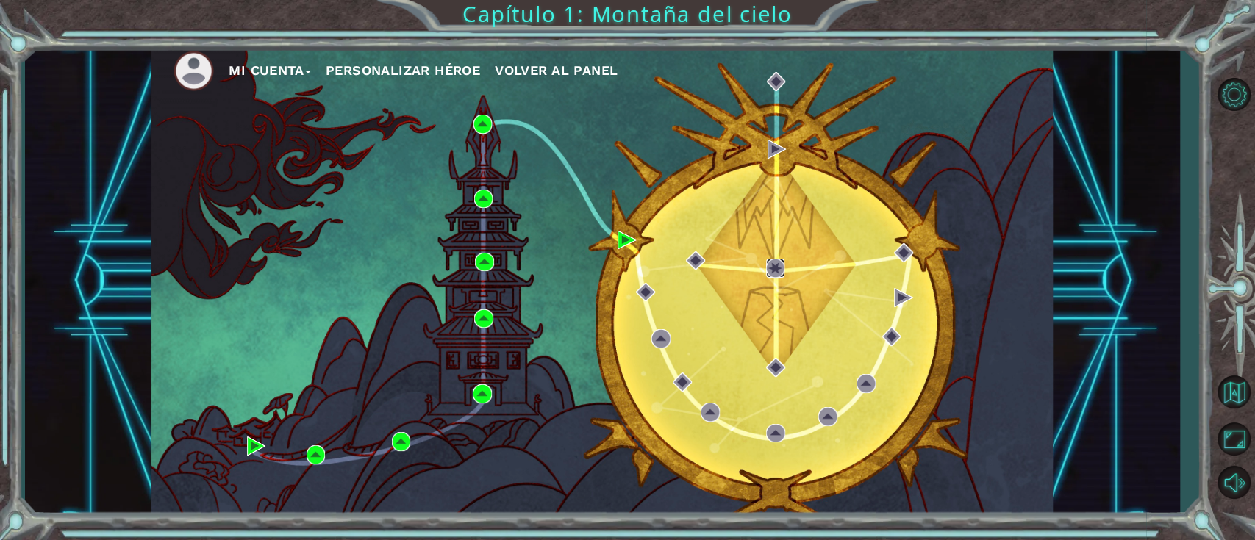
click at [781, 265] on img at bounding box center [775, 268] width 19 height 19
click at [666, 176] on div "Mi Cuenta Personalizar héroe Volver al panel" at bounding box center [601, 281] width 901 height 476
click at [437, 75] on button "Personalizar héroe" at bounding box center [403, 71] width 154 height 22
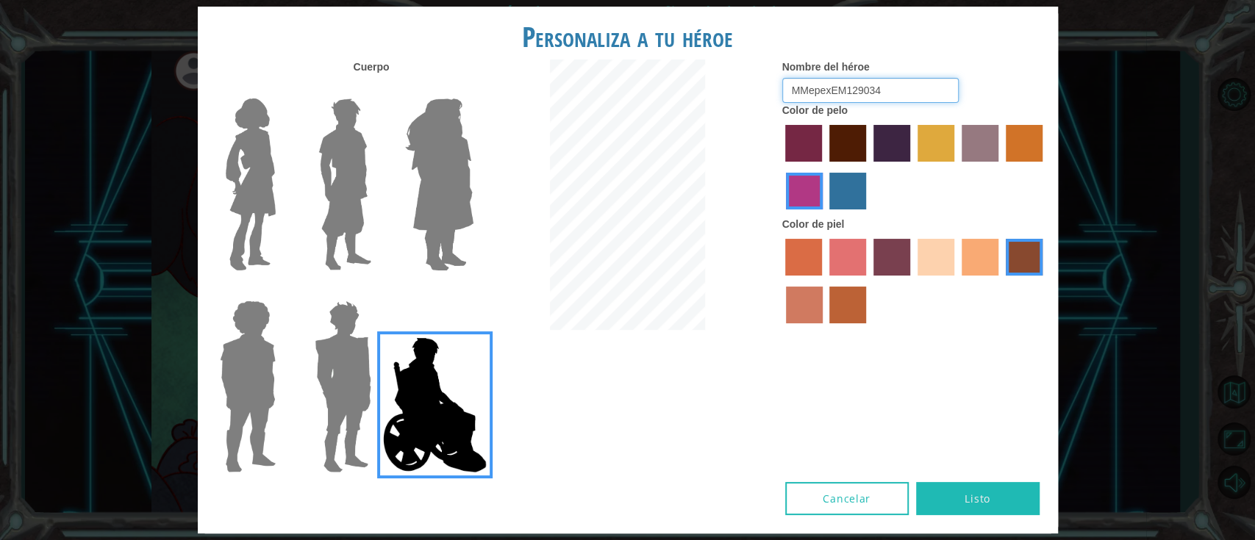
click at [626, 149] on div "Cuerpo Nombre del héroe MMepexEM129034 Color de pelo Color de piel" at bounding box center [628, 271] width 860 height 423
click at [567, 179] on div "Cuerpo Nombre del héroe MMepexEM129034 Color de pelo Color de piel" at bounding box center [628, 271] width 860 height 423
type input "M"
type input "N"
click at [834, 89] on input "NhEhpheh 4x4" at bounding box center [870, 90] width 176 height 25
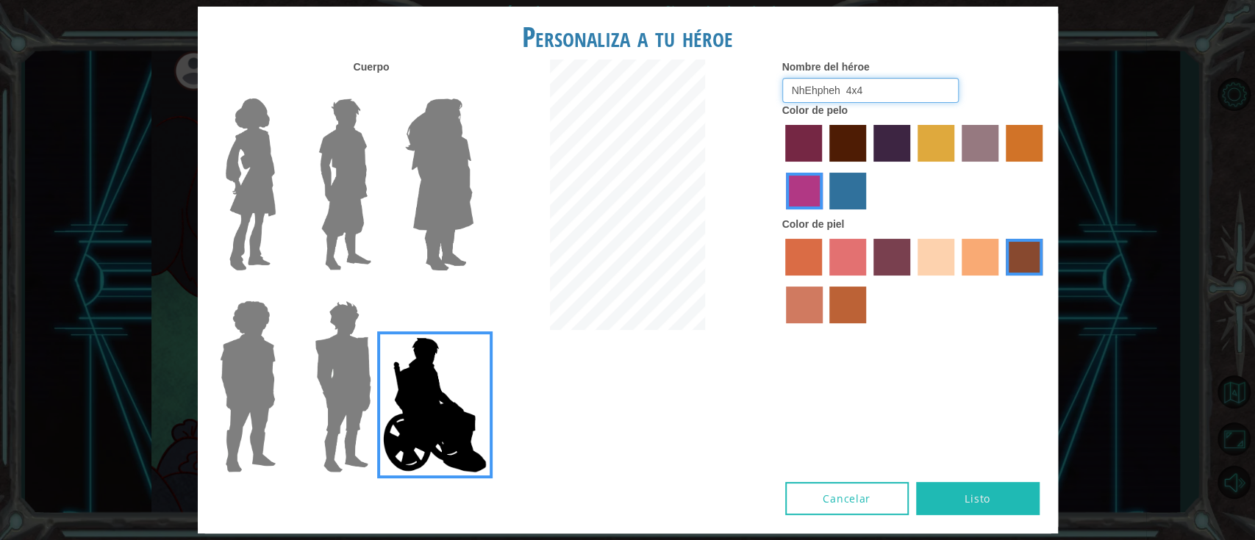
click at [839, 86] on input "NhEhpheh 4x4" at bounding box center [870, 90] width 176 height 25
type input "NhEhpheheh 4x4"
click at [902, 406] on div "Cuerpo Nombre del héroe NhEhpheheh 4x4 Color de pelo Color de piel" at bounding box center [628, 271] width 860 height 423
click at [841, 297] on label "smoke tree skin color" at bounding box center [847, 305] width 37 height 37
click at [825, 329] on input "smoke tree skin color" at bounding box center [825, 329] width 0 height 0
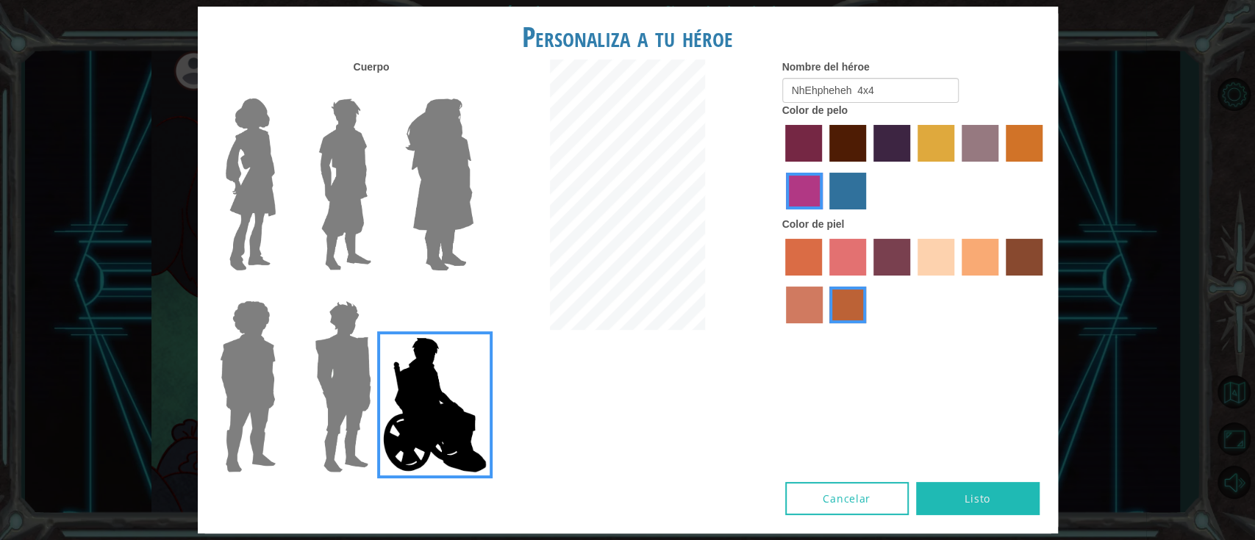
click at [839, 272] on label "froly skin color" at bounding box center [847, 257] width 37 height 37
click at [824, 281] on input "froly skin color" at bounding box center [824, 281] width 0 height 0
click at [786, 191] on label "medium red violet hair color" at bounding box center [804, 191] width 37 height 37
click at [1044, 167] on input "medium red violet hair color" at bounding box center [1044, 167] width 0 height 0
click at [822, 229] on label "Color de piel" at bounding box center [813, 224] width 62 height 15
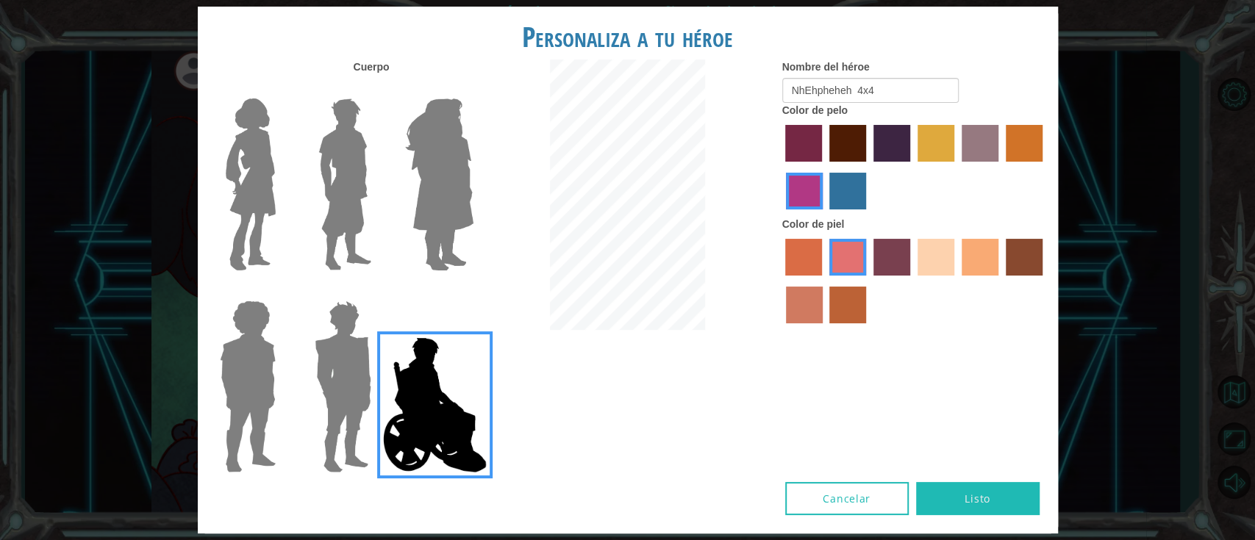
click at [838, 204] on label "lachmara hair color" at bounding box center [847, 191] width 37 height 37
click at [825, 215] on input "lachmara hair color" at bounding box center [825, 215] width 0 height 0
click at [796, 123] on div at bounding box center [914, 169] width 265 height 96
click at [800, 137] on label "paprika hair color" at bounding box center [803, 143] width 37 height 37
click at [781, 167] on input "paprika hair color" at bounding box center [781, 167] width 0 height 0
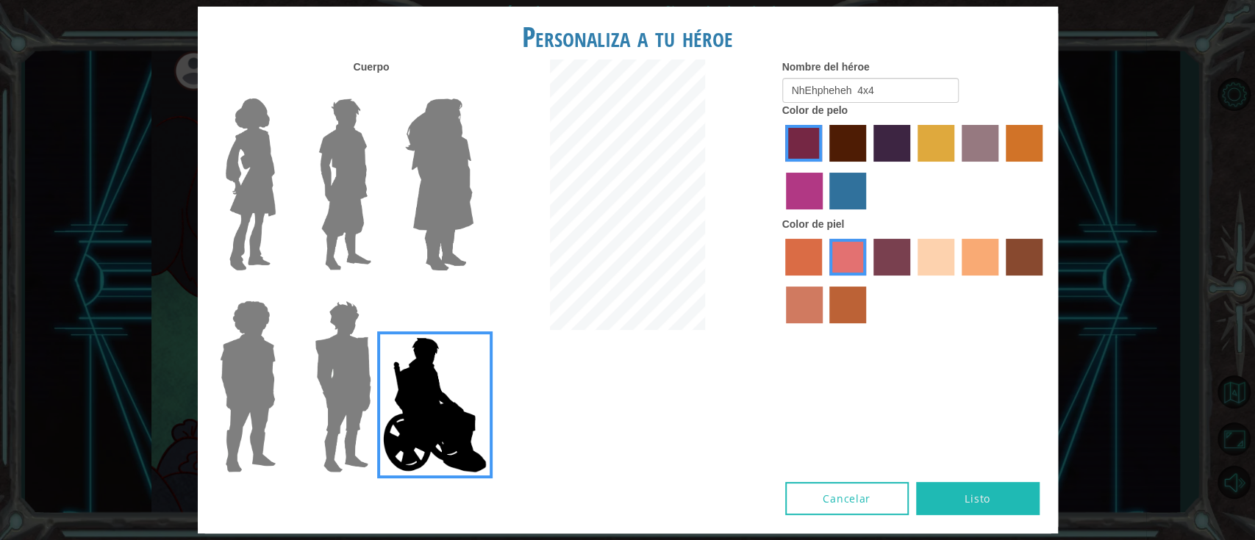
click at [806, 164] on div at bounding box center [914, 169] width 265 height 96
click at [808, 176] on label "medium red violet hair color" at bounding box center [804, 191] width 37 height 37
click at [1044, 167] on input "medium red violet hair color" at bounding box center [1044, 167] width 0 height 0
click at [426, 176] on img at bounding box center [439, 185] width 80 height 184
click at [473, 89] on input "Hero Amethyst" at bounding box center [473, 89] width 0 height 0
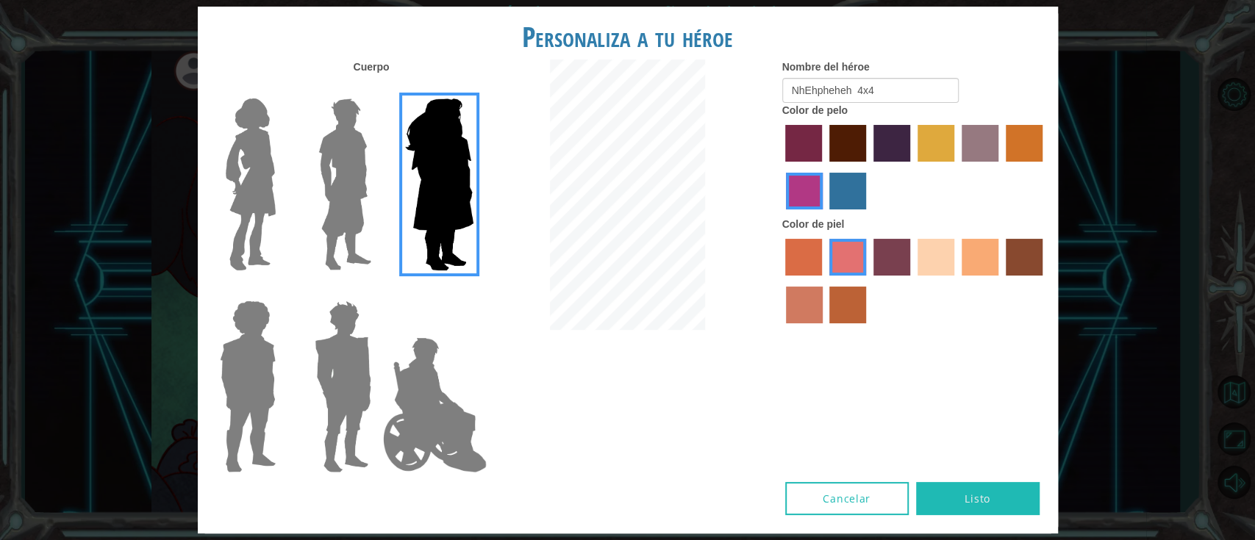
click at [334, 147] on img at bounding box center [344, 185] width 65 height 184
click at [377, 89] on input "Hero Lars" at bounding box center [377, 89] width 0 height 0
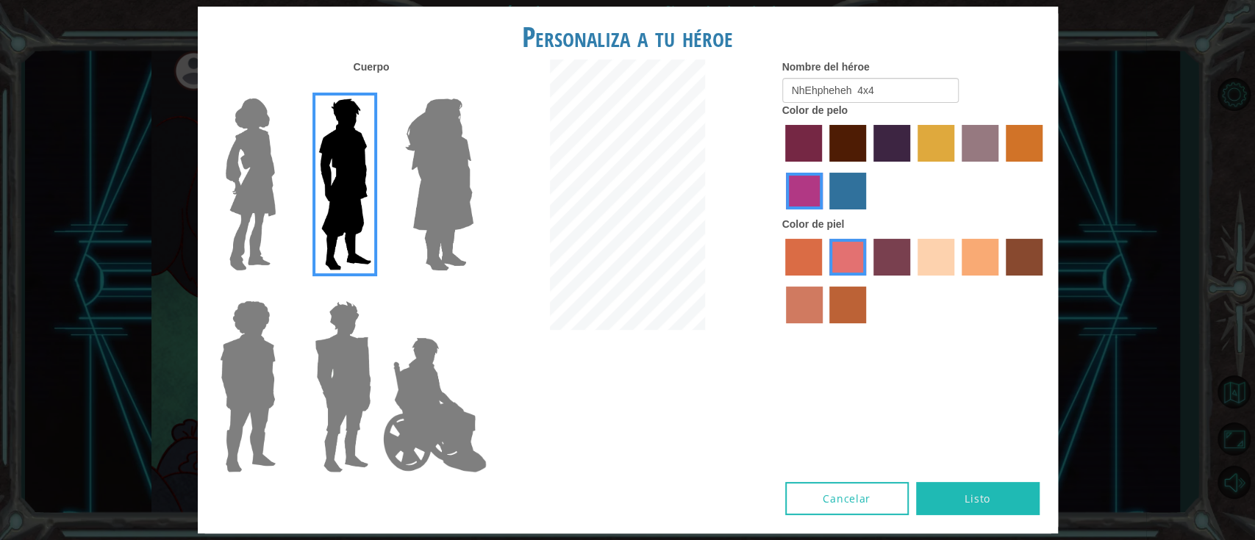
click at [248, 143] on img at bounding box center [251, 185] width 62 height 184
click at [282, 89] on input "Hero Connie" at bounding box center [282, 89] width 0 height 0
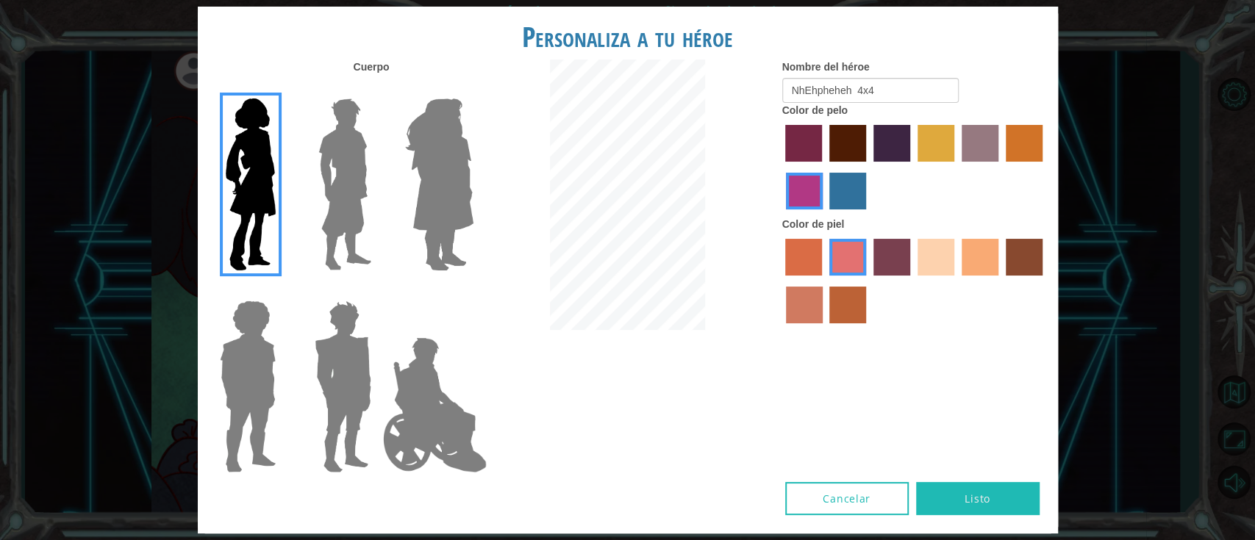
click at [234, 370] on img at bounding box center [248, 387] width 68 height 184
click at [282, 291] on input "Hero Steven" at bounding box center [282, 291] width 0 height 0
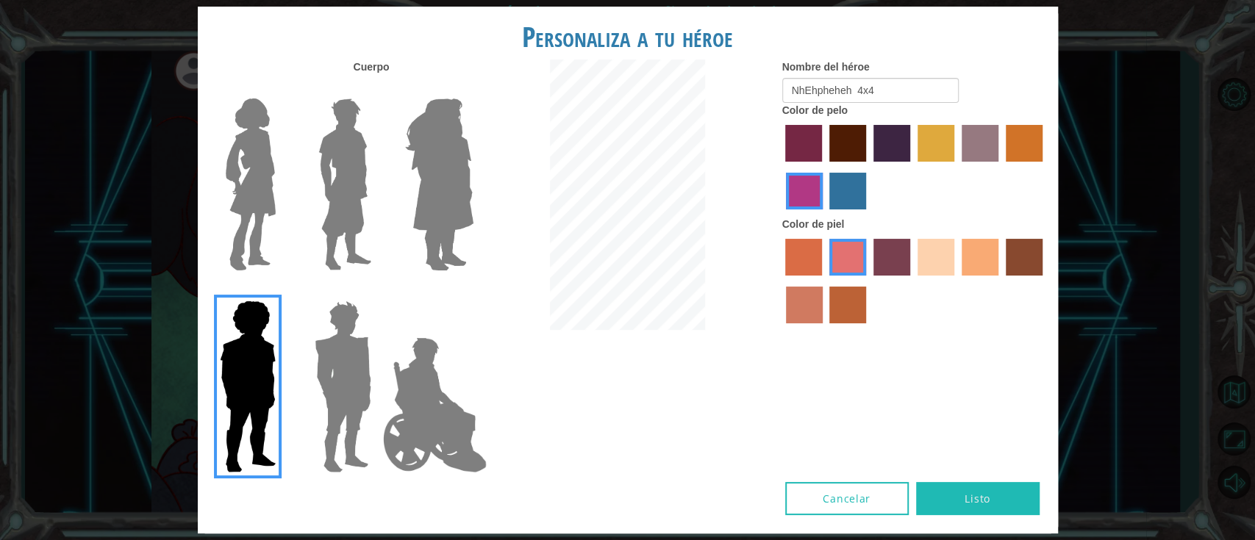
click at [999, 500] on button "Listo" at bounding box center [977, 498] width 123 height 33
